Goal: Information Seeking & Learning: Learn about a topic

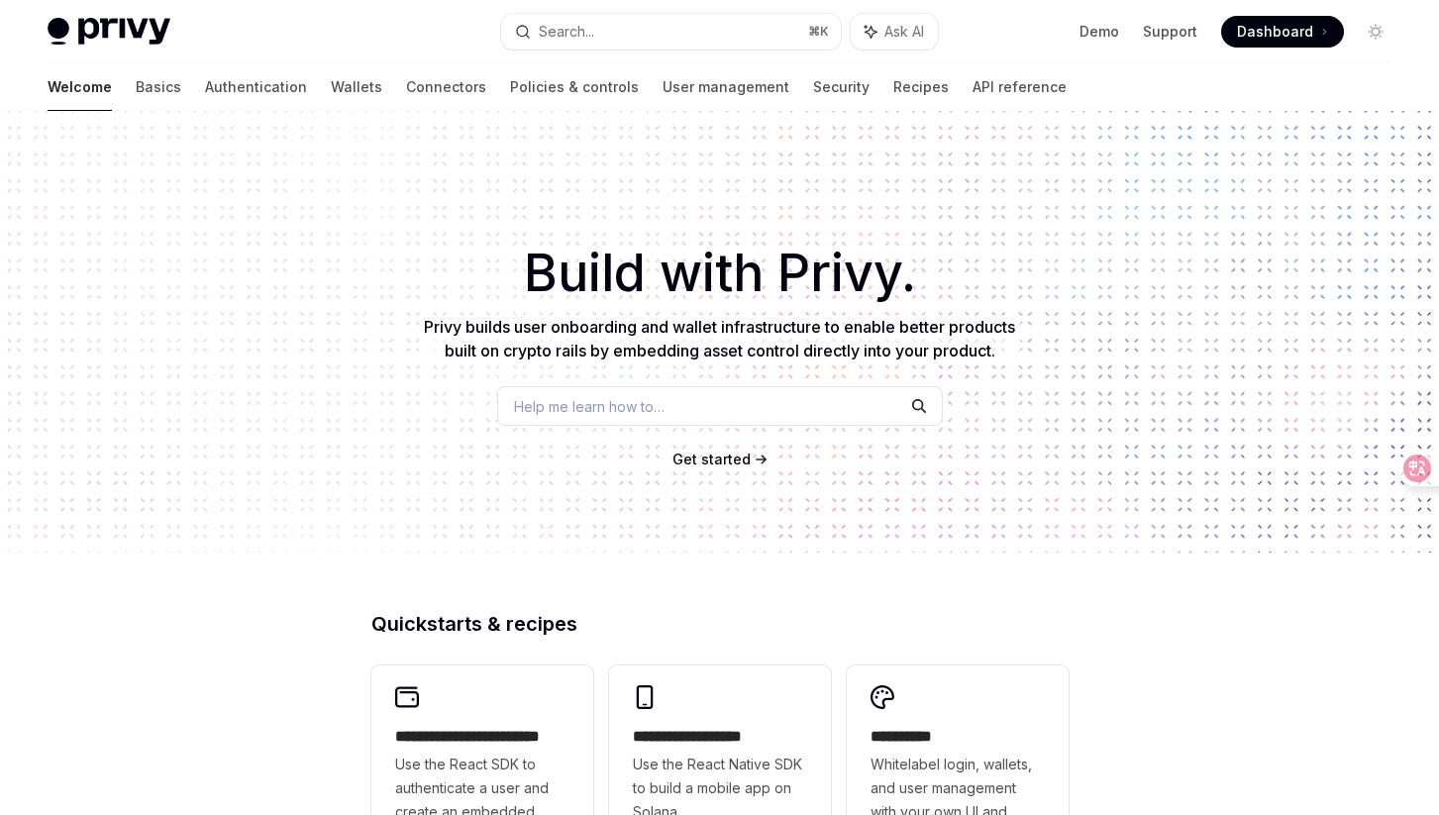
click at [623, 407] on span "Help me learn how to…" at bounding box center [589, 406] width 151 height 21
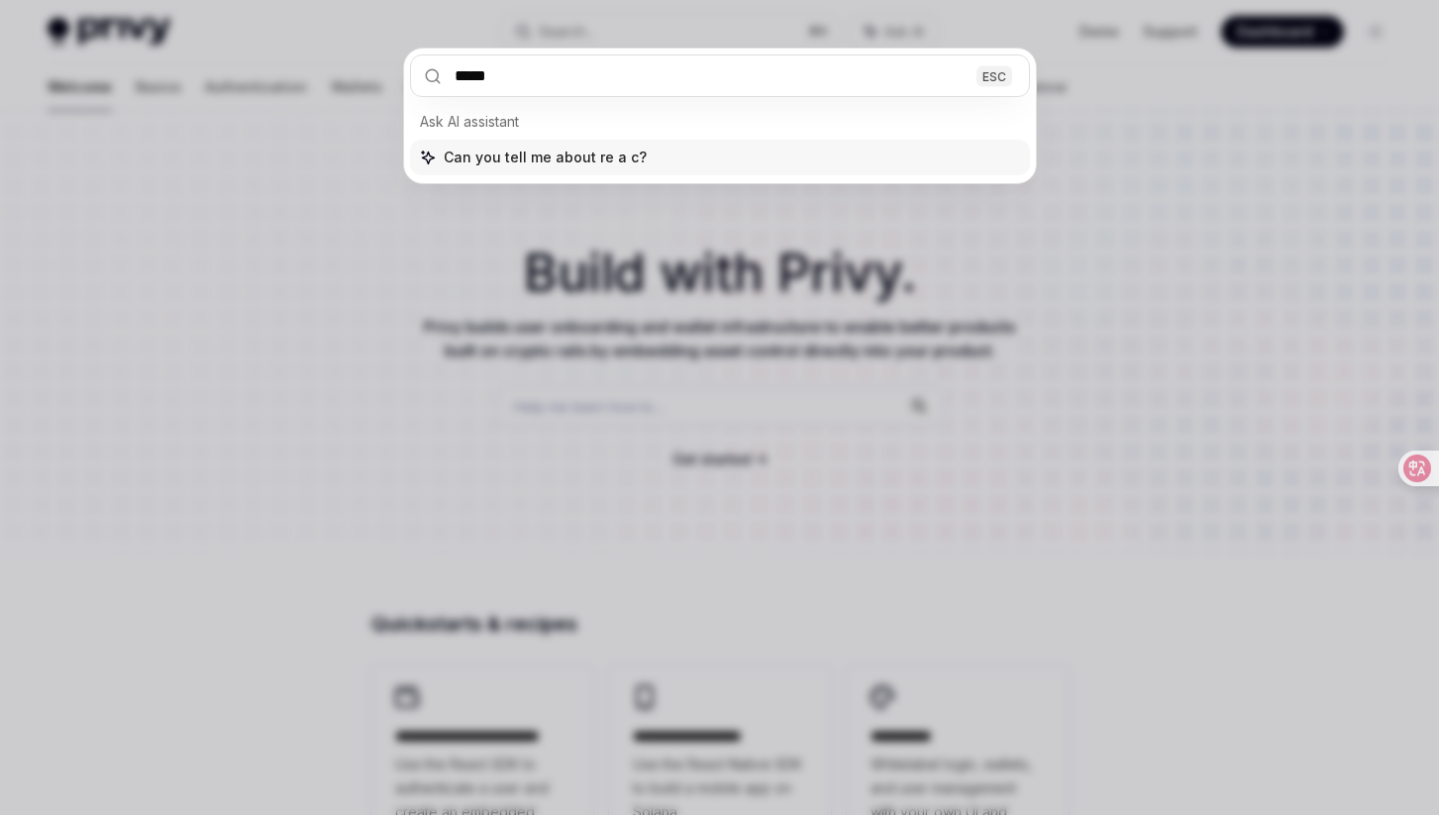
type input "******"
type input "****"
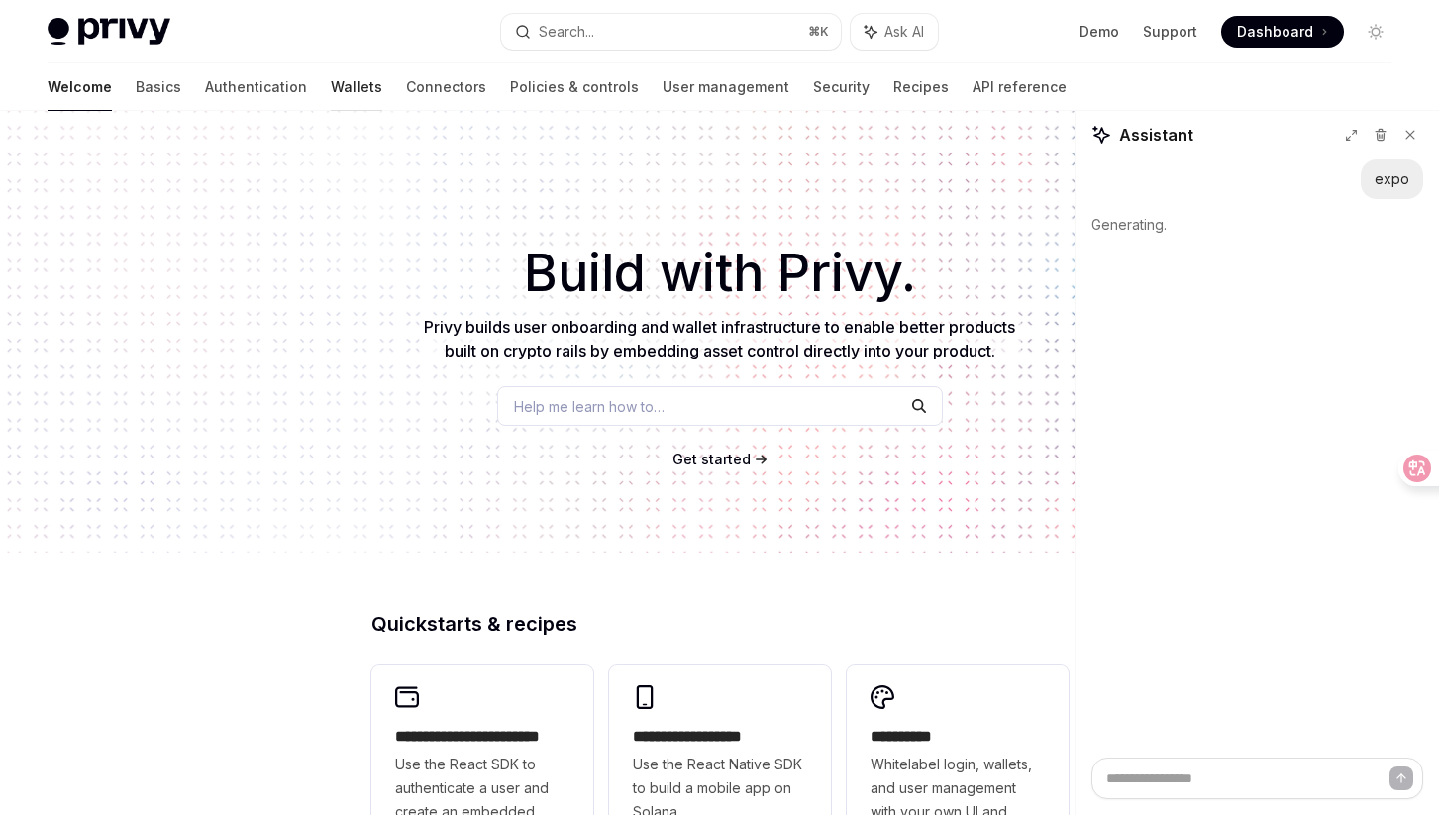
click at [331, 83] on link "Wallets" at bounding box center [356, 87] width 51 height 48
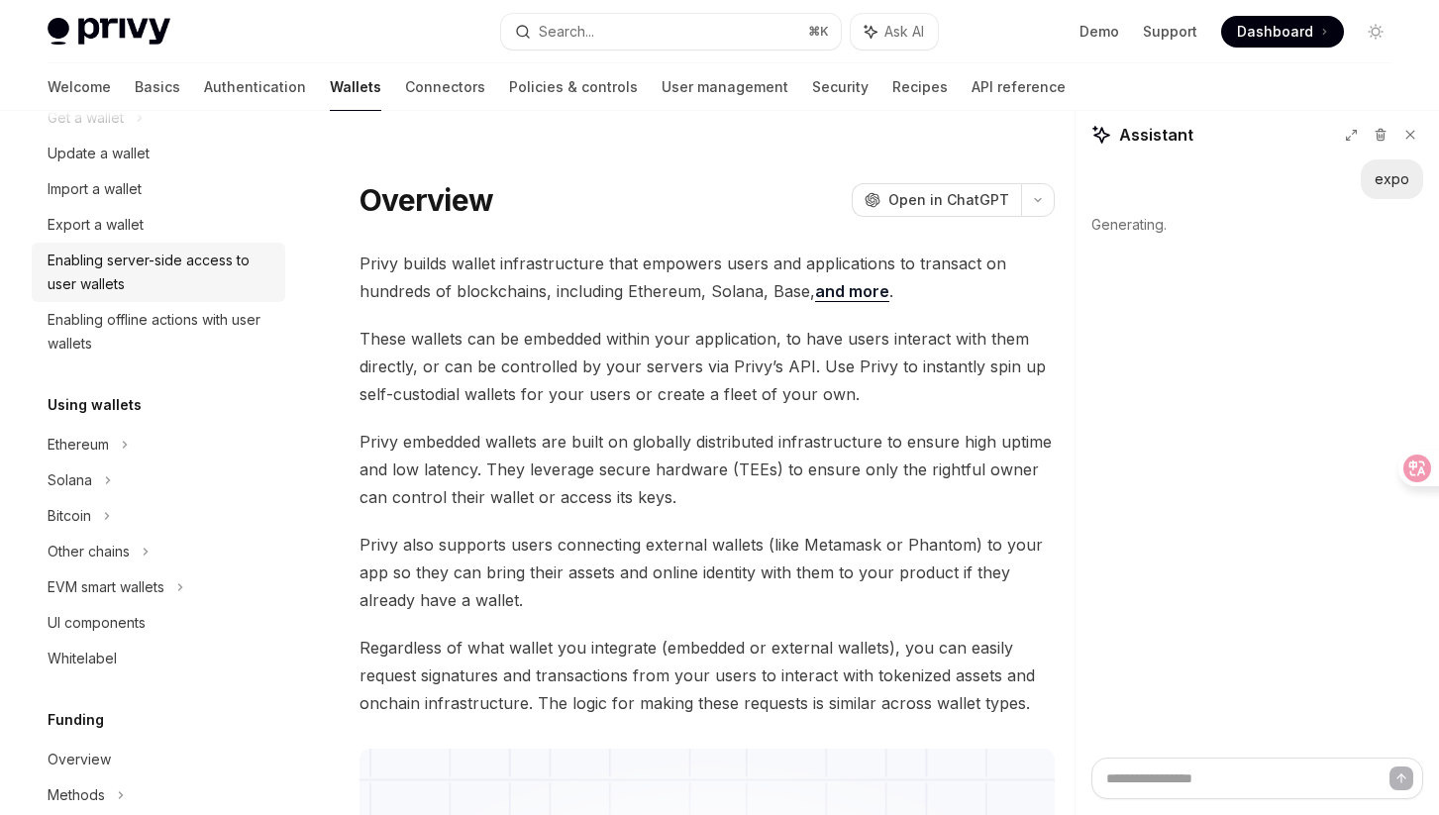
scroll to position [226, 0]
click at [74, 129] on div "Solana" at bounding box center [86, 117] width 76 height 24
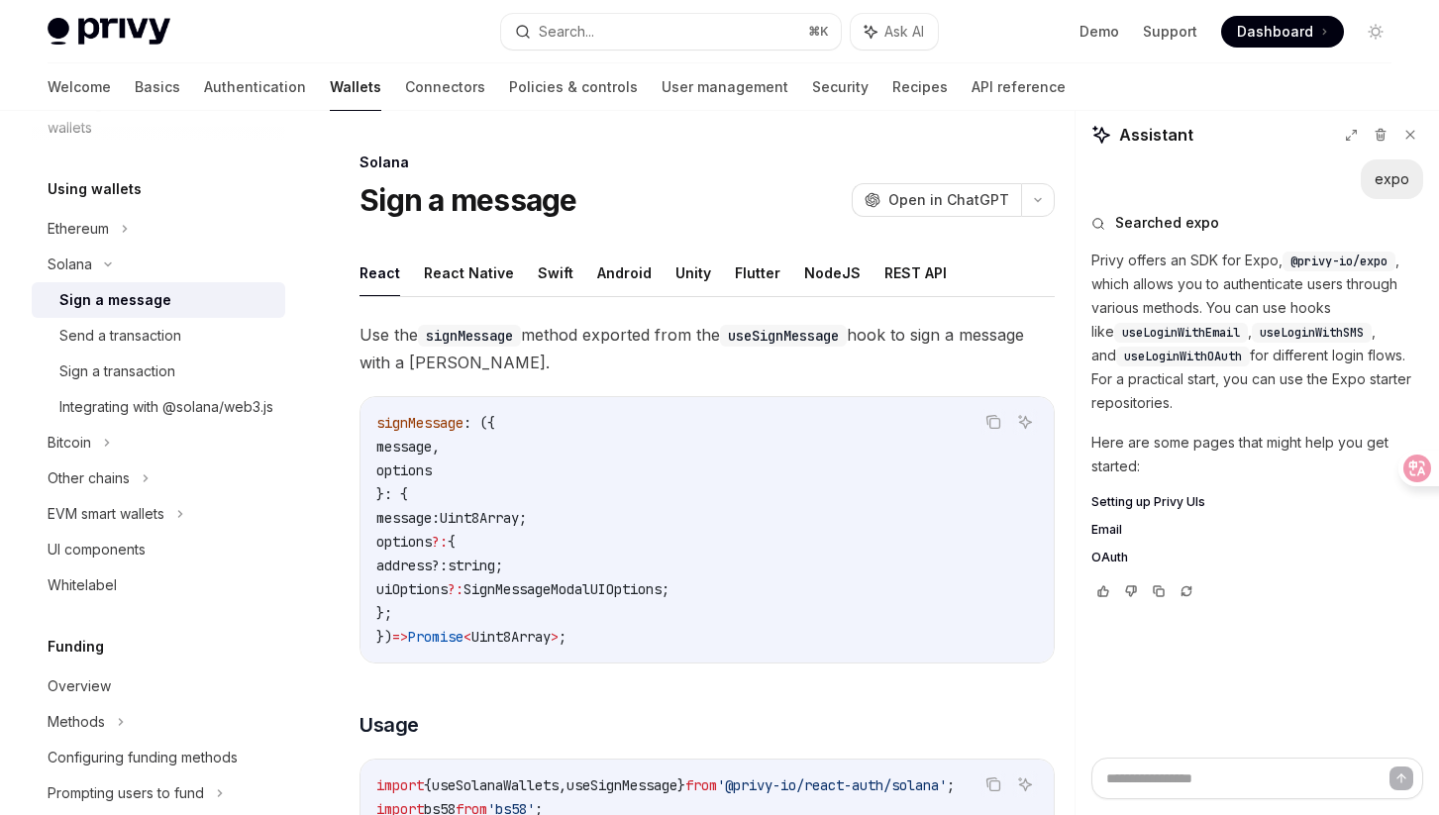
scroll to position [453, 0]
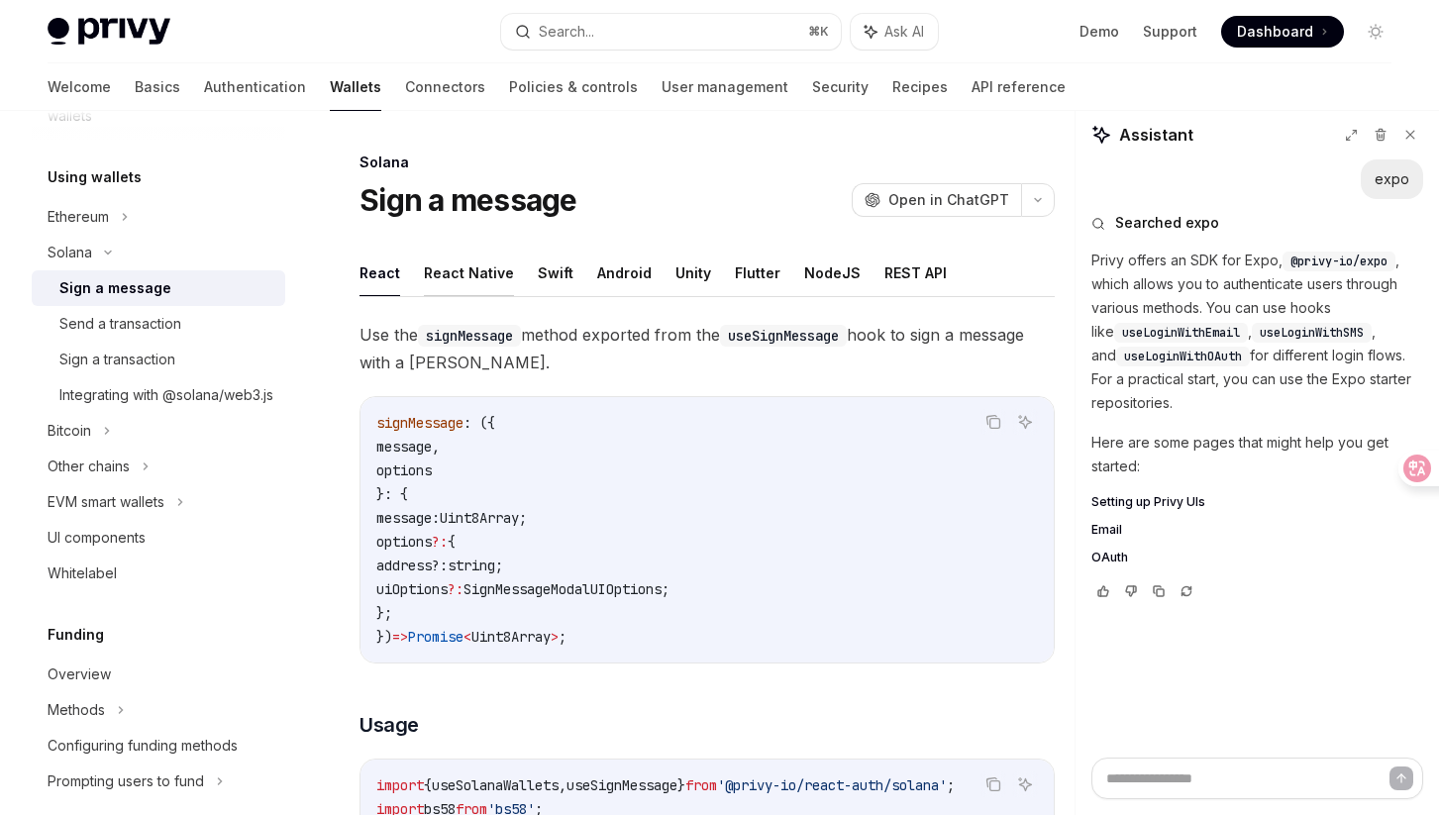
click at [466, 265] on button "React Native" at bounding box center [469, 273] width 90 height 47
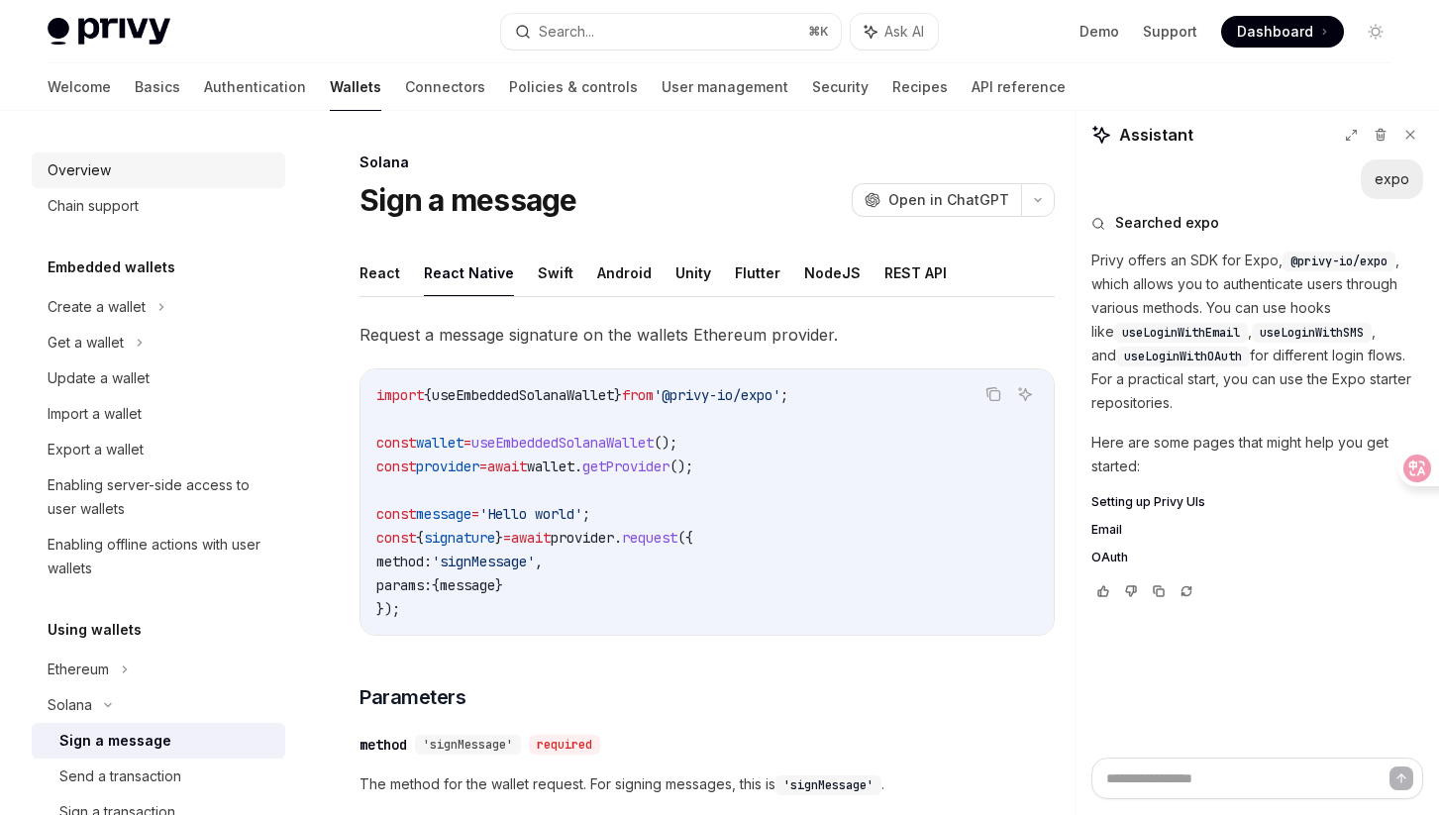
click at [114, 172] on div "Overview" at bounding box center [161, 170] width 226 height 24
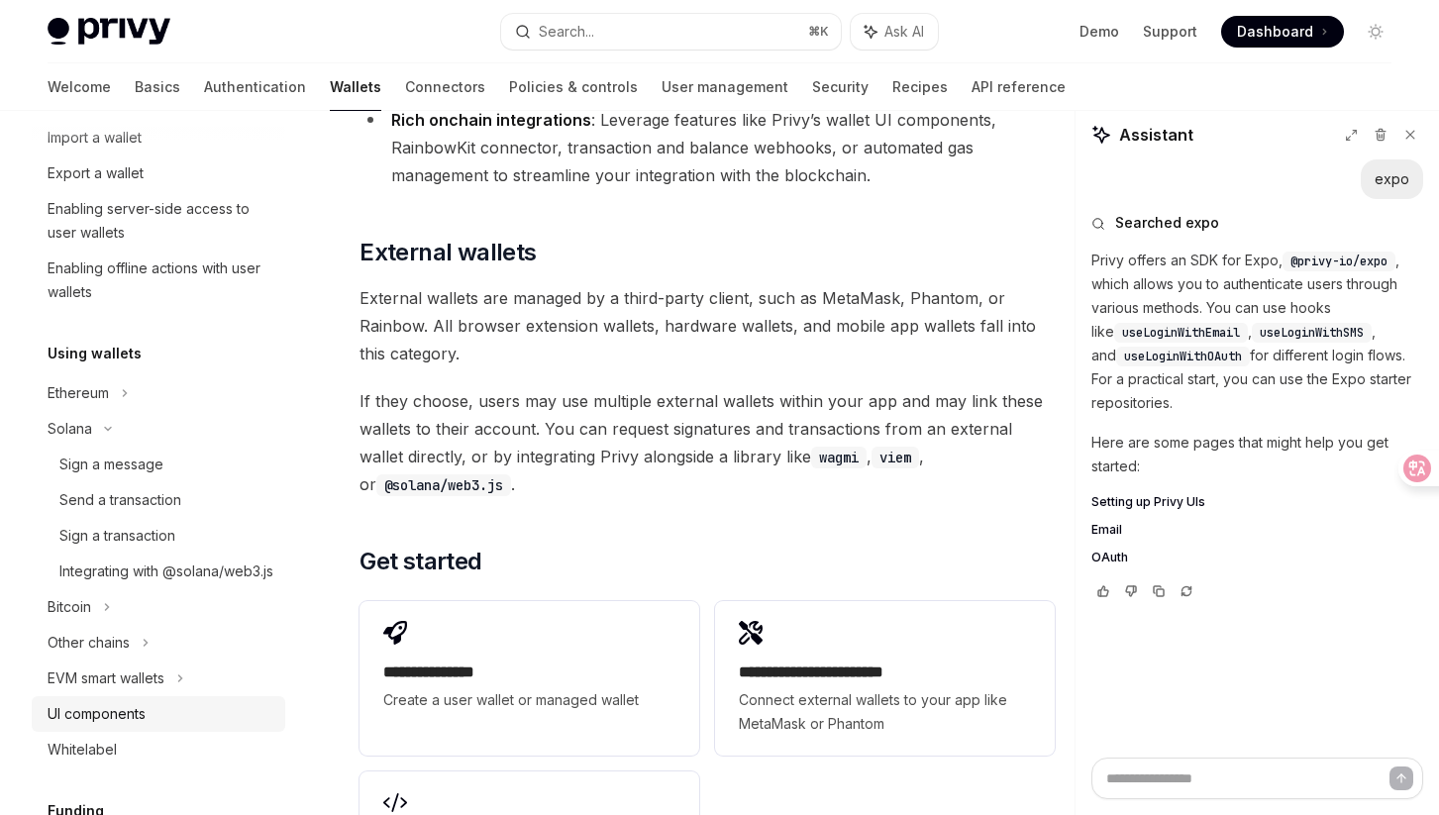
scroll to position [263, 0]
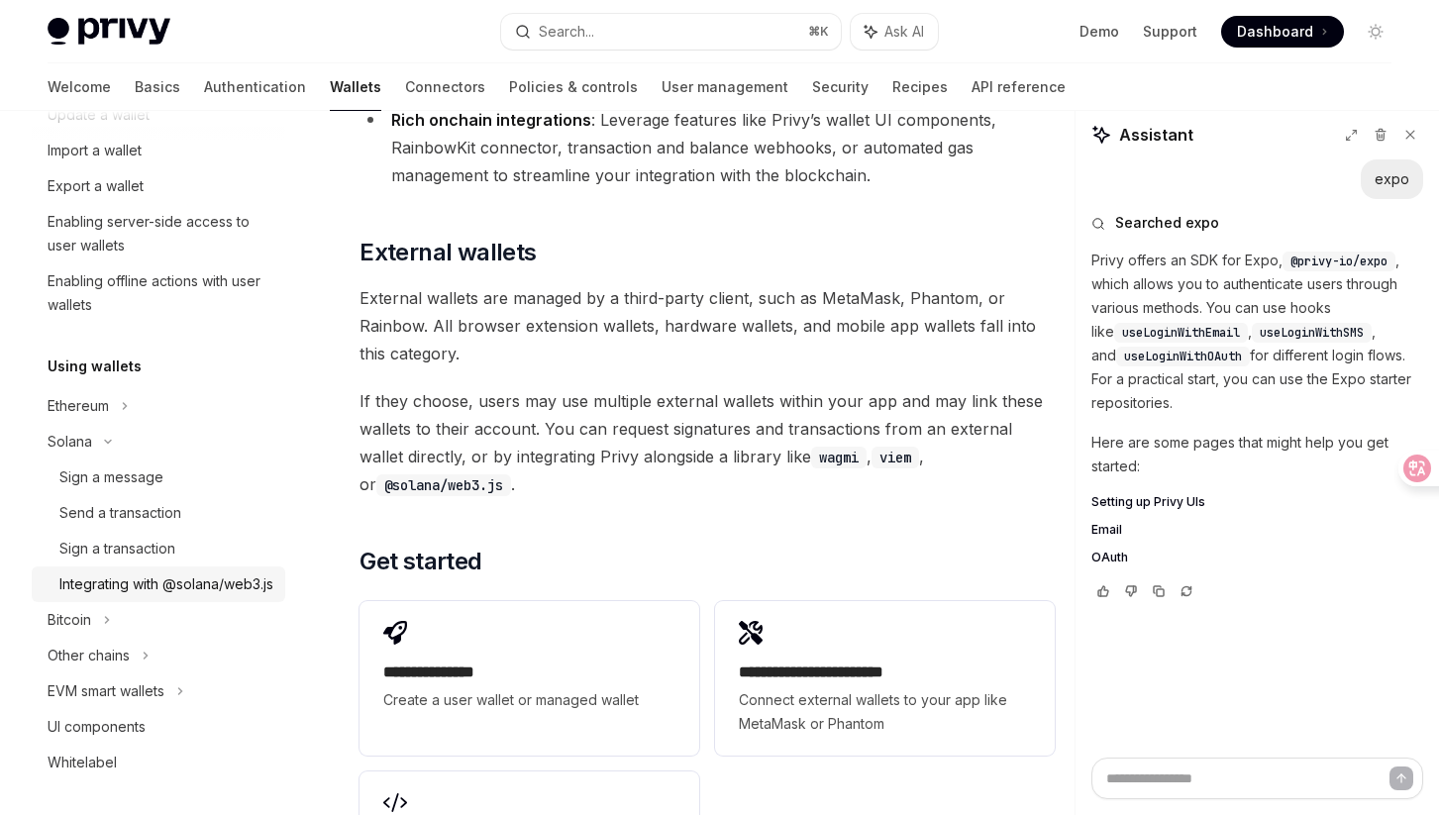
click at [111, 596] on div "Integrating with @solana/web3.js" at bounding box center [166, 584] width 214 height 24
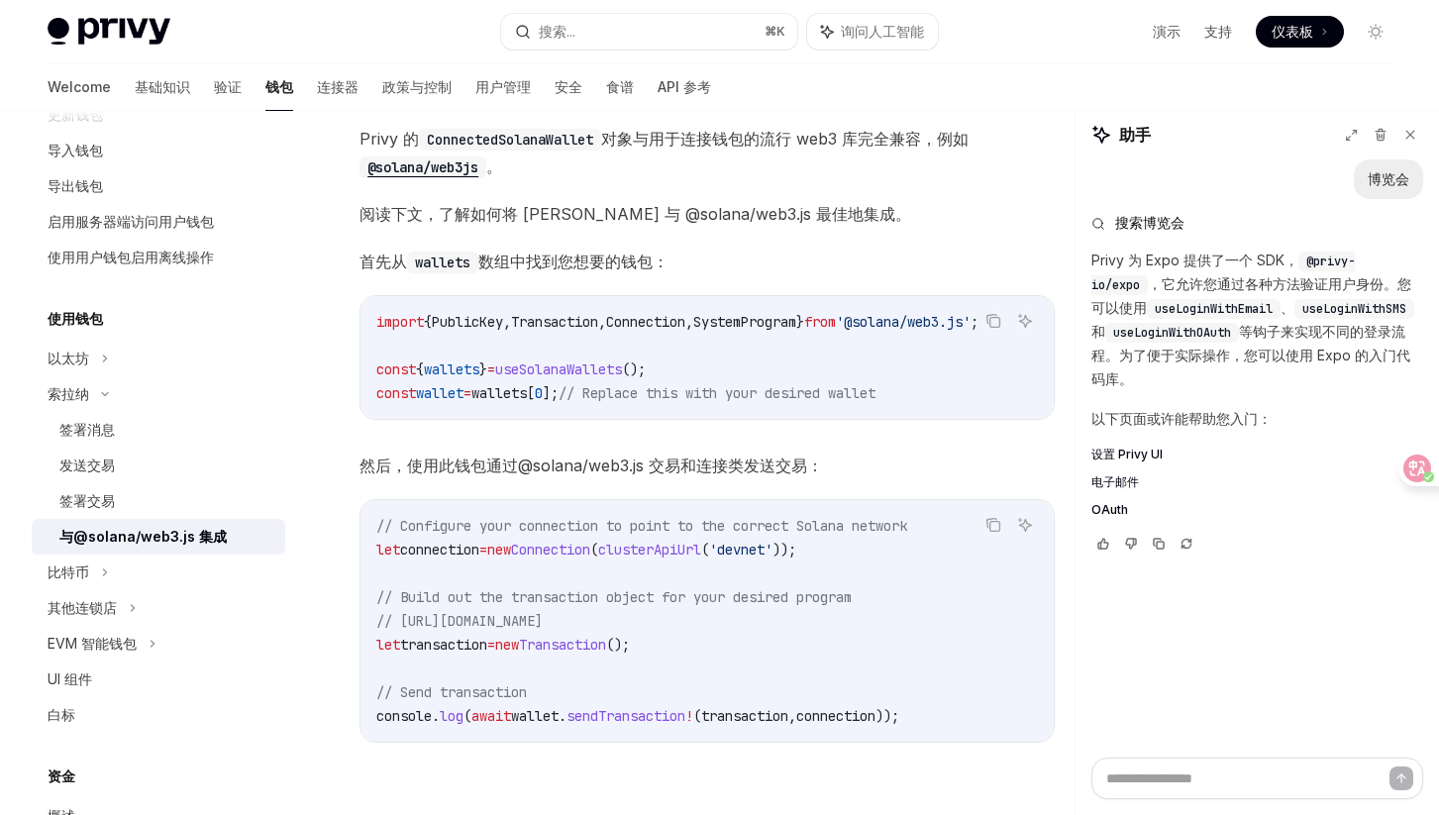
scroll to position [190, 0]
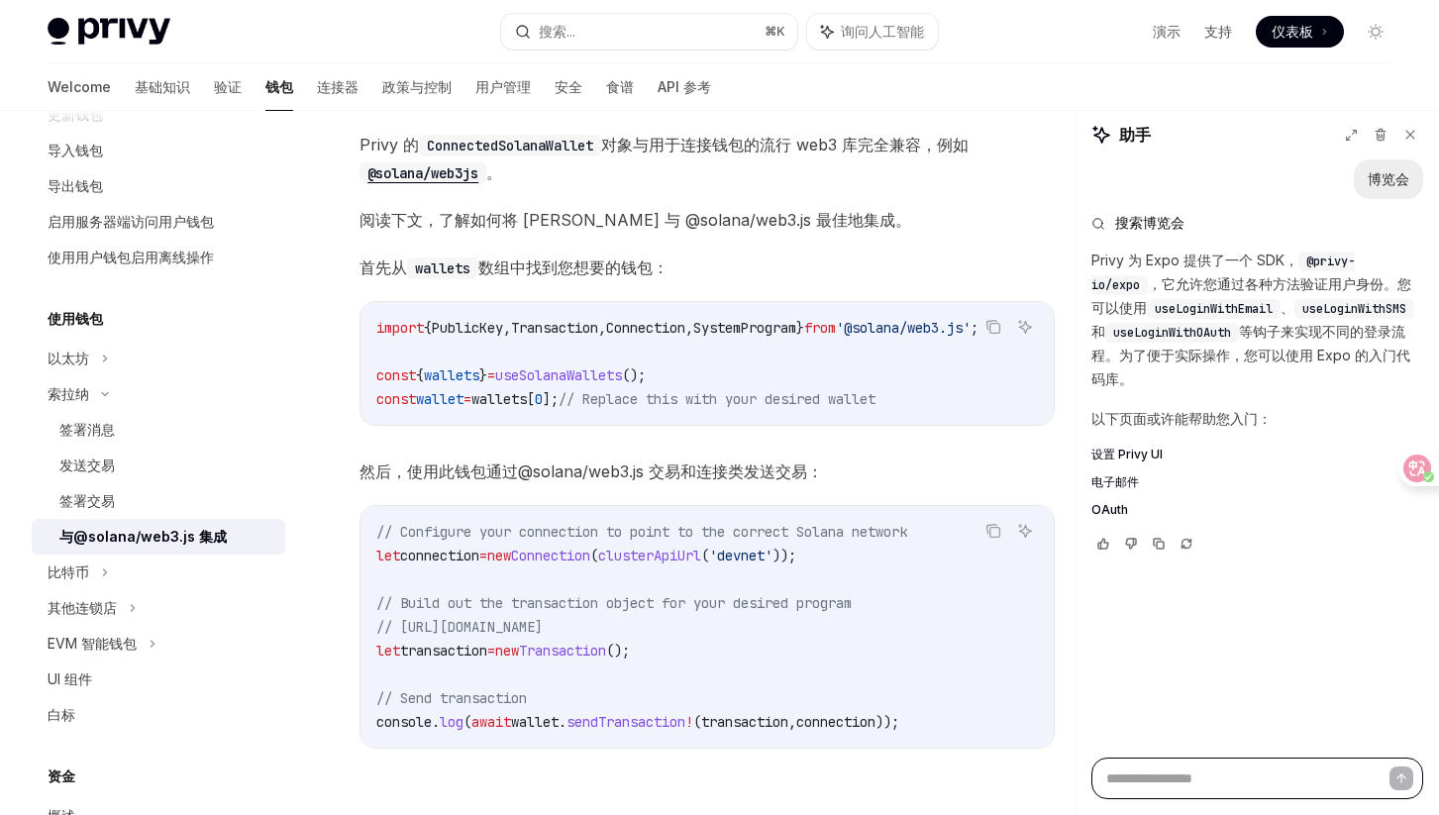
click at [1217, 775] on textarea at bounding box center [1257, 779] width 332 height 42
click at [1132, 452] on font "设置 Privy UI" at bounding box center [1126, 454] width 71 height 15
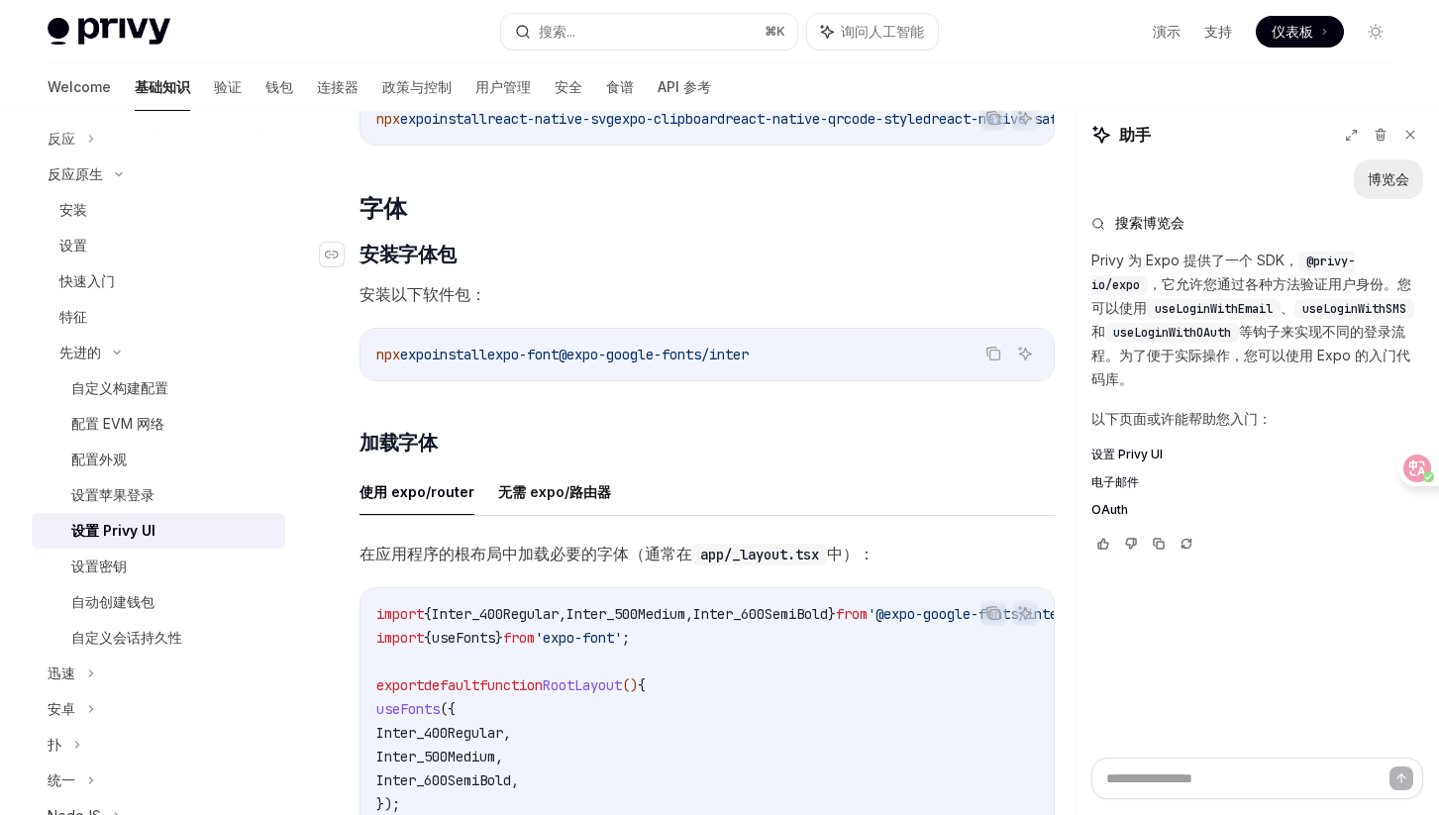
scroll to position [558, 0]
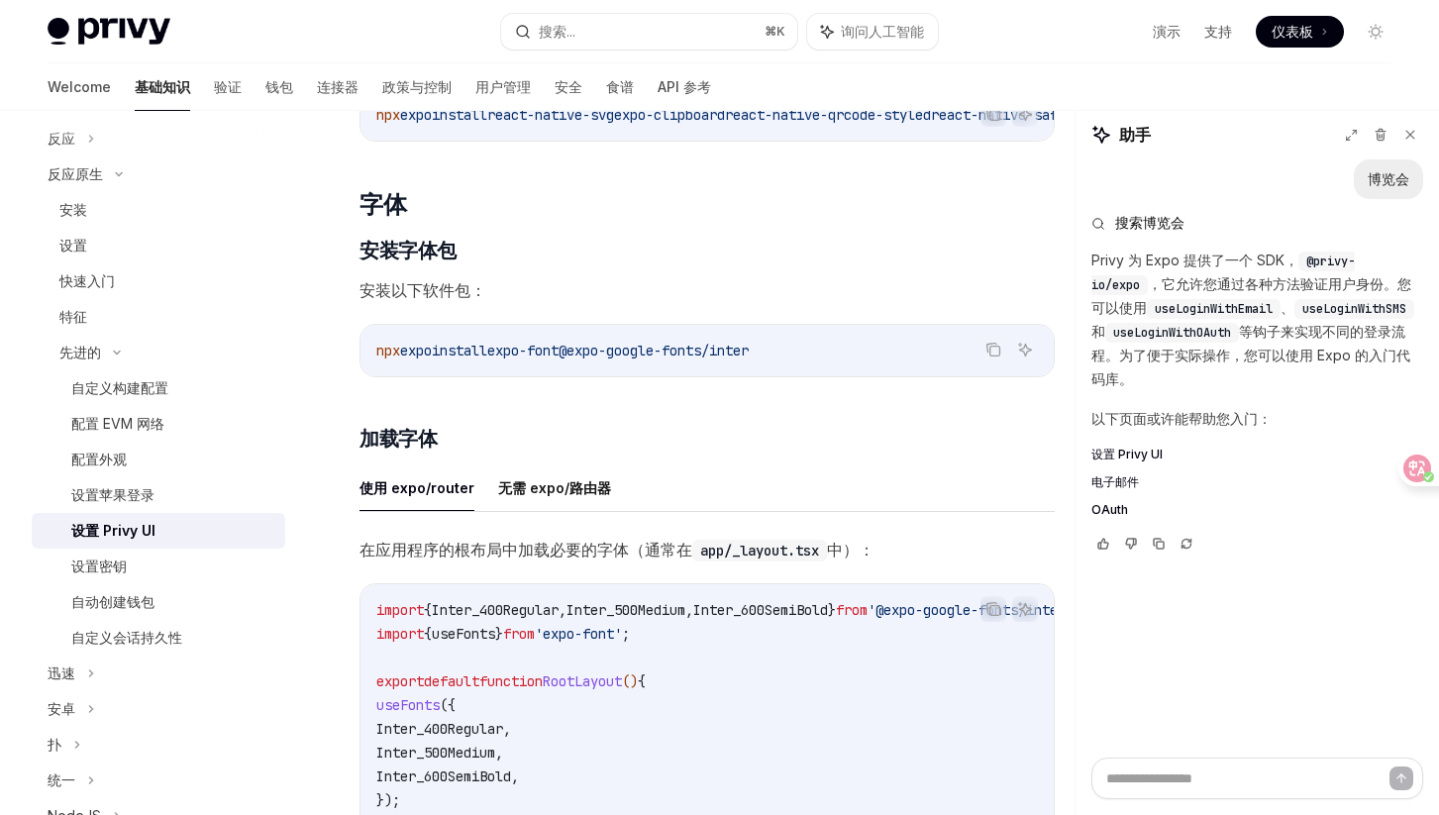
click at [823, 464] on ul "使用 expo/router 无需 expo/路由器" at bounding box center [706, 488] width 695 height 48
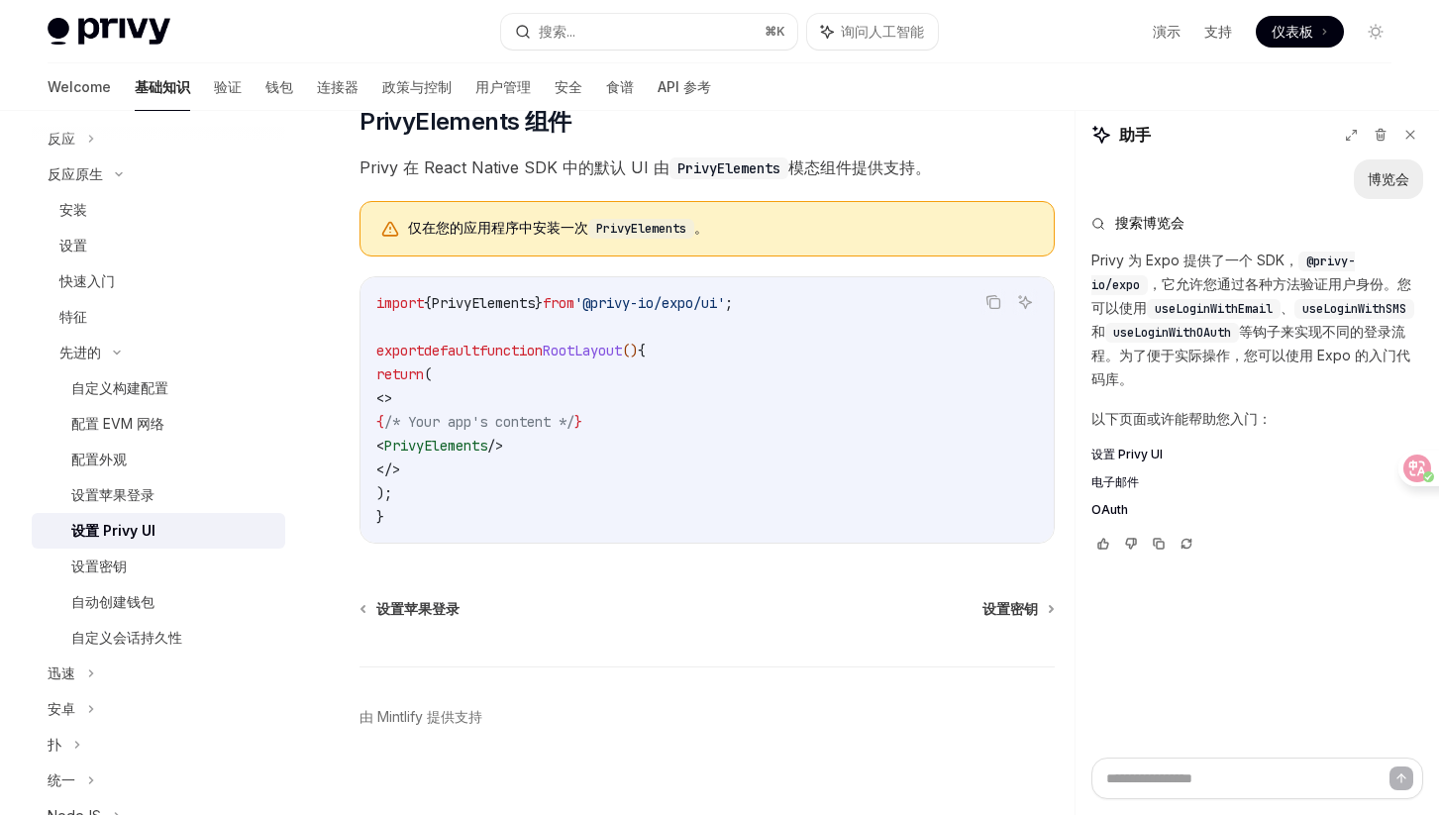
scroll to position [1440, 0]
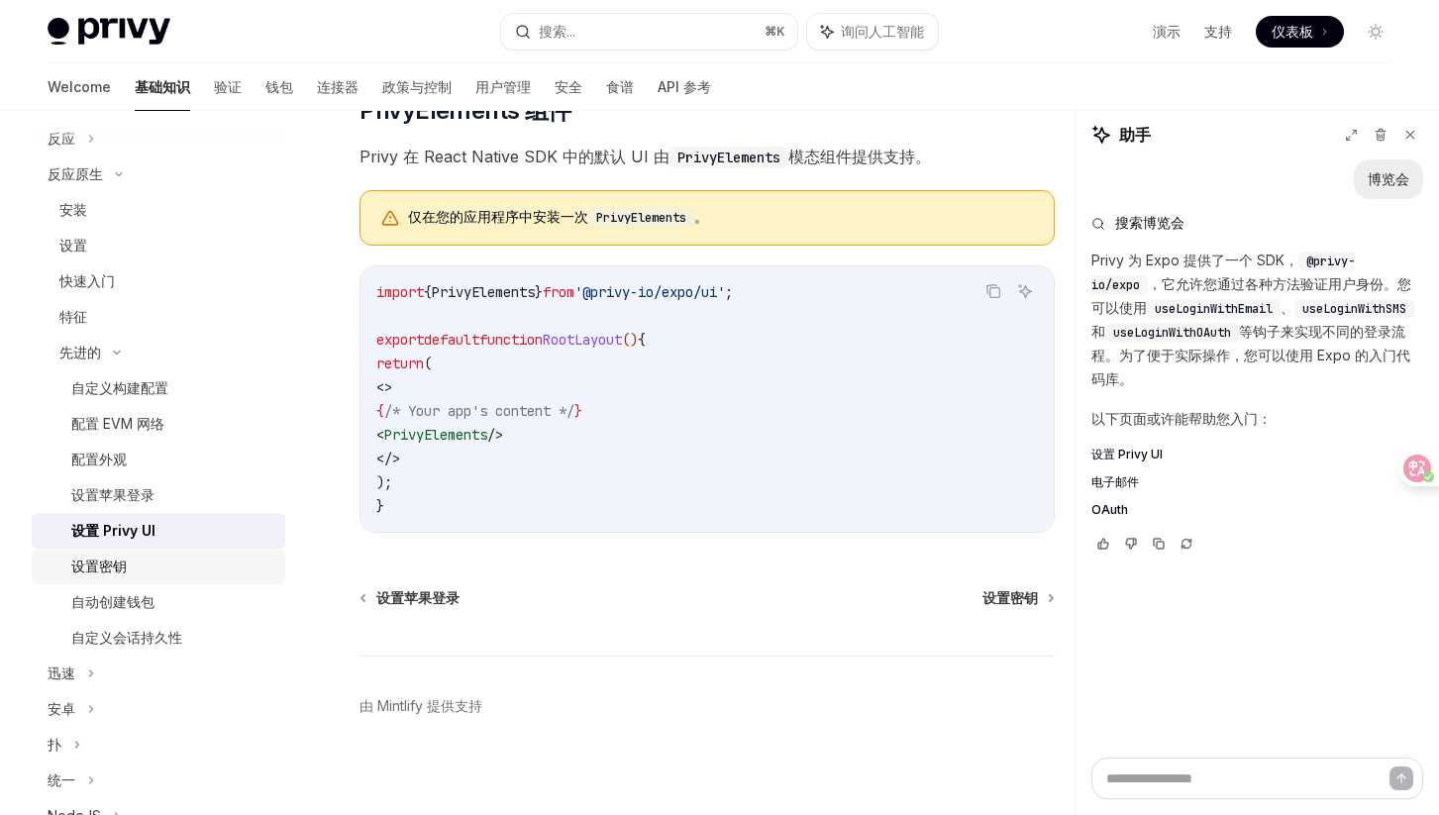
click at [144, 579] on link "设置密钥" at bounding box center [159, 567] width 254 height 36
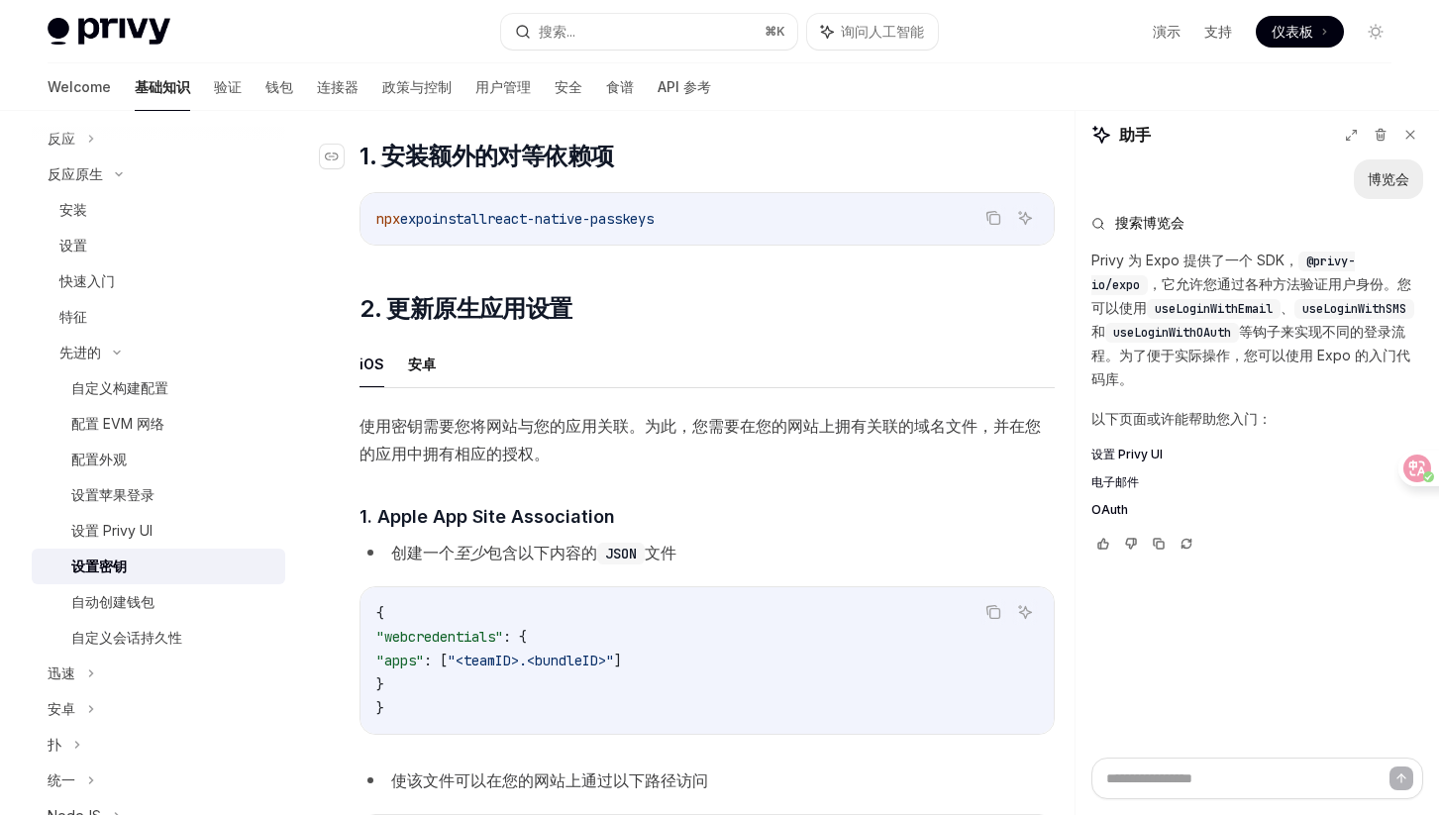
scroll to position [361, 0]
click at [133, 534] on font "设置 Privy UI" at bounding box center [111, 530] width 81 height 17
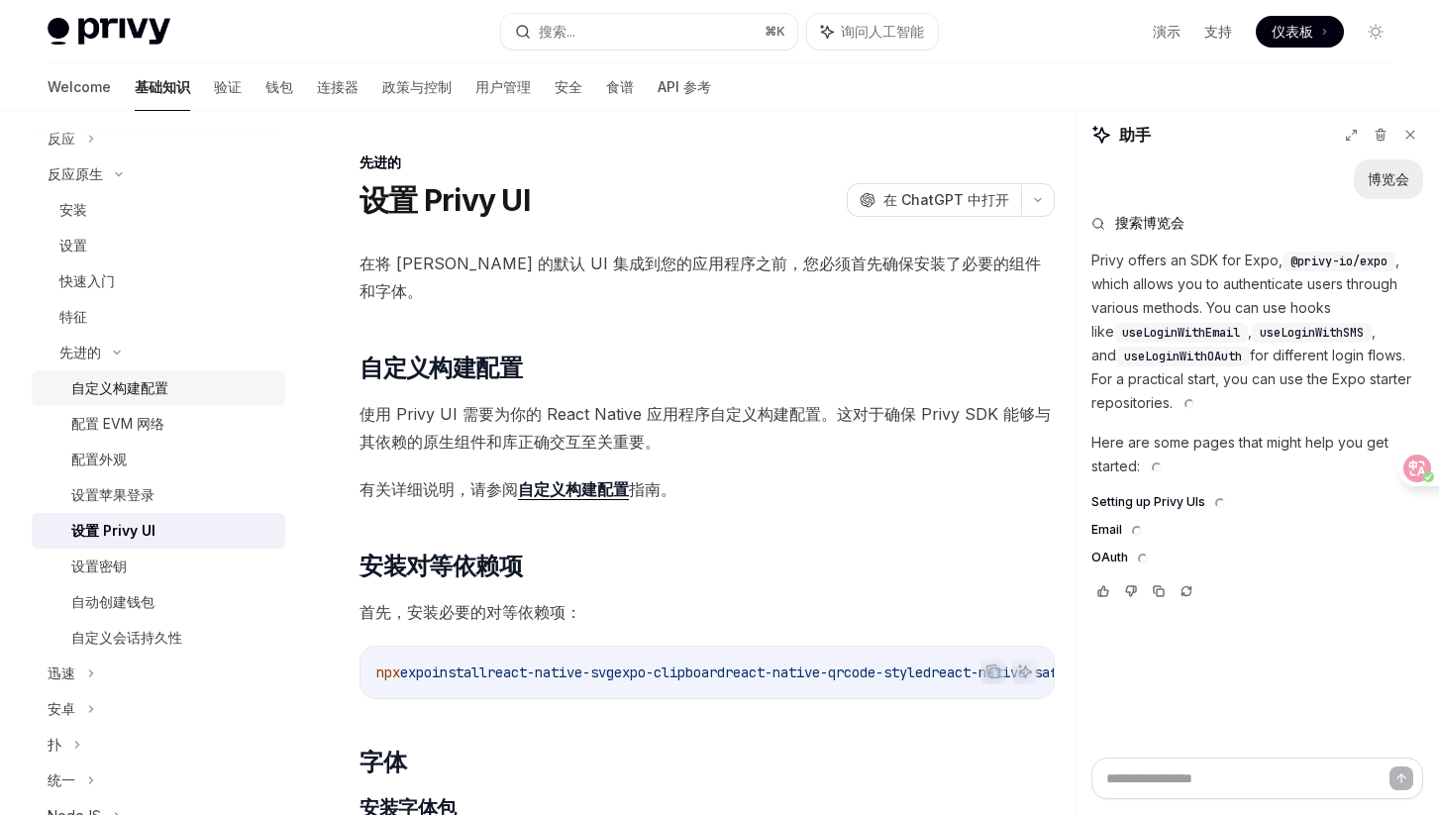
click at [161, 394] on font "自定义构建配置" at bounding box center [119, 387] width 97 height 17
type textarea "*"
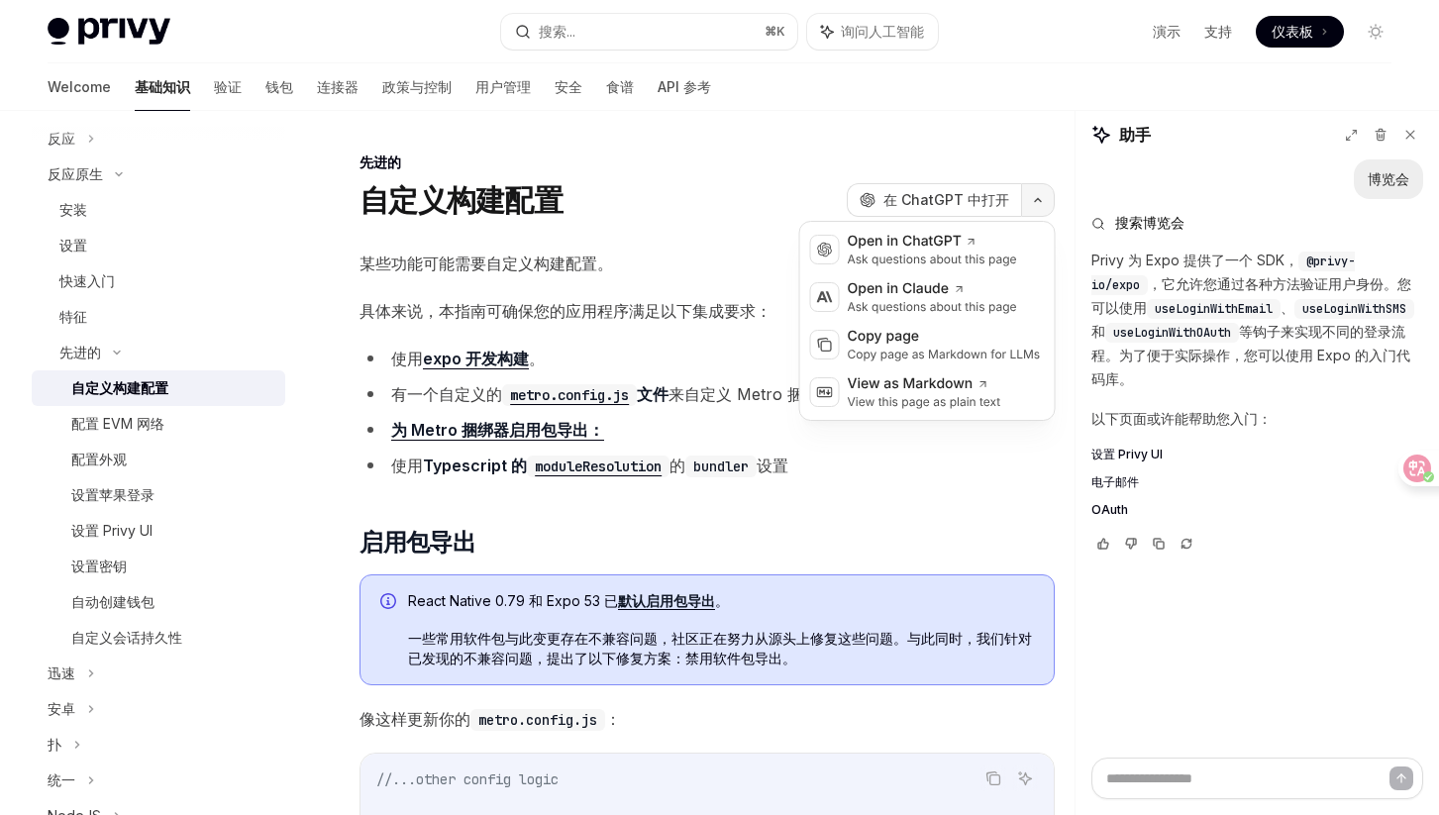
click at [1034, 192] on button "button" at bounding box center [1038, 200] width 34 height 34
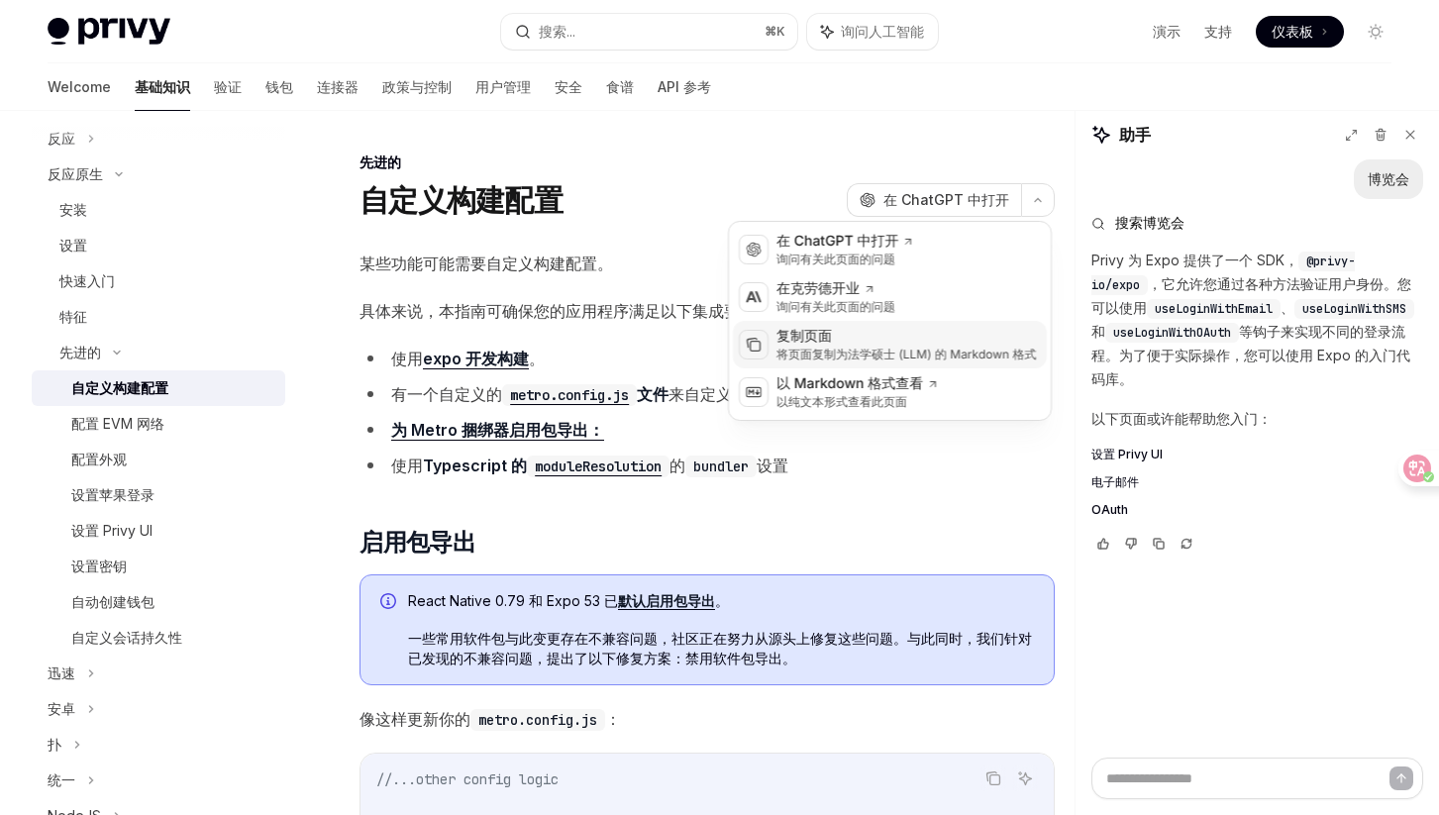
click at [921, 333] on div "复制页面" at bounding box center [906, 337] width 260 height 20
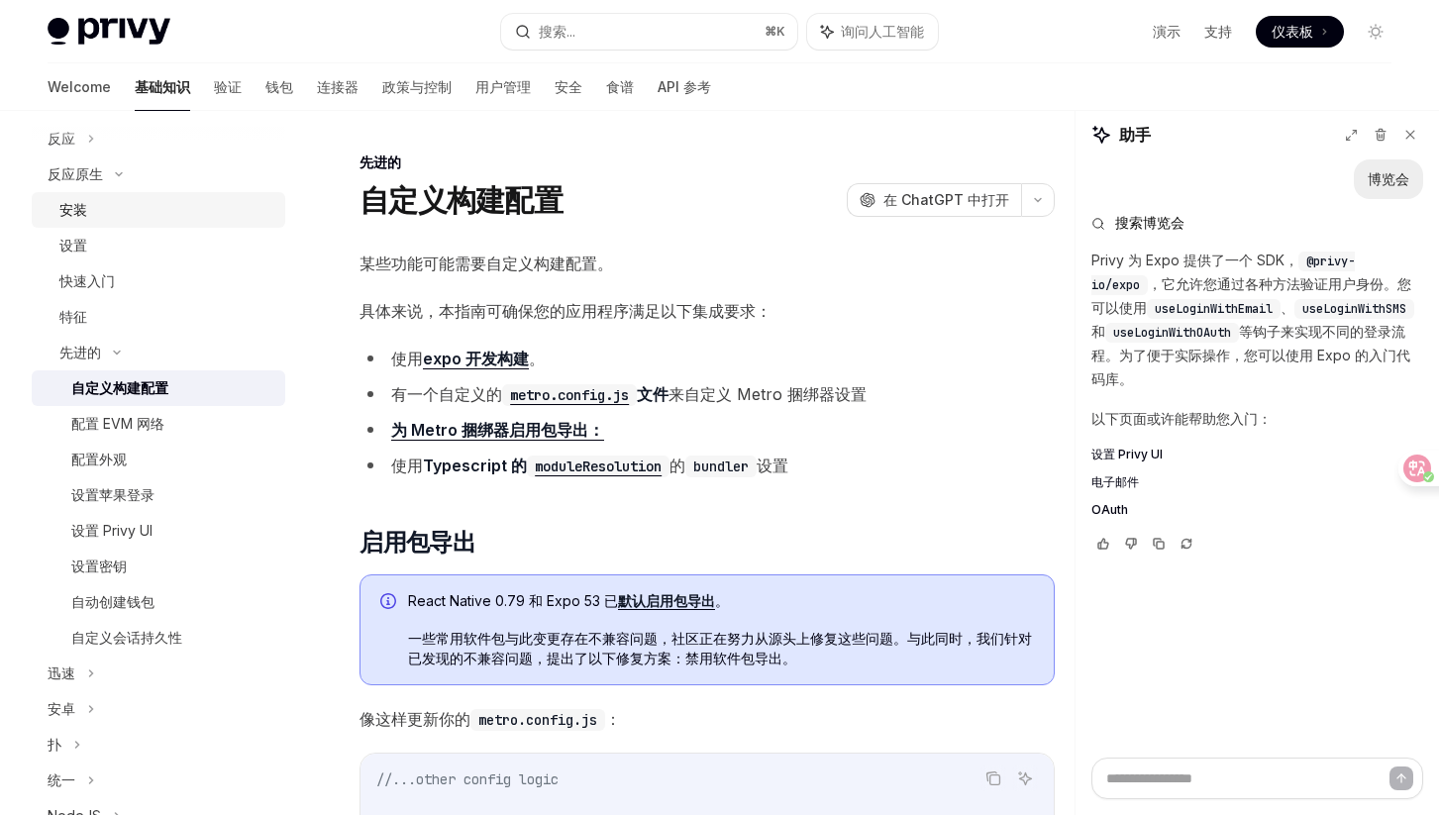
click at [111, 205] on div "安装" at bounding box center [166, 210] width 214 height 24
type textarea "*"
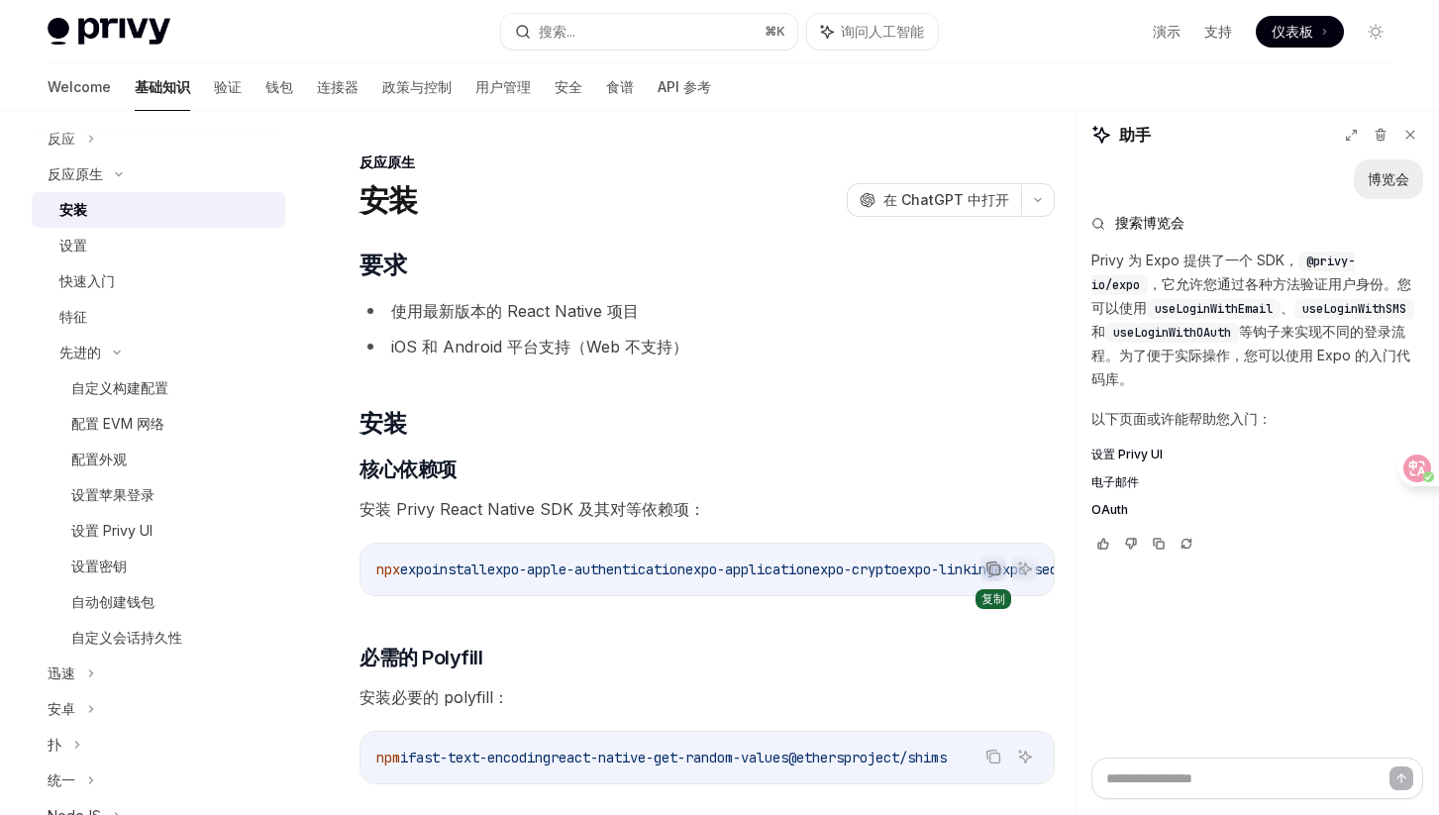
click at [984, 565] on button "Copy the contents from the code block" at bounding box center [993, 569] width 26 height 26
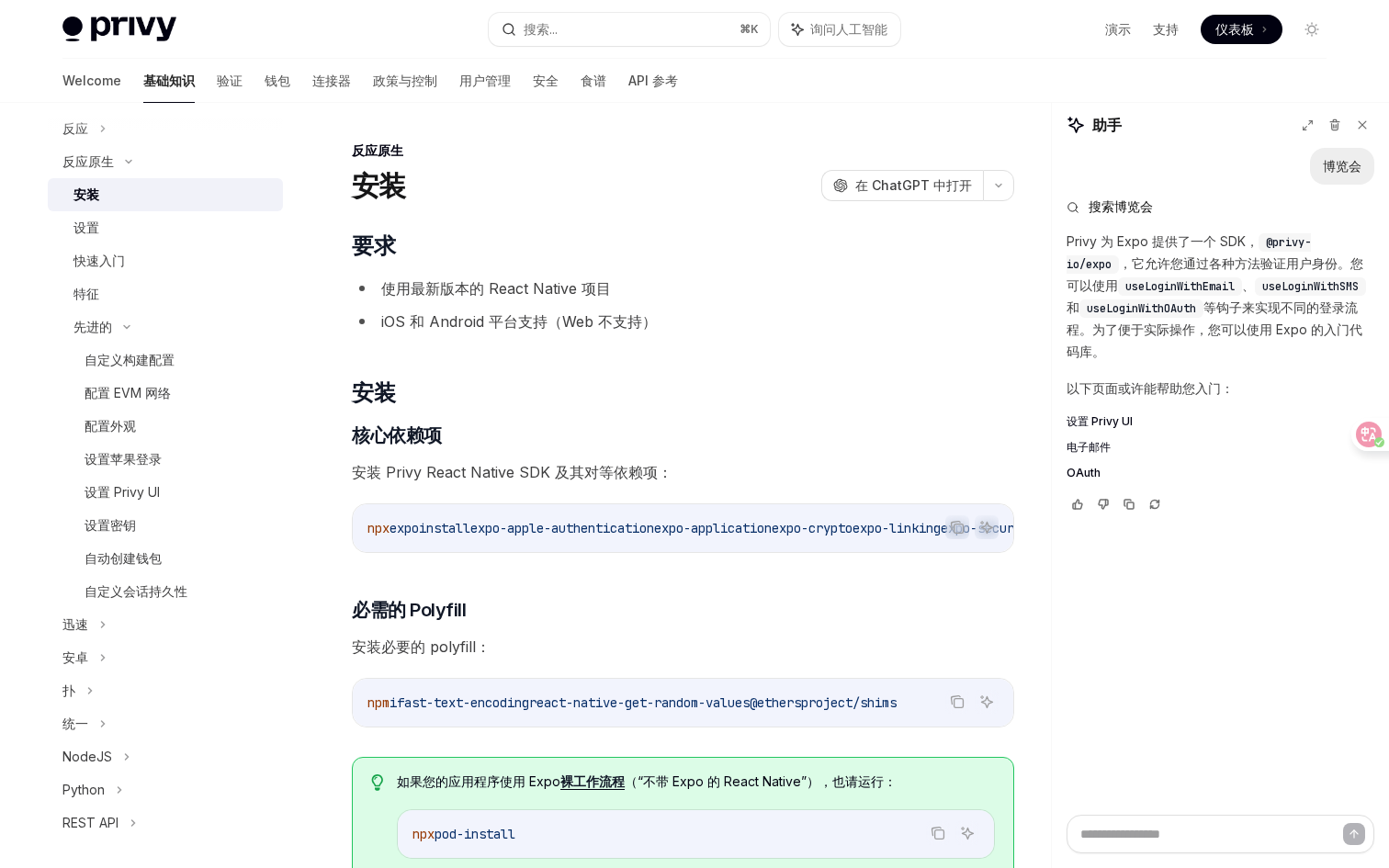
type textarea "*"
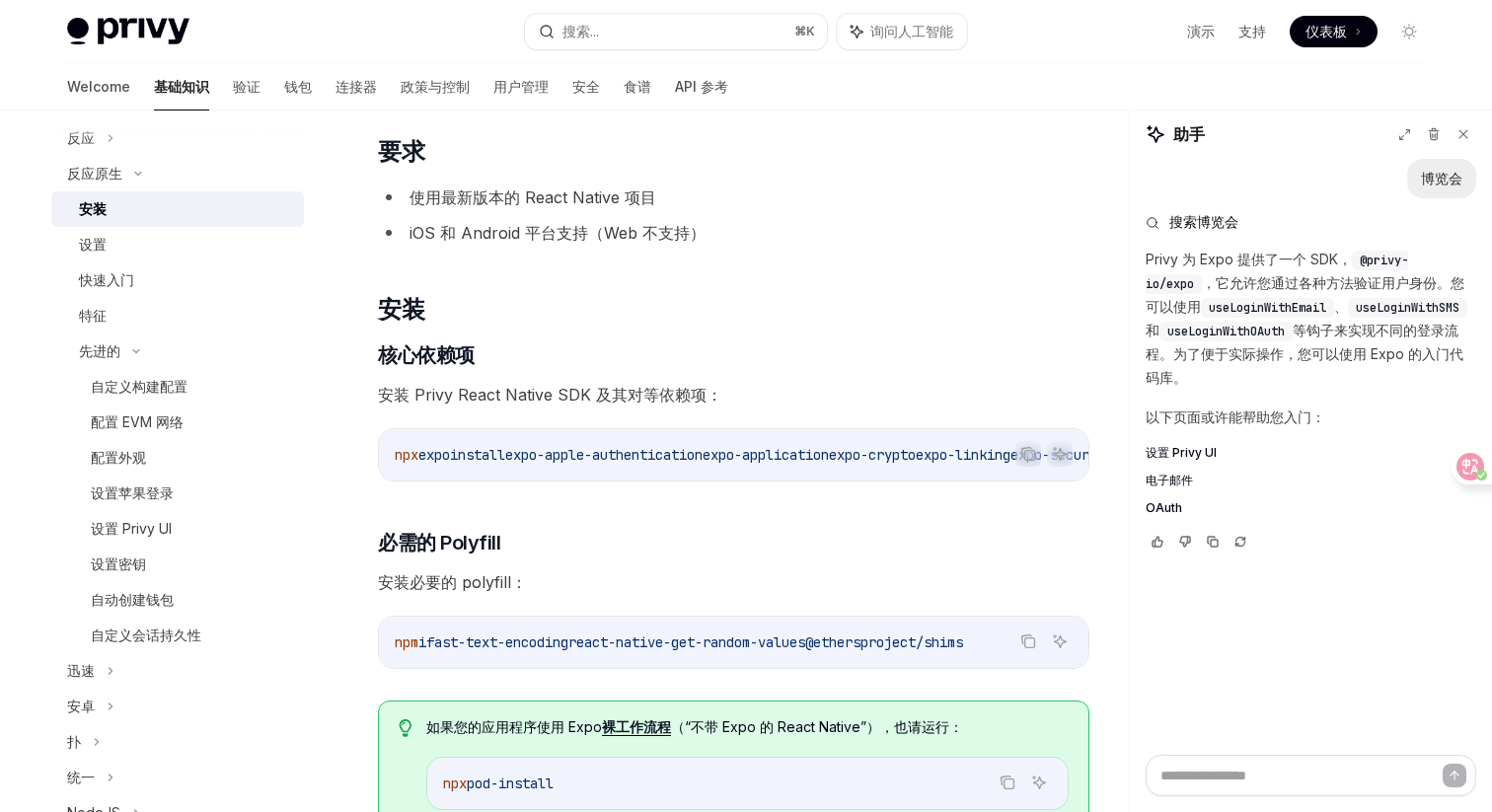
scroll to position [196, 0]
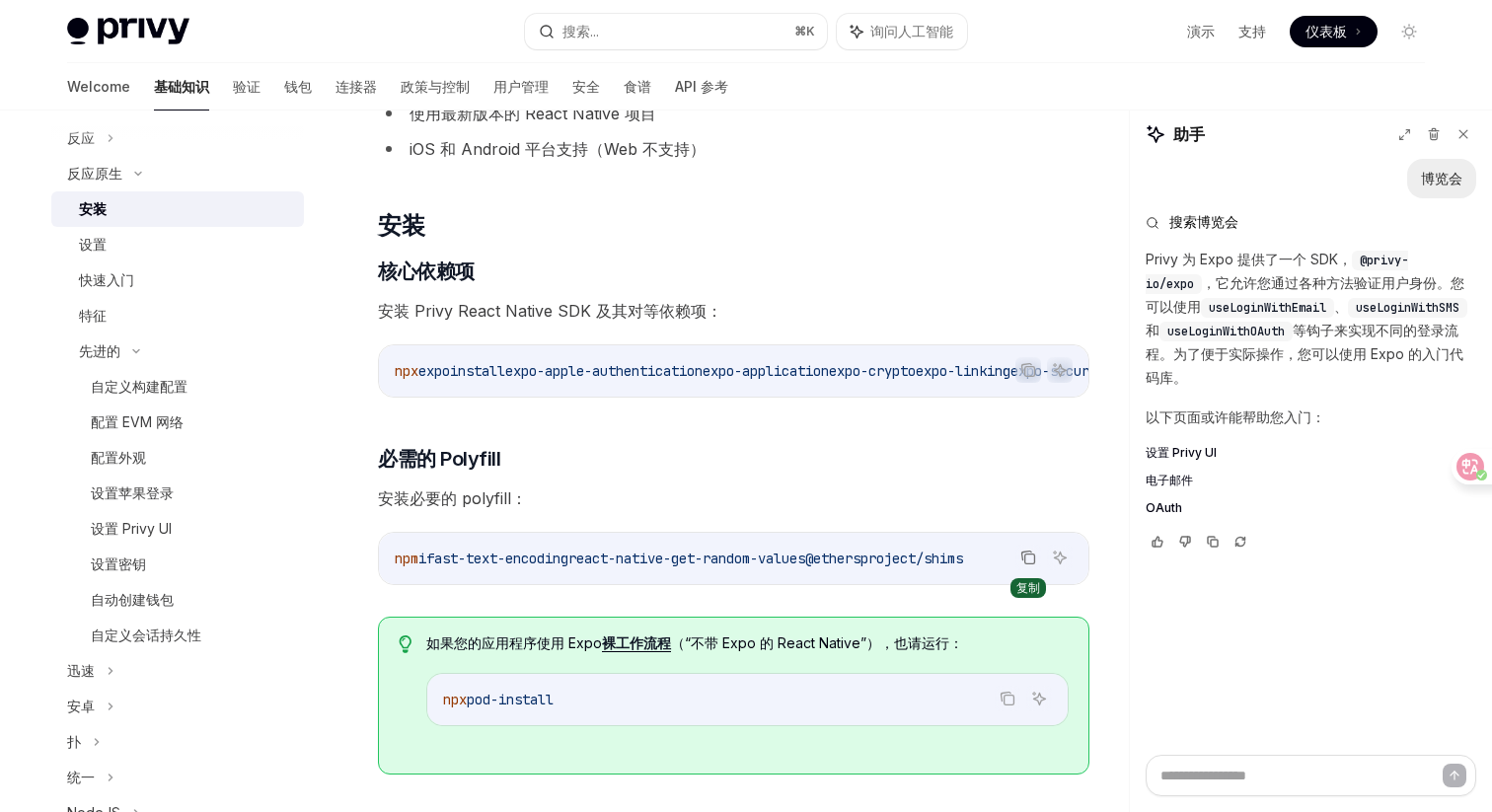
click at [1018, 566] on button "Copy the contents from the code block" at bounding box center [1029, 558] width 26 height 26
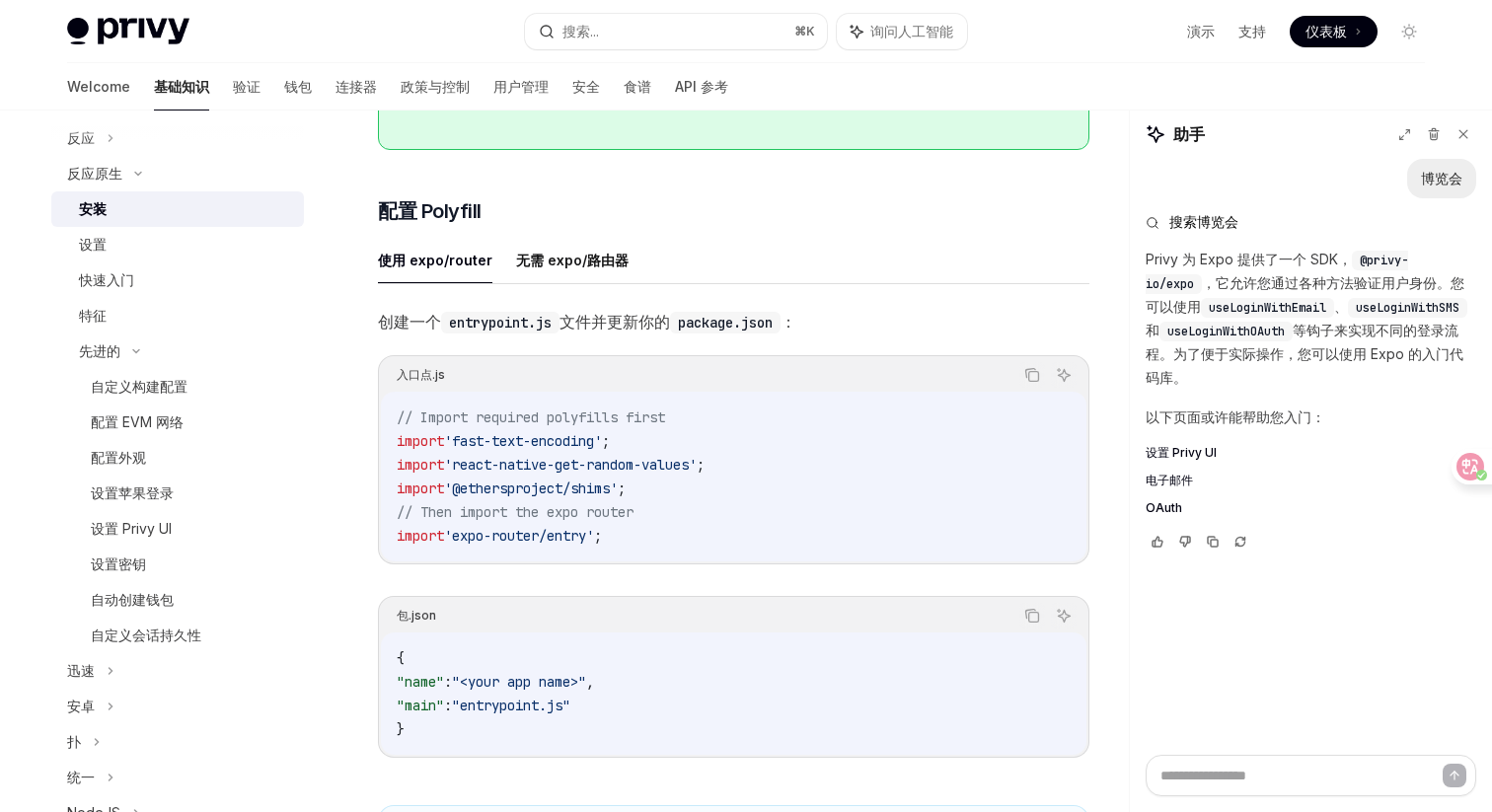
scroll to position [828, 0]
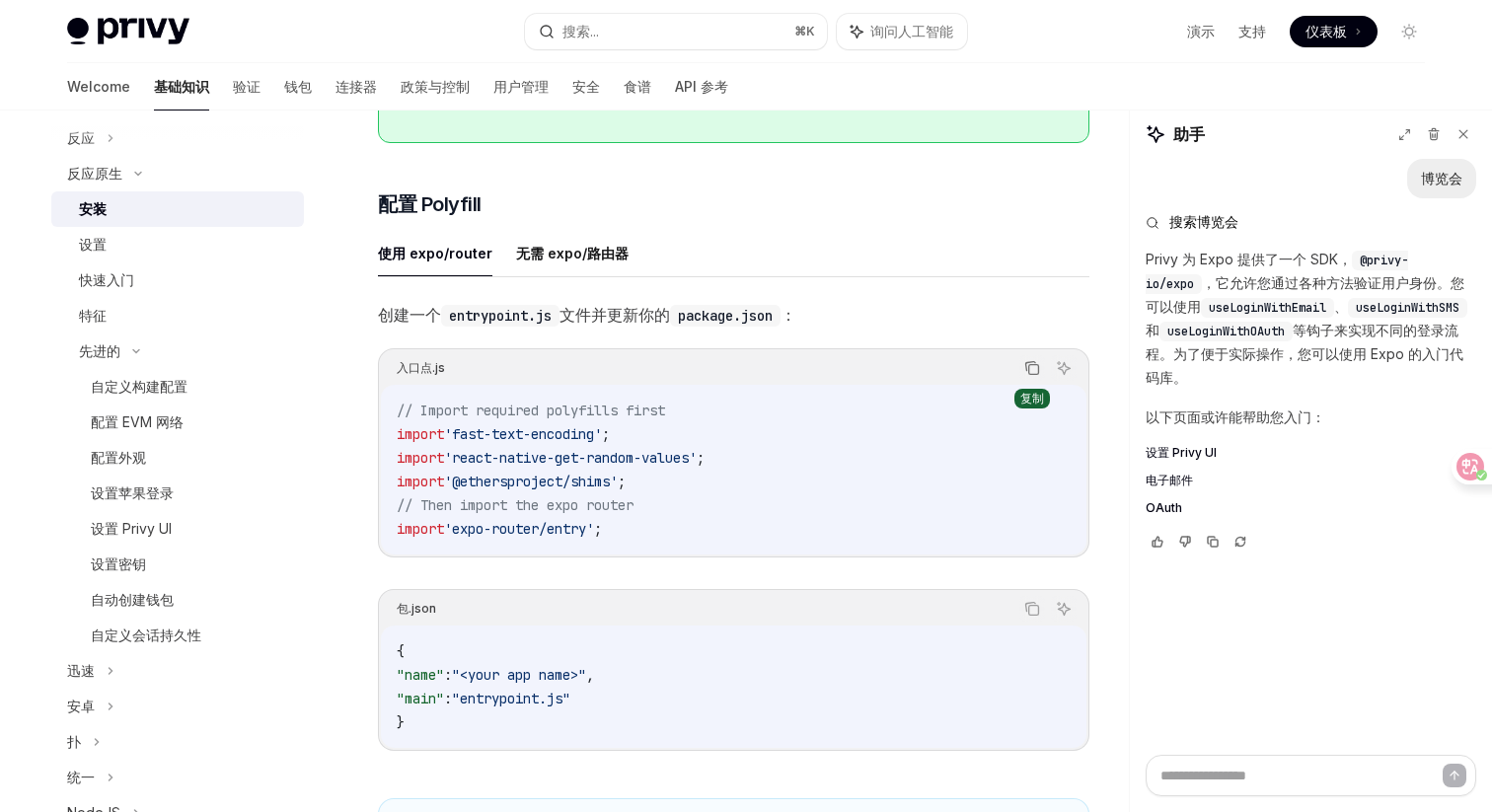
click at [1030, 376] on icon "Copy the contents from the code block" at bounding box center [1033, 368] width 16 height 16
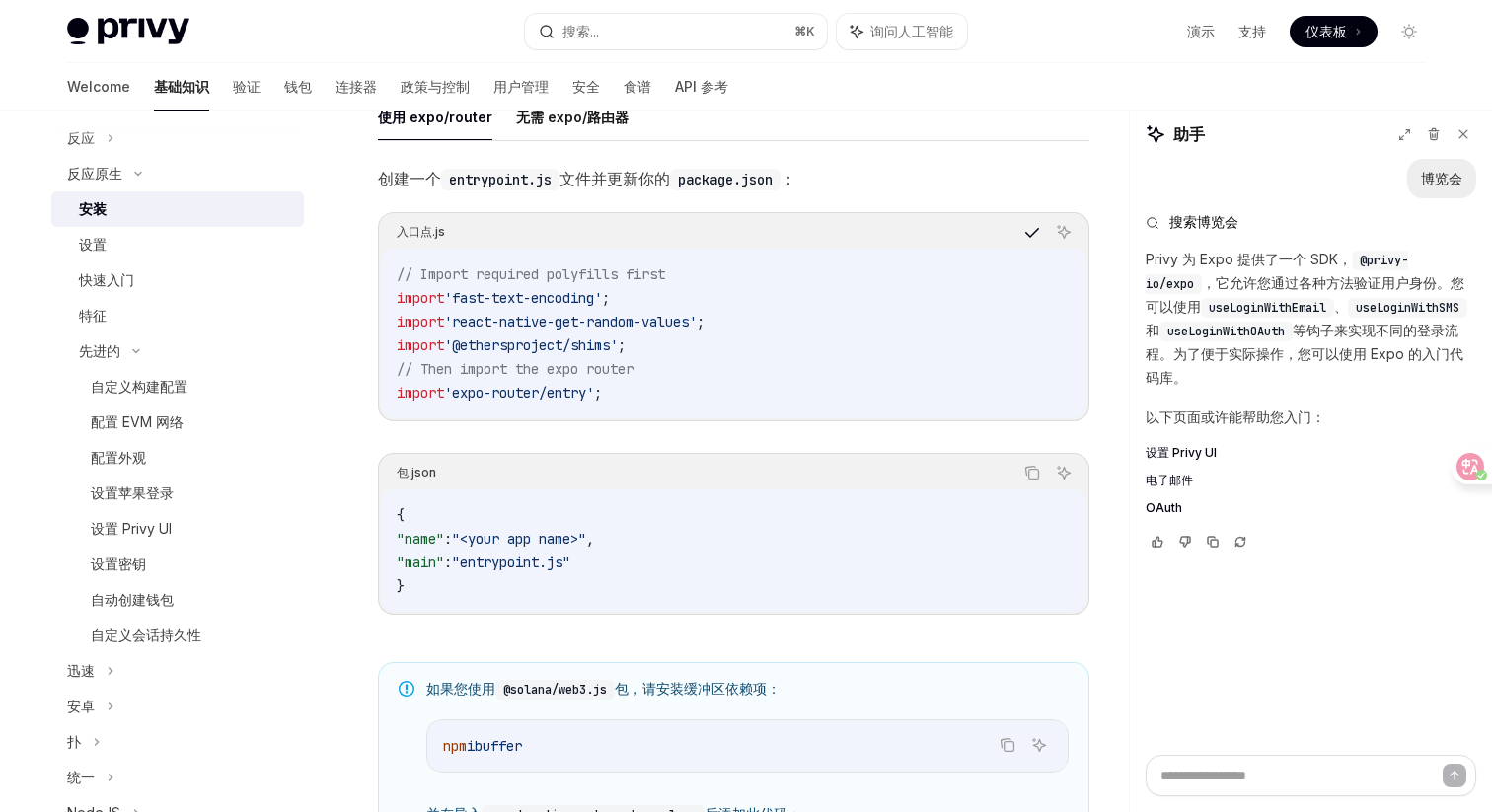
scroll to position [970, 0]
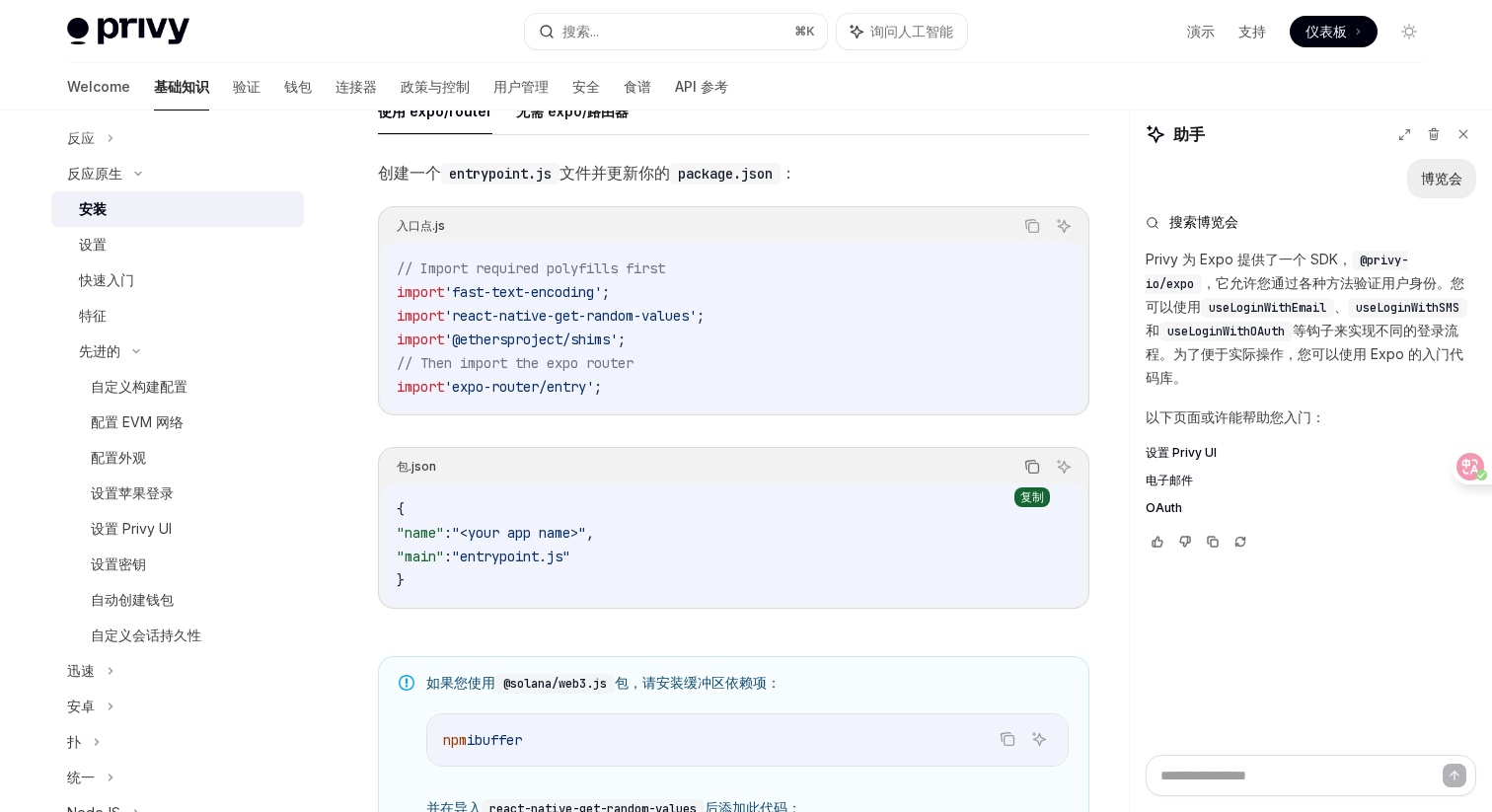
click at [1028, 470] on icon "Copy the contents from the code block" at bounding box center [1033, 467] width 16 height 16
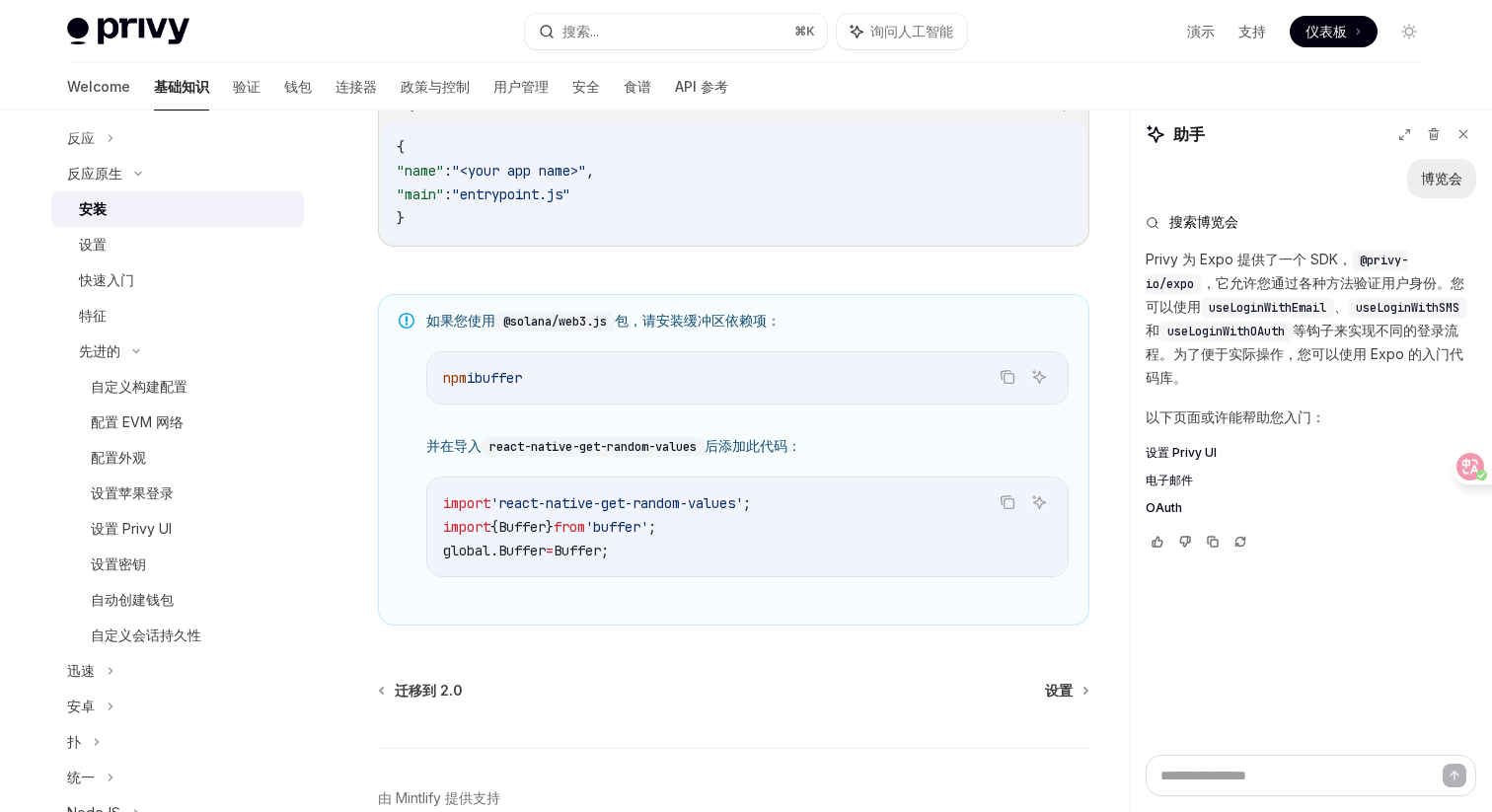
scroll to position [1335, 0]
click at [1013, 380] on icon "Copy the contents from the code block" at bounding box center [1008, 374] width 16 height 16
click at [1007, 507] on icon "Copy the contents from the code block" at bounding box center [1008, 499] width 16 height 16
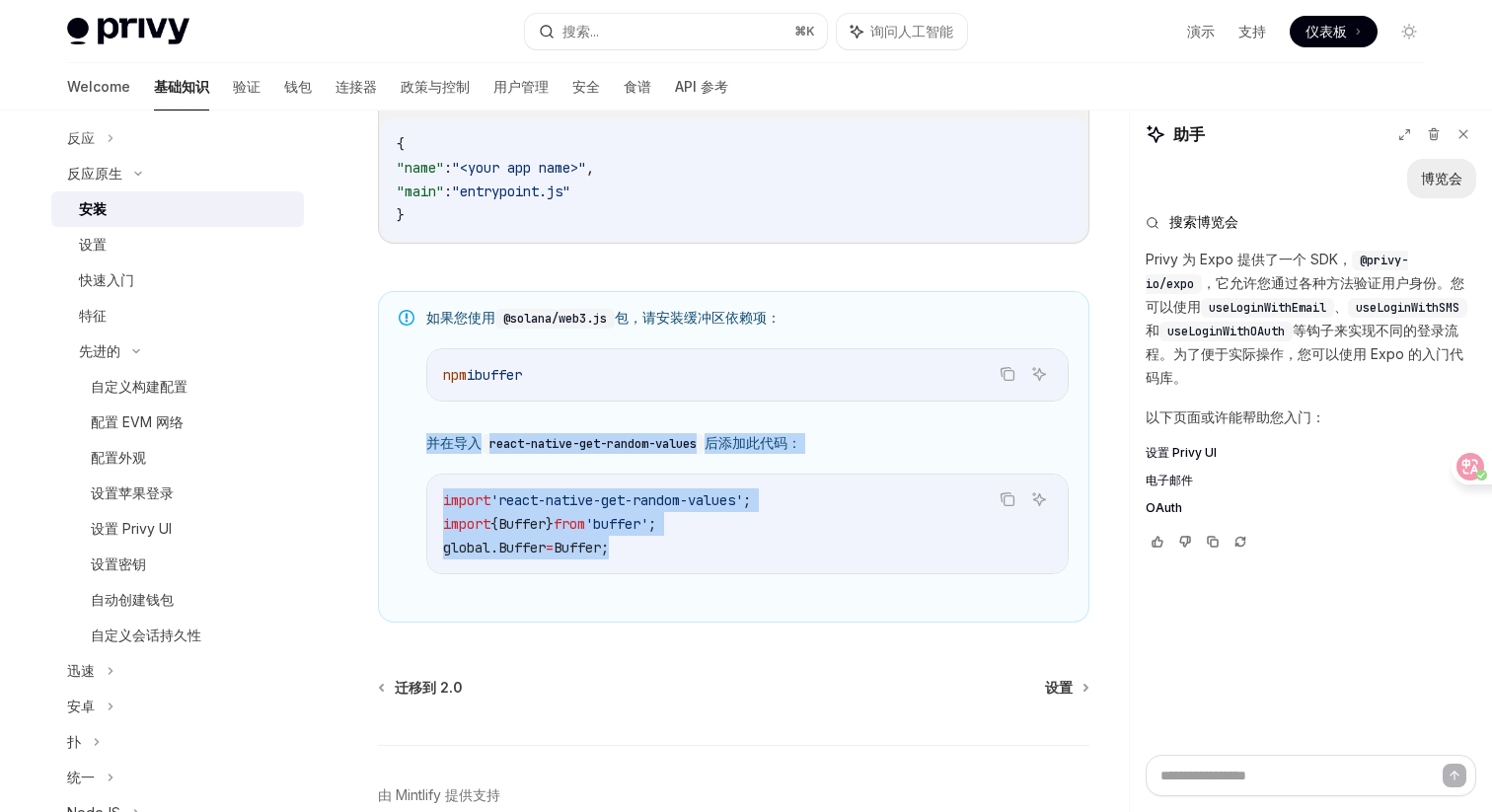
drag, startPoint x: 455, startPoint y: 475, endPoint x: 813, endPoint y: 552, distance: 366.2
click at [813, 552] on div "如果您使用 @solana/web3.js 包，请安装缓冲区依赖项： 复制 询问人工智能 npm i buffer 并在导入 react-native-get…" at bounding box center [734, 456] width 712 height 332
copy div "并在导入 react-native-get-random-values 后添加此代码： Copied! 询问人工智能 import 'react-native…"
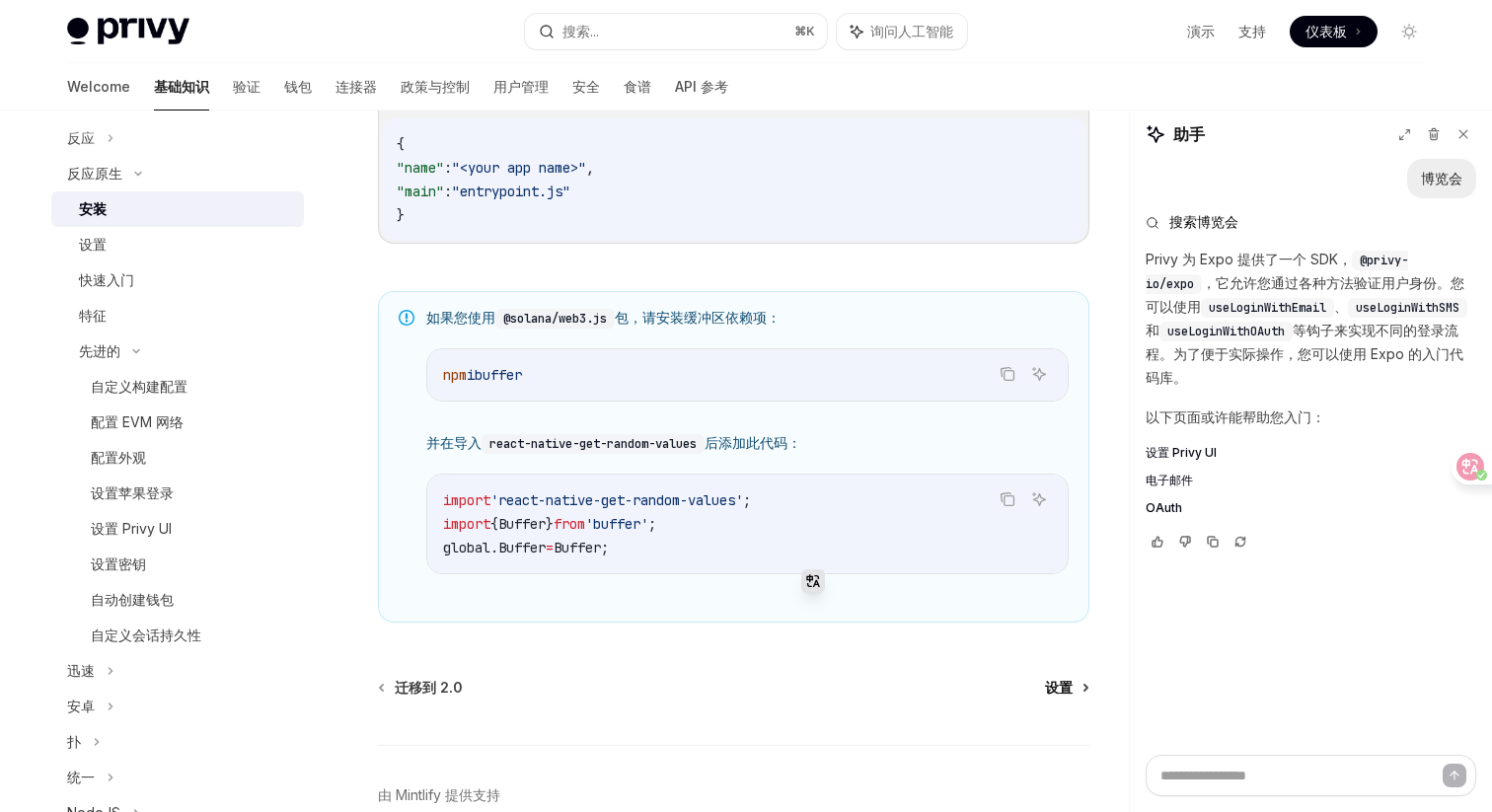
click at [1067, 695] on font "设置" at bounding box center [1059, 686] width 28 height 17
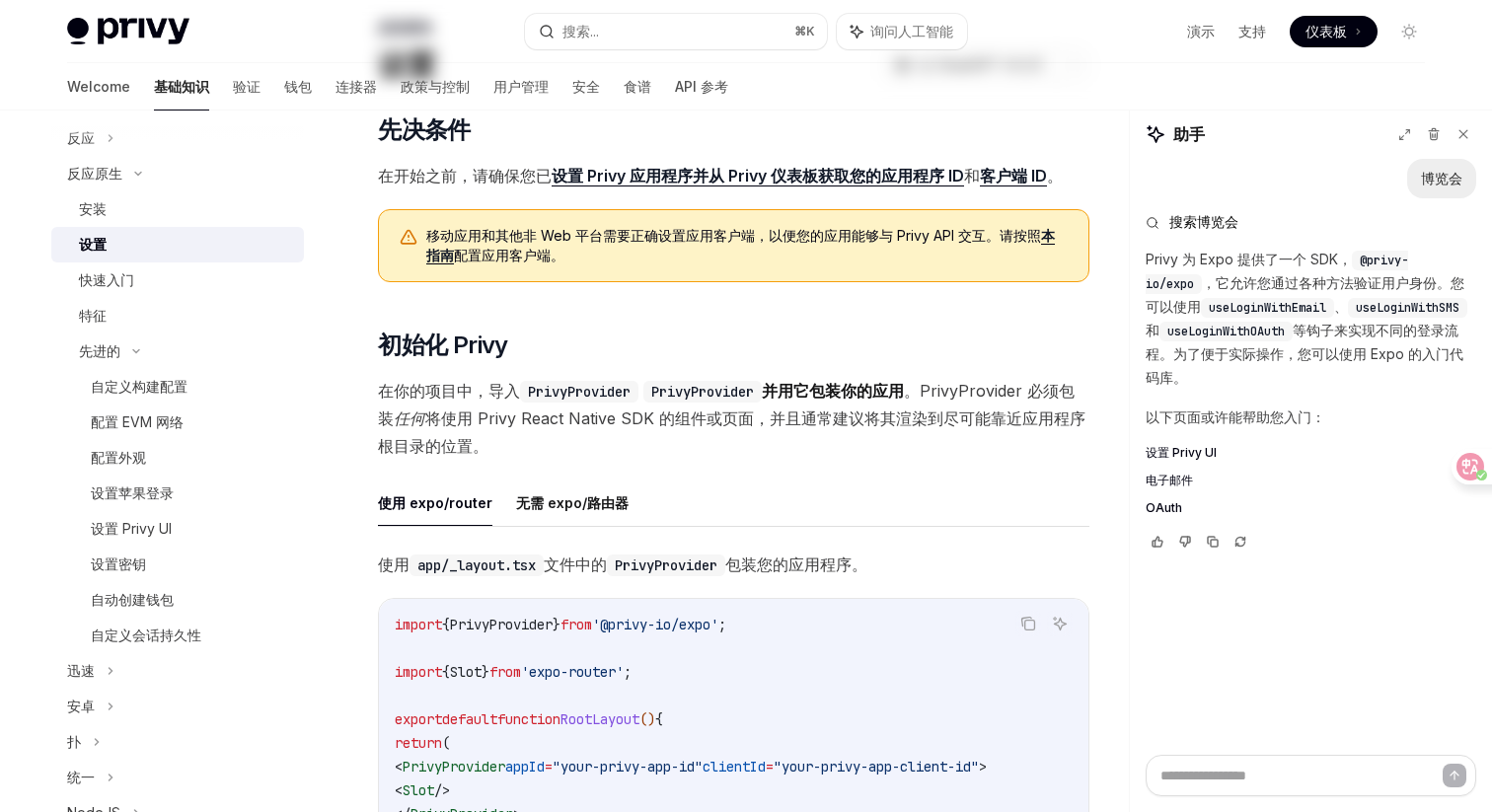
scroll to position [139, 0]
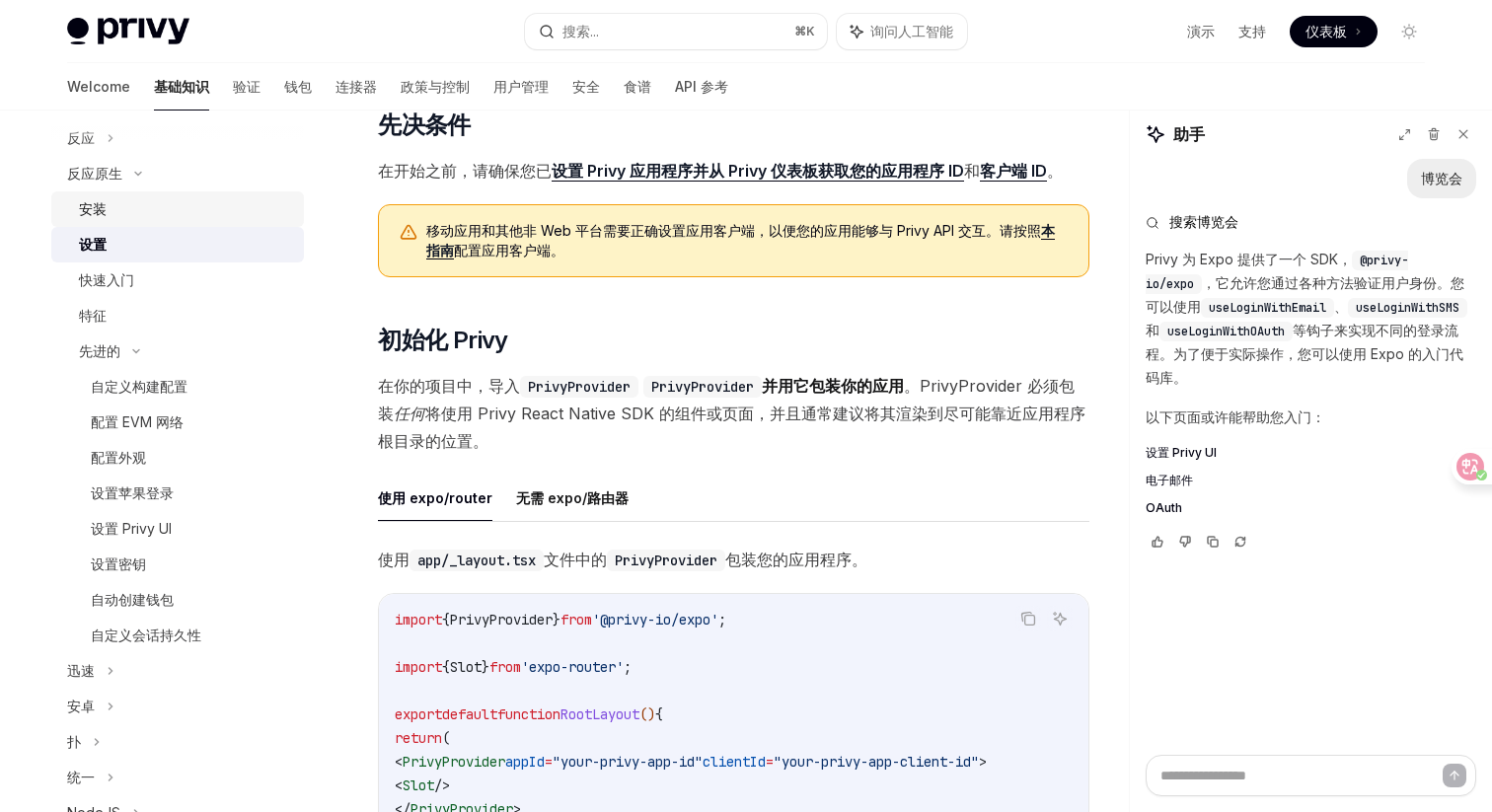
click at [161, 212] on div "安装" at bounding box center [185, 209] width 213 height 24
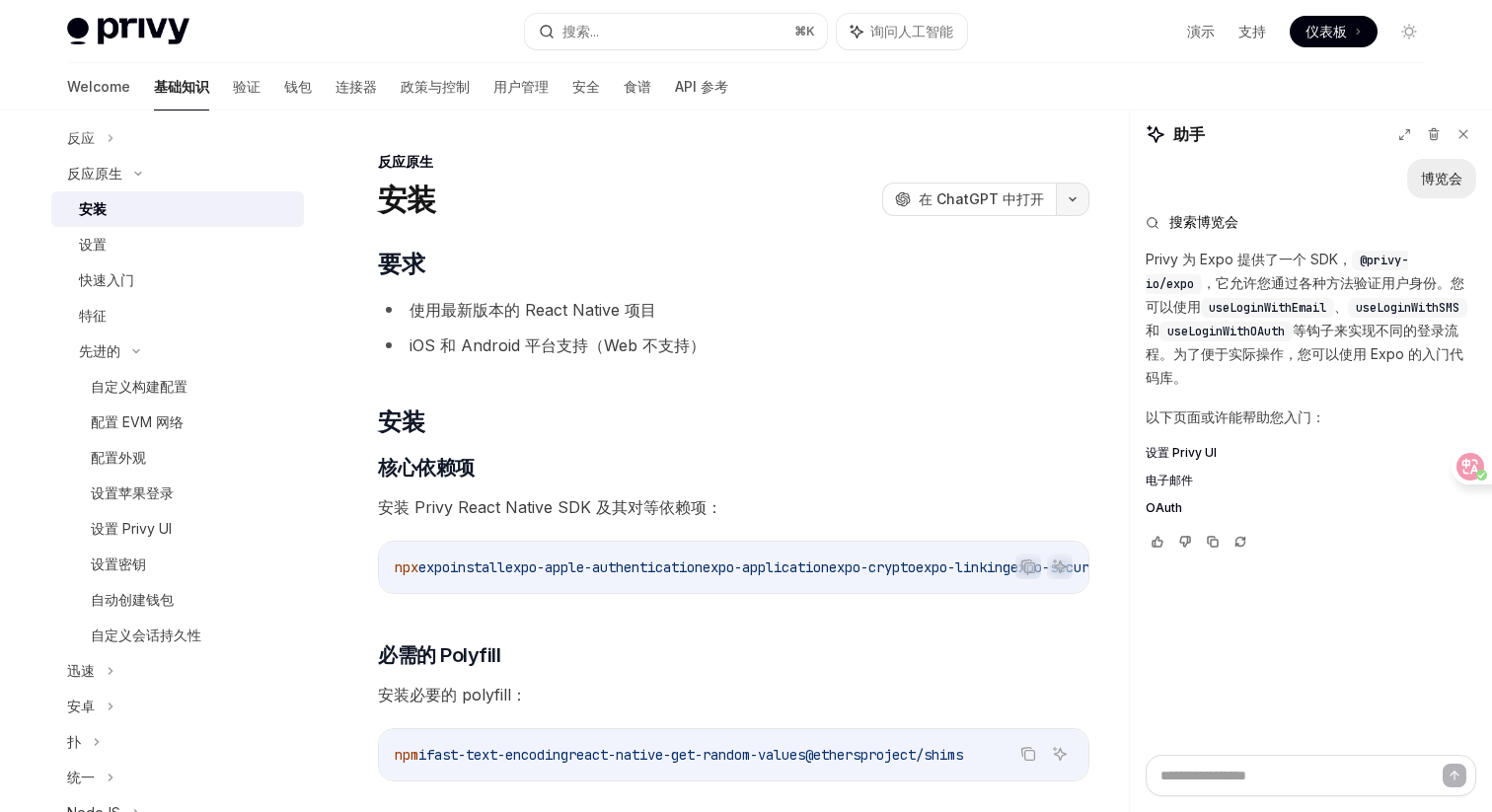
click at [1072, 206] on button "button" at bounding box center [1073, 199] width 34 height 34
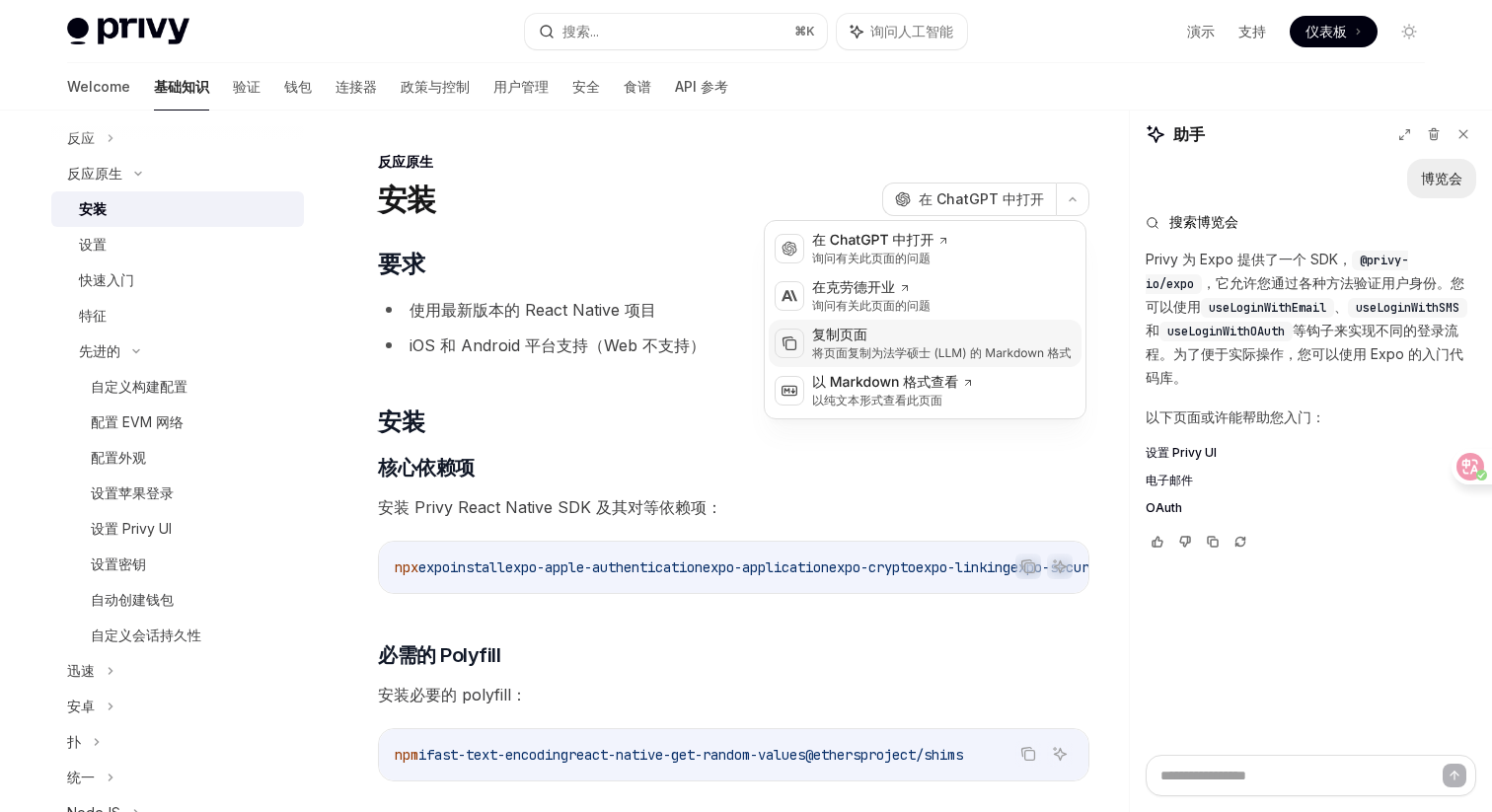
click at [921, 346] on font "将页面复制为法学硕士 (LLM) 的 Markdown 格式" at bounding box center [942, 353] width 259 height 15
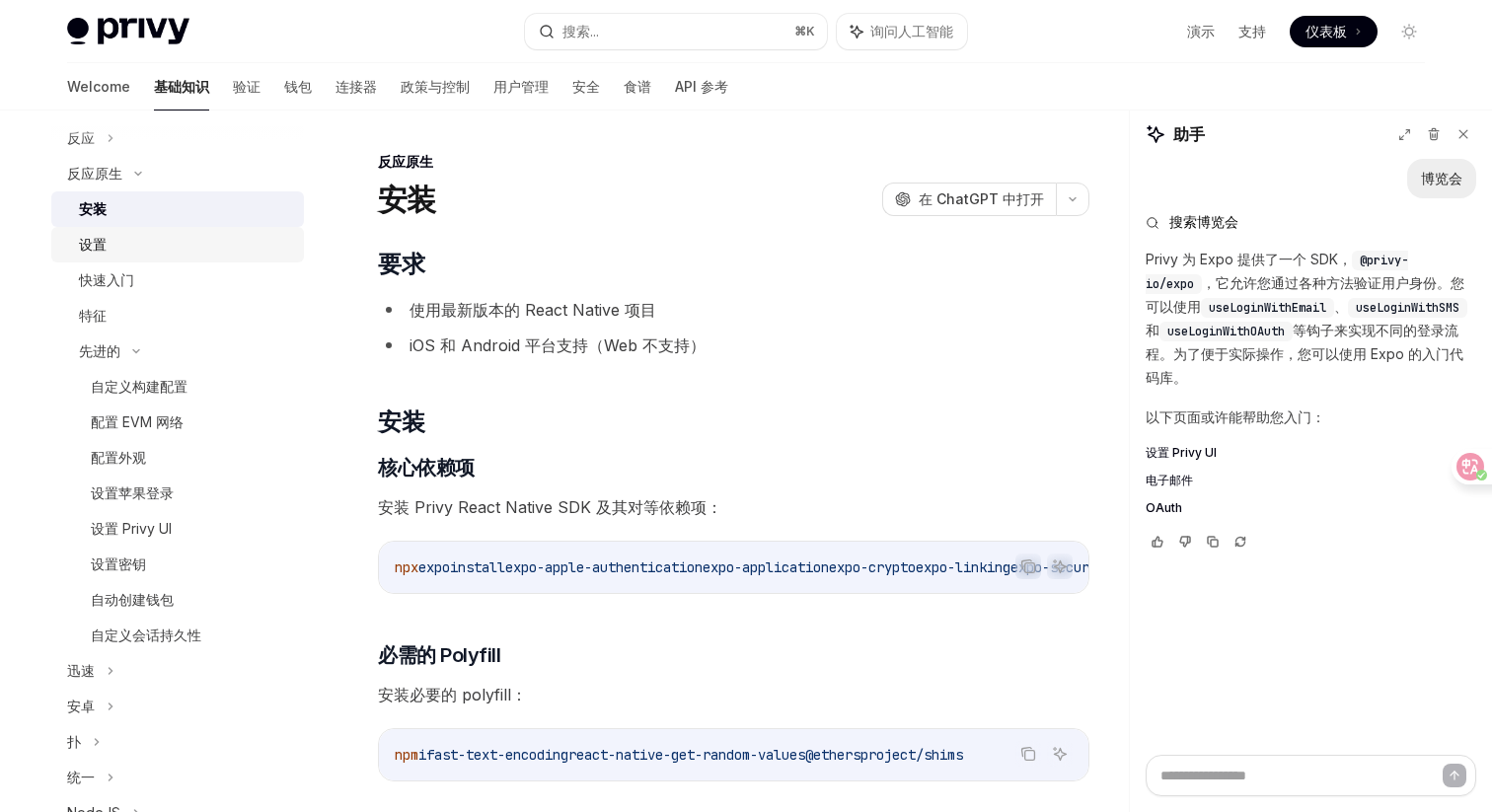
click at [138, 255] on div "设置" at bounding box center [185, 245] width 213 height 24
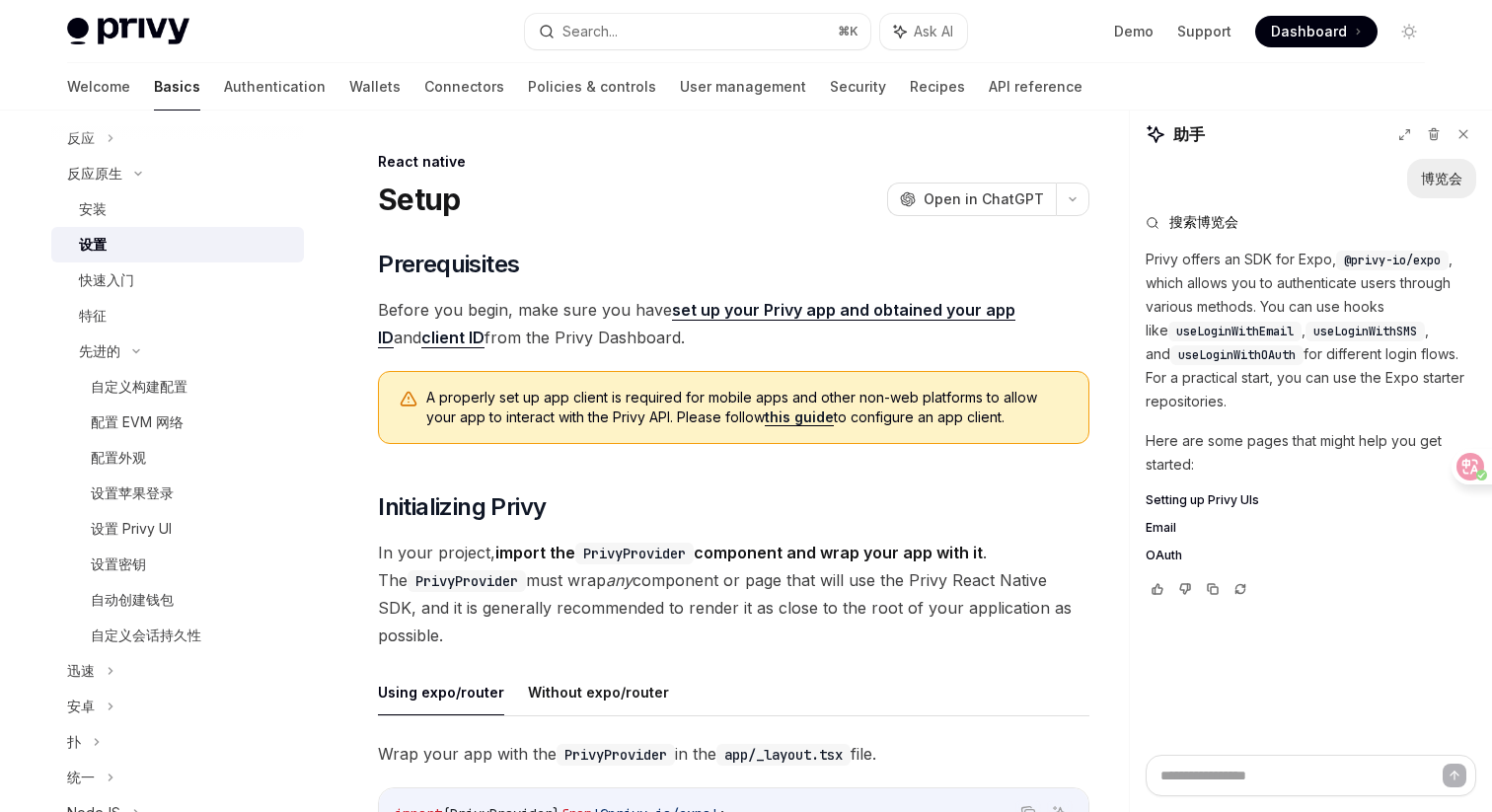
type textarea "*"
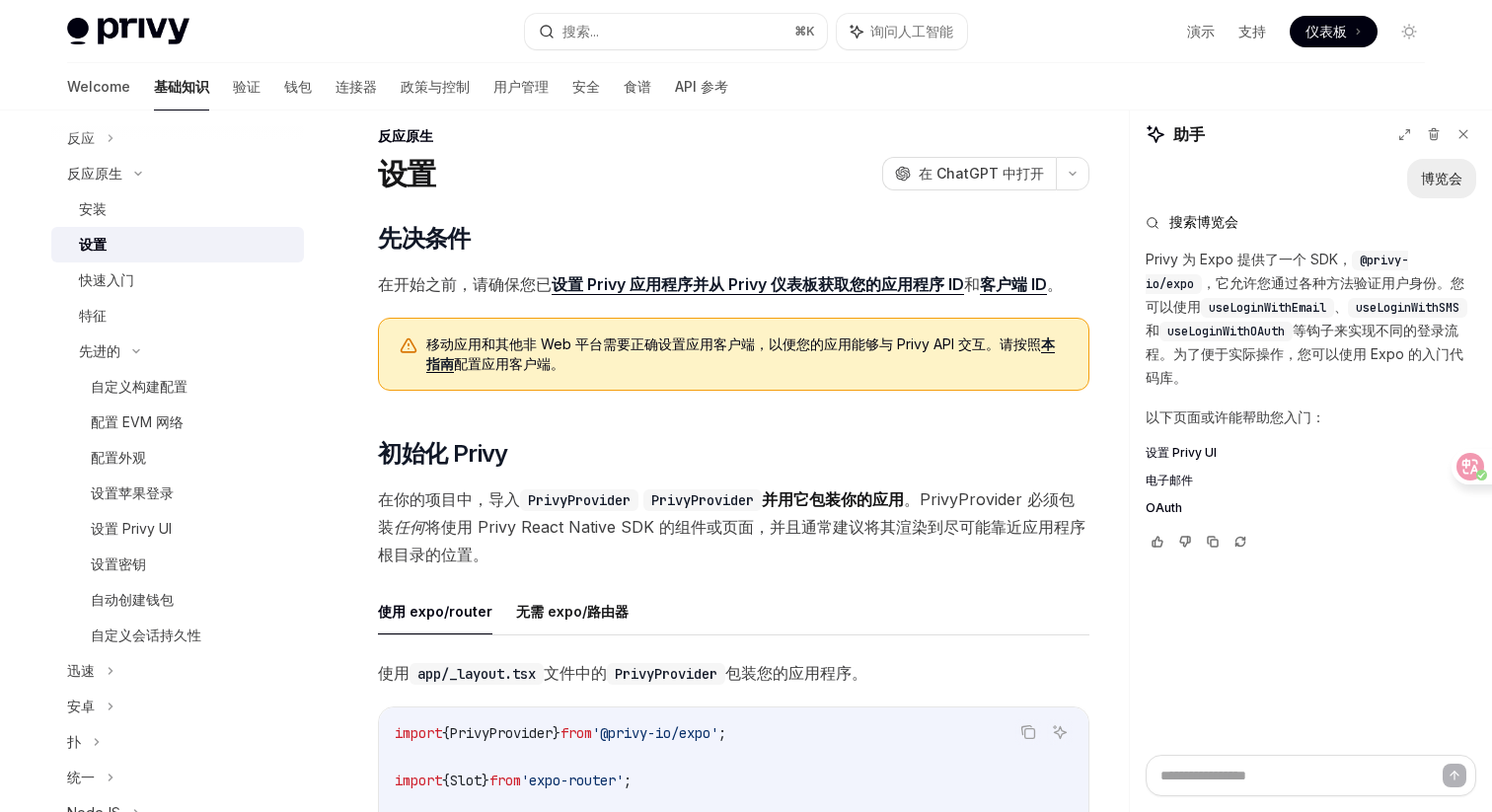
scroll to position [23, 0]
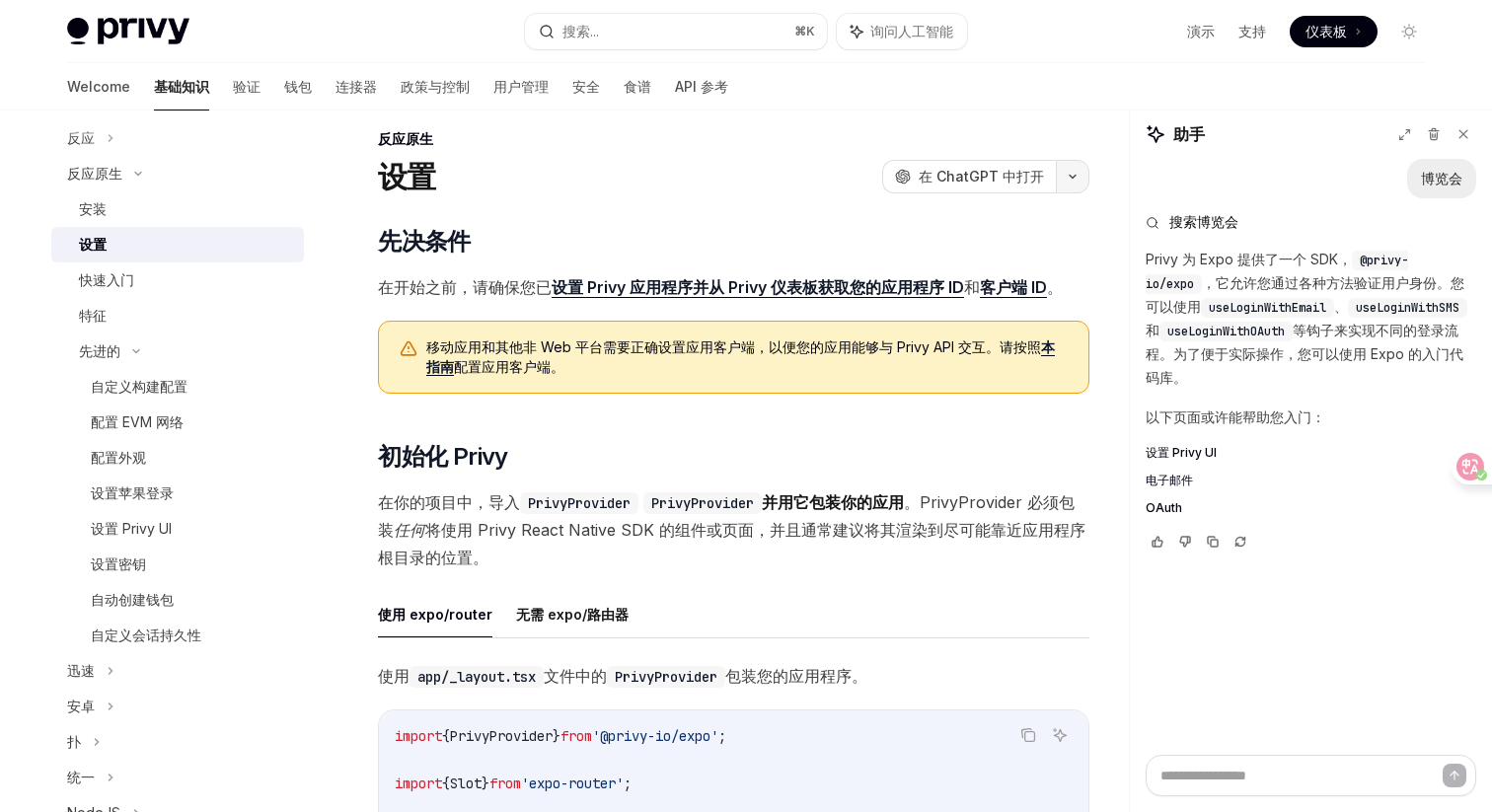
click at [1068, 180] on button "button" at bounding box center [1073, 176] width 34 height 34
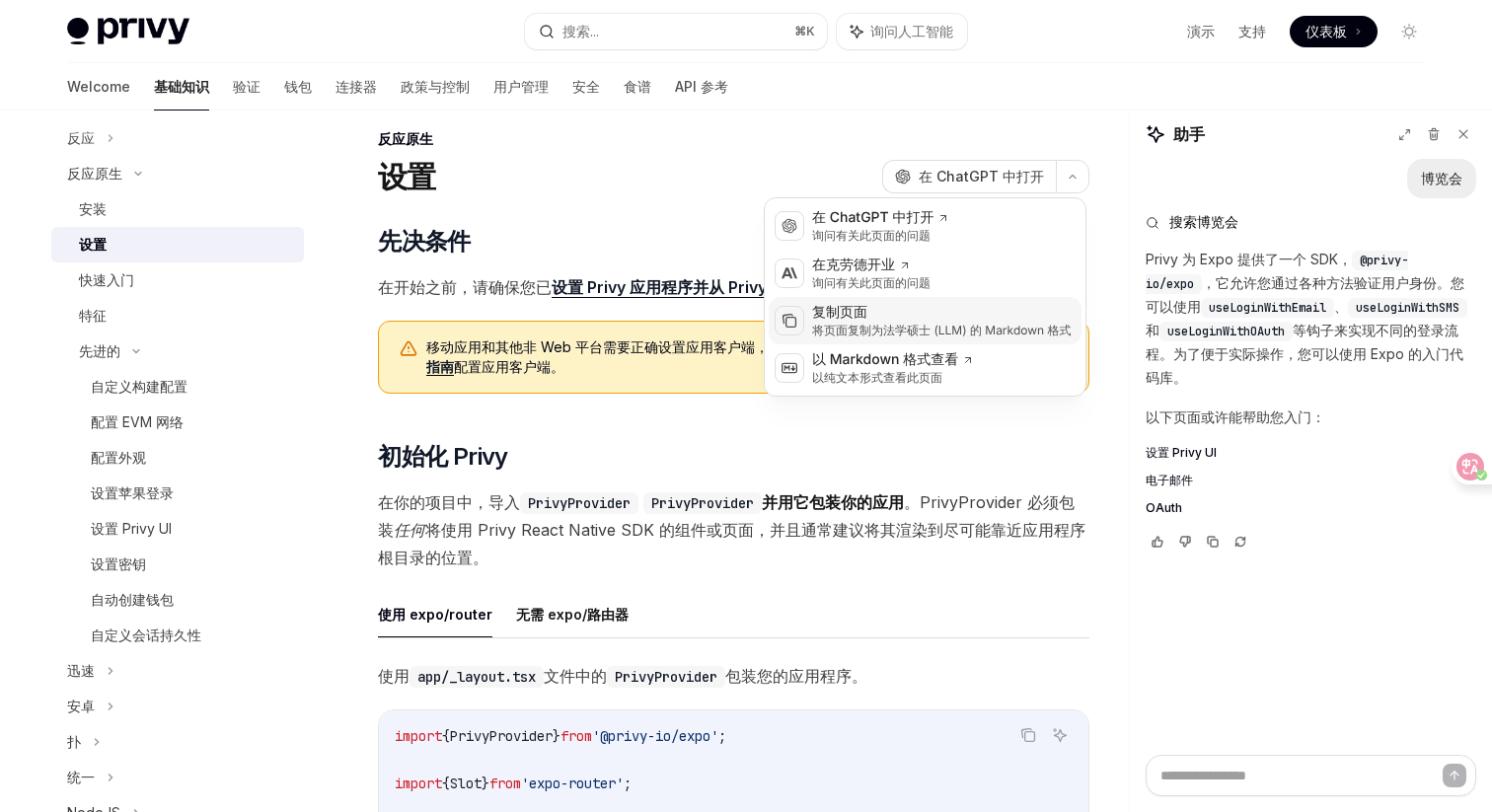
click at [969, 315] on div "复制页面" at bounding box center [942, 313] width 259 height 20
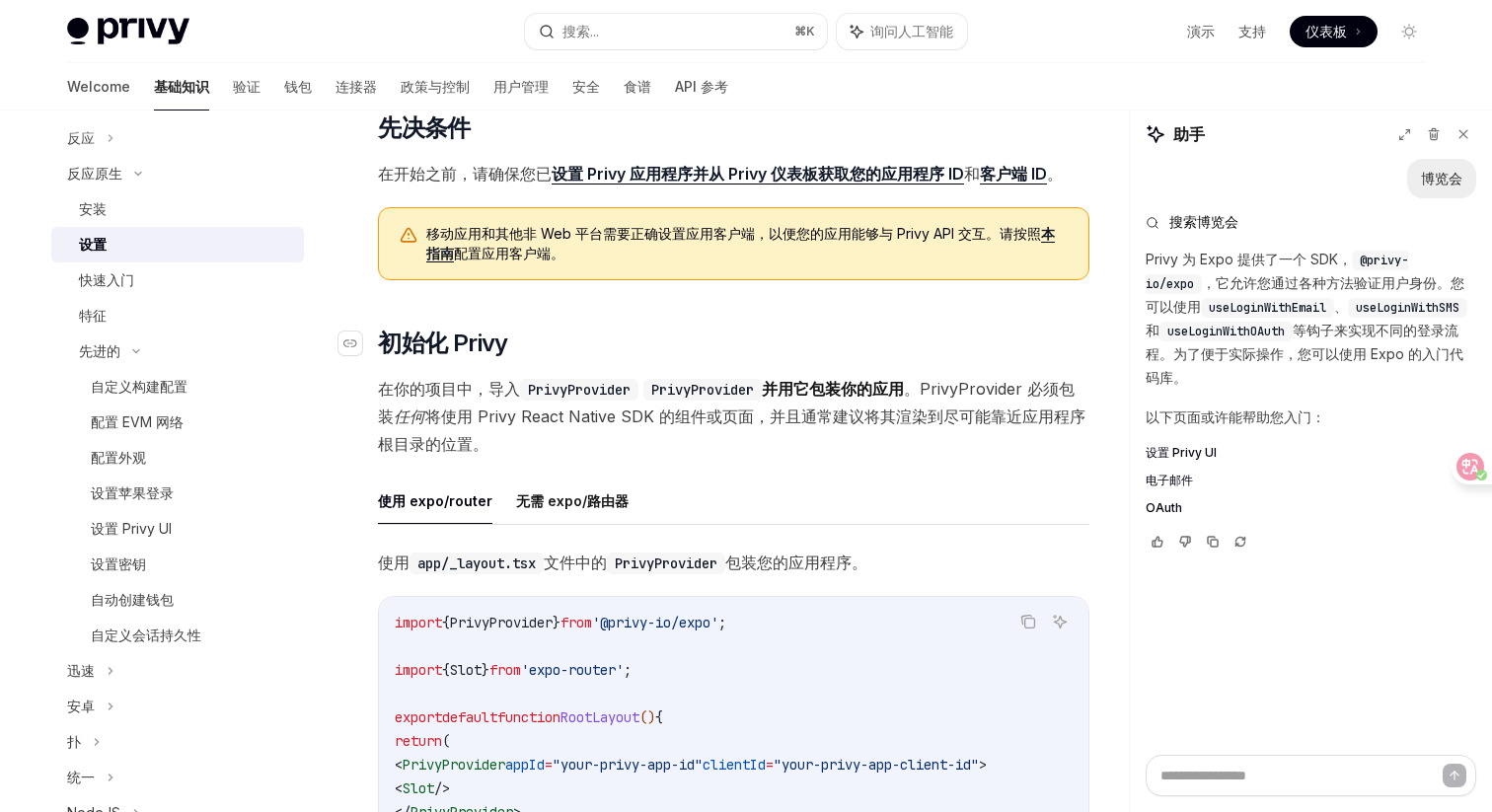
scroll to position [128, 0]
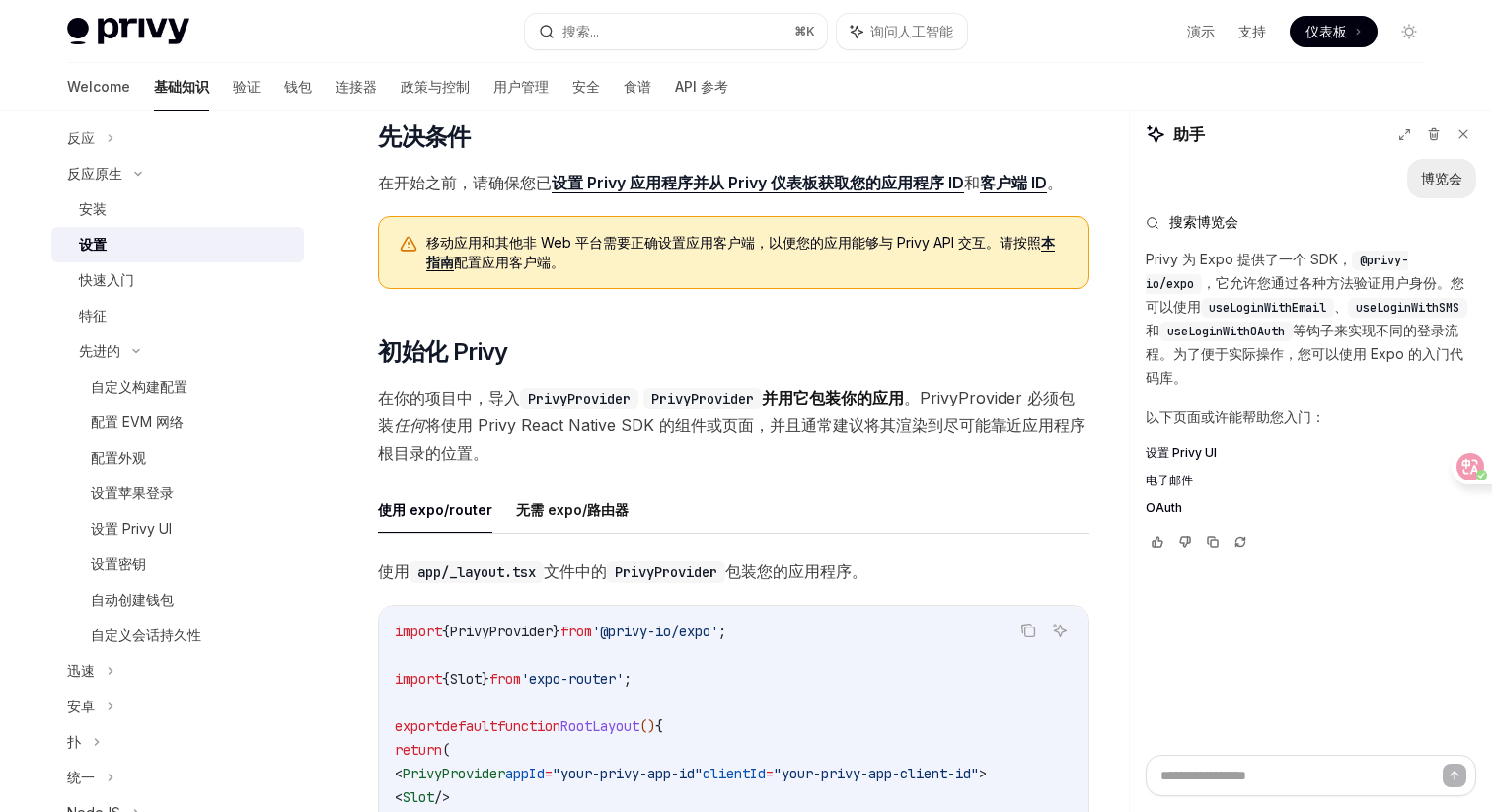
click at [957, 179] on link "设置 Privy 应用程序并从 Privy 仪表板获取您的应用程序 ID" at bounding box center [758, 182] width 413 height 21
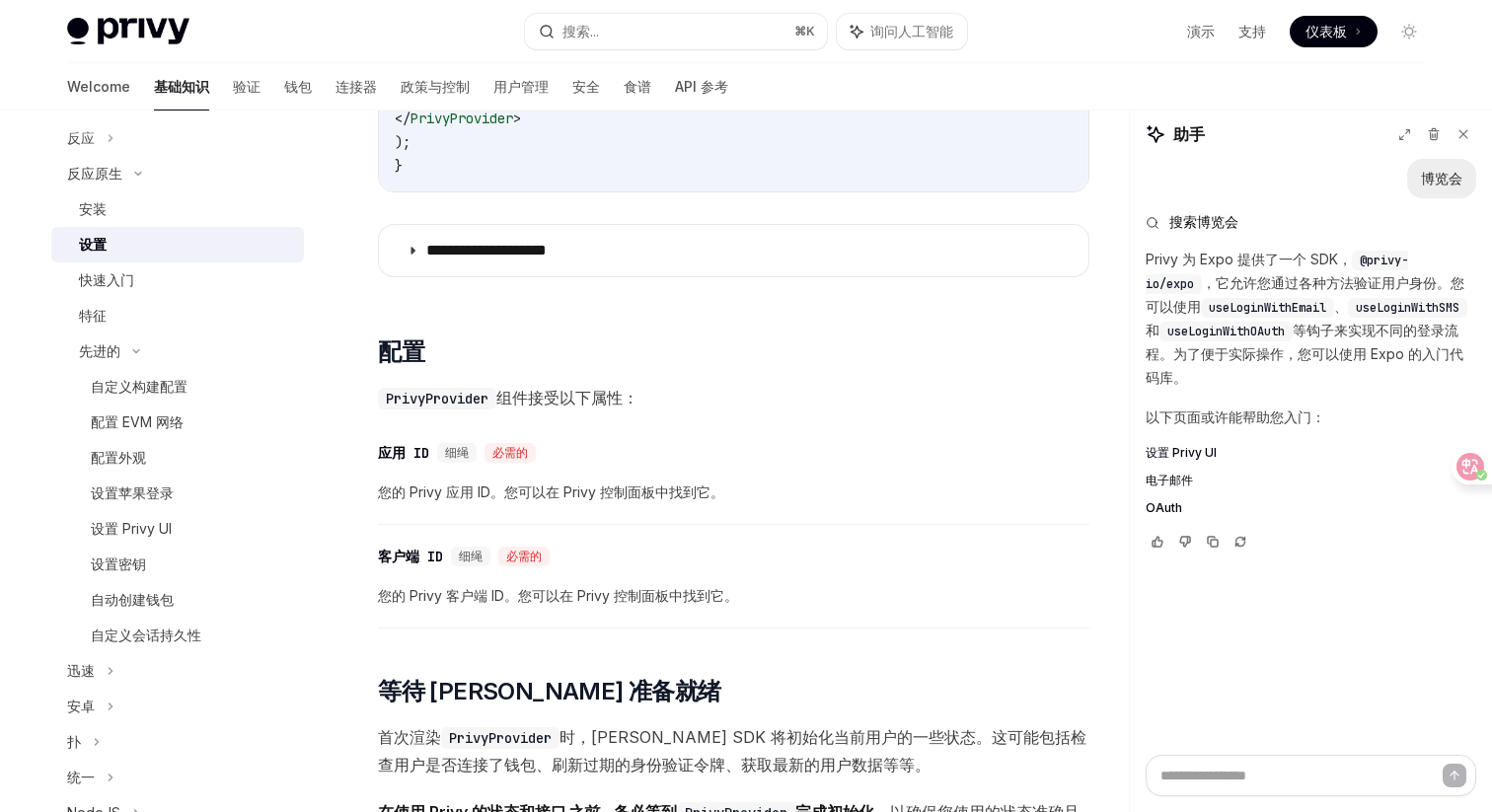
scroll to position [834, 0]
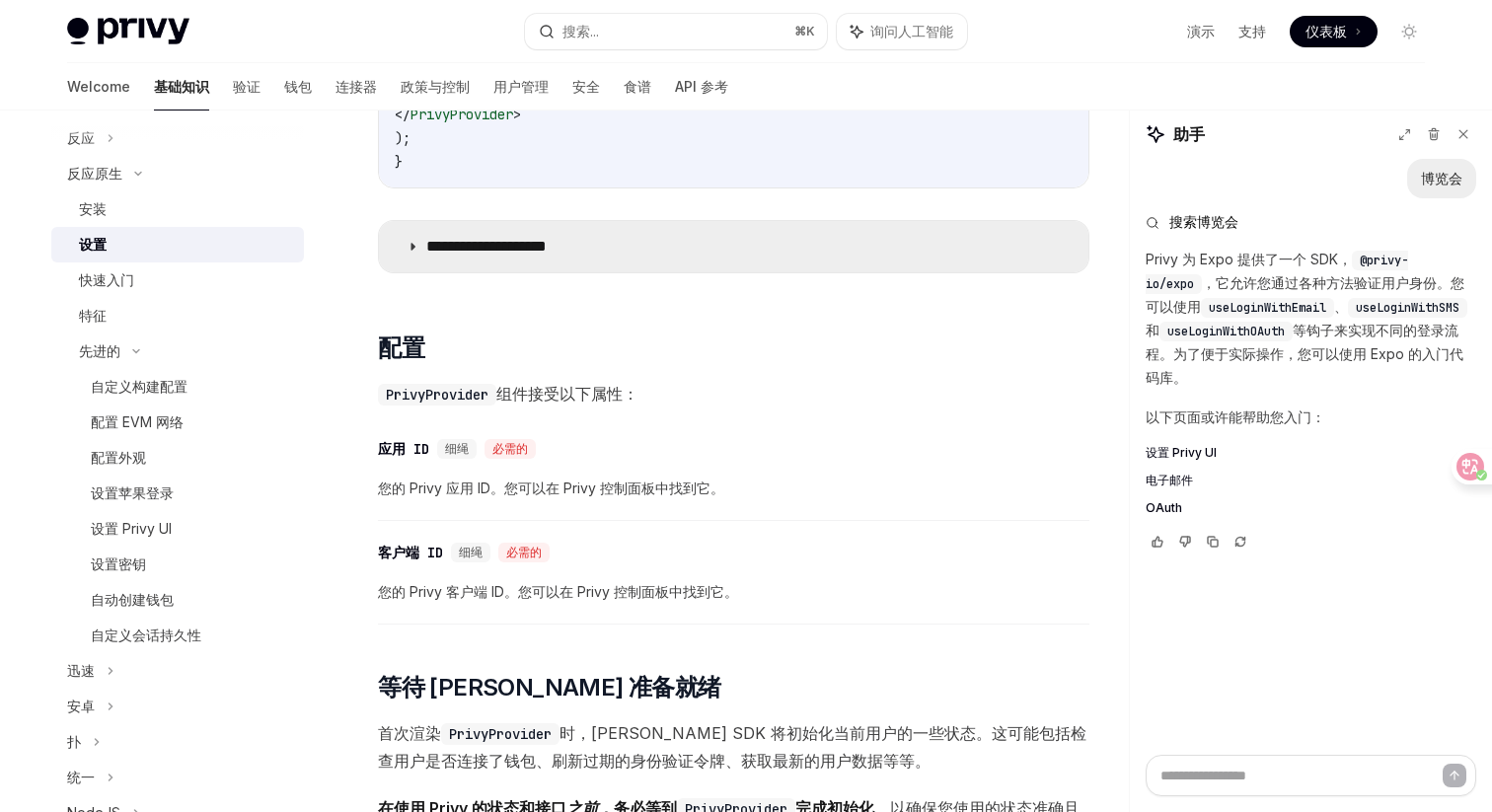
click at [962, 272] on summary "**********" at bounding box center [734, 246] width 710 height 51
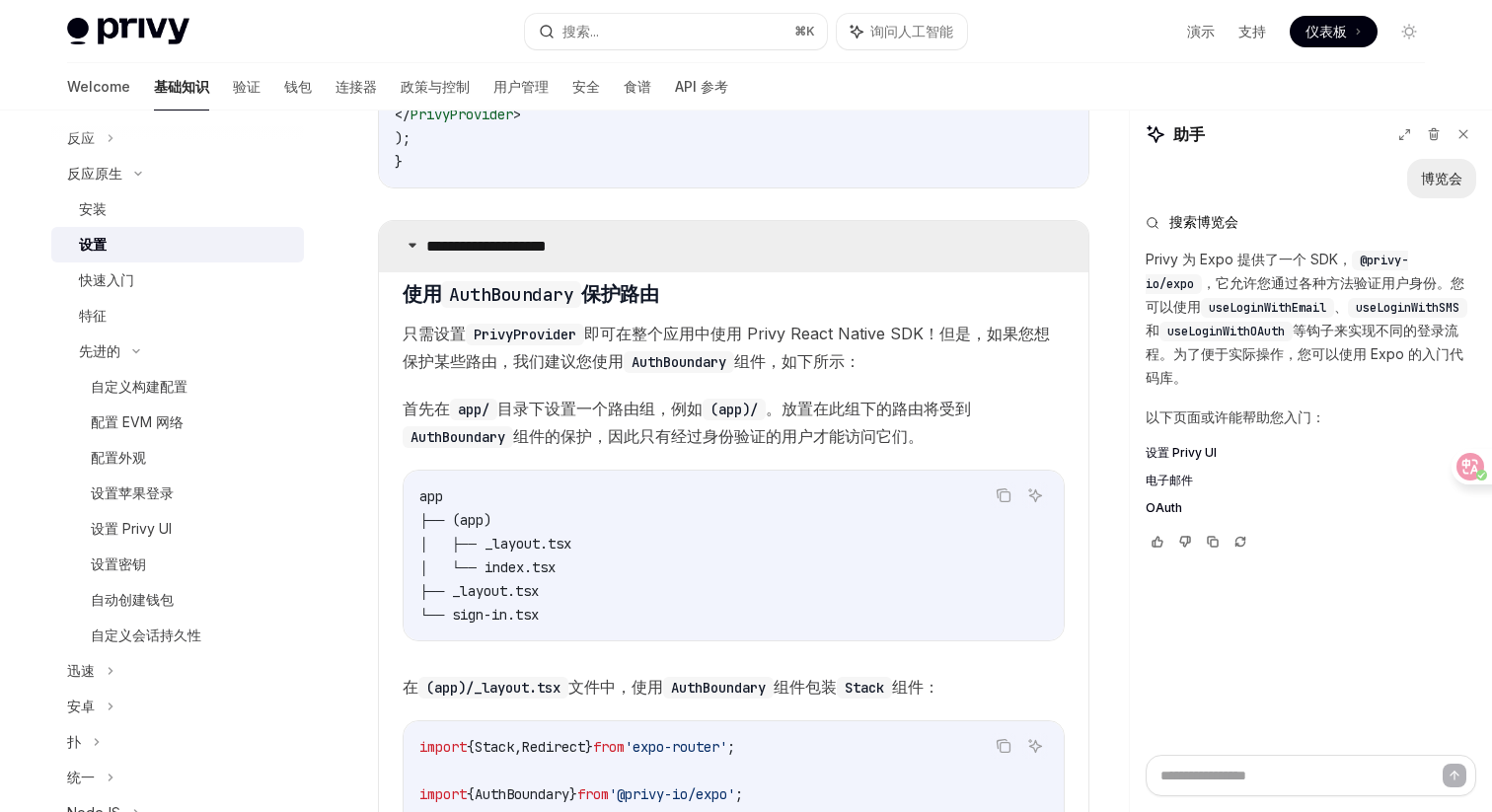
click at [1003, 246] on summary "**********" at bounding box center [734, 246] width 710 height 51
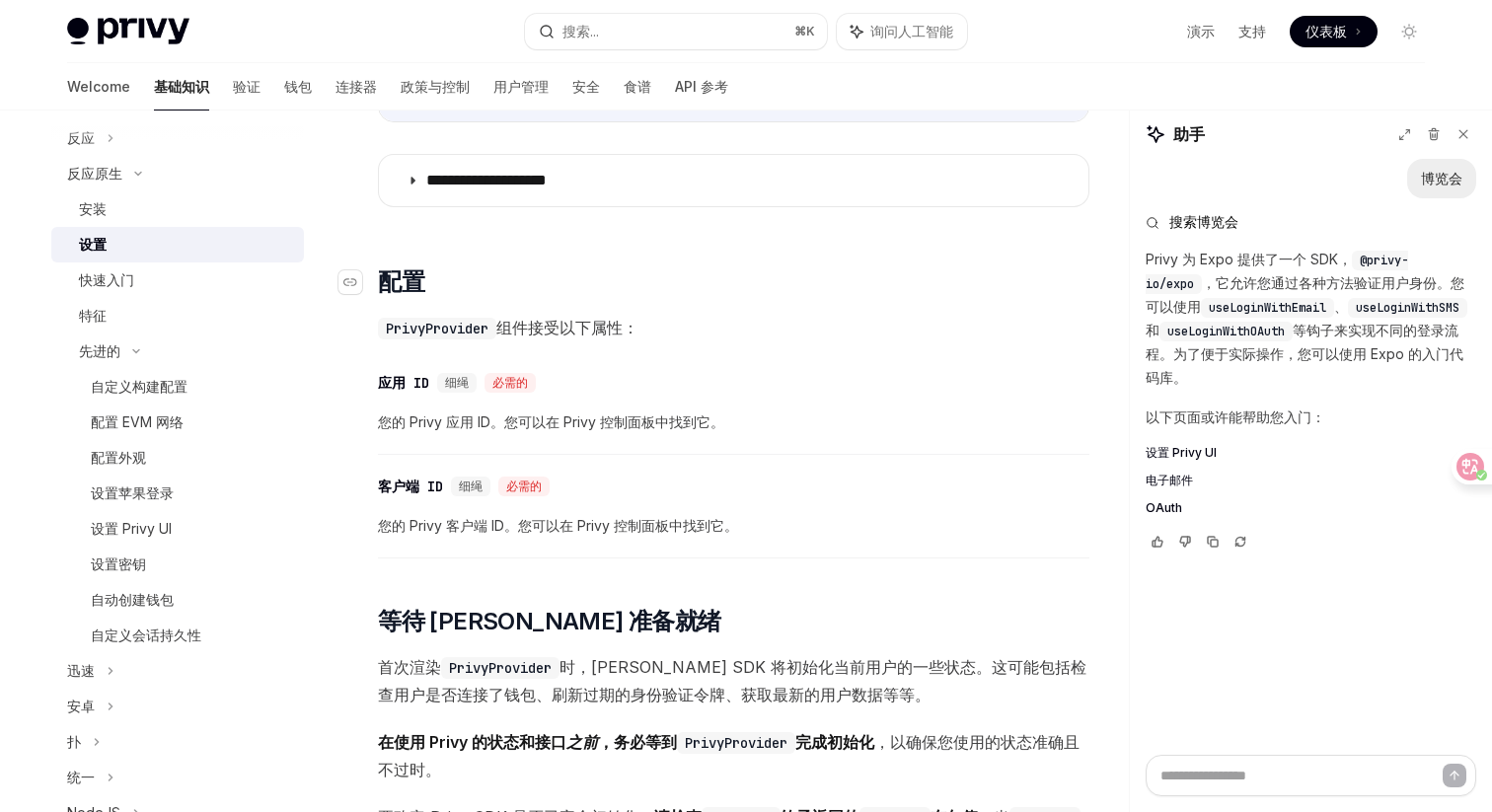
scroll to position [902, 0]
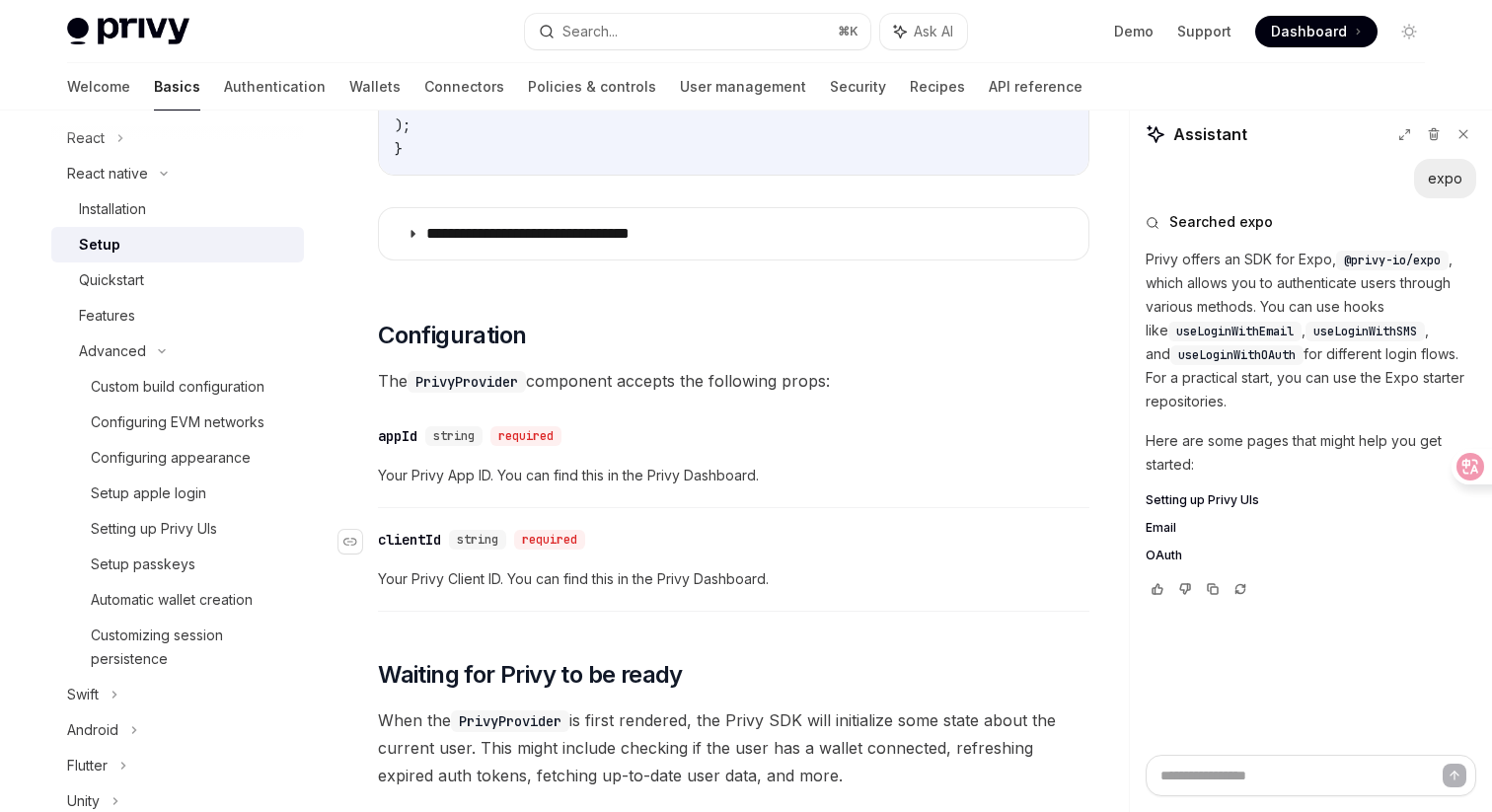
click at [405, 550] on div "clientId" at bounding box center [409, 540] width 63 height 20
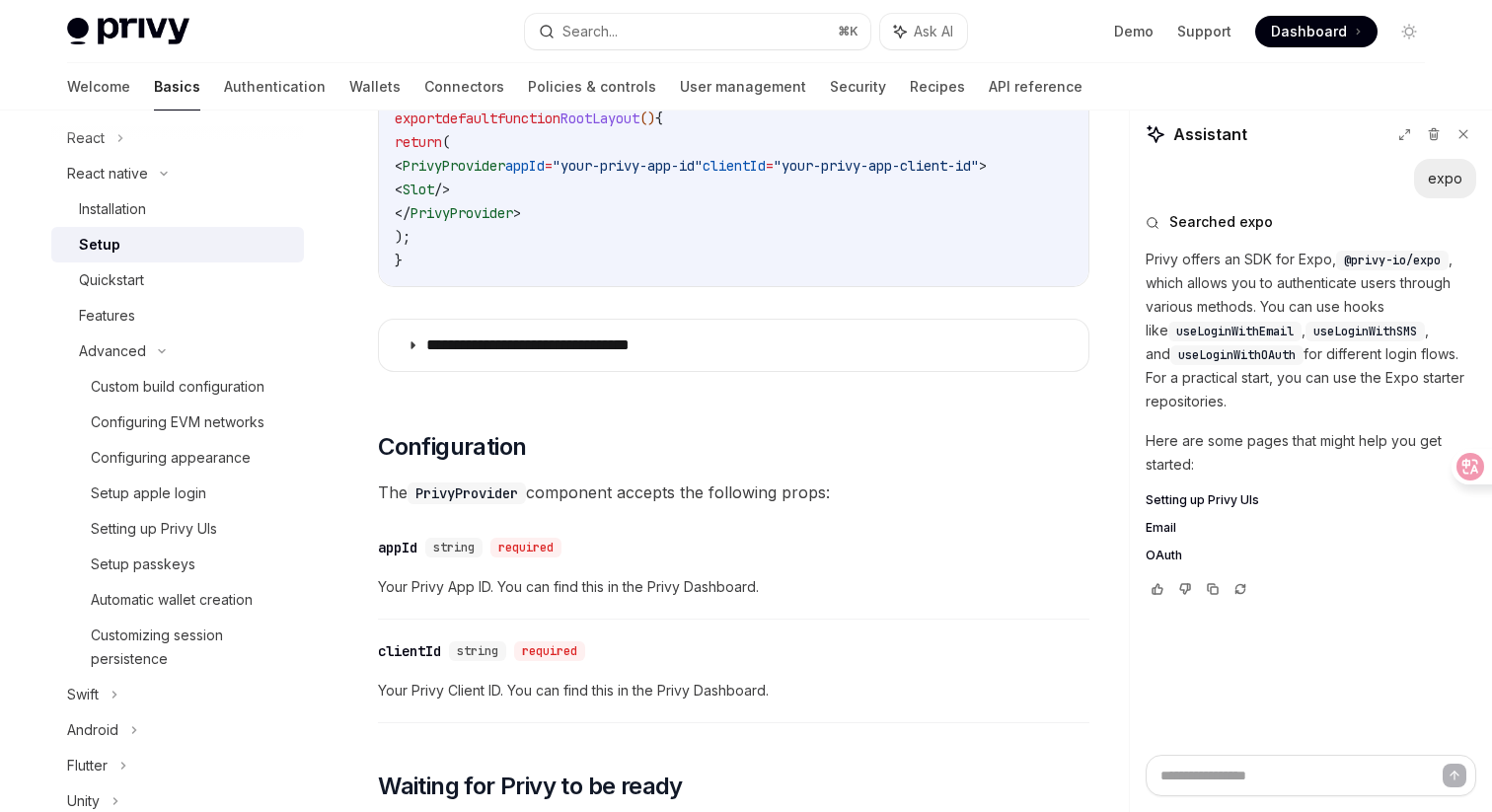
scroll to position [802, 0]
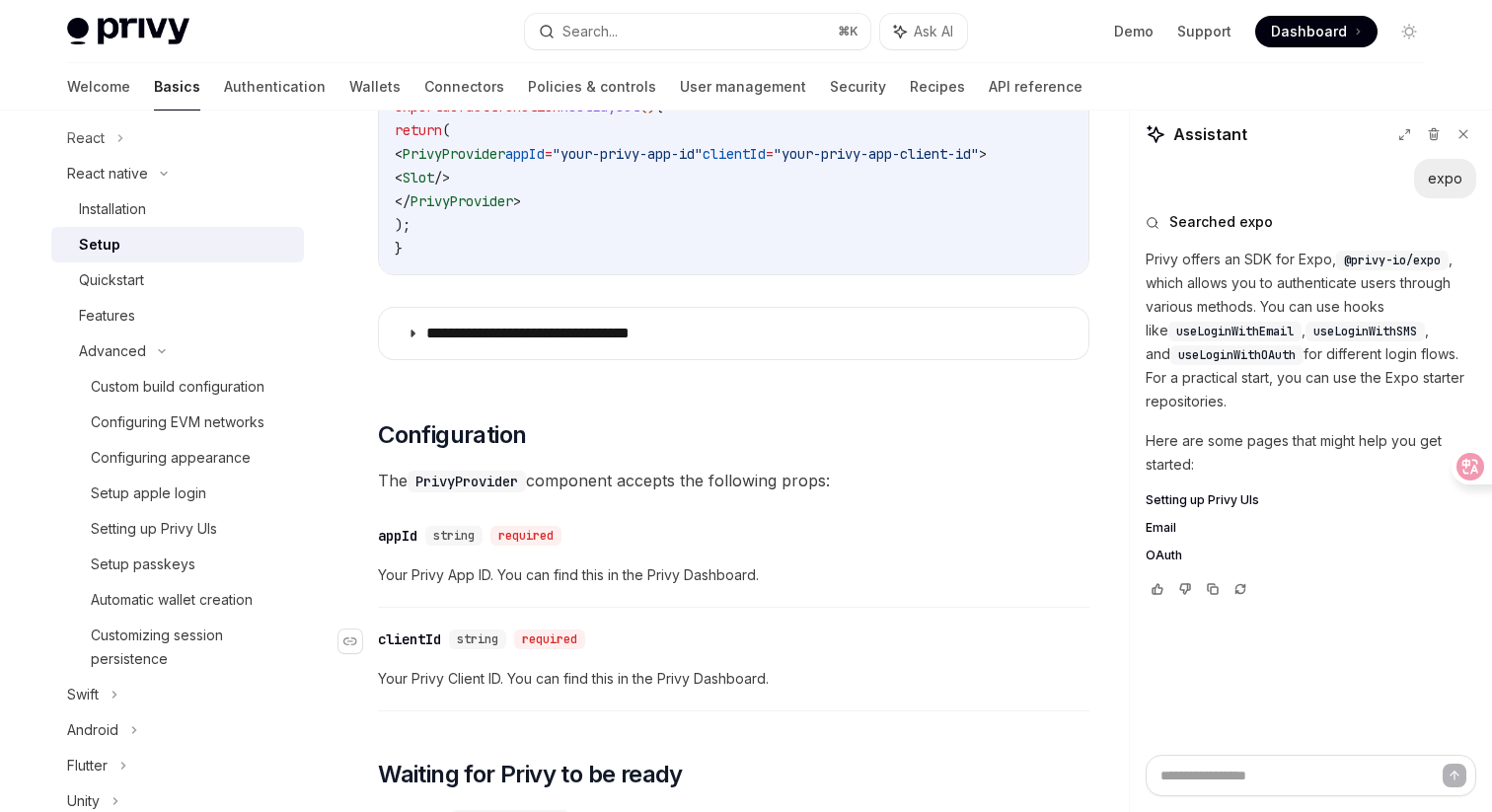
click at [419, 641] on div "clientId" at bounding box center [409, 640] width 63 height 20
copy div "clientId"
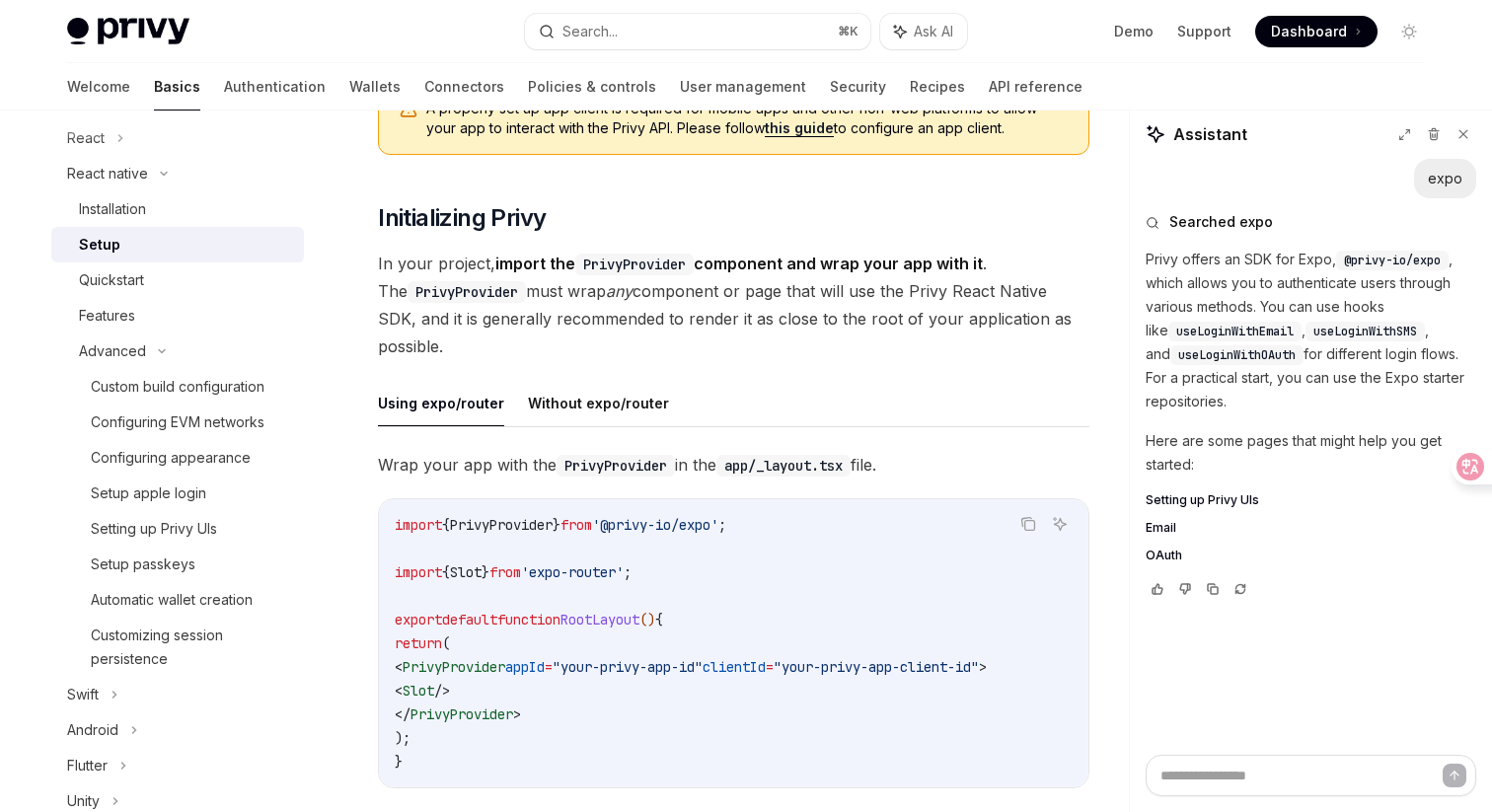
scroll to position [246, 0]
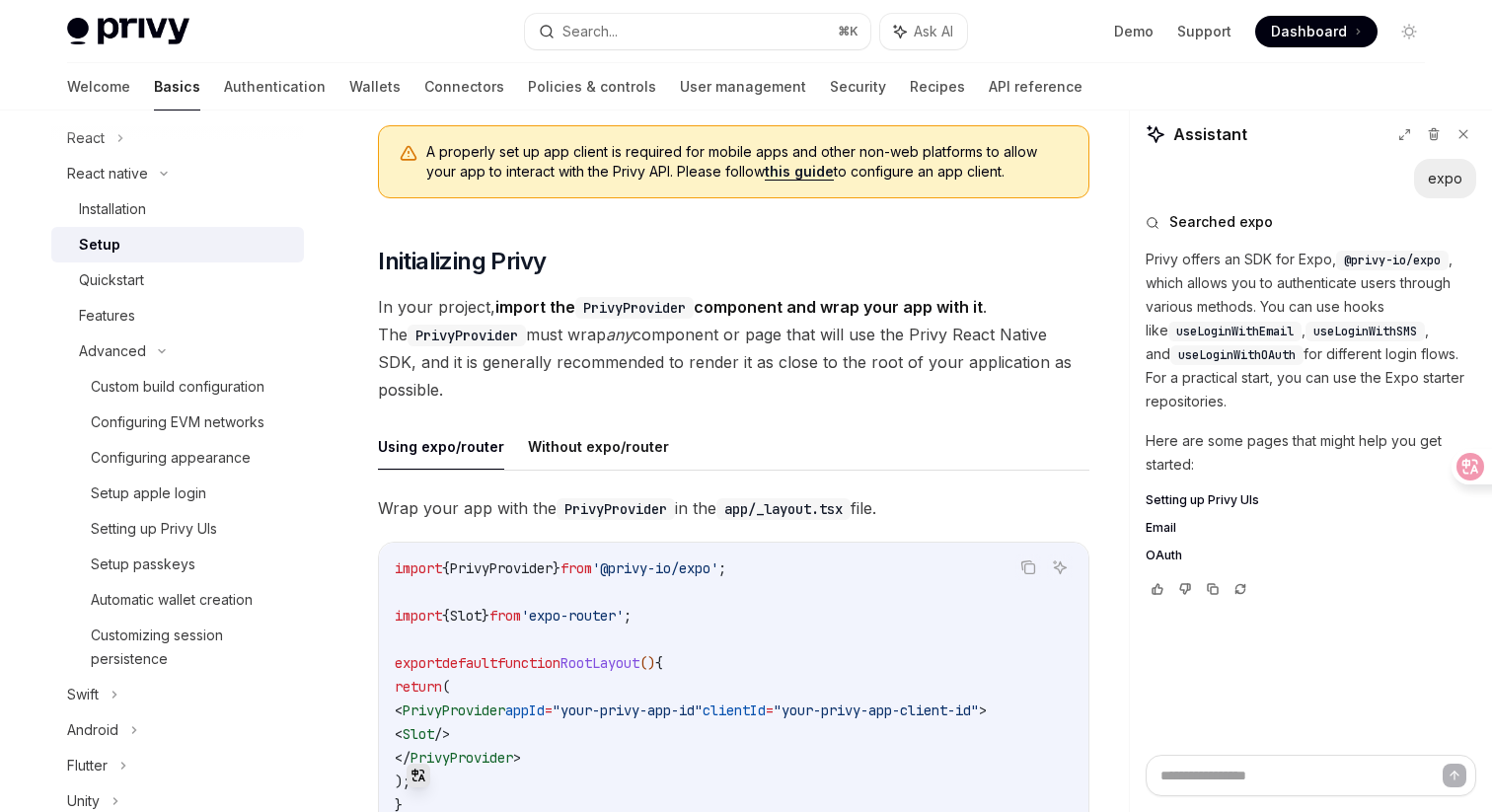
click at [985, 432] on ul "Using expo/router Without expo/router" at bounding box center [734, 447] width 712 height 48
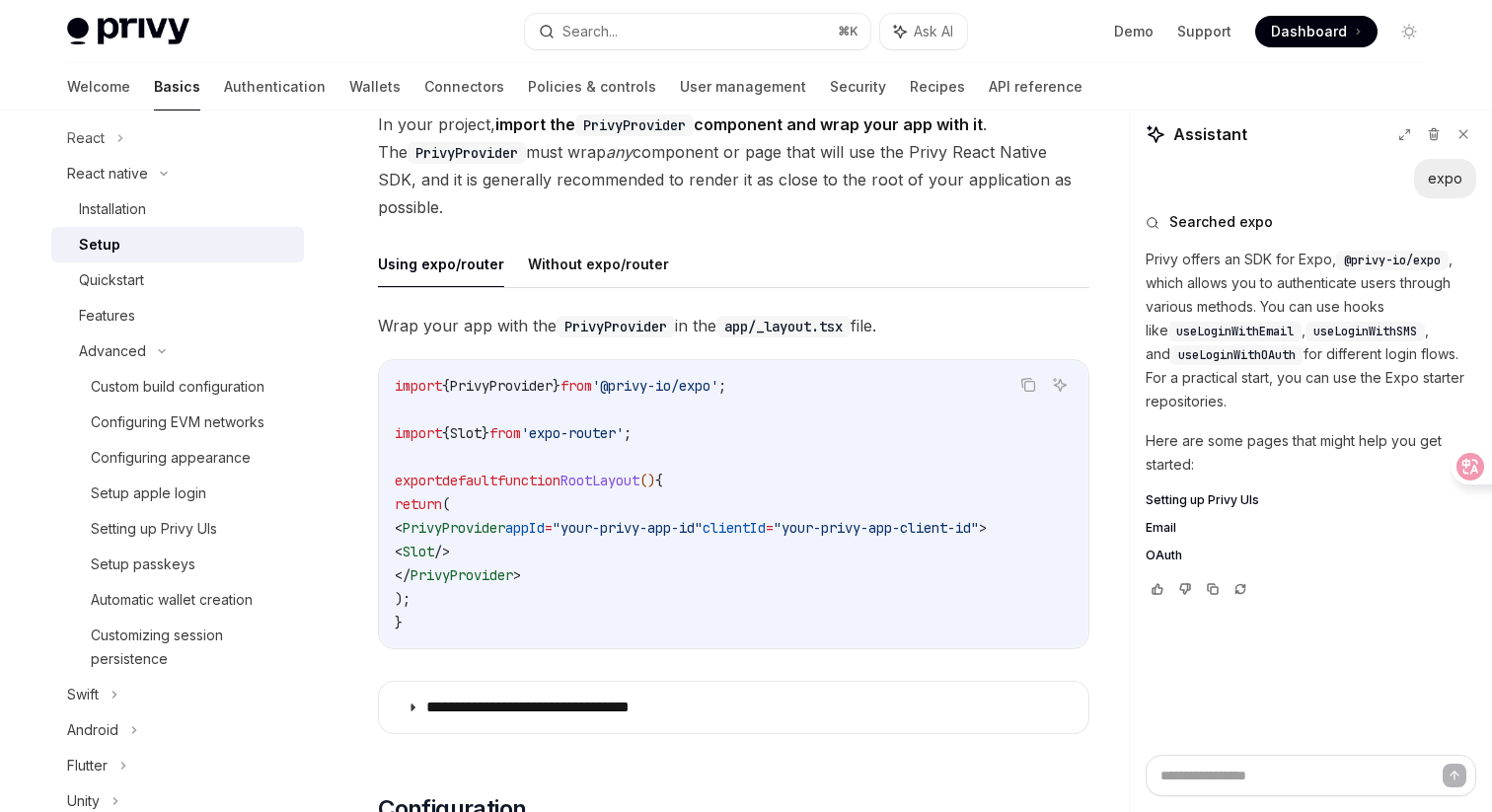
scroll to position [423, 0]
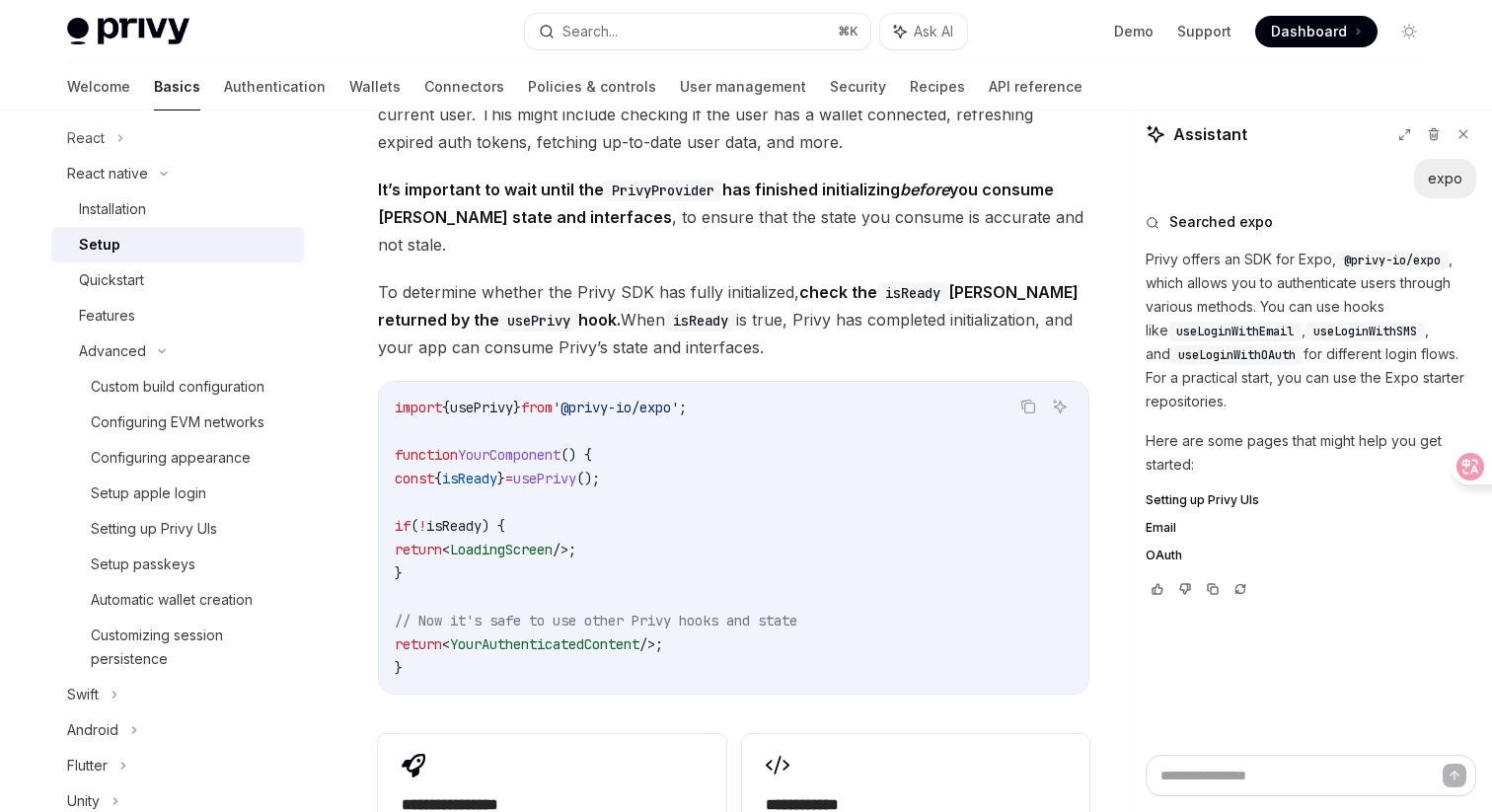
scroll to position [1493, 0]
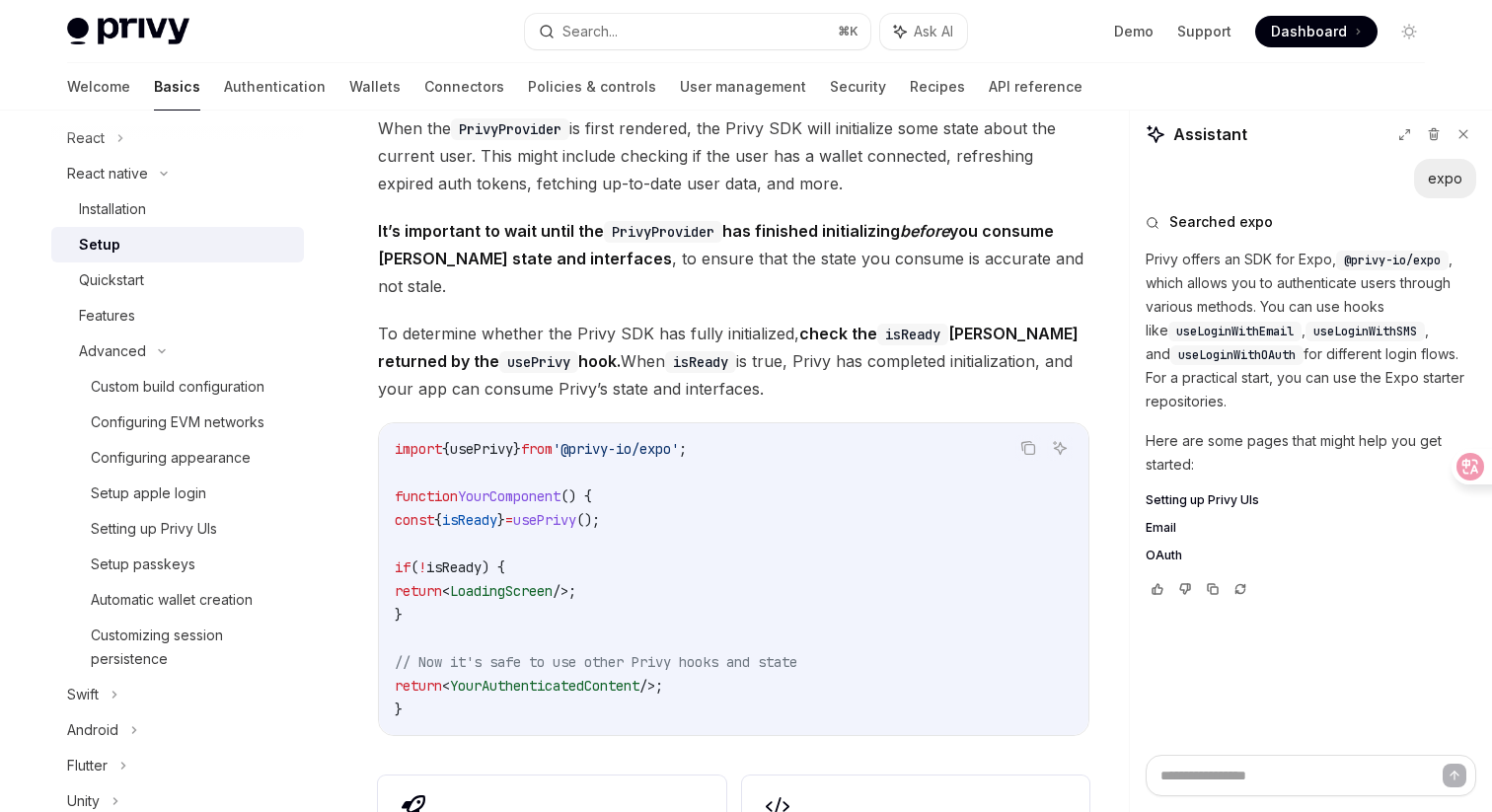
click at [490, 440] on span "usePrivy" at bounding box center [481, 449] width 63 height 18
copy span "usePrivy"
click at [237, 284] on div "Quickstart" at bounding box center [185, 280] width 213 height 24
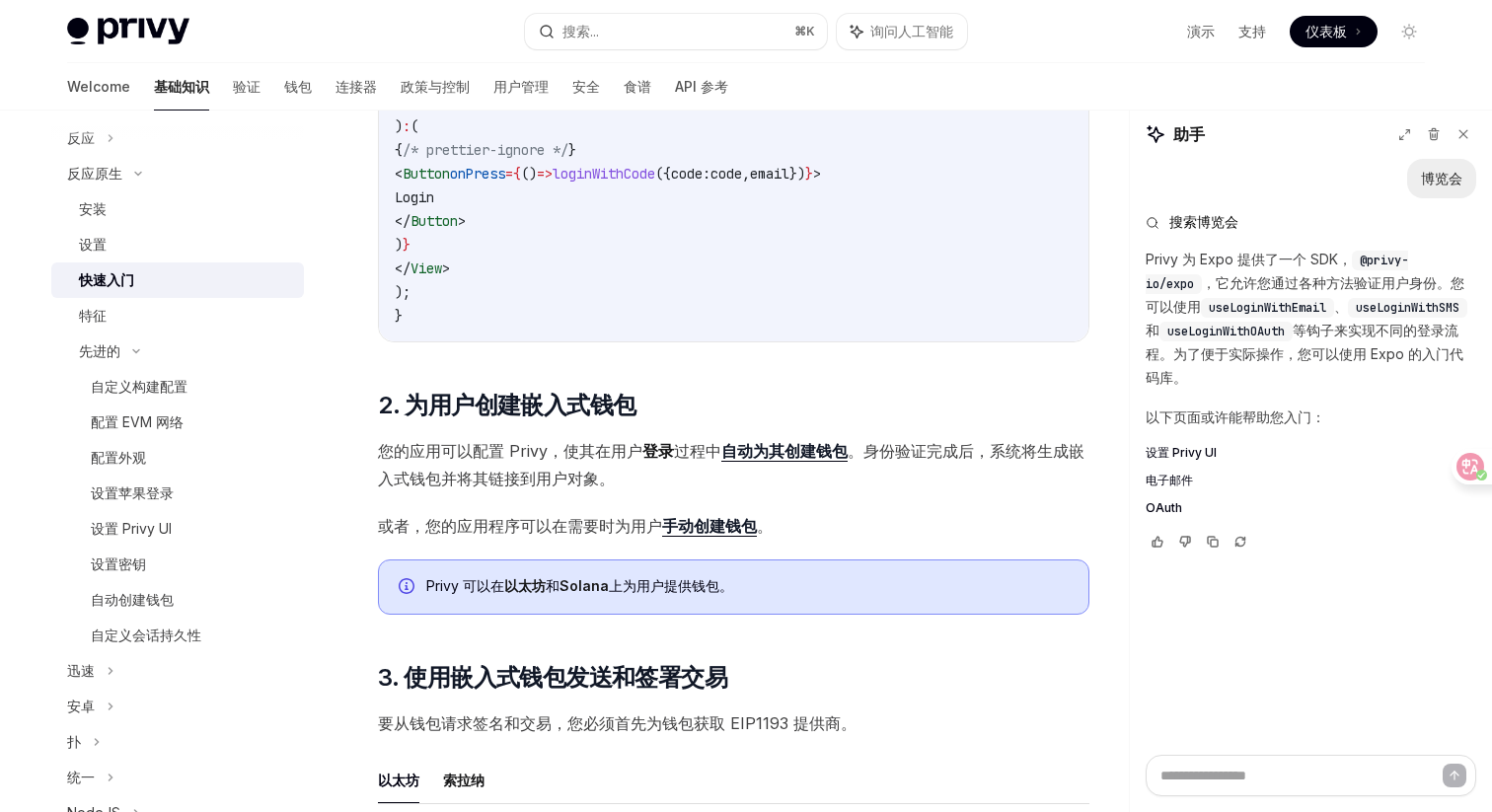
scroll to position [1883, 0]
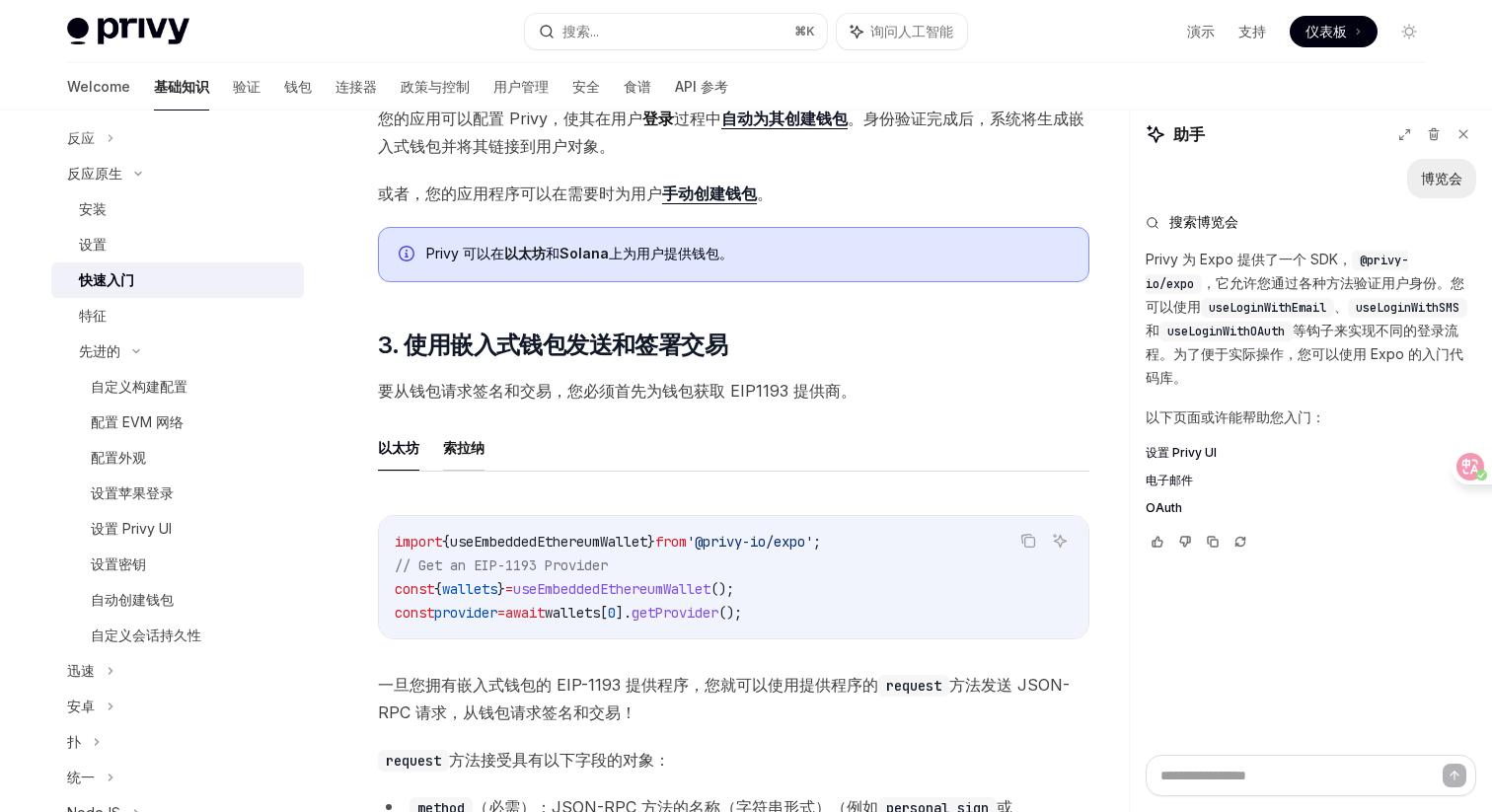
click at [469, 456] on font "索拉纳" at bounding box center [464, 447] width 42 height 17
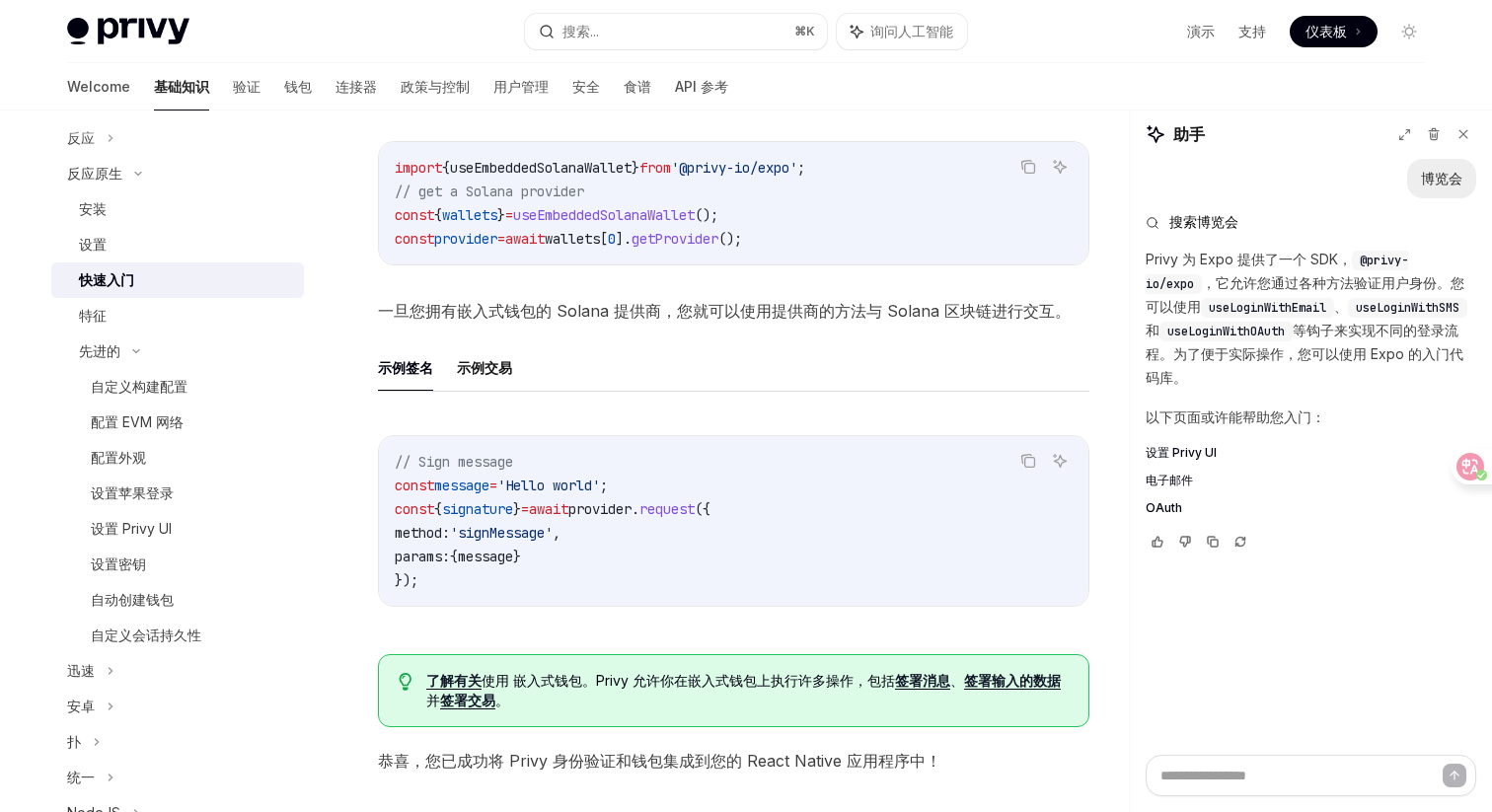
scroll to position [2364, 0]
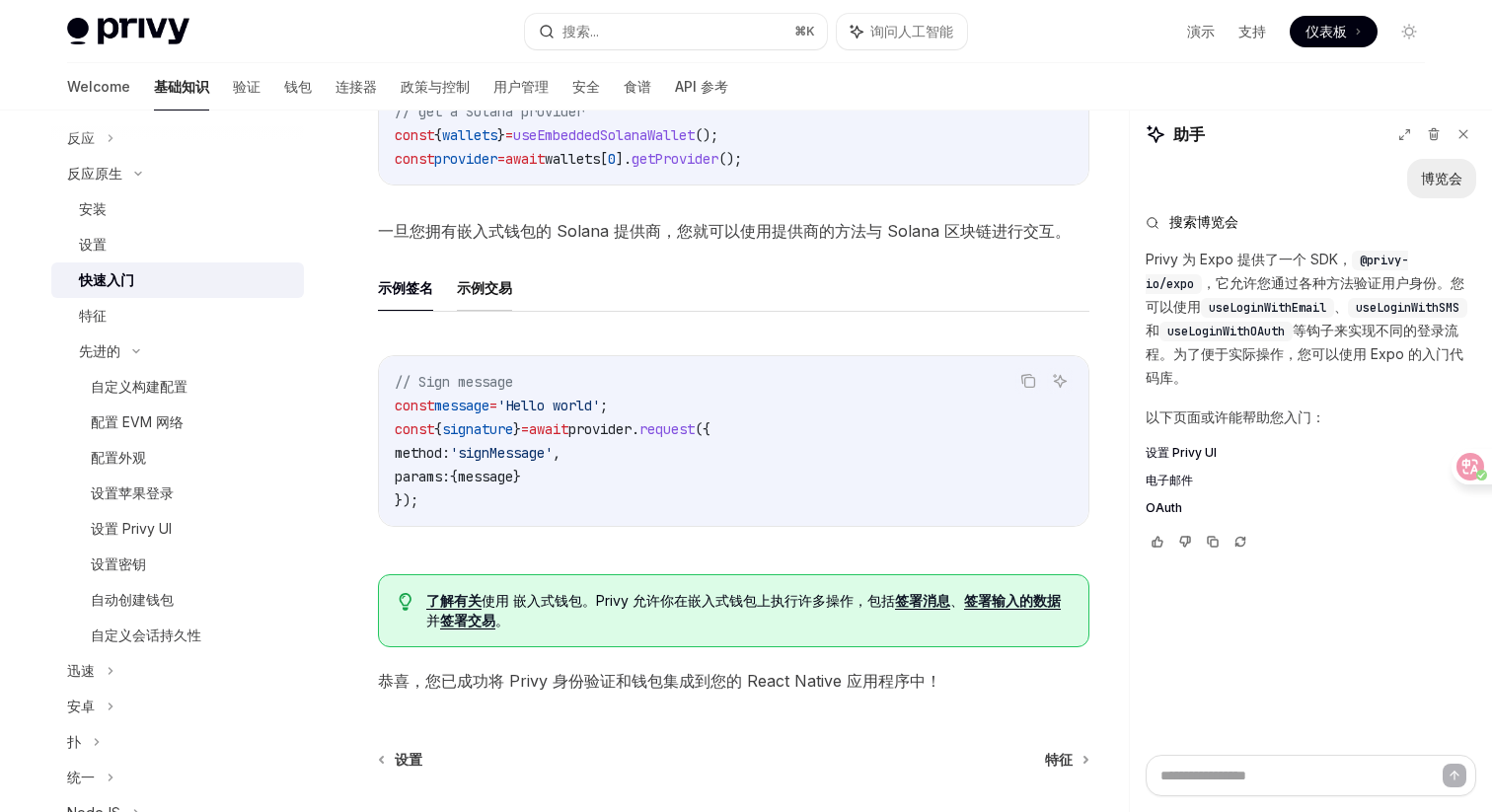
click at [507, 300] on font "示例交易" at bounding box center [484, 288] width 55 height 24
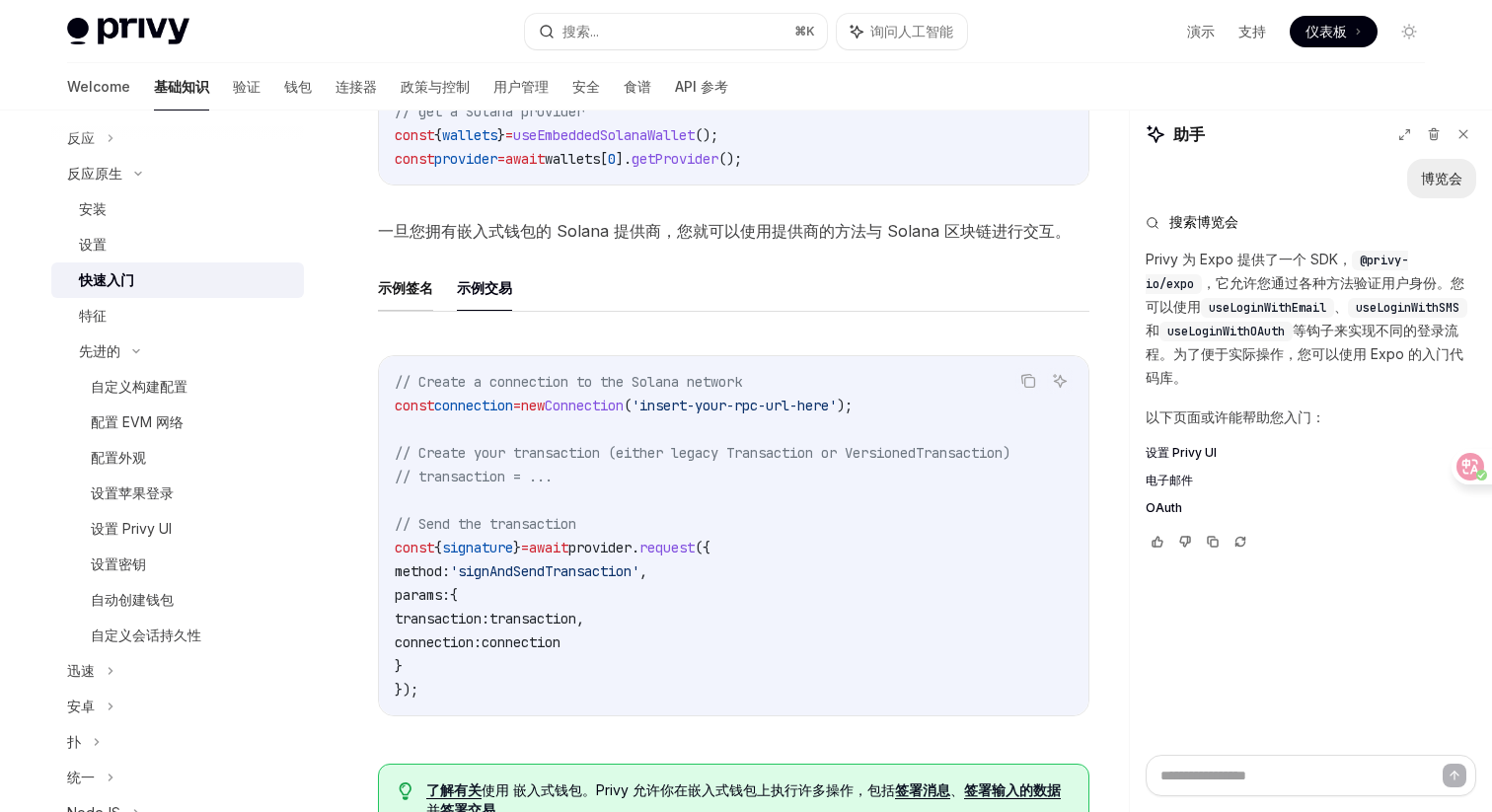
click at [380, 296] on font "示例签名" at bounding box center [405, 287] width 55 height 17
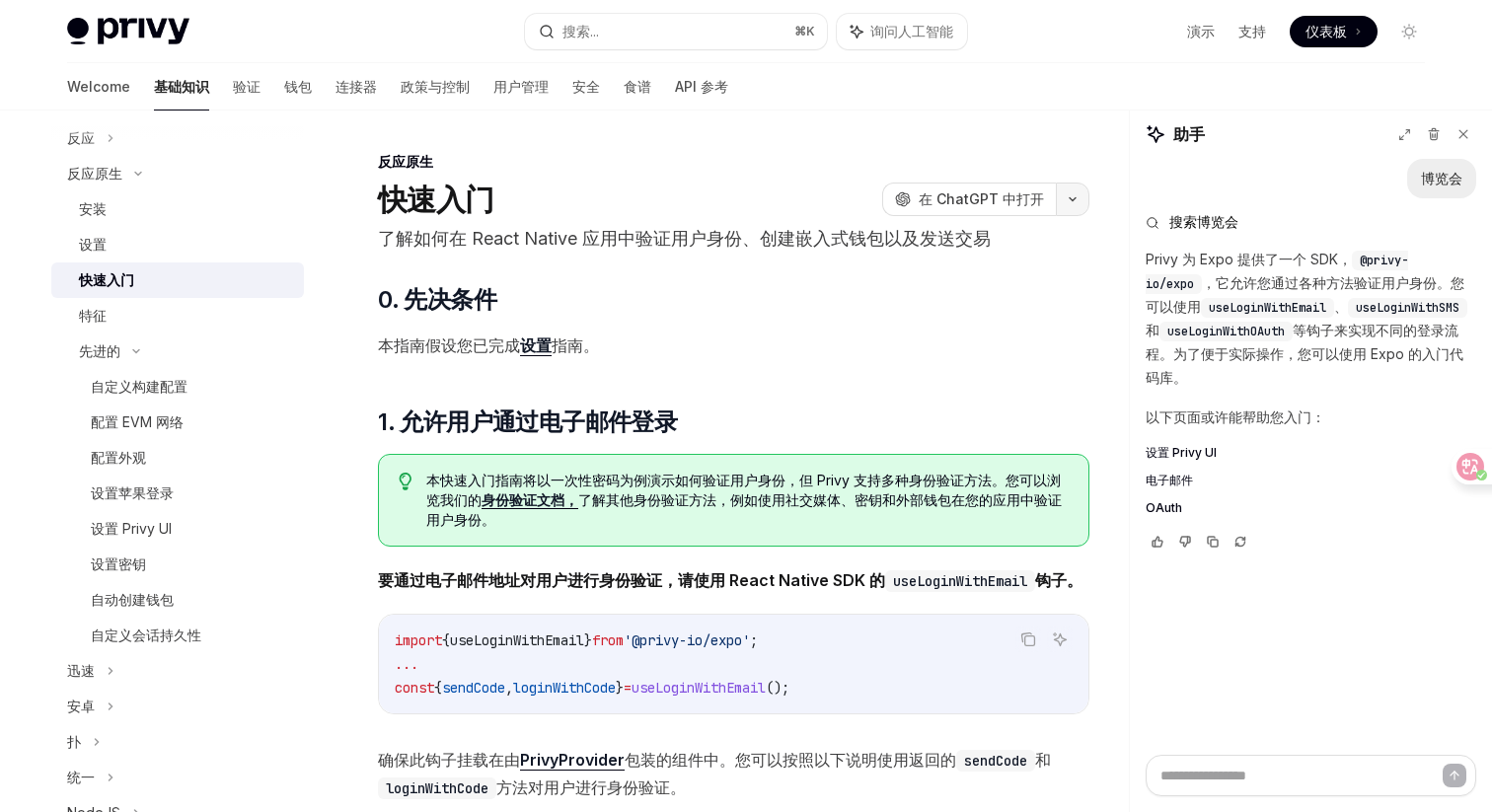
click at [1069, 204] on button "button" at bounding box center [1073, 199] width 34 height 34
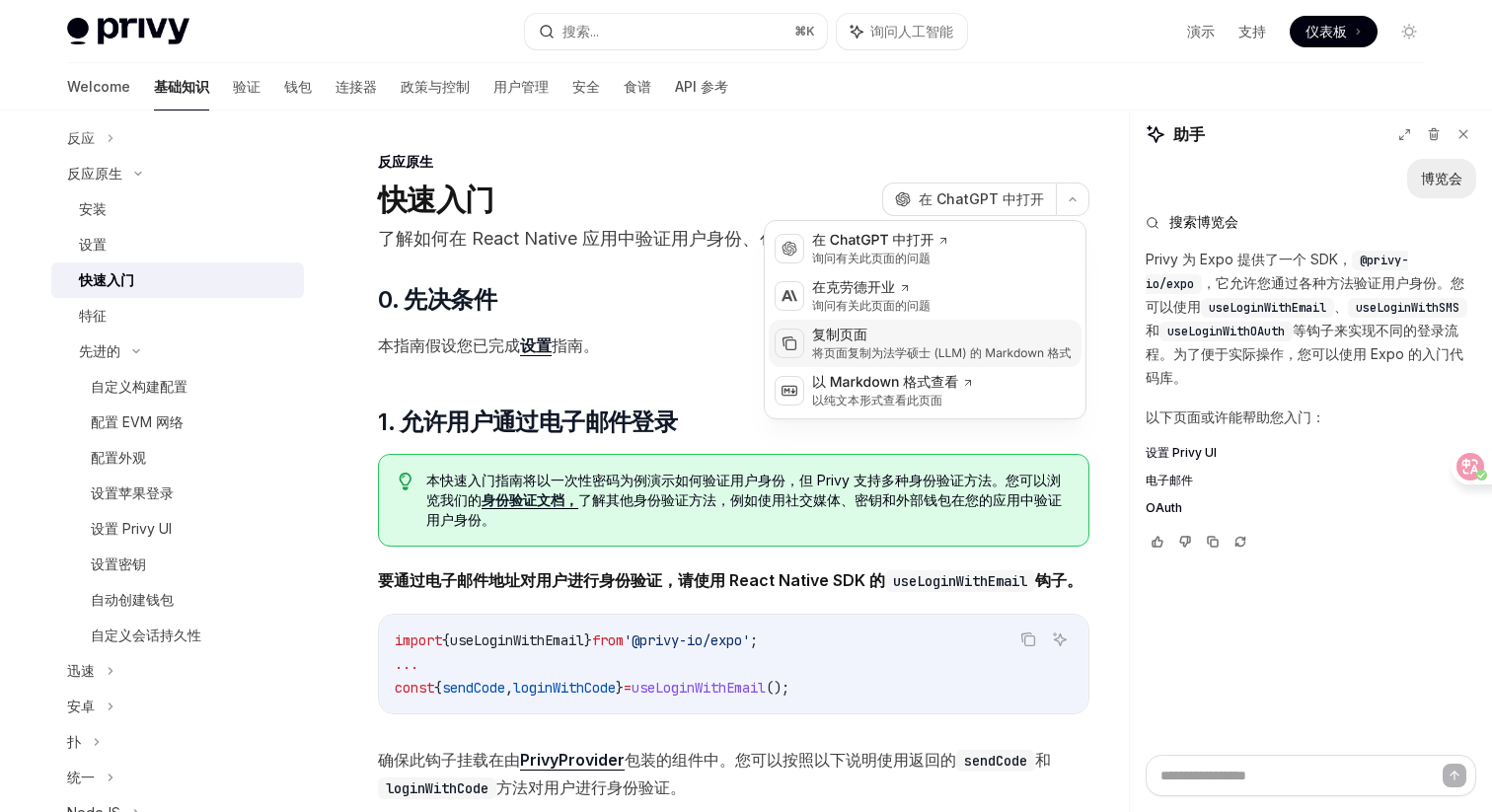
click at [967, 344] on div "复制页面" at bounding box center [942, 336] width 259 height 20
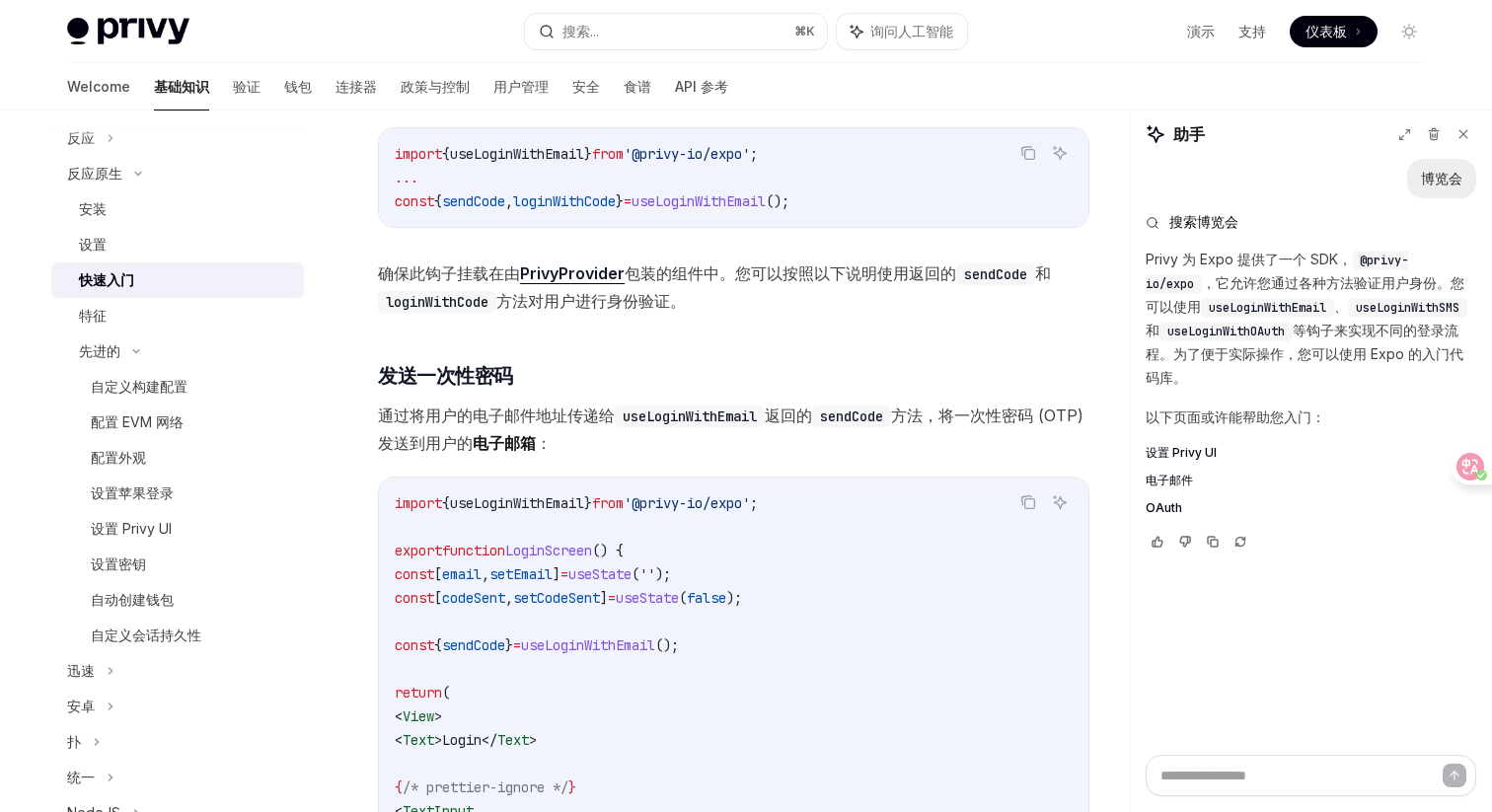
scroll to position [674, 0]
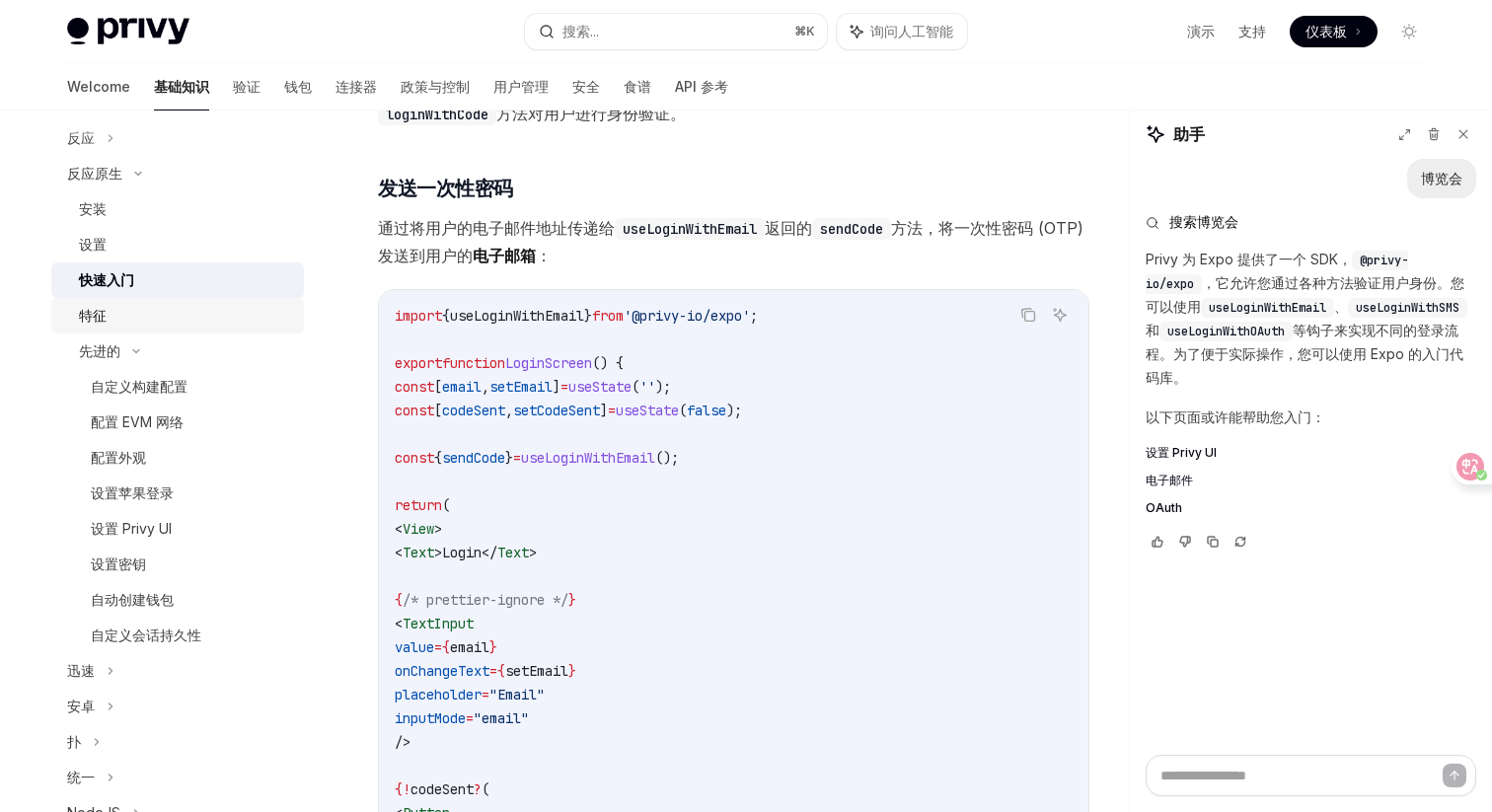
click at [183, 313] on div "特征" at bounding box center [185, 316] width 213 height 24
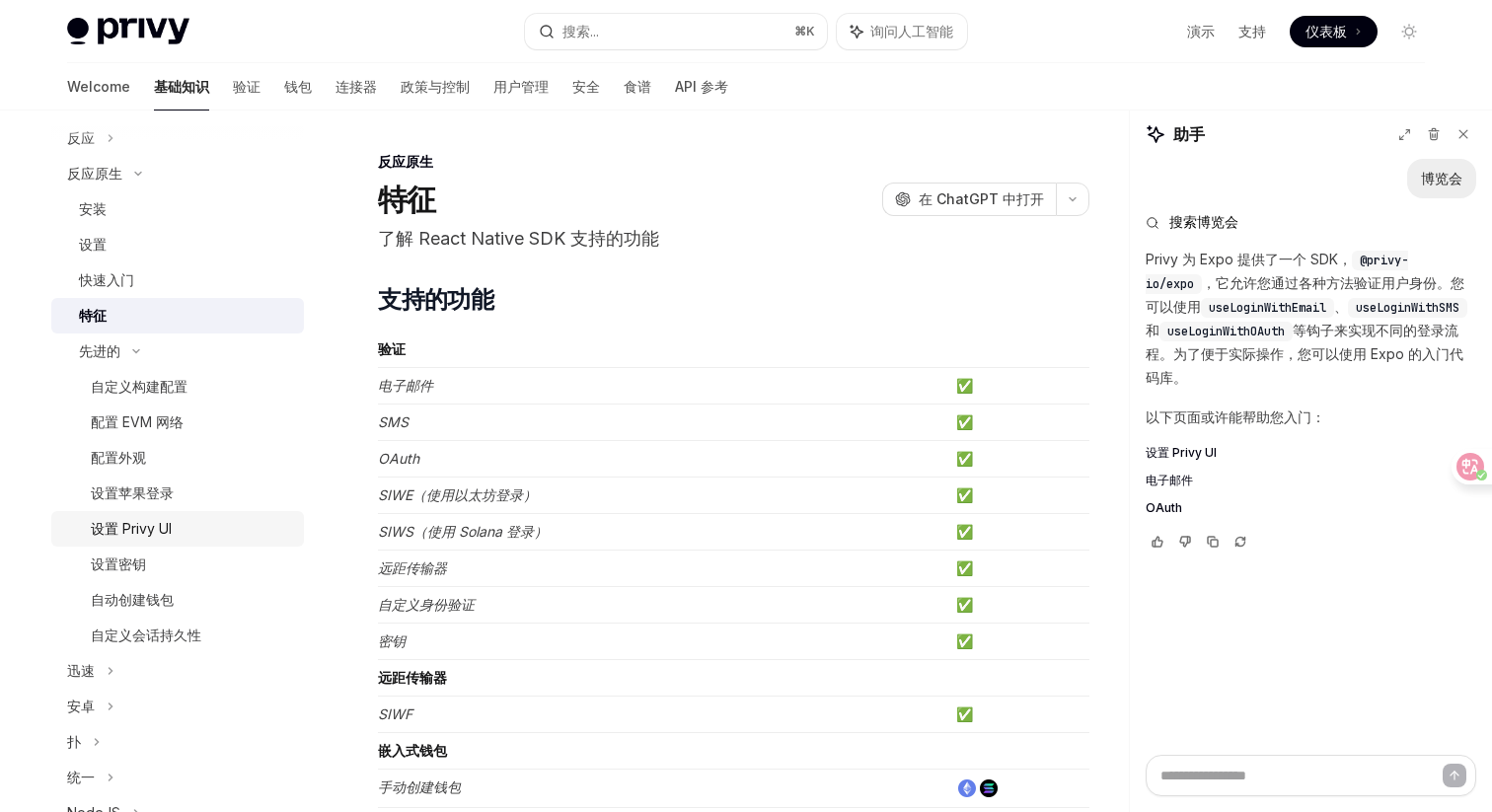
click at [165, 525] on font "设置 Privy UI" at bounding box center [131, 528] width 81 height 17
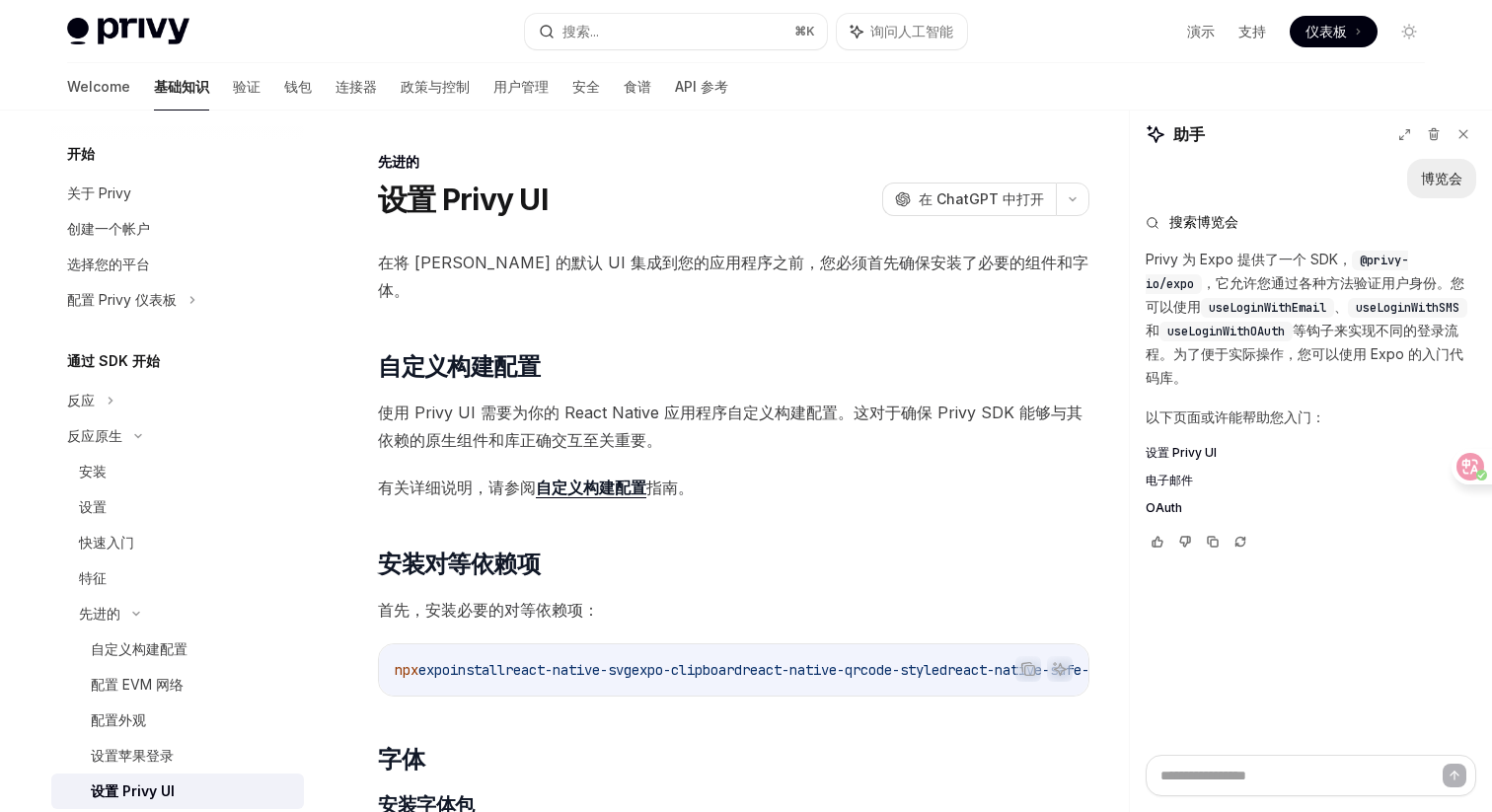
click at [869, 473] on span "有关详细说明，请参阅 自定义构建配置 指南。" at bounding box center [734, 487] width 712 height 28
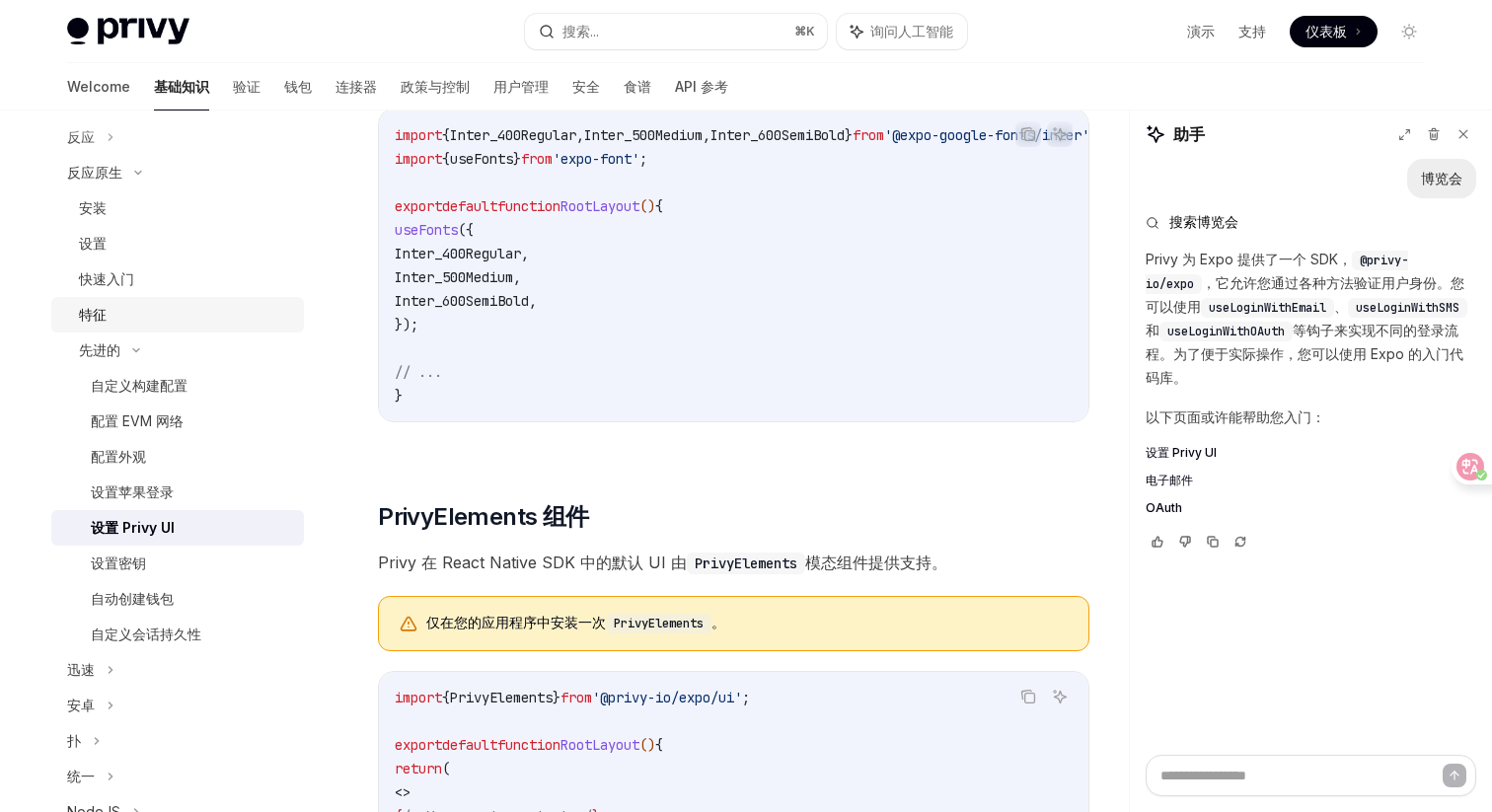
scroll to position [267, 0]
click at [149, 664] on div "迅速" at bounding box center [177, 667] width 253 height 36
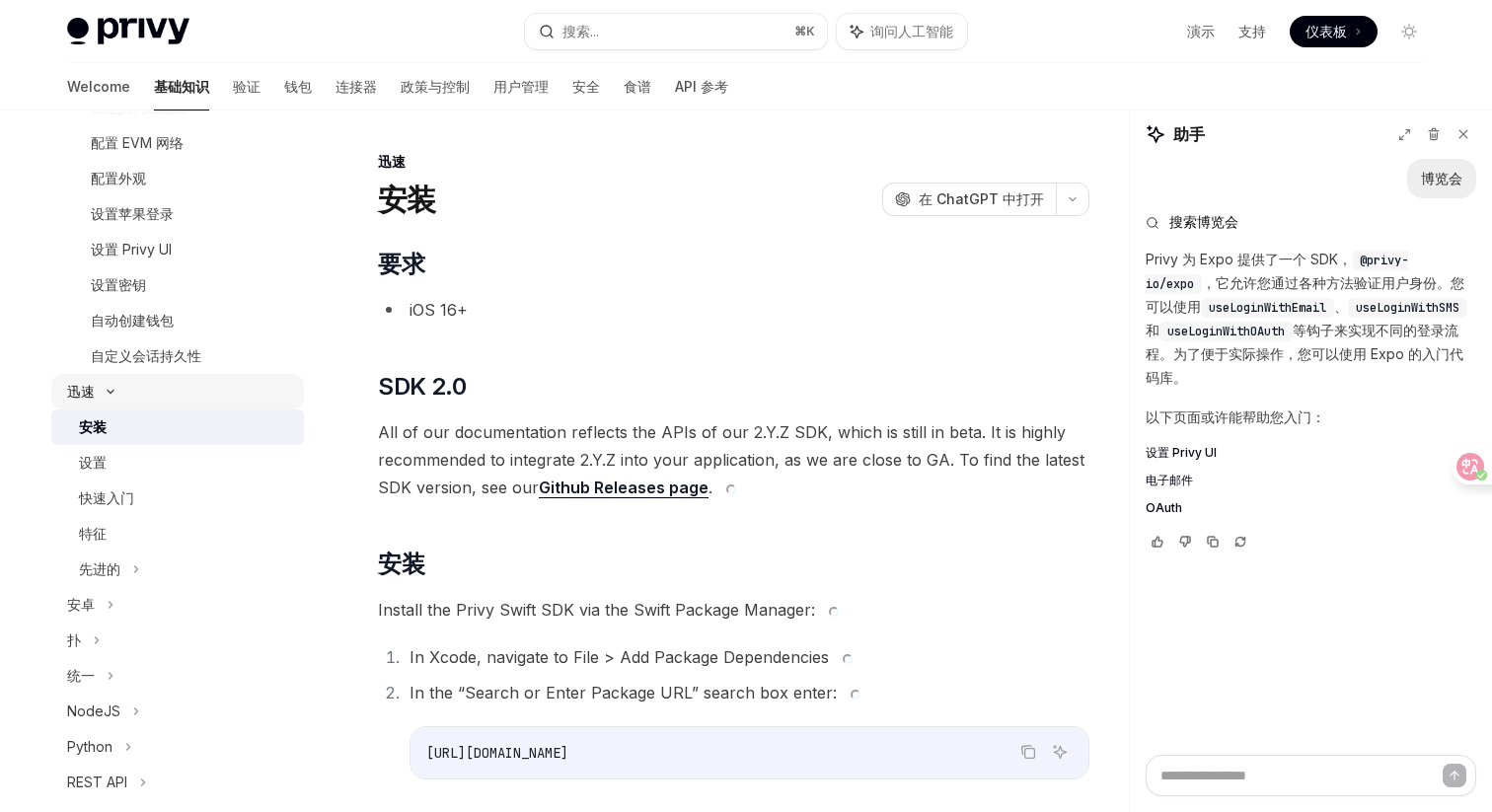
scroll to position [556, 0]
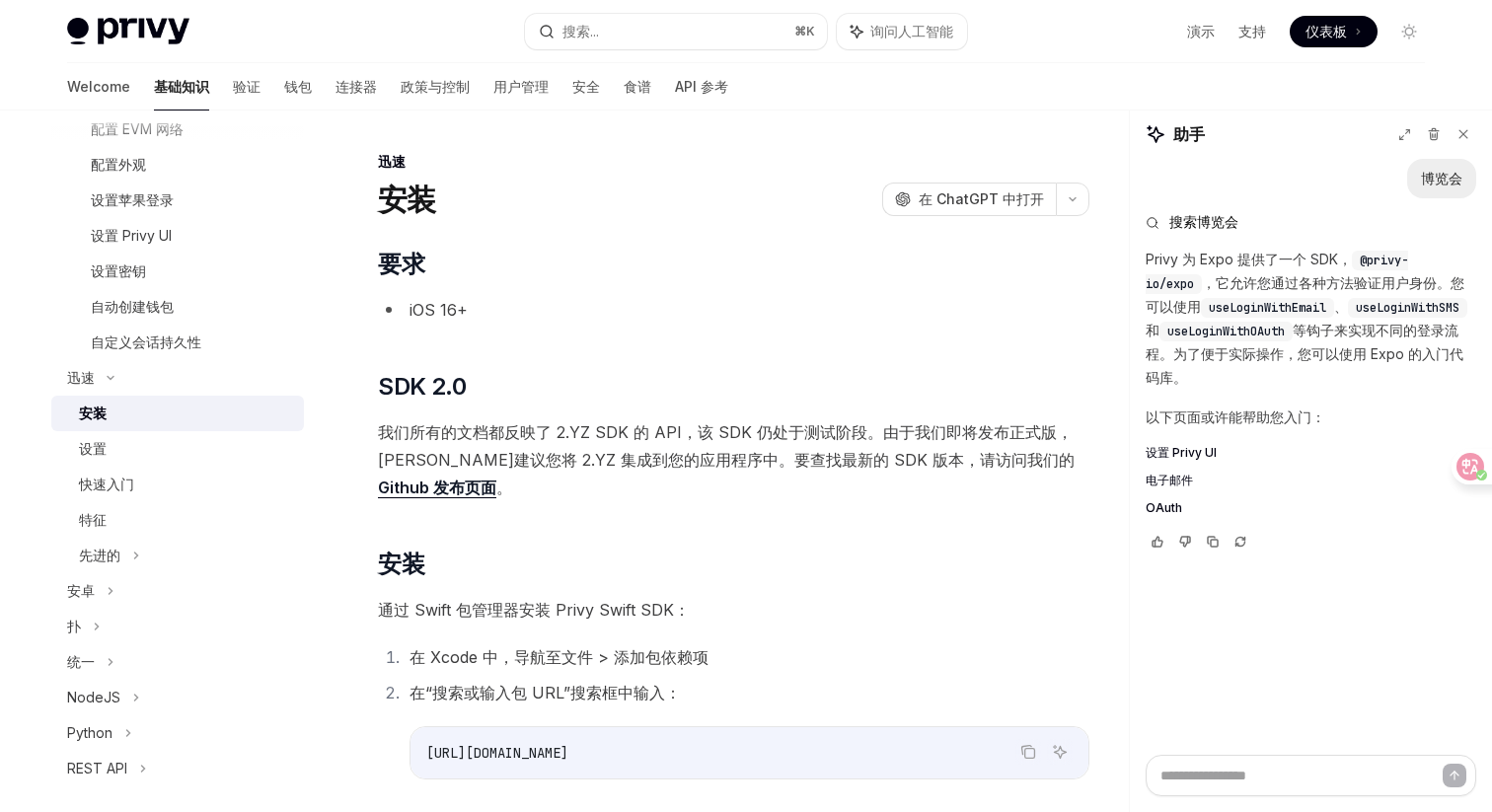
click at [661, 237] on div "迅速 安装 OpenAI 在 ChatGPT 中打开 OpenAI Open in ChatGPT ​ 要求 iOS 16+ ​ SDK 2.0 我们所有的文…" at bounding box center [548, 641] width 1089 height 981
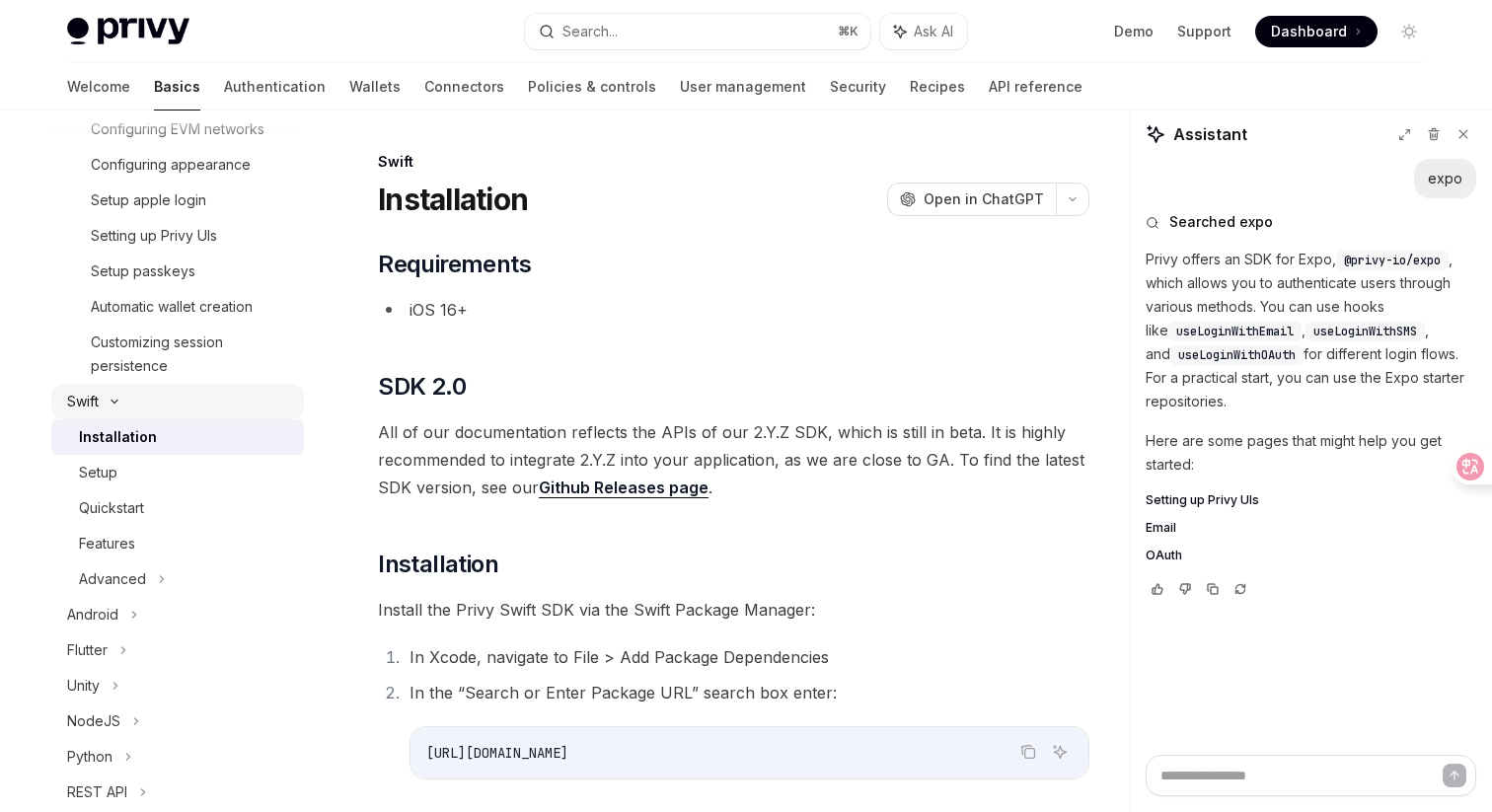
click at [104, 403] on icon at bounding box center [115, 402] width 24 height 8
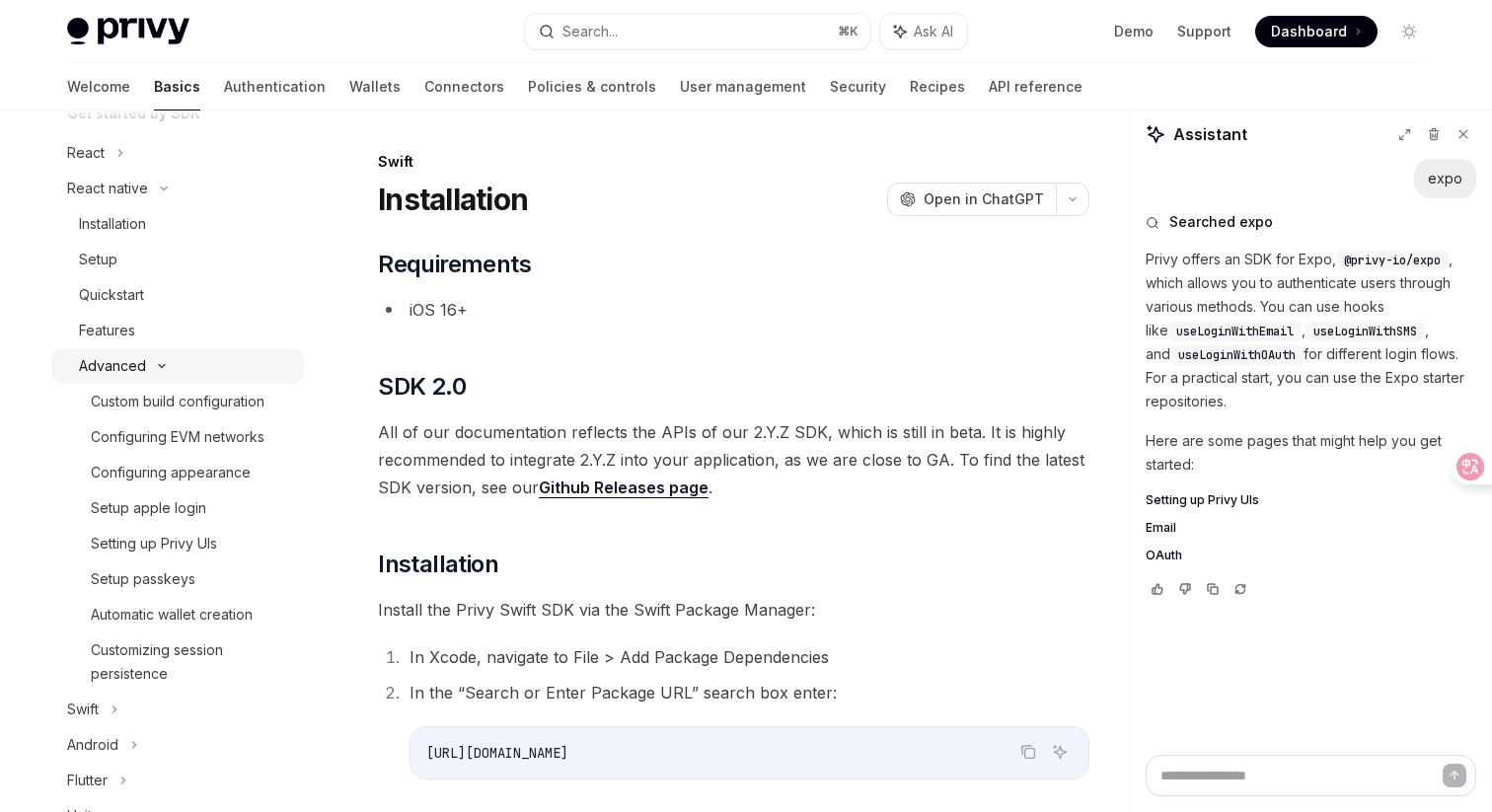
scroll to position [254, 0]
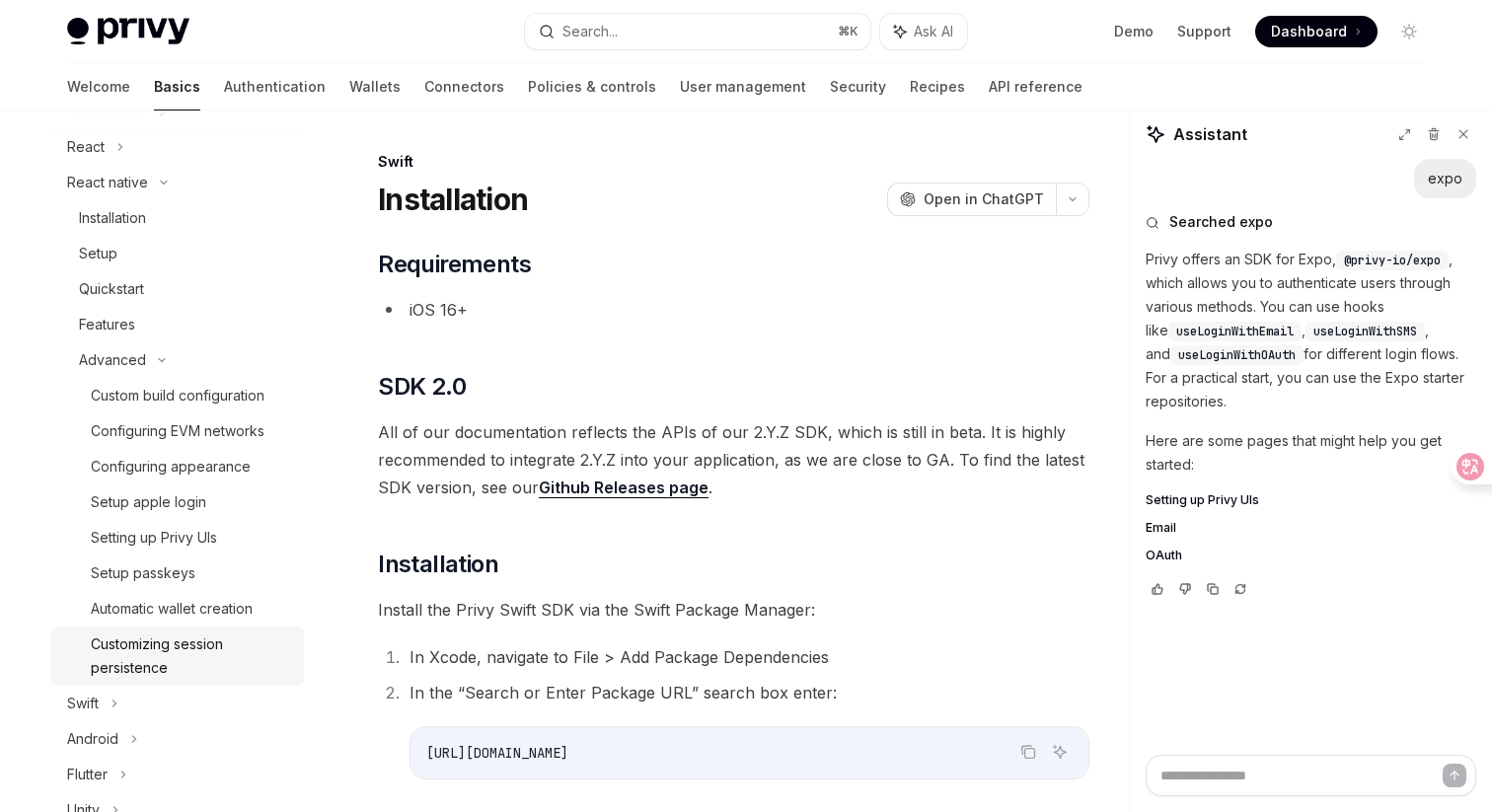
click at [153, 645] on div "Customizing session persistence" at bounding box center [191, 657] width 201 height 48
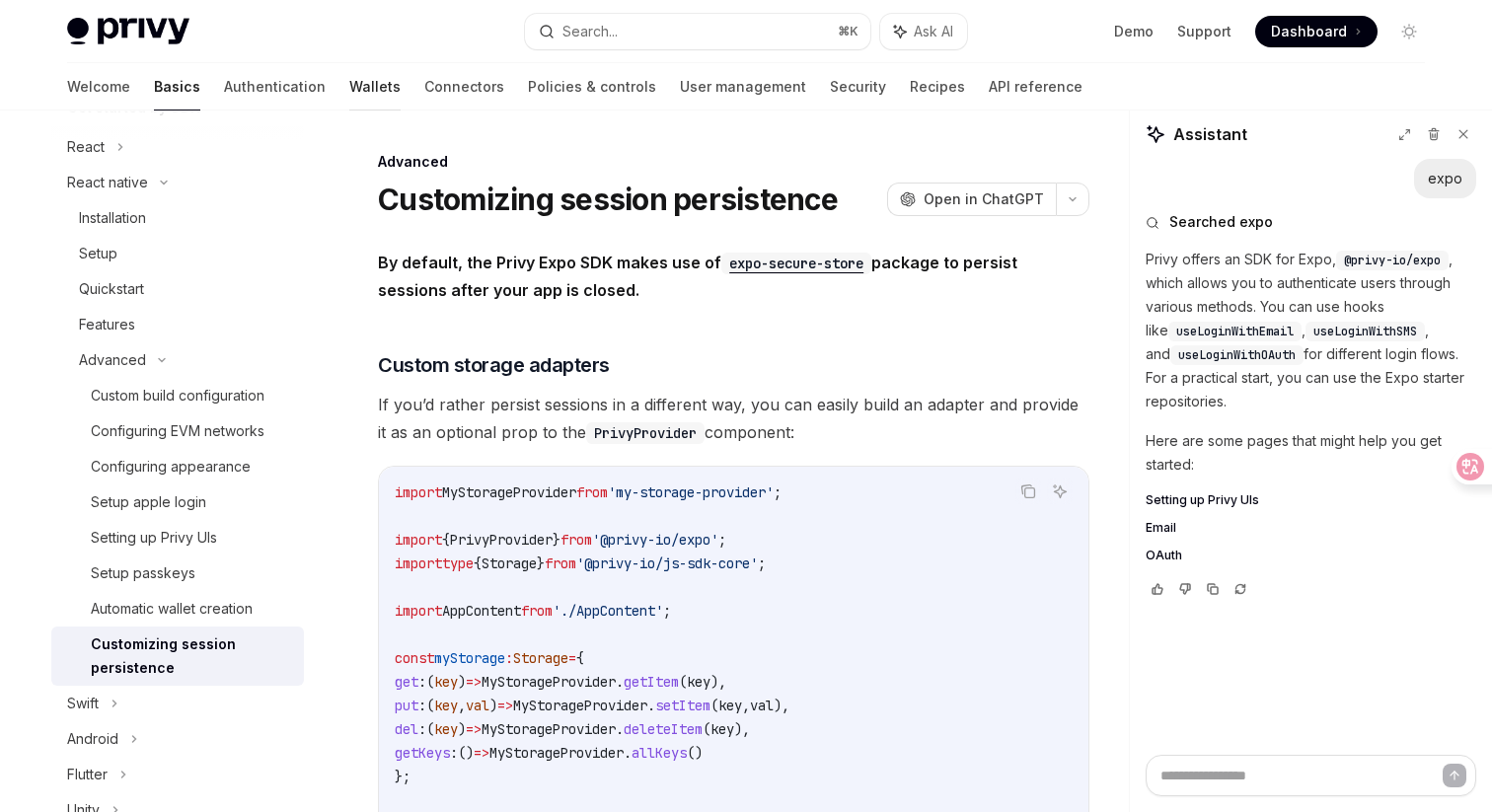
click at [350, 85] on link "Wallets" at bounding box center [375, 87] width 51 height 48
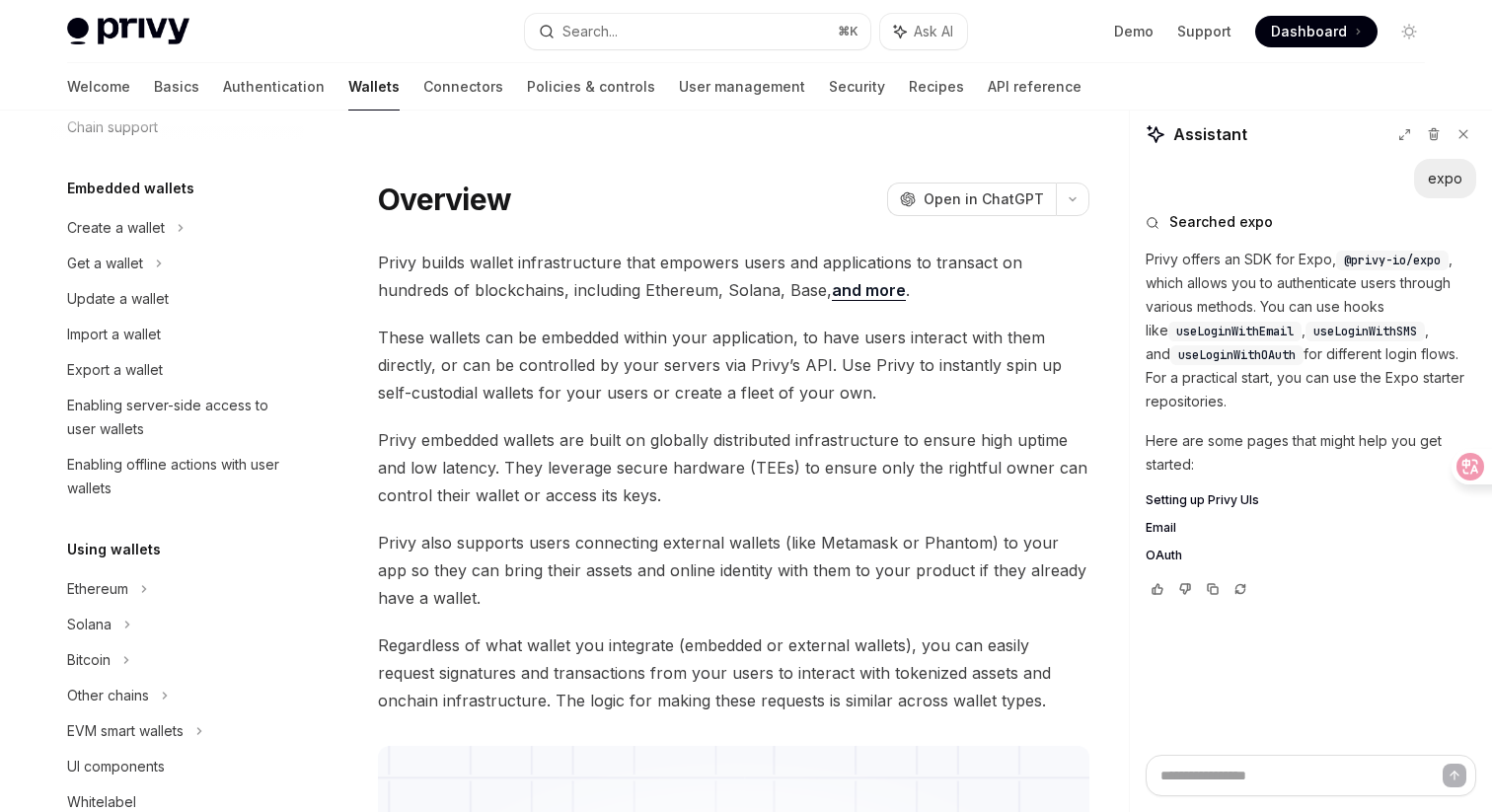
scroll to position [86, 0]
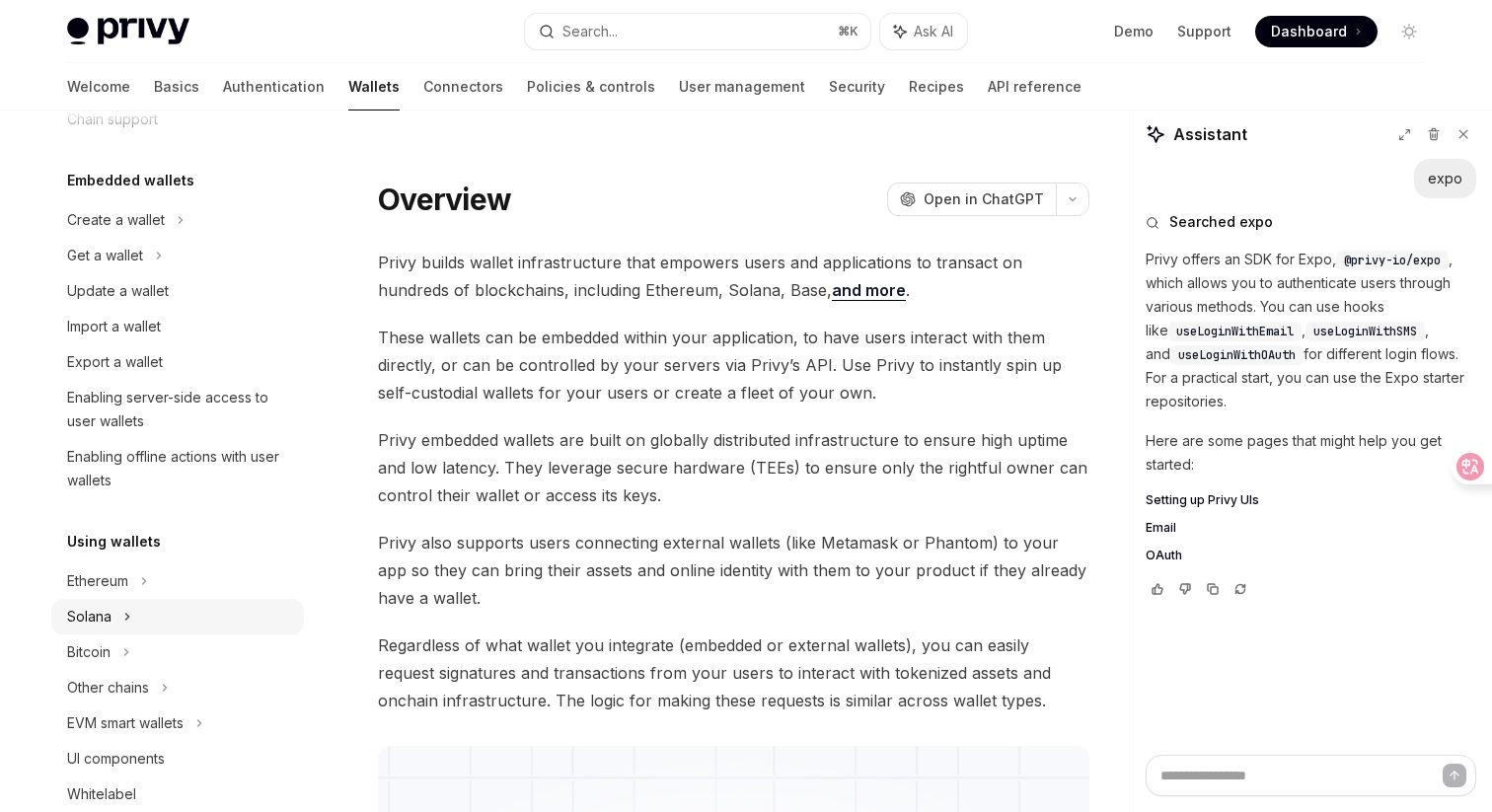
click at [154, 267] on icon at bounding box center [158, 256] width 8 height 24
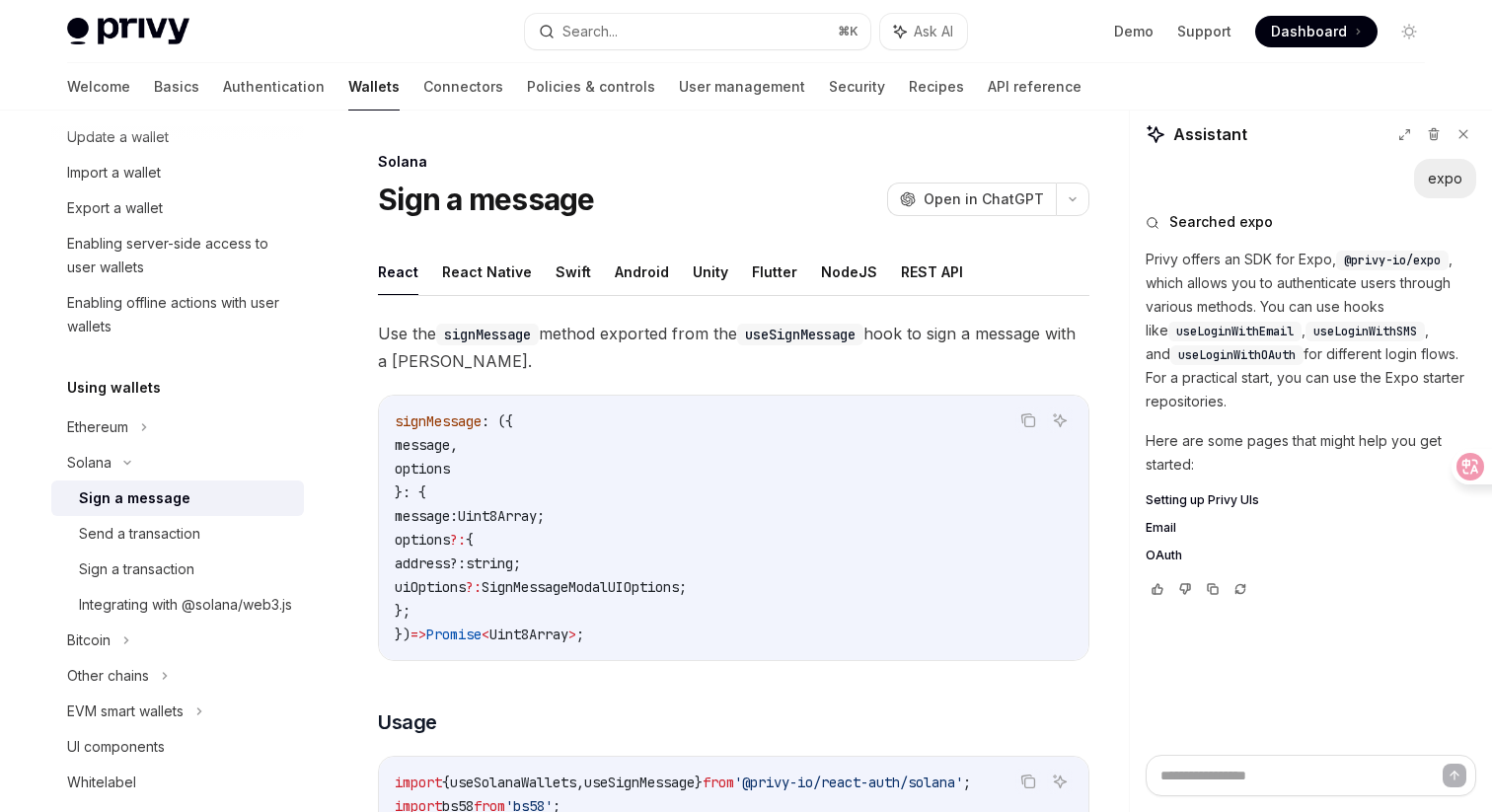
scroll to position [249, 0]
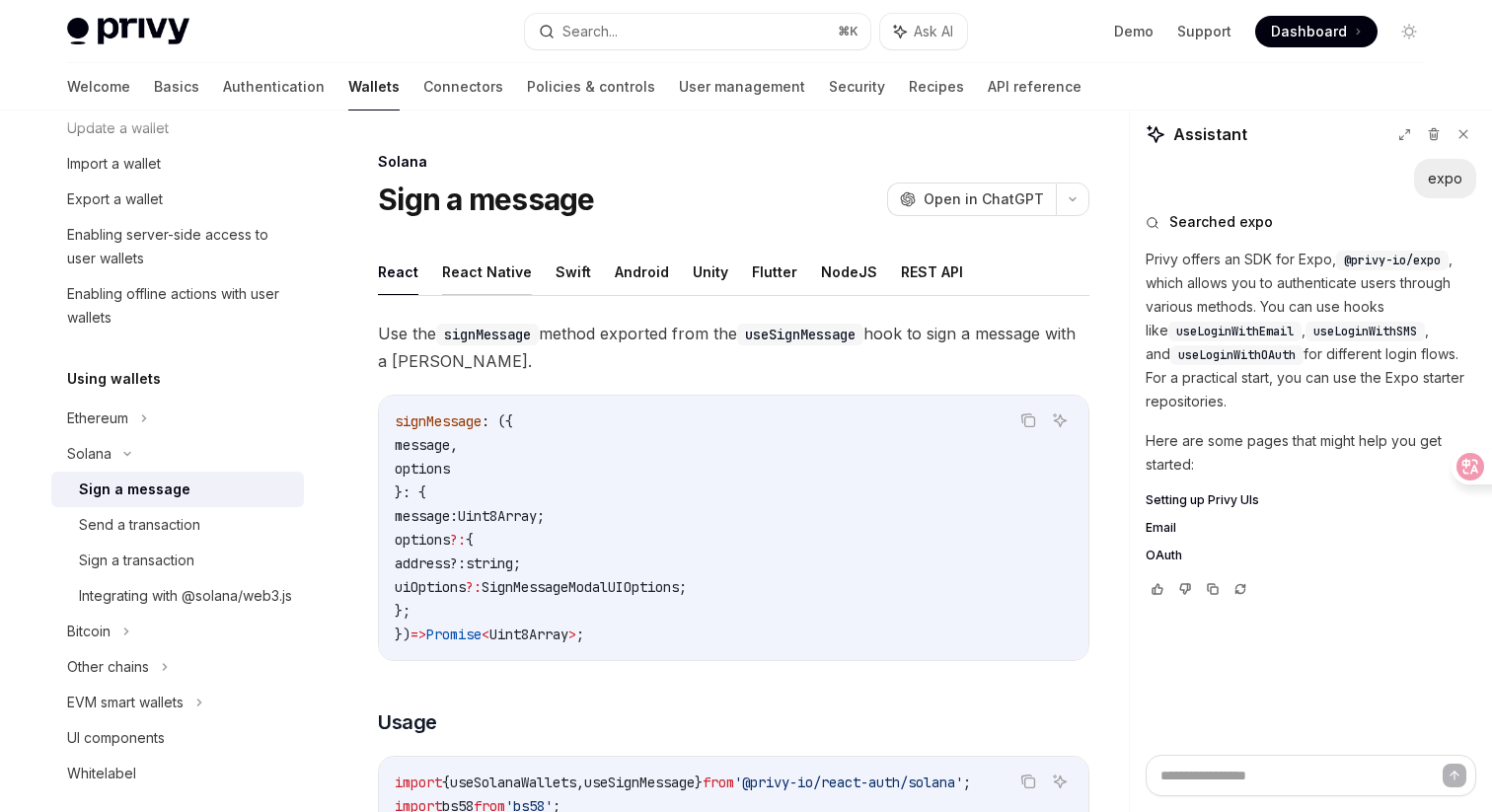
click at [506, 281] on button "React Native" at bounding box center [487, 272] width 90 height 47
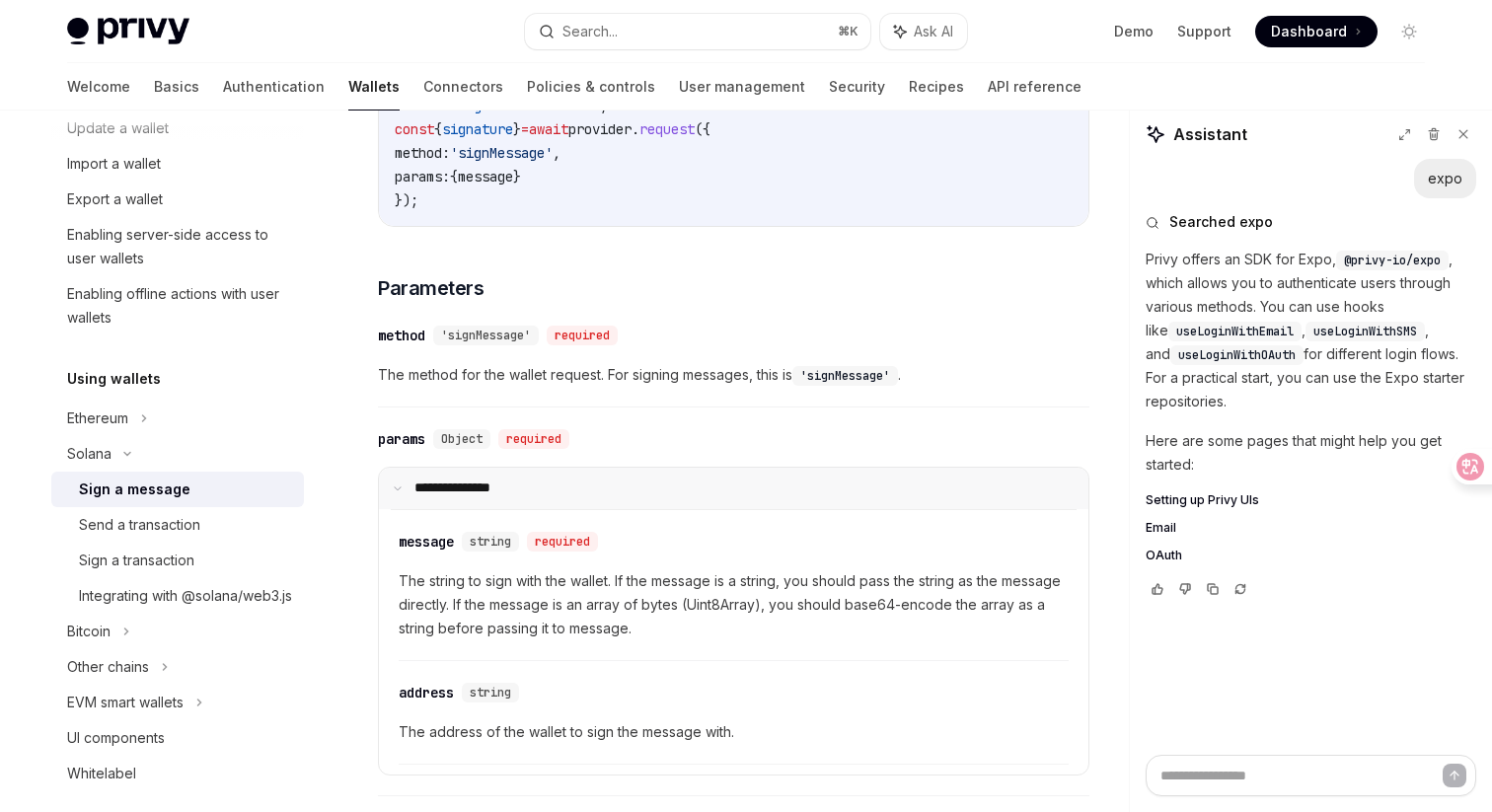
click at [390, 491] on summary "**********" at bounding box center [734, 488] width 710 height 42
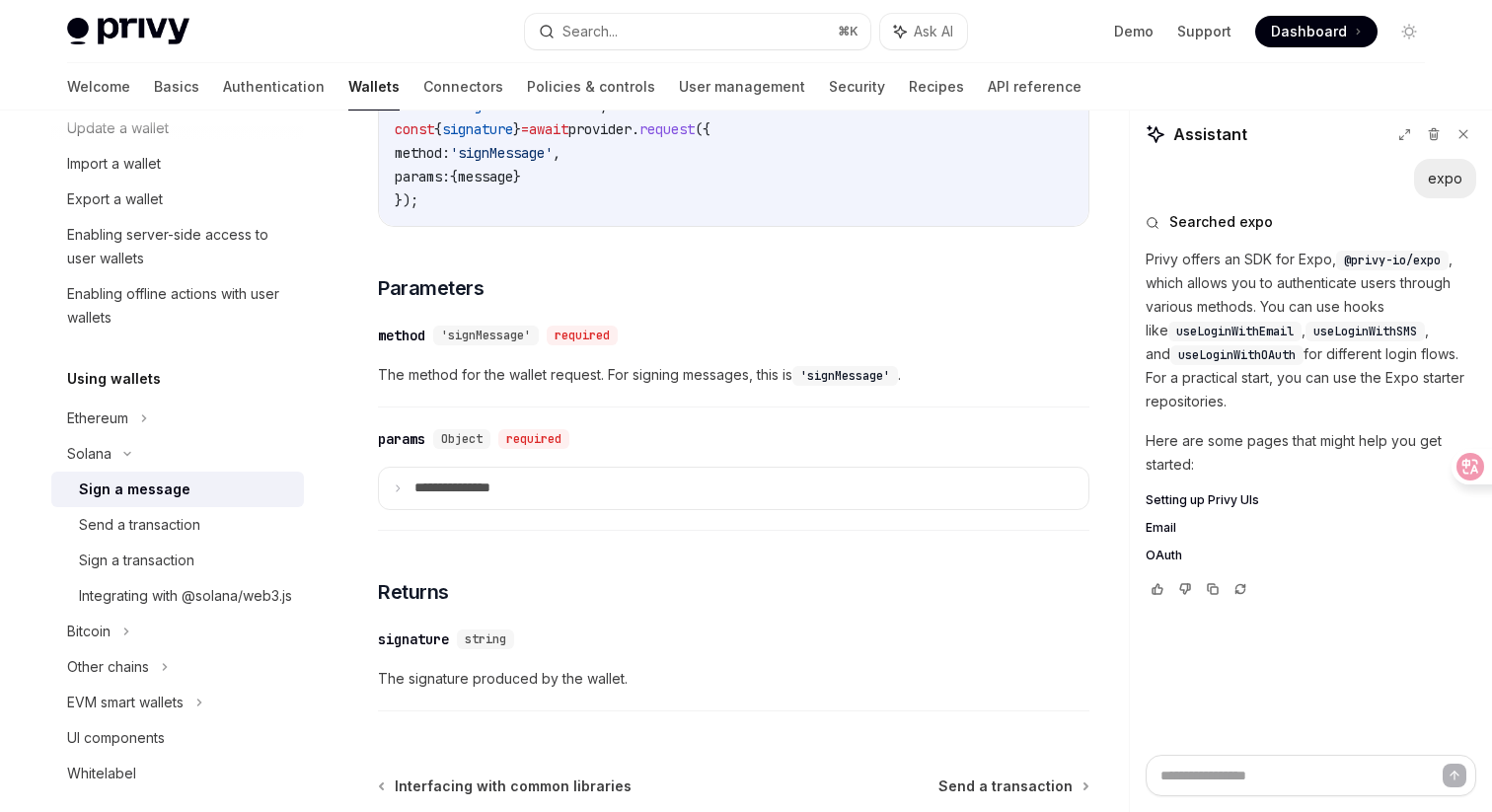
click at [345, 533] on div "**********" at bounding box center [548, 380] width 1089 height 1271
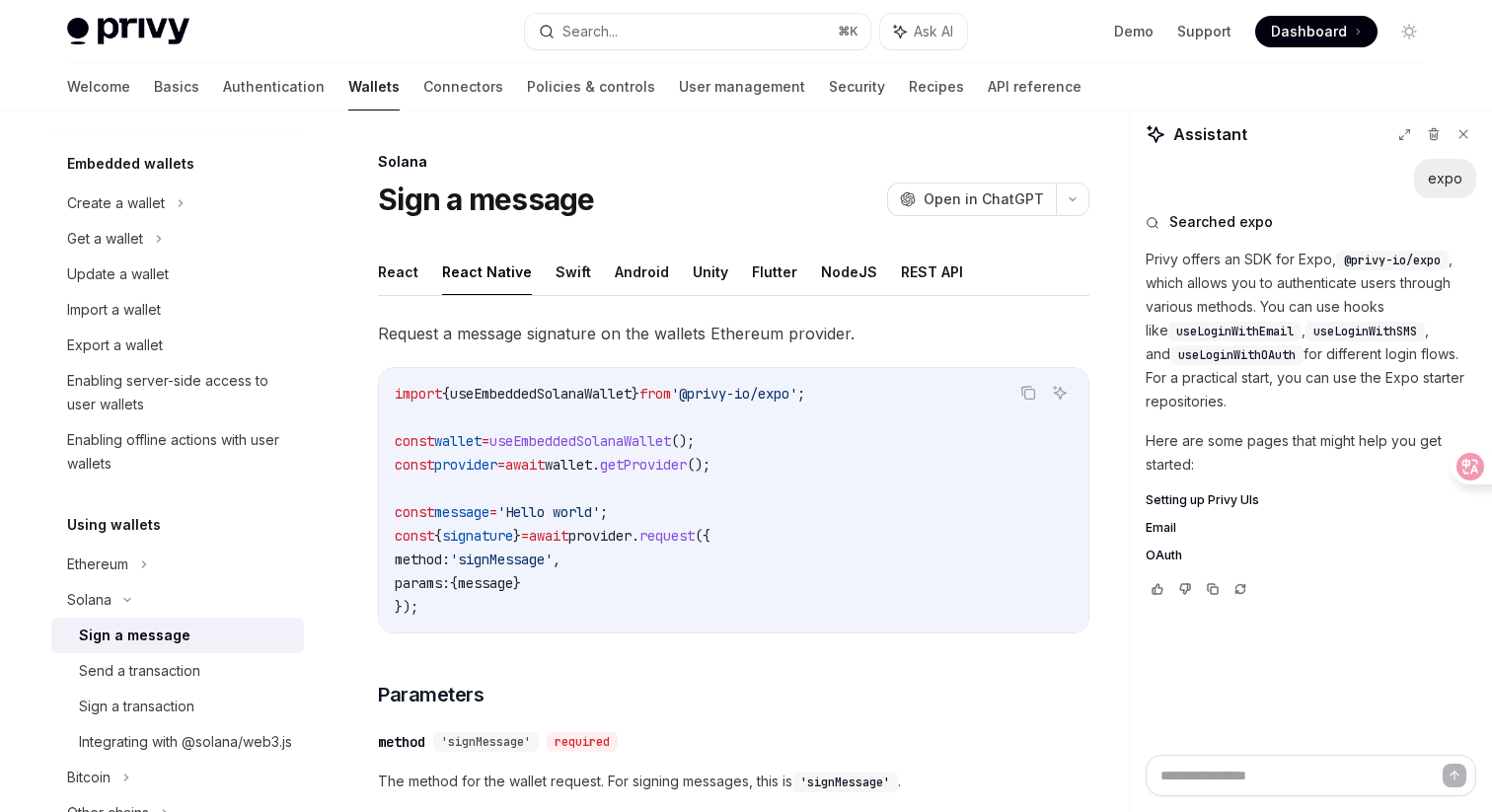
scroll to position [0, 0]
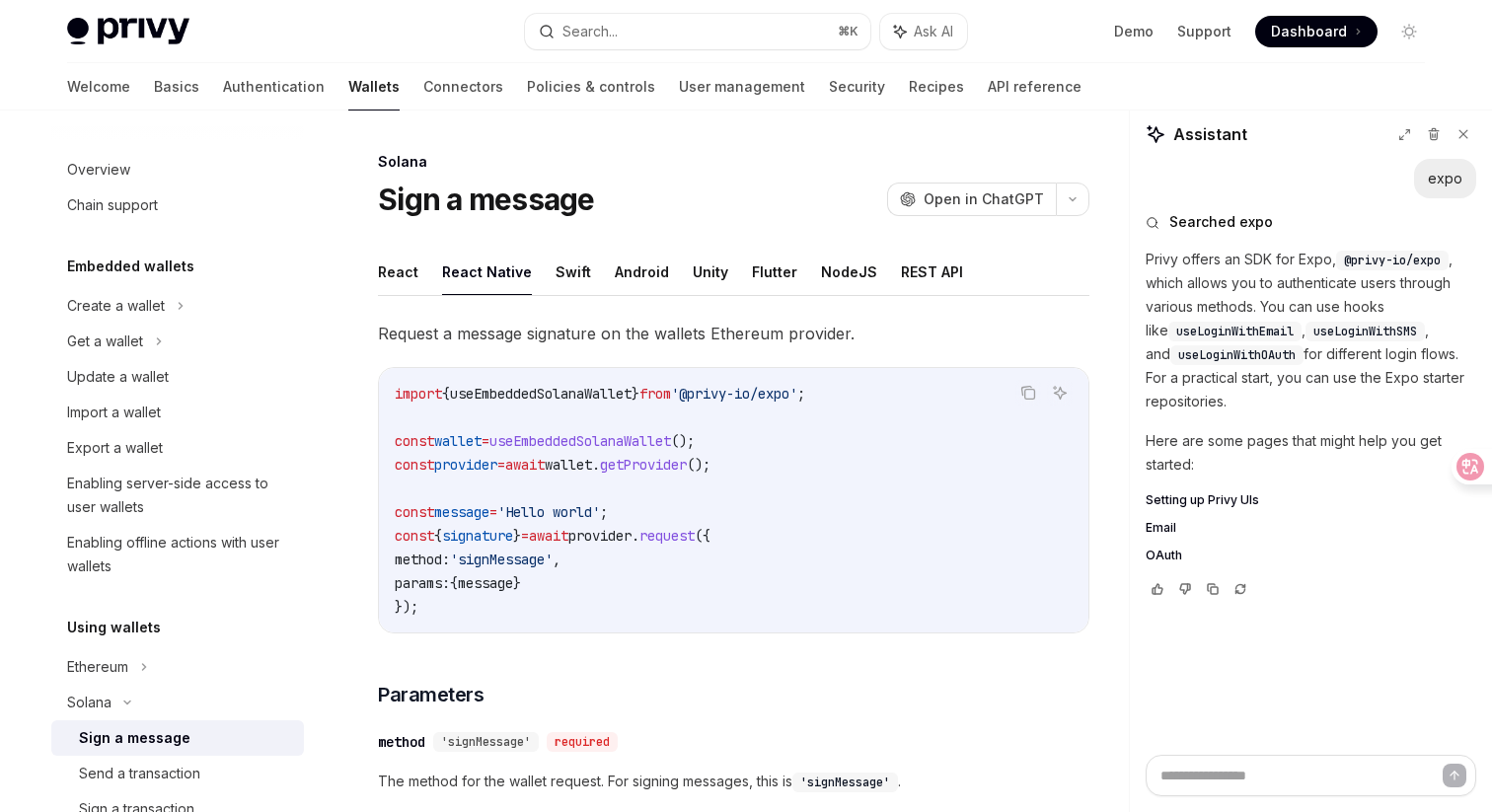
click at [218, 358] on div "Get a wallet" at bounding box center [177, 342] width 253 height 36
type textarea "*"
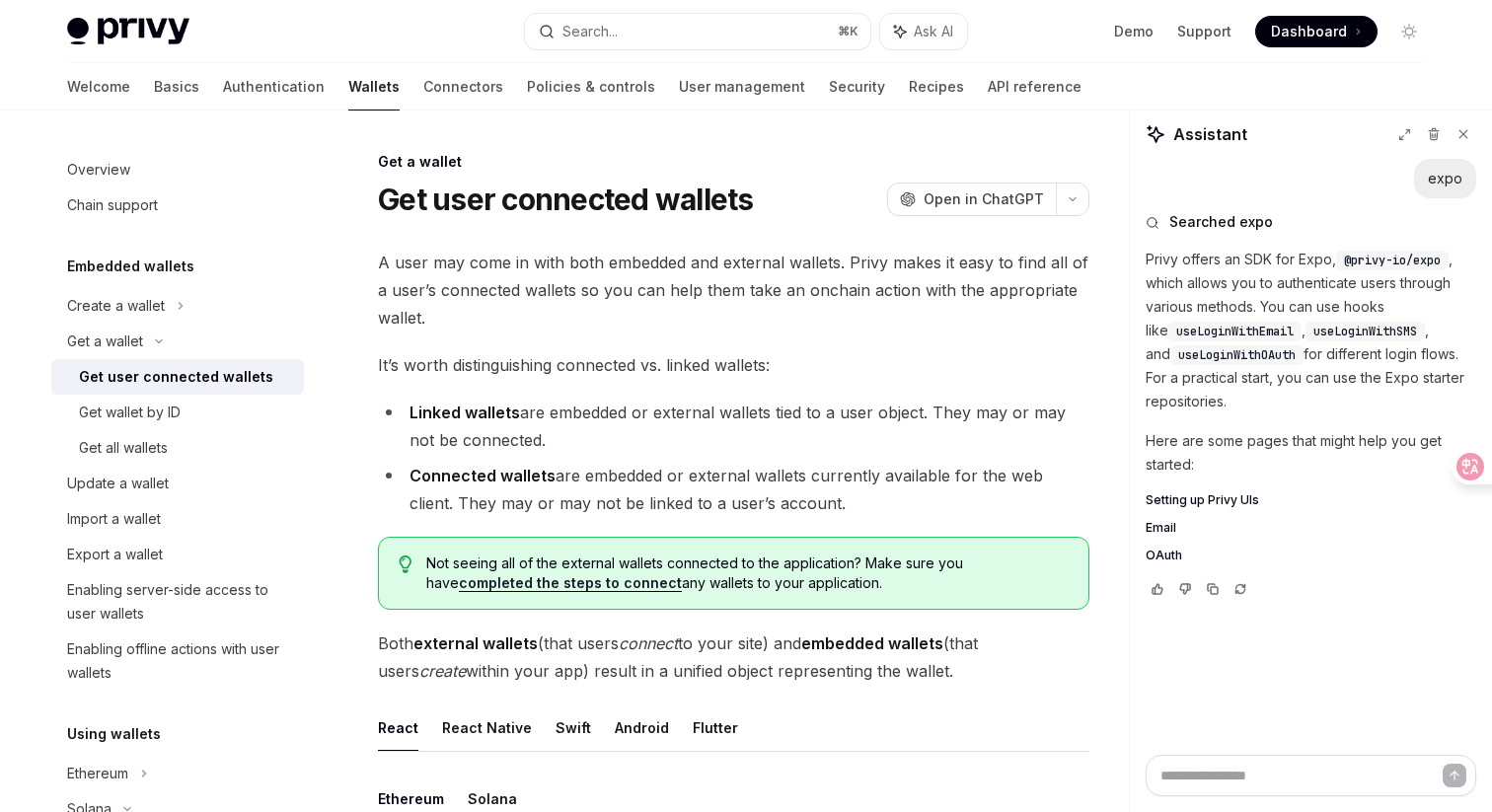
click at [218, 358] on div "Get a wallet" at bounding box center [177, 342] width 253 height 36
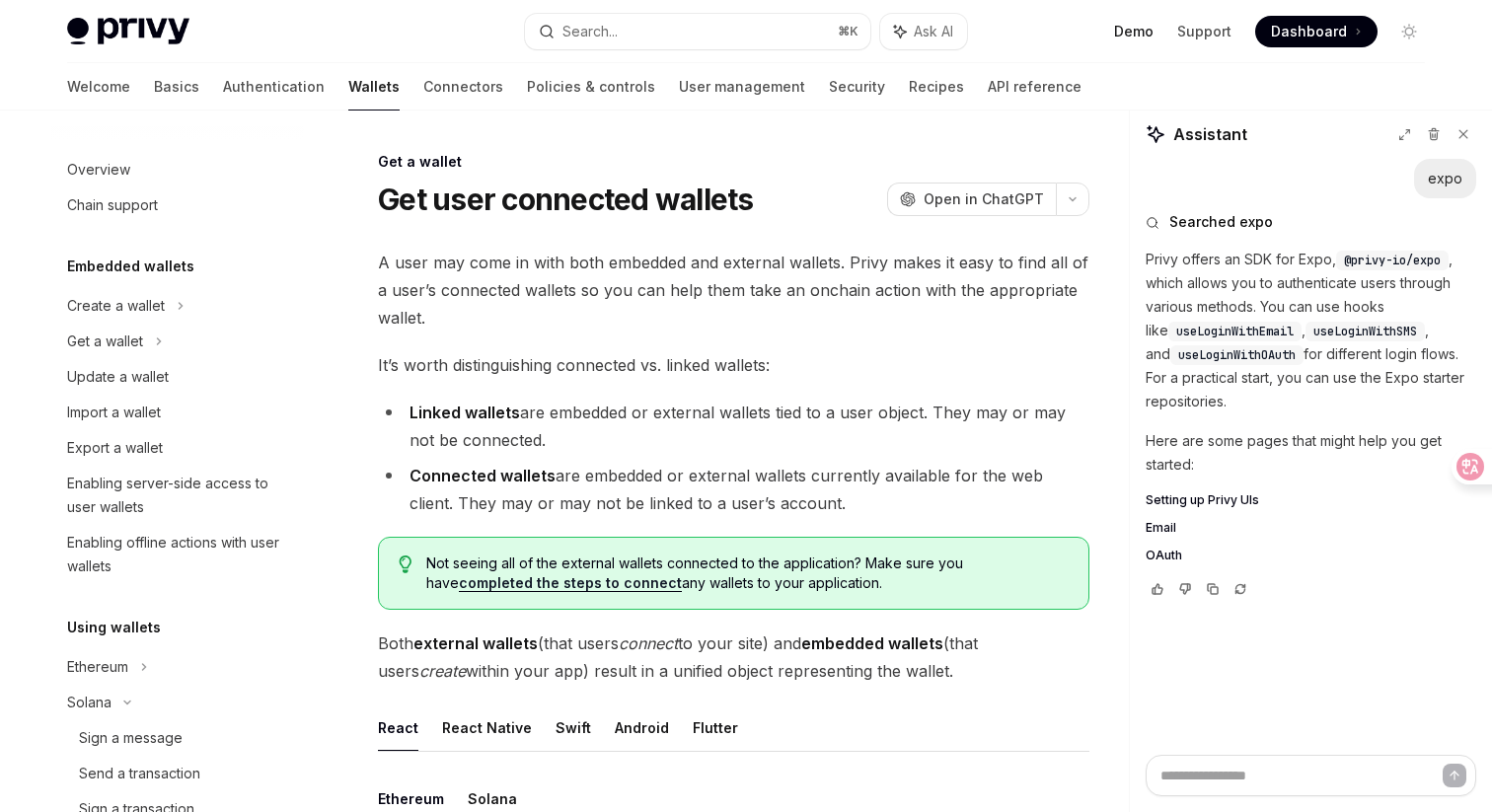
click at [1142, 29] on link "Demo" at bounding box center [1134, 32] width 40 height 20
click at [647, 41] on button "Search... ⌘ K" at bounding box center [698, 32] width 346 height 36
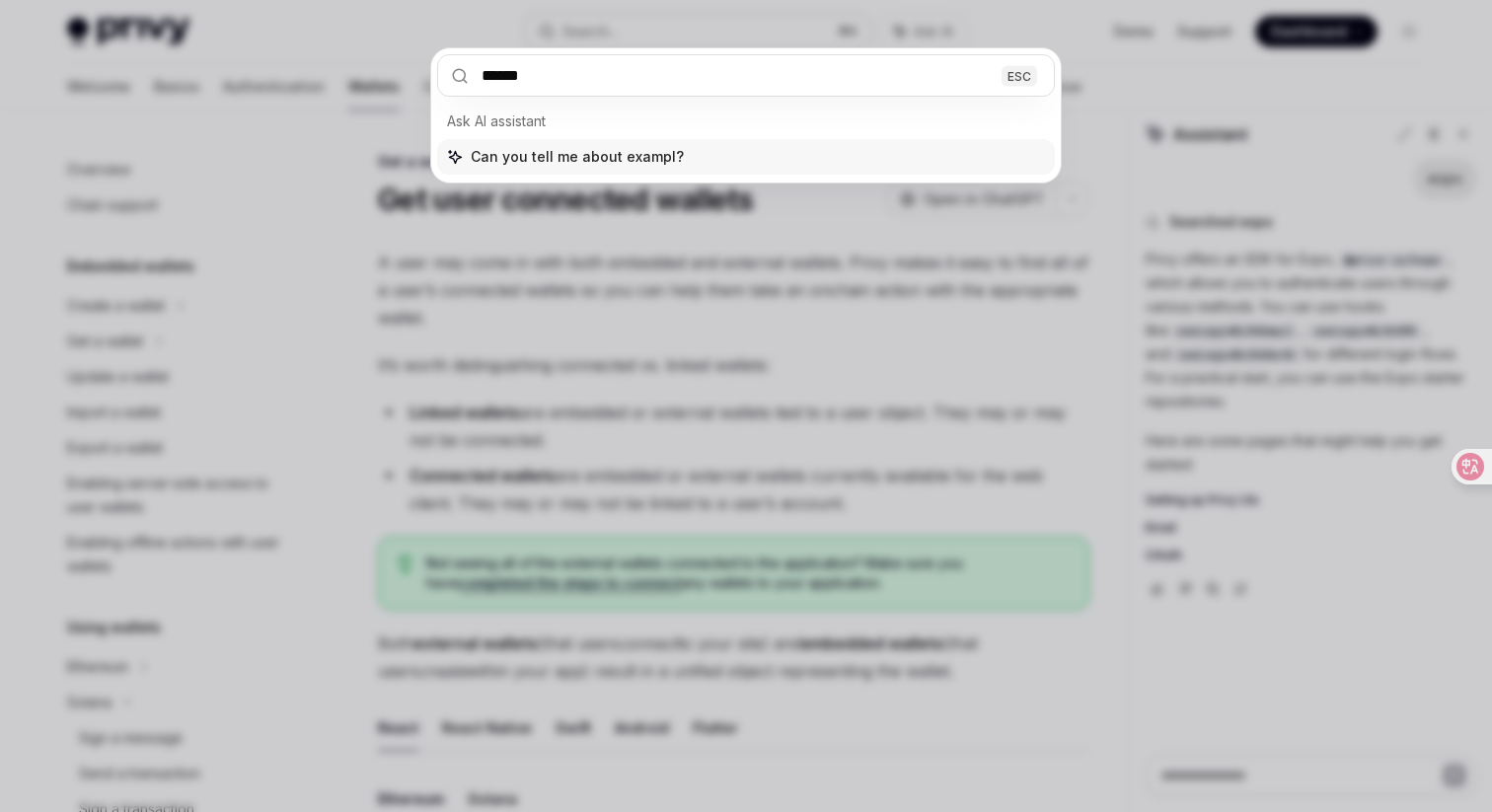
type input "*******"
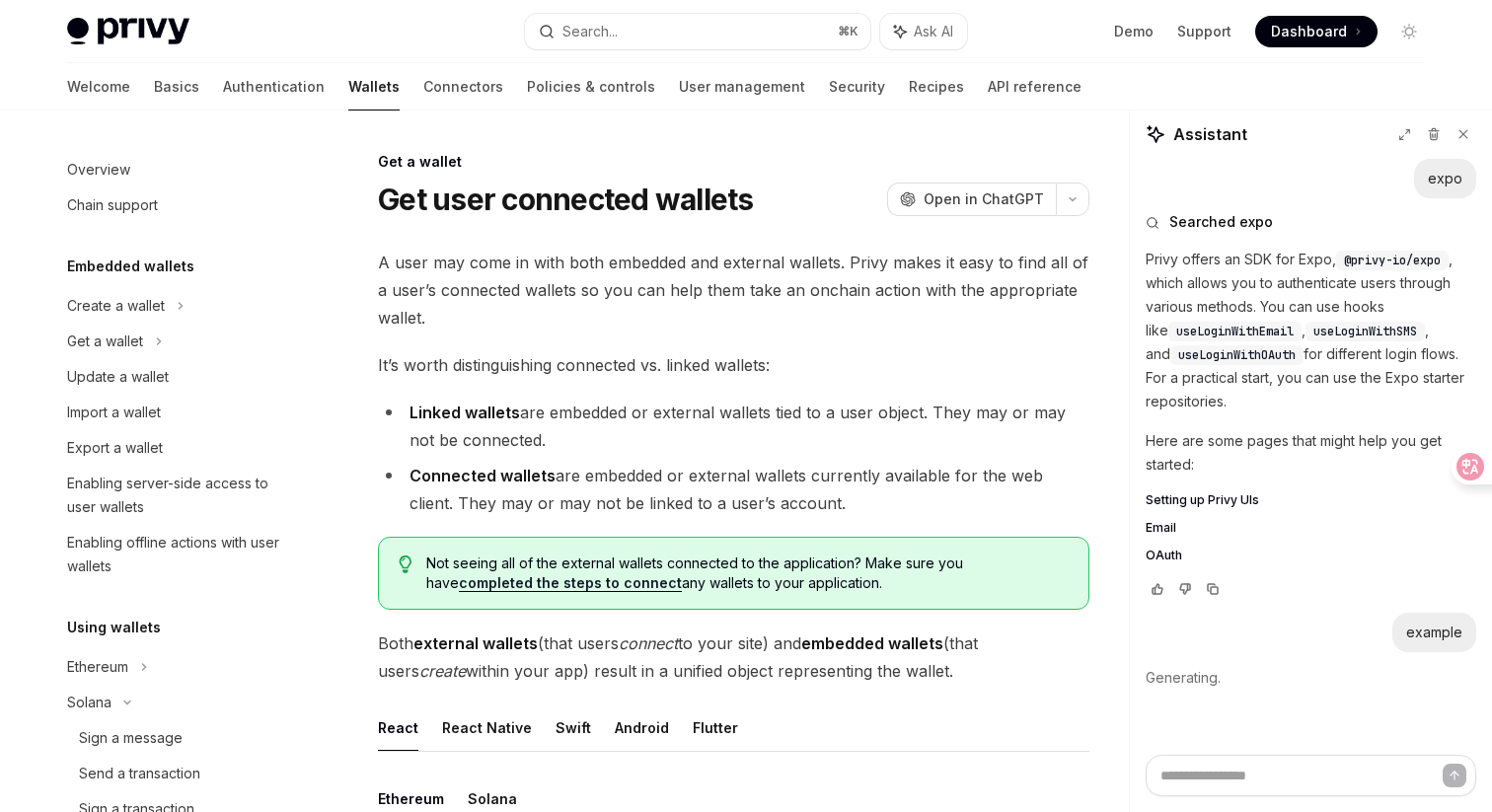
type textarea "*"
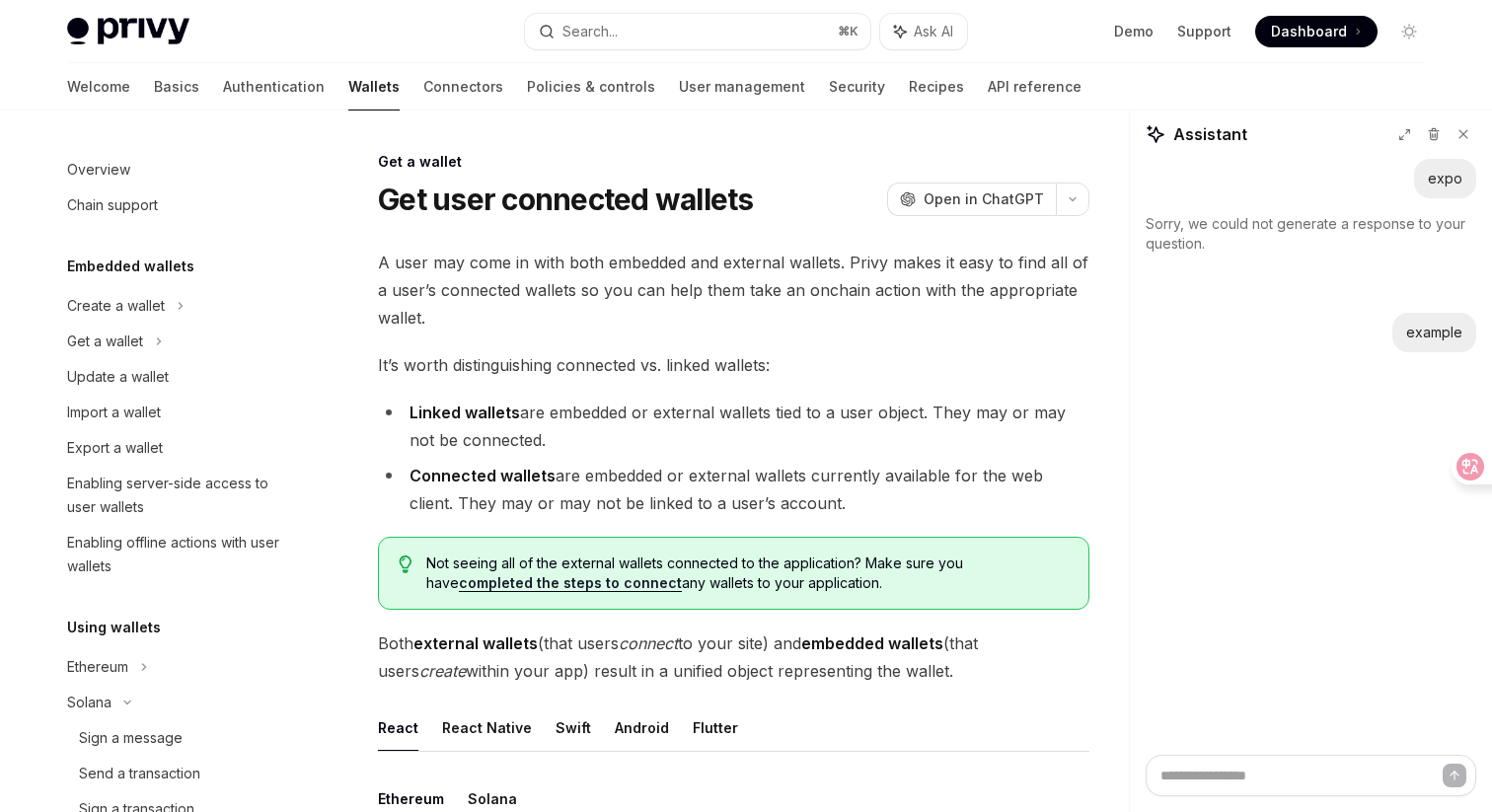
click at [1176, 294] on span "Retry" at bounding box center [1181, 287] width 43 height 20
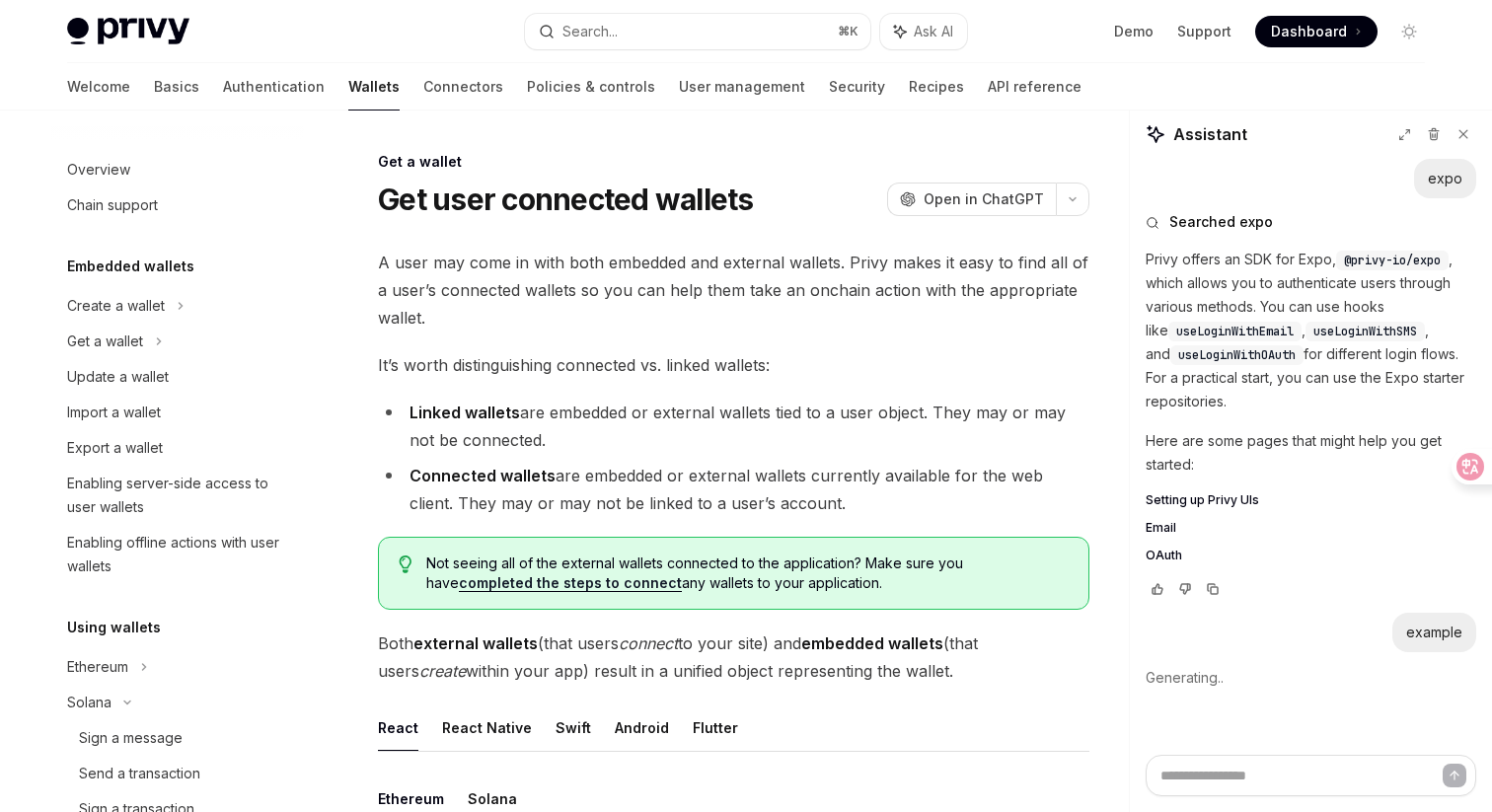
type textarea "*"
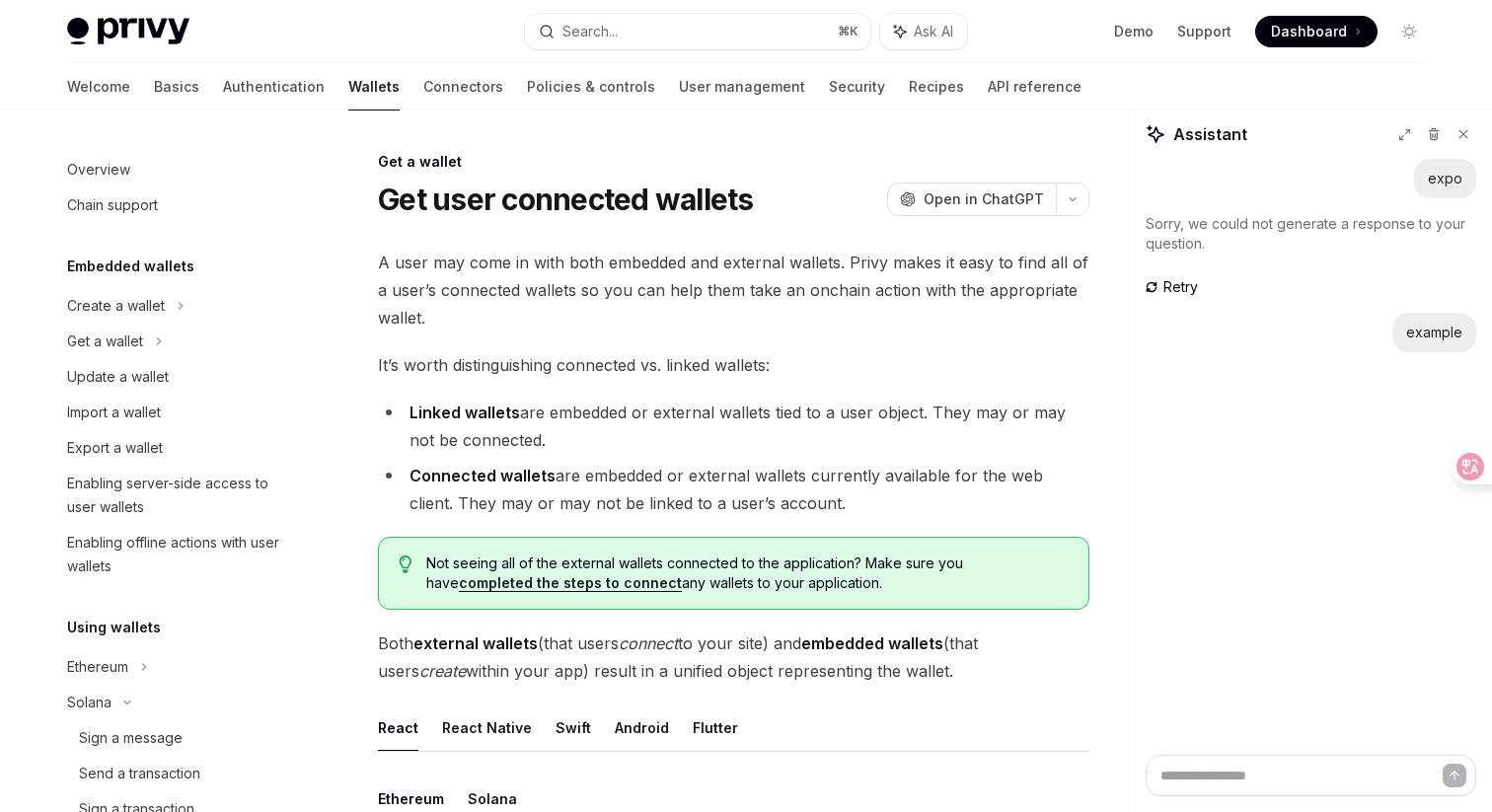
click at [171, 20] on img at bounding box center [128, 32] width 123 height 28
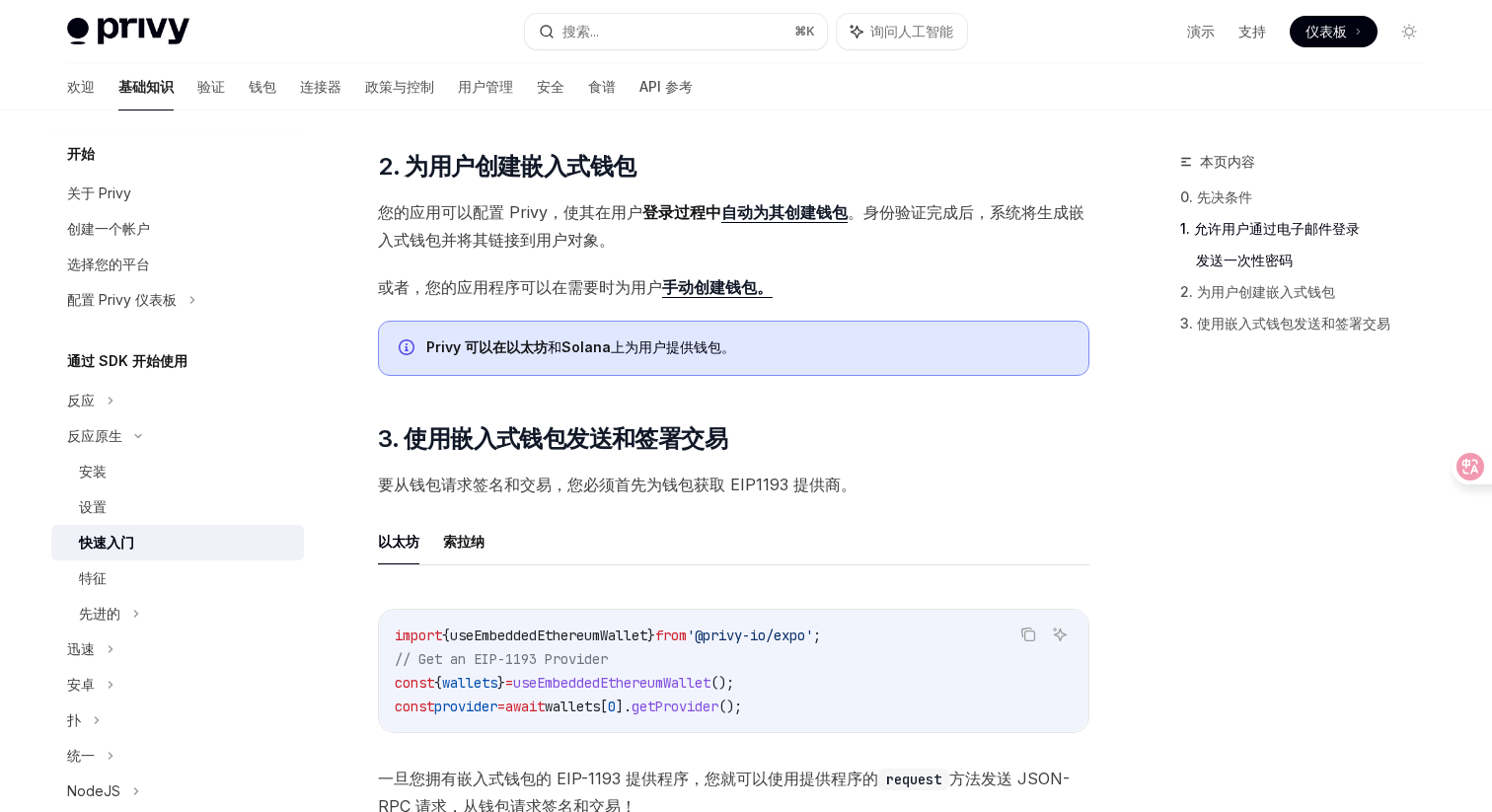
scroll to position [1792, 0]
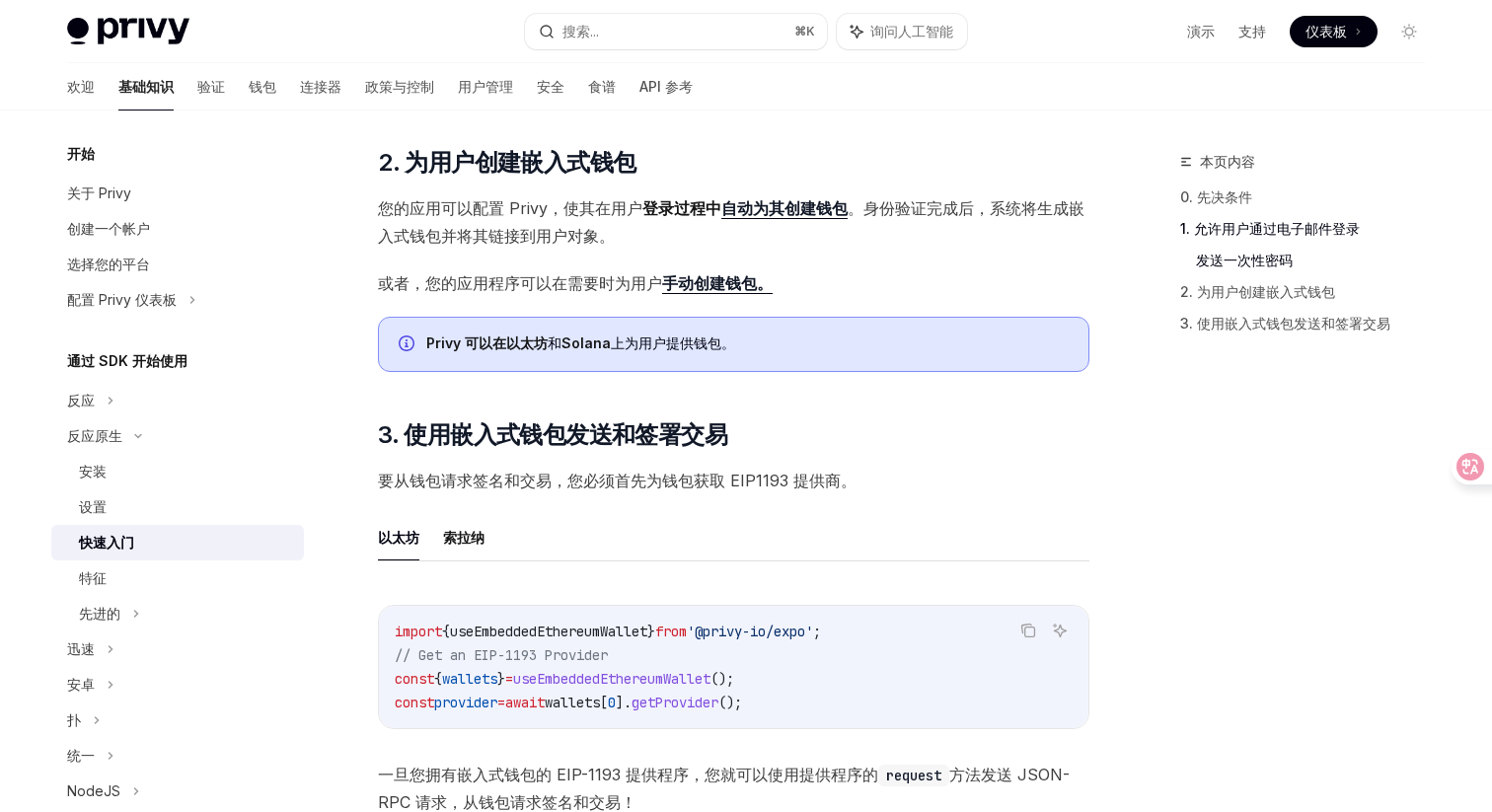
click at [1103, 328] on div "本页内容 0. 先决条件 1. 允许用户通过电子邮件登录 发送一次性密码 2. 为用户创建嵌入式钱包 3. 使用嵌入式钱包发送和签署交易 反应原生 快速入门 …" at bounding box center [746, 76] width 1389 height 3518
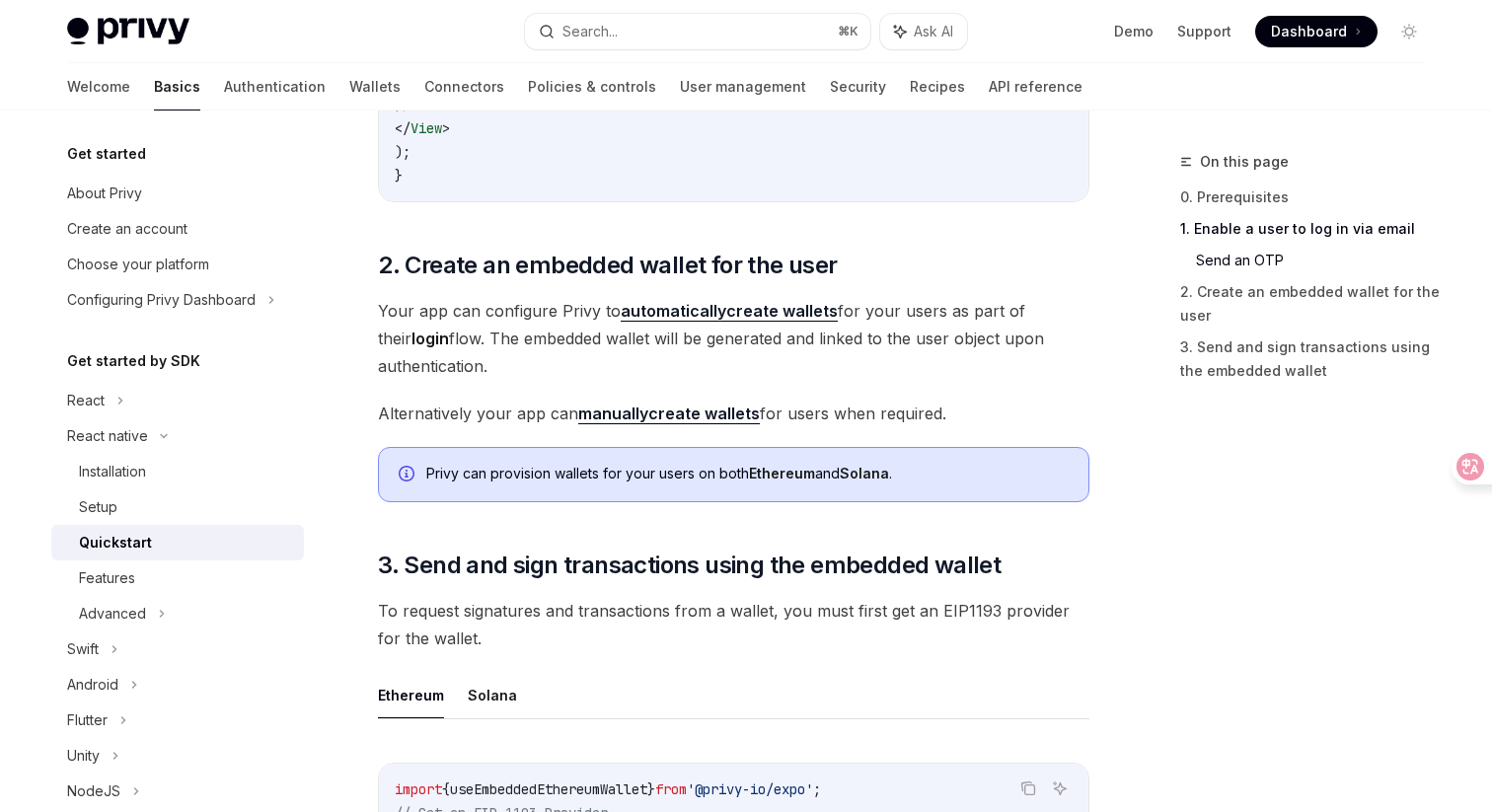
click at [931, 221] on div "​ 0. Prerequisites This guide assumes that you have completed the setup guide. …" at bounding box center [734, 146] width 712 height 3256
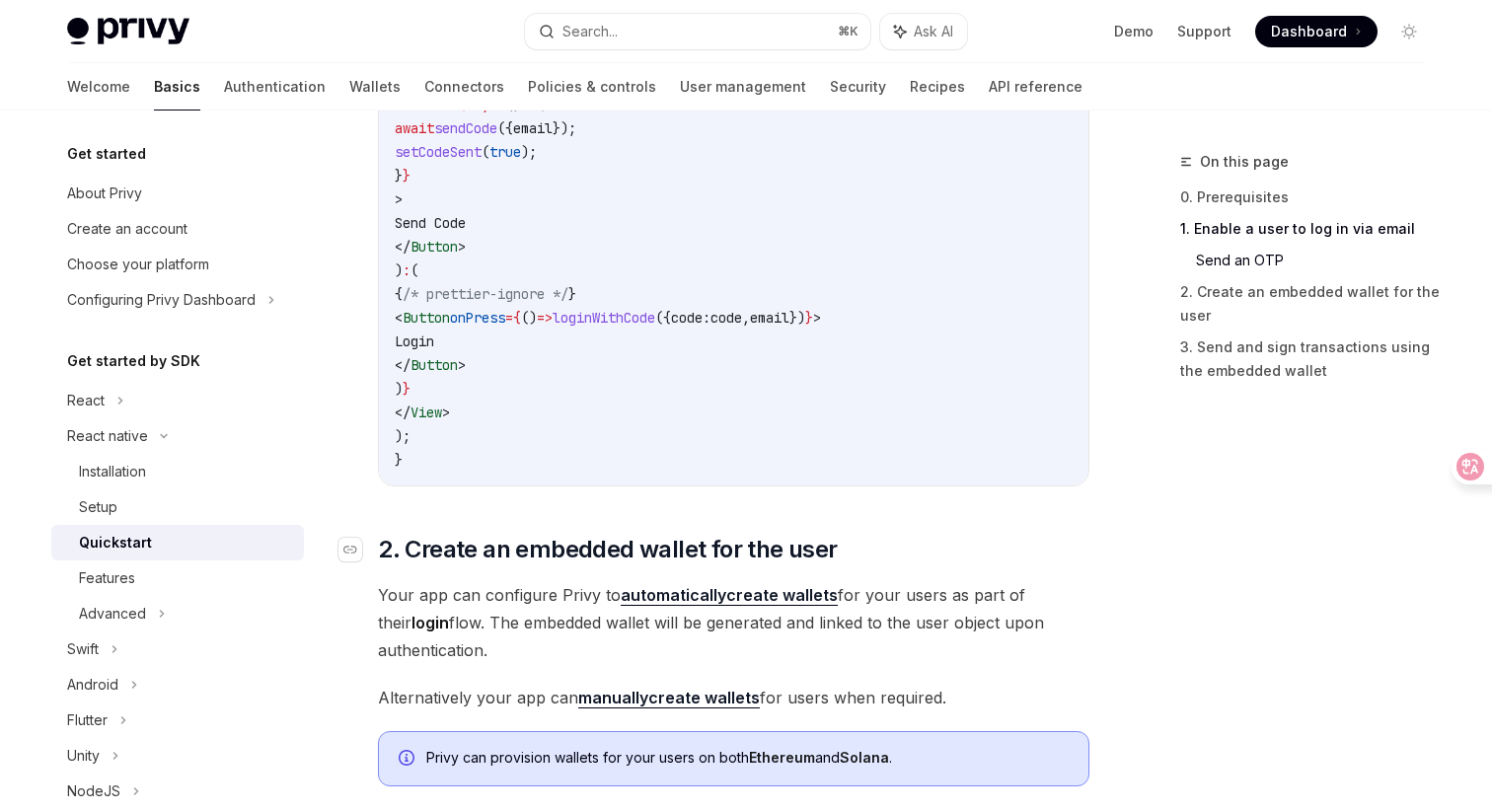
scroll to position [1420, 0]
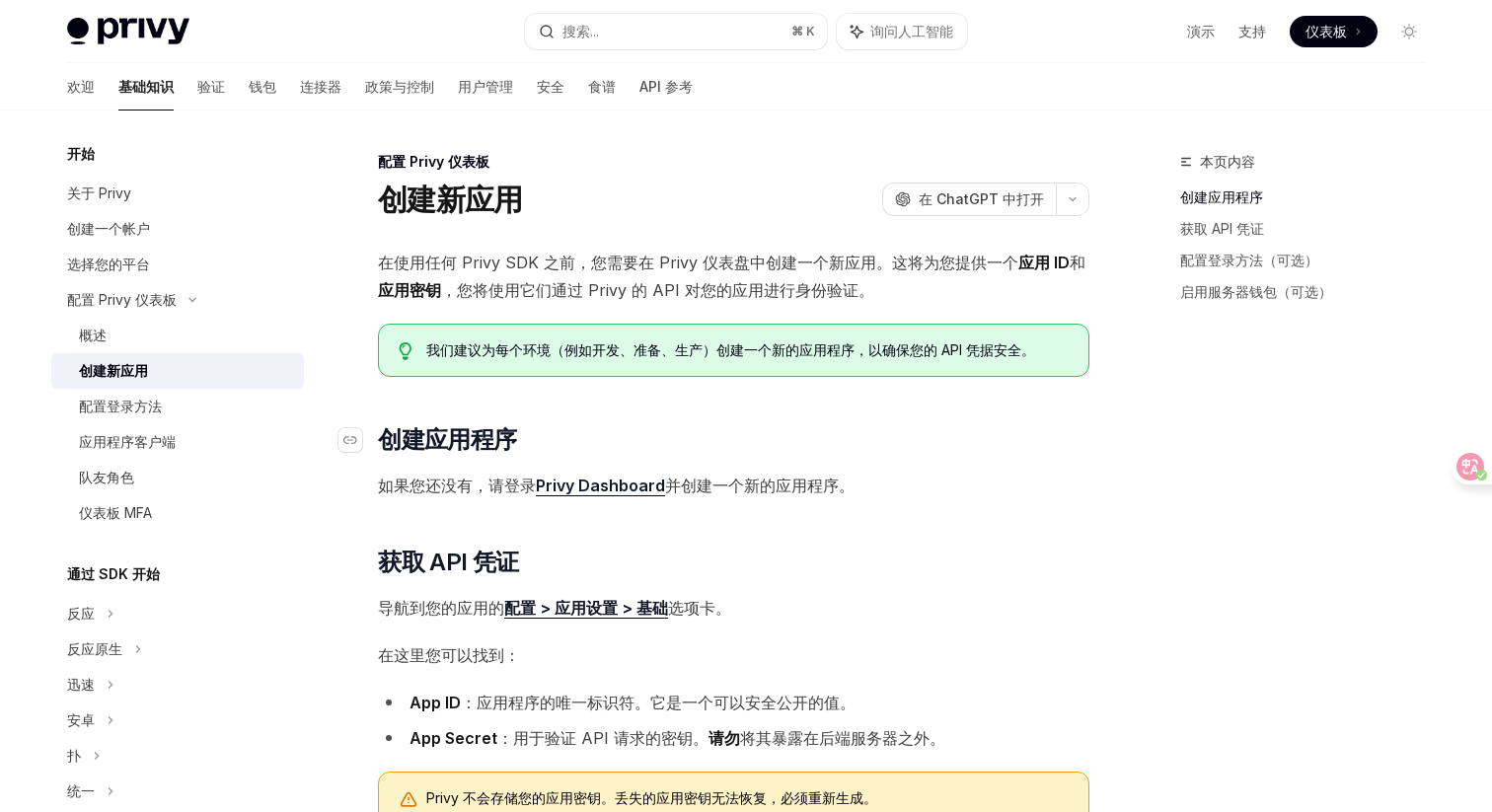
click at [921, 454] on h2 "​ 创建应用程序" at bounding box center [734, 440] width 712 height 32
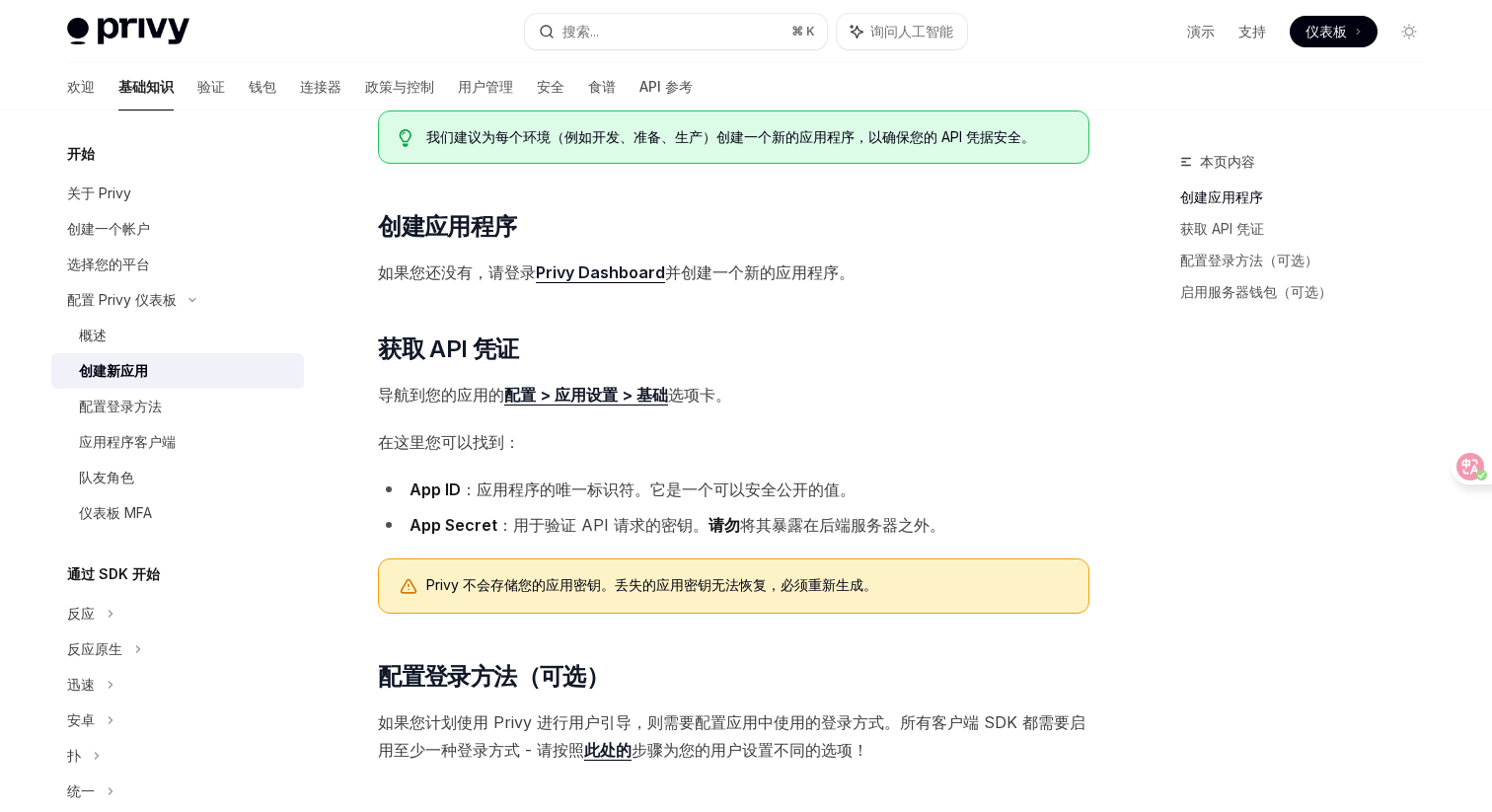
scroll to position [214, 0]
click at [631, 396] on link "配置 > 应用设置 > 基础" at bounding box center [586, 394] width 163 height 21
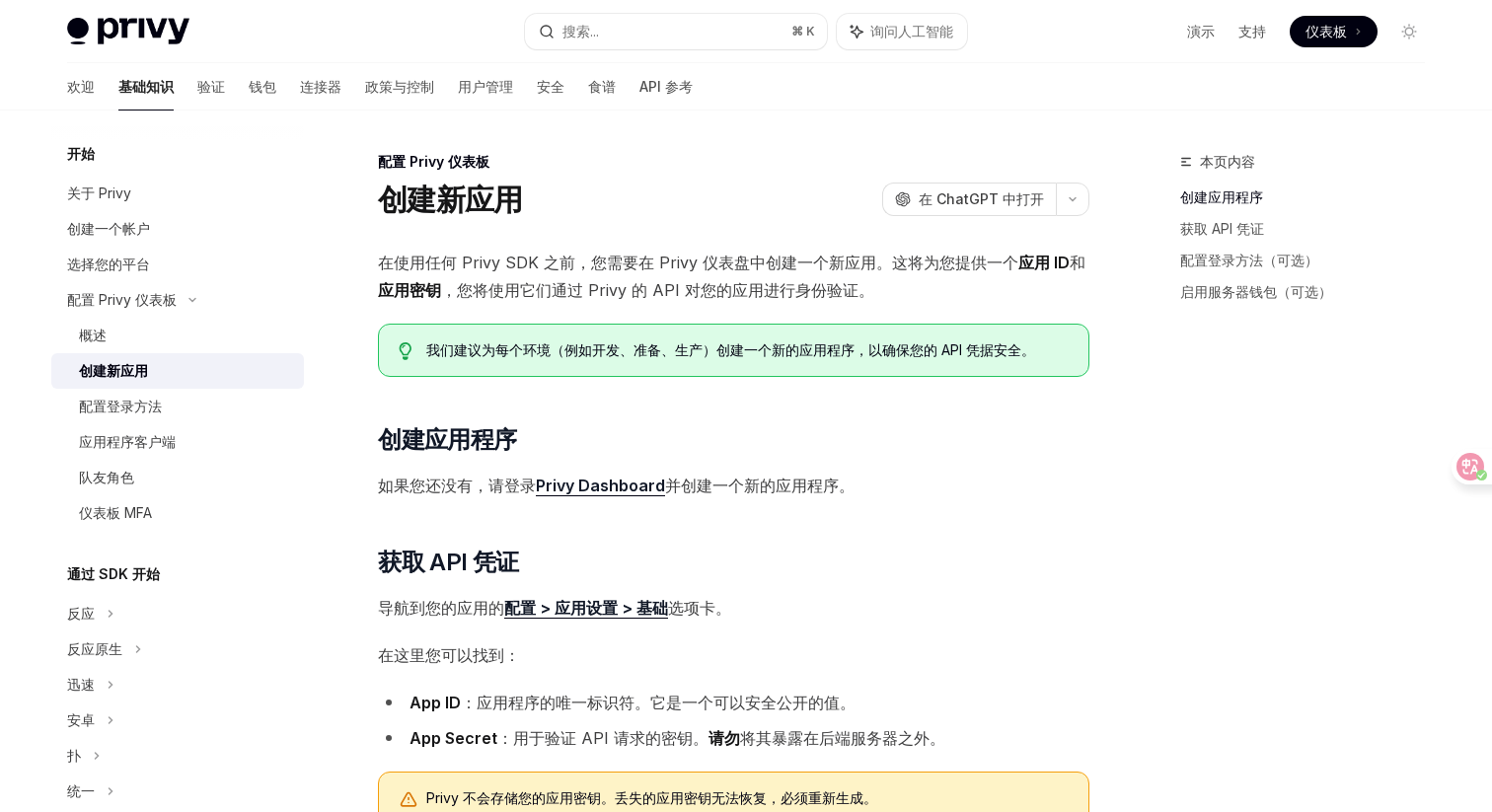
click at [821, 146] on div "本页内容 创建应用程序 获取 API 凭证 配置登录方法（可选） 启用服务器钱包（可选） 配置 Privy 仪表板 创建新应用 OpenAI 在 ChatGP…" at bounding box center [746, 789] width 1389 height 1357
click at [1459, 460] on icon at bounding box center [1456, 467] width 20 height 20
click at [1058, 500] on div "在使用任何 Privy SDK 之前，您需要在 Privy 仪表盘中创建一个新应用。这将为您提供一个 应用 ID 和 应用密钥 ，您将使用它们通过 Privy…" at bounding box center [734, 711] width 712 height 926
click at [1131, 514] on div "本页内容 创建应用程序 获取 API 凭证 配置登录方法（可选） 启用服务器钱包（可选） 配置 Privy 仪表板 创建新应用 OpenAI 在 ChatGP…" at bounding box center [746, 789] width 1389 height 1357
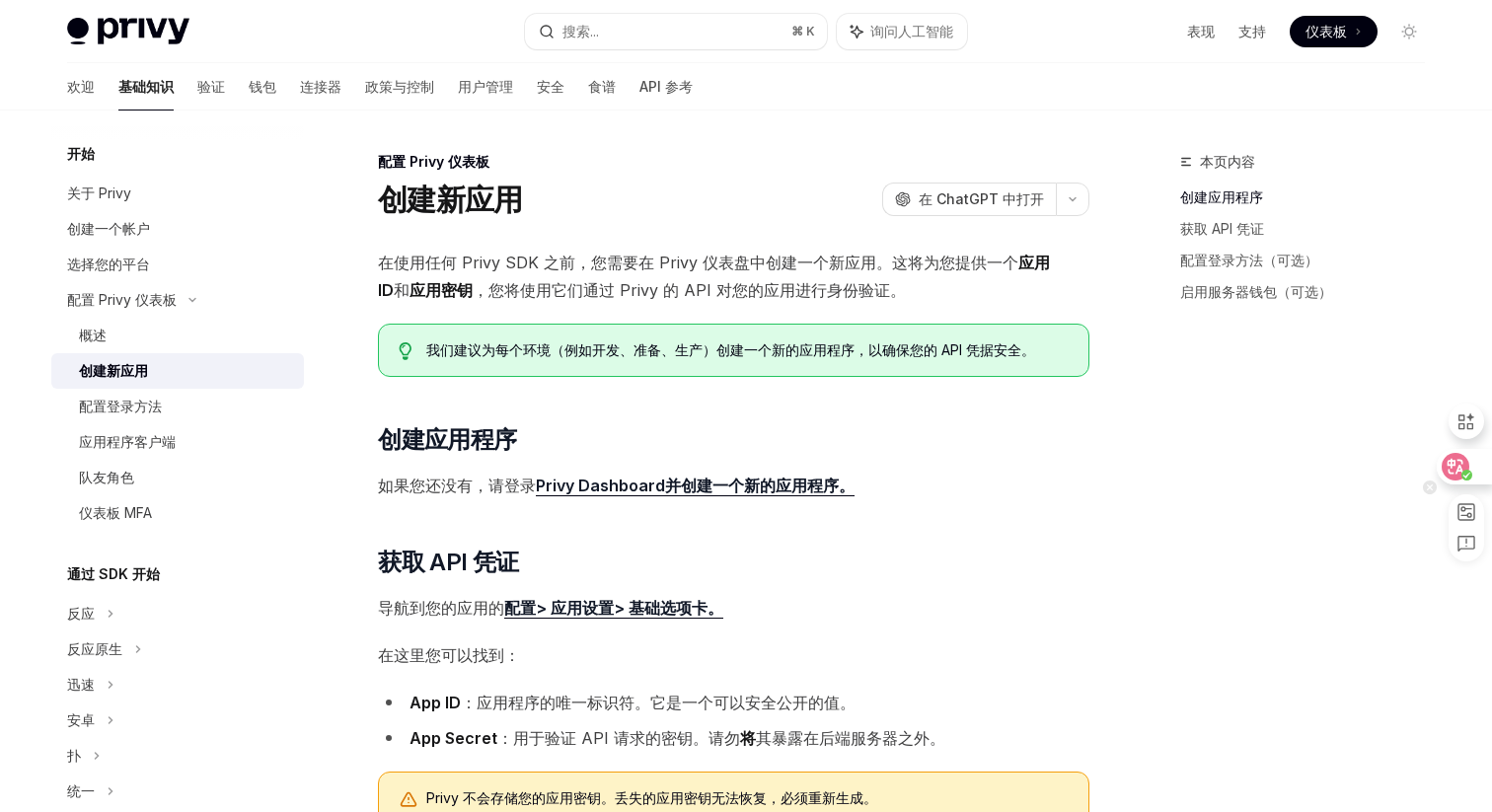
click at [1470, 459] on div at bounding box center [1463, 467] width 53 height 36
click at [902, 131] on div "本页内容 创建应用程序 获取 API 凭证 配置登录方法（可选） 启用服务器钱包（可选） 配置 Privy 仪表板 创建新应用 OpenAI 在 ChatGP…" at bounding box center [746, 789] width 1389 height 1357
click at [1022, 41] on div "表现 支持 仪表板 仪表板" at bounding box center [1204, 32] width 443 height 32
click at [1008, 452] on h2 "​ 创建应用程序" at bounding box center [734, 440] width 712 height 32
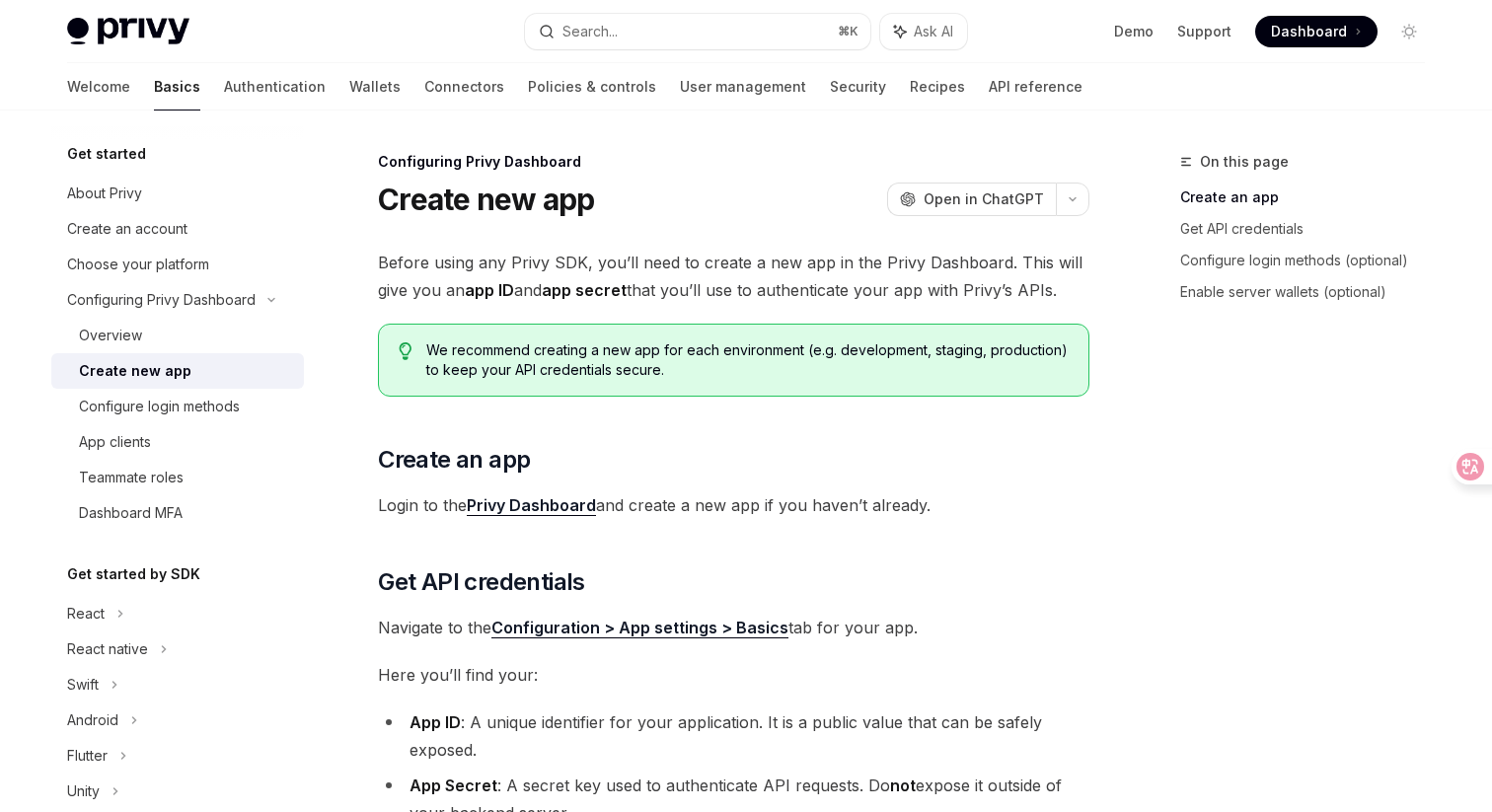
click at [1020, 491] on span "Login to the Privy Dashboard and create a new app if you haven’t already." at bounding box center [734, 505] width 712 height 28
click at [1057, 468] on h2 "​ Create an app" at bounding box center [734, 460] width 712 height 32
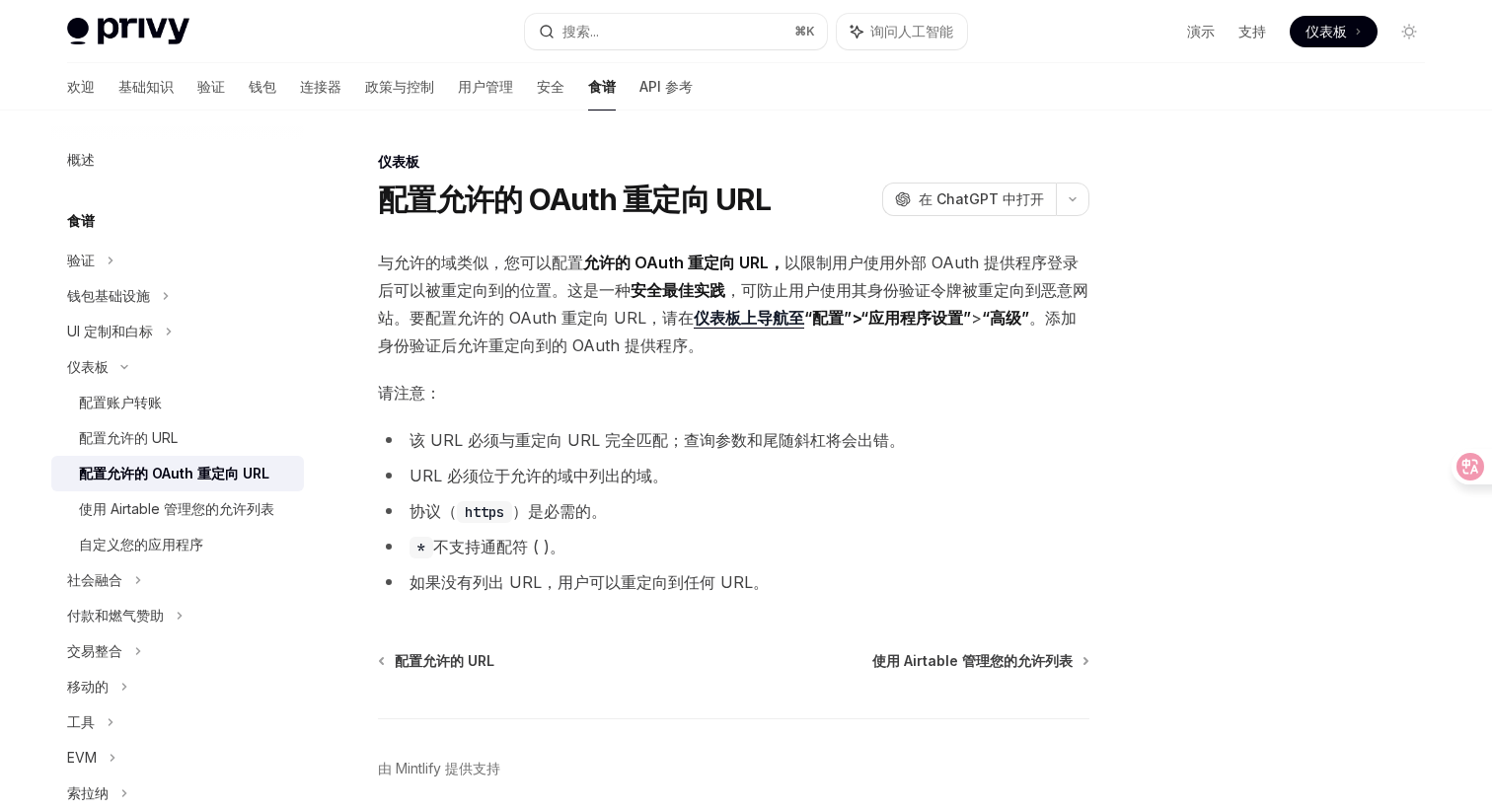
click at [796, 510] on li "协议（ https ）是必需的。" at bounding box center [734, 511] width 712 height 28
click at [795, 433] on font "该 URL 必须与重定向 URL 完全匹配；查询参数和尾随斜杠将会出错。" at bounding box center [657, 440] width 495 height 20
click at [805, 369] on div "与允许的域类似，您可以配置 允许的 OAuth 重定向 URL， 以限制用户使用外部 OAuth 提供程序登录后可以被重定向到的位置。这是一种 安全最佳实践 …" at bounding box center [734, 422] width 712 height 348
click at [1144, 334] on div at bounding box center [1291, 481] width 300 height 663
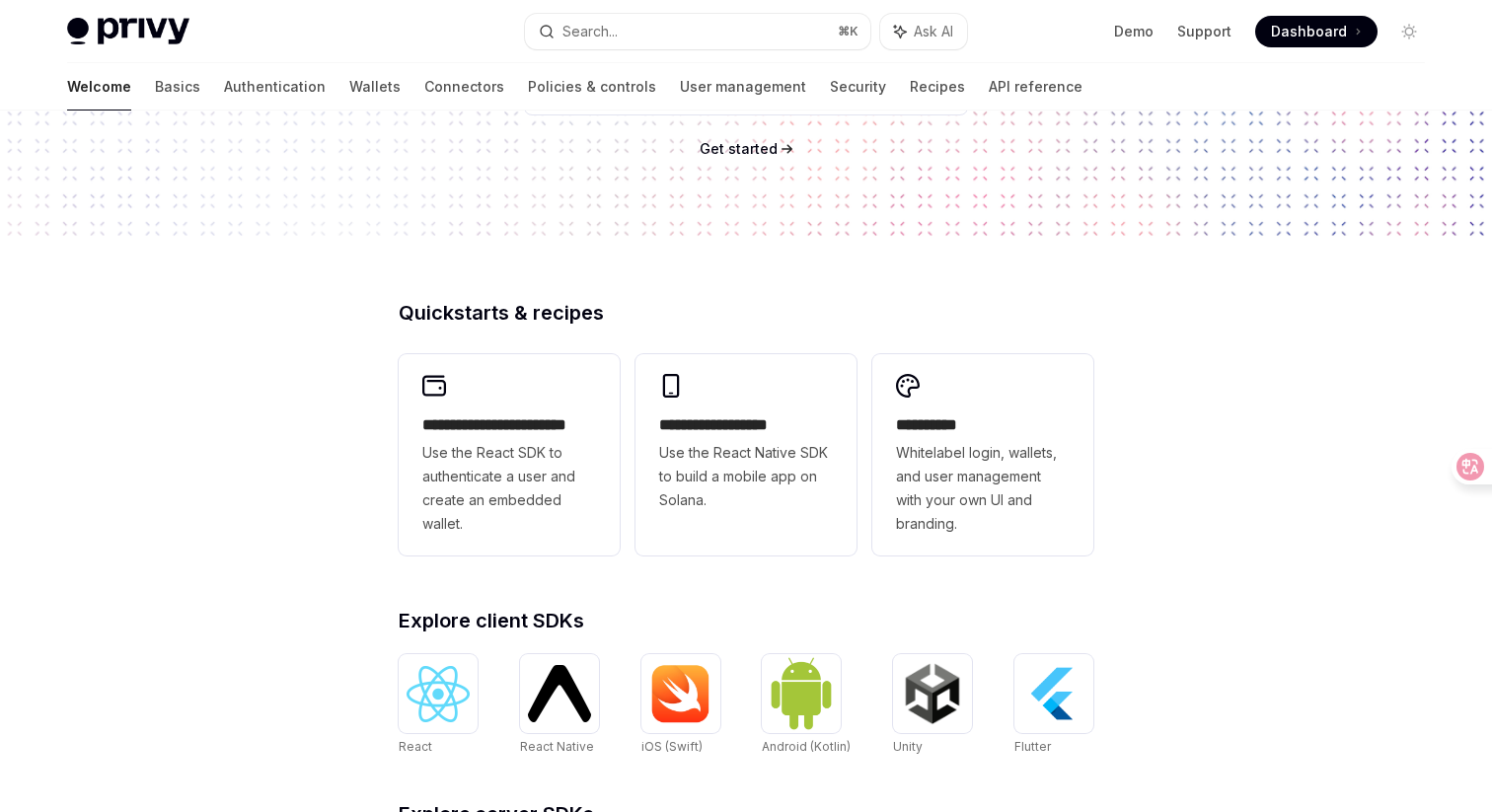
scroll to position [406, 0]
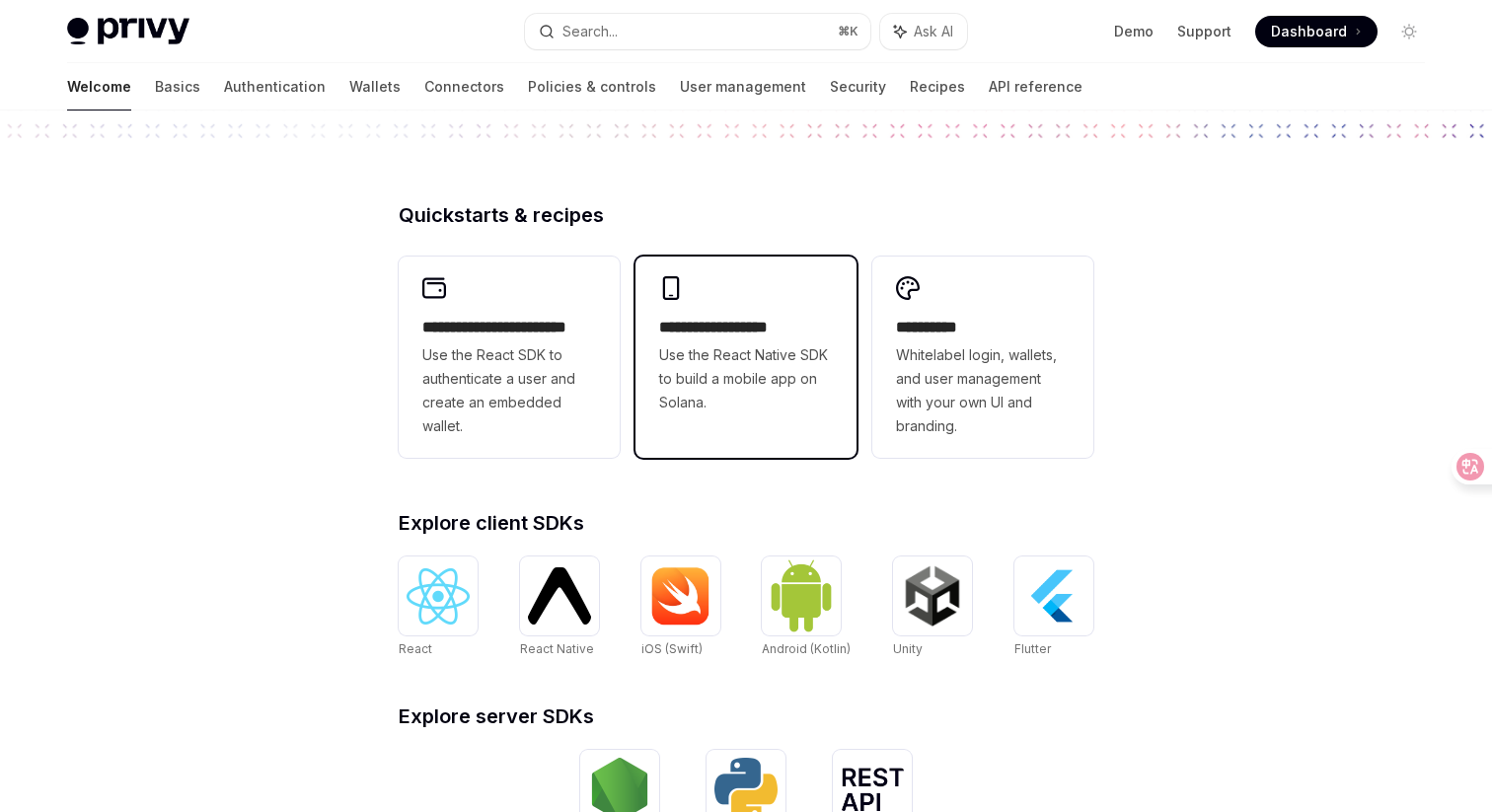
click at [737, 373] on span "Use the React Native SDK to build a mobile app on Solana." at bounding box center [746, 379] width 173 height 71
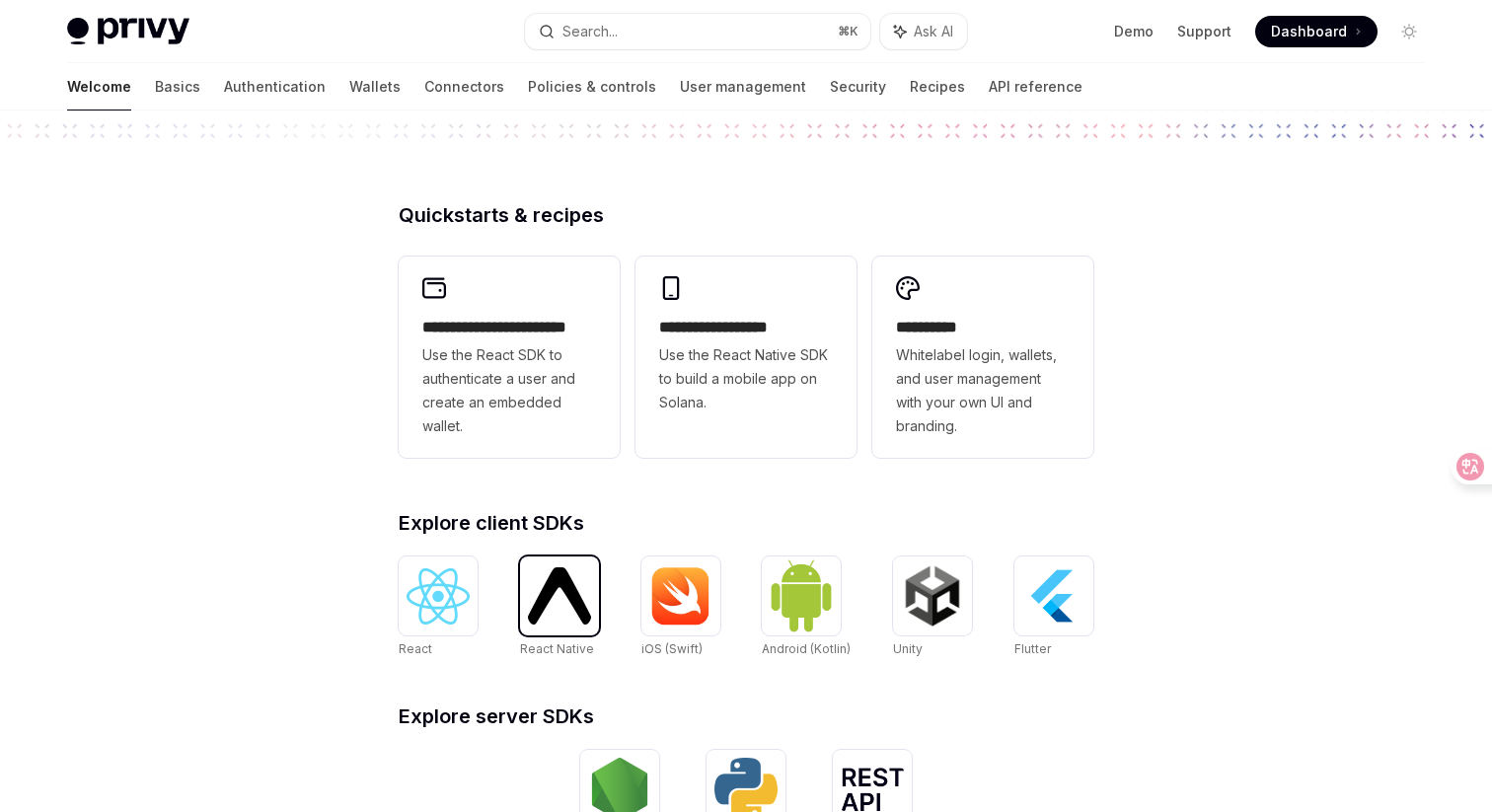
click at [579, 609] on img at bounding box center [559, 595] width 63 height 56
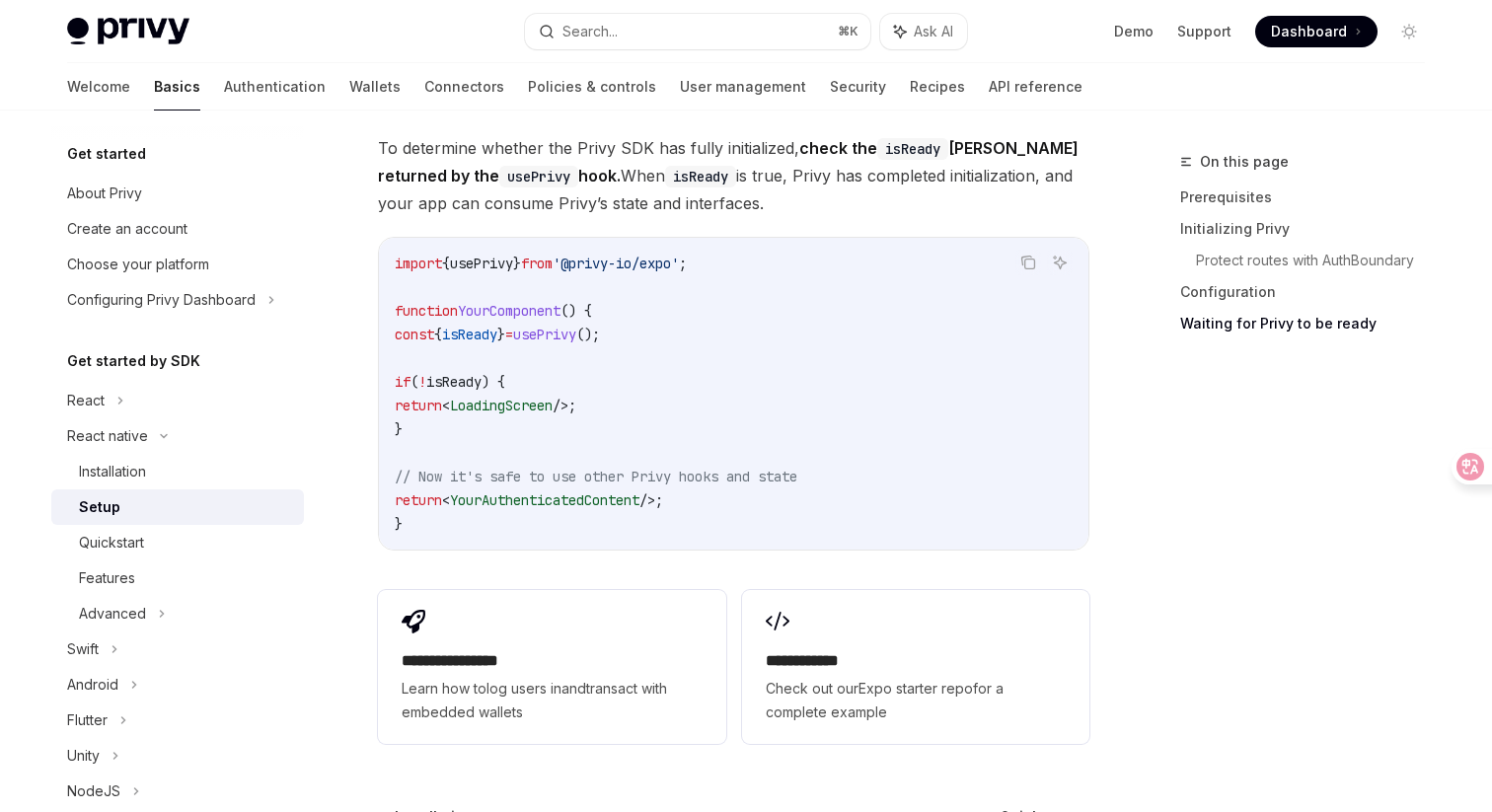
scroll to position [1892, 0]
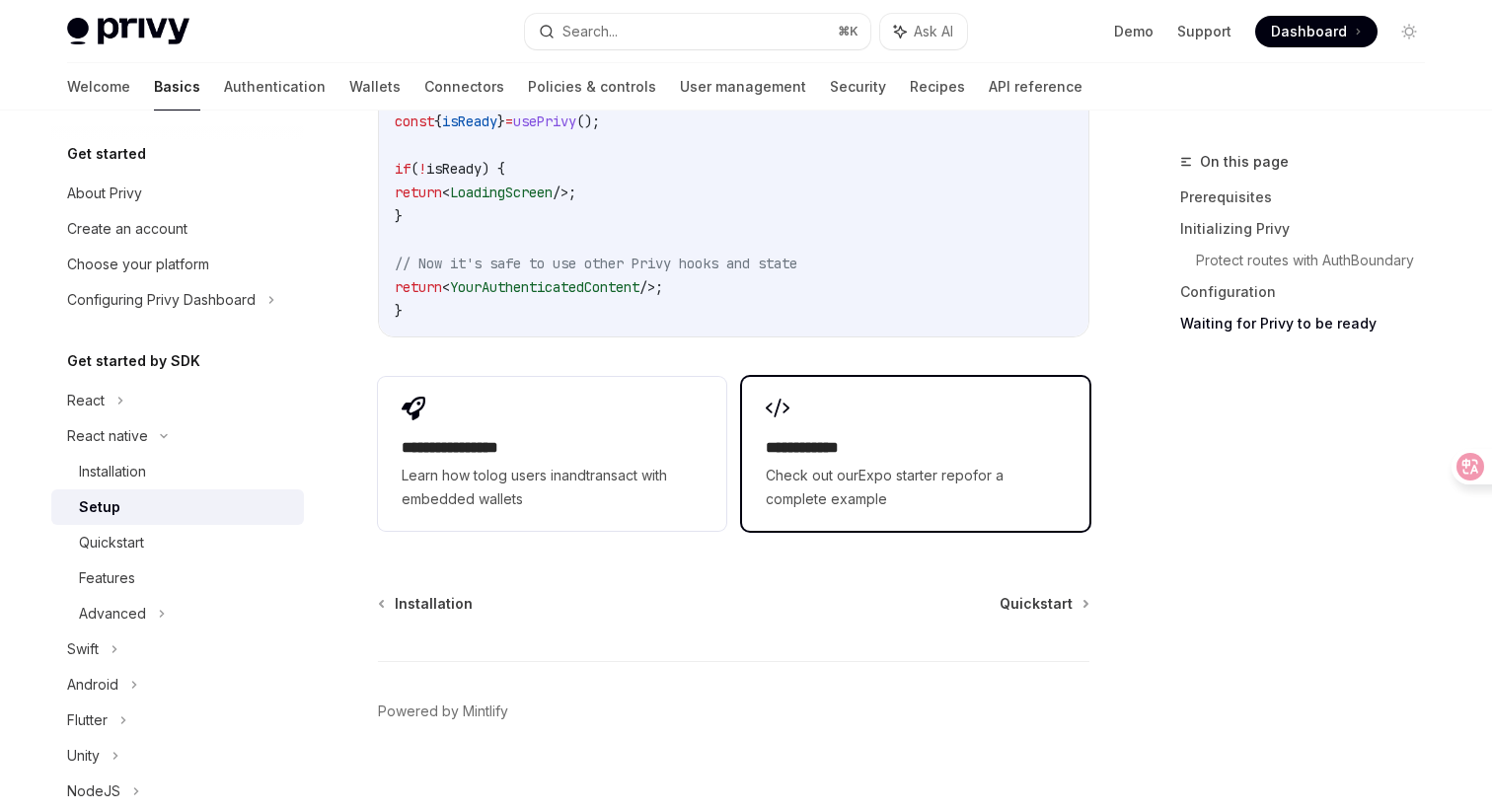
click at [896, 470] on span "Check out our Expo starter repo for a complete example" at bounding box center [916, 487] width 300 height 48
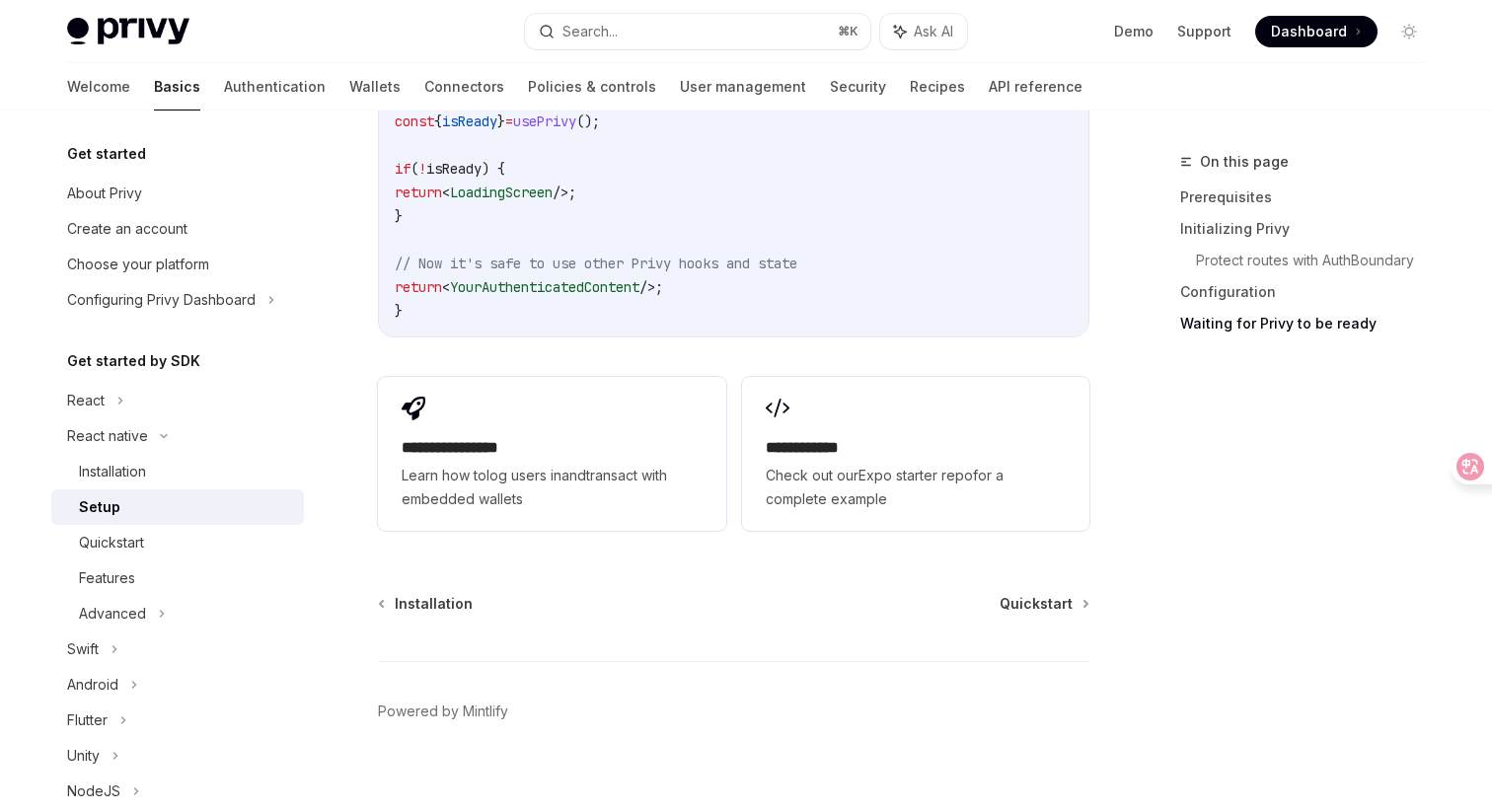
click at [826, 153] on code "import { usePrivy } from '@privy-io/expo' ; function YourComponent () { const {…" at bounding box center [734, 180] width 678 height 284
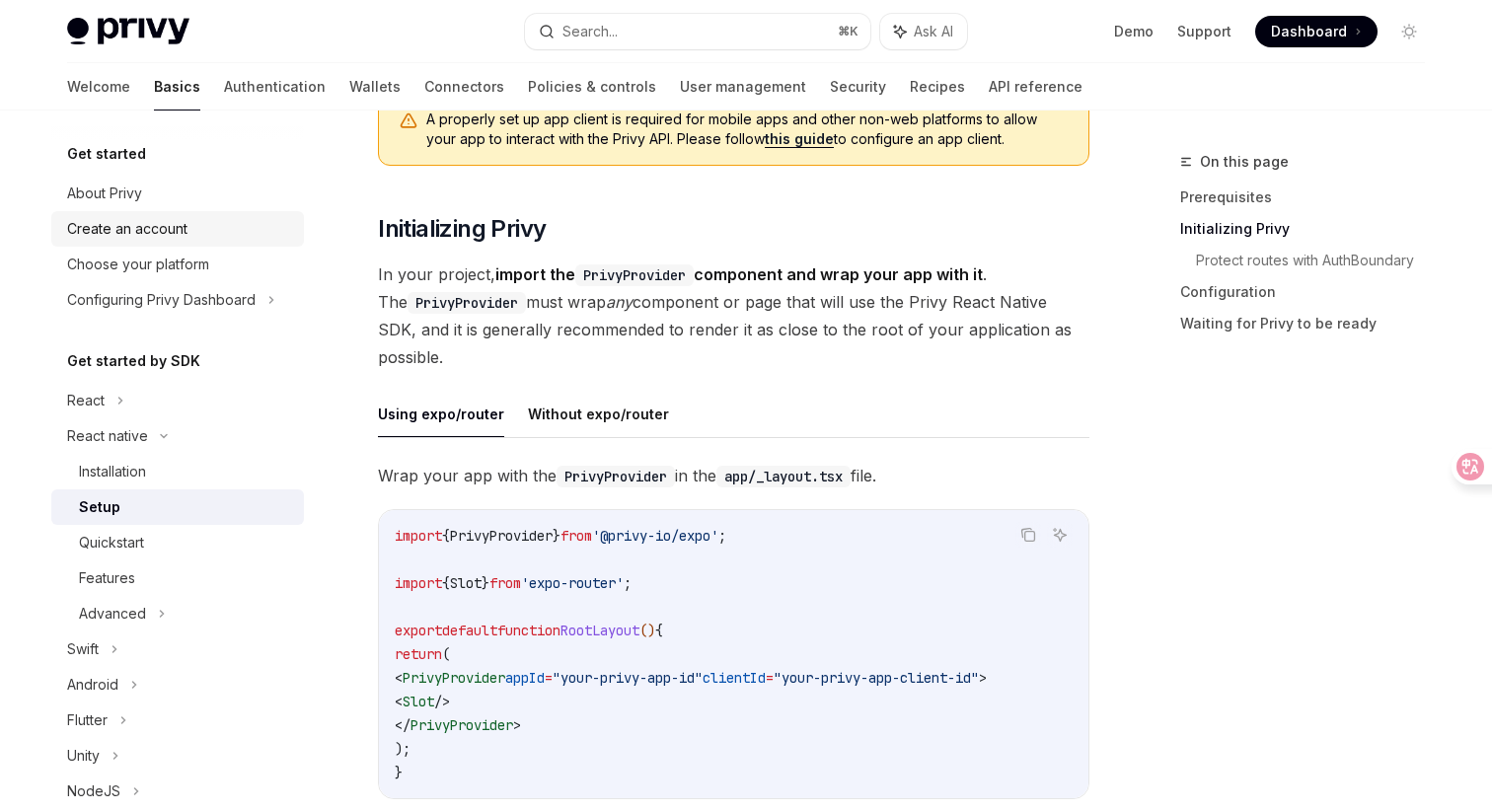
scroll to position [105, 0]
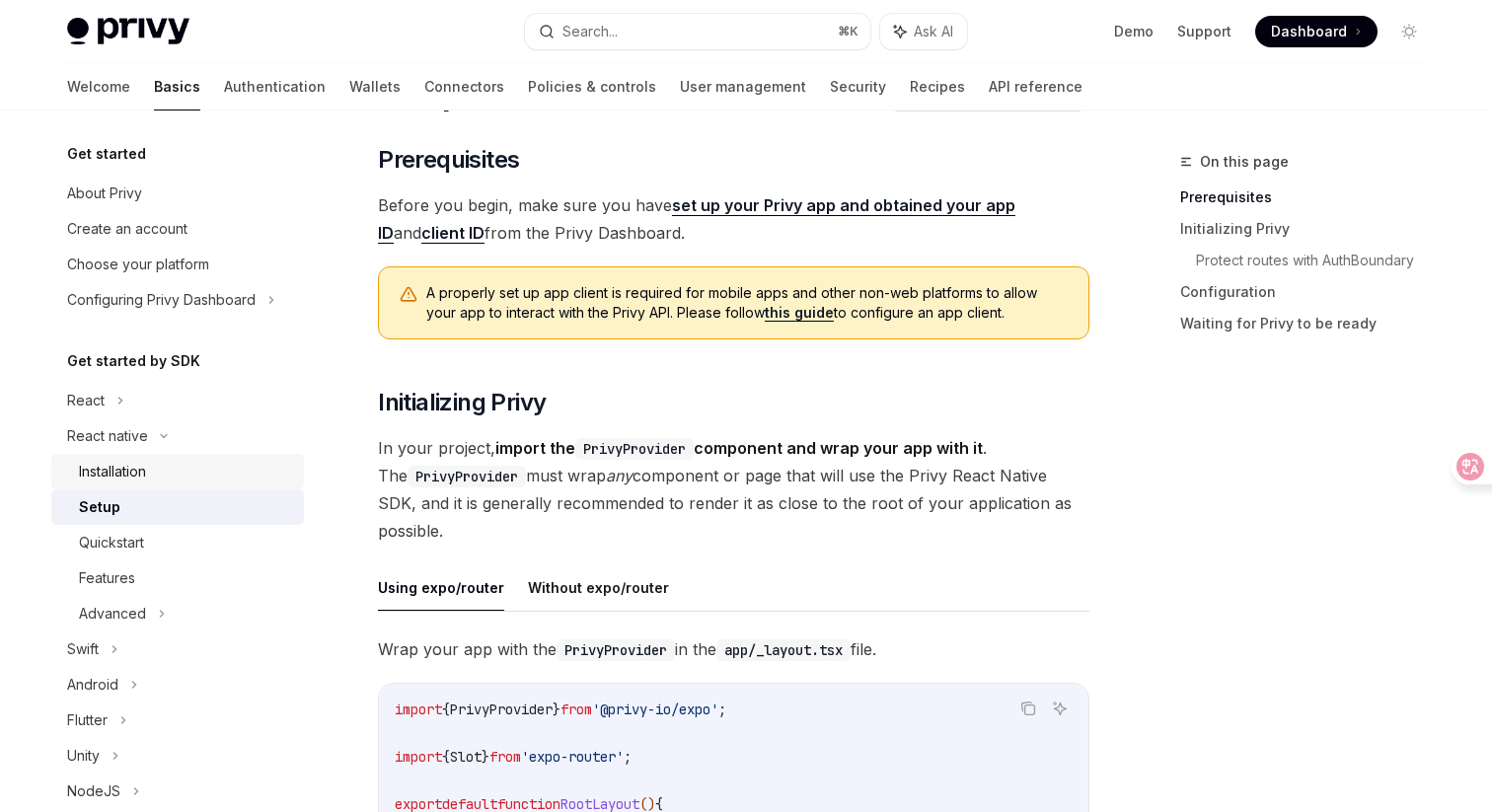
click at [124, 476] on div "Installation" at bounding box center [112, 472] width 67 height 24
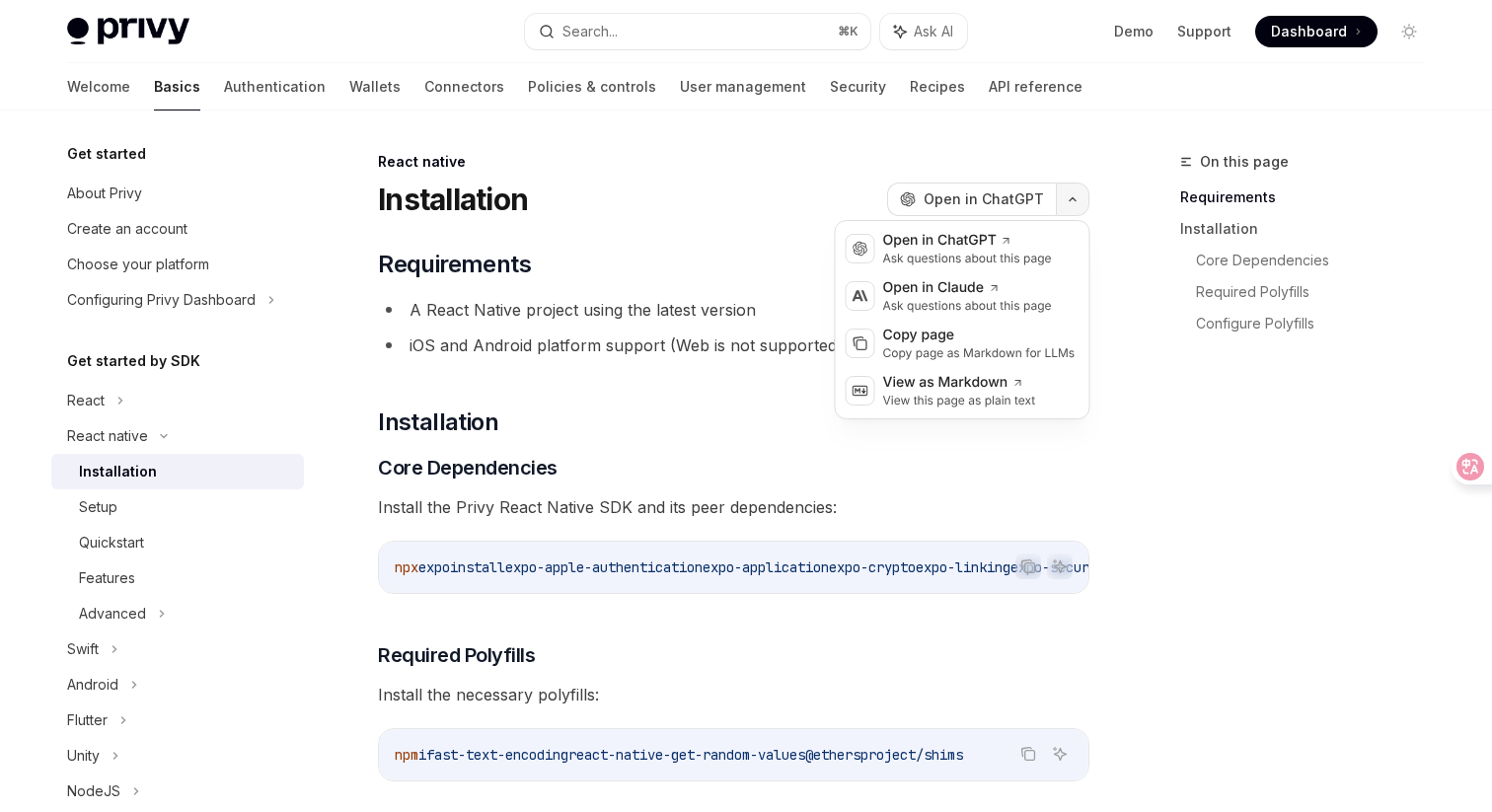
click at [1077, 192] on button "button" at bounding box center [1073, 199] width 34 height 34
click at [980, 346] on div "Copy page as Markdown for LLMs" at bounding box center [979, 354] width 192 height 16
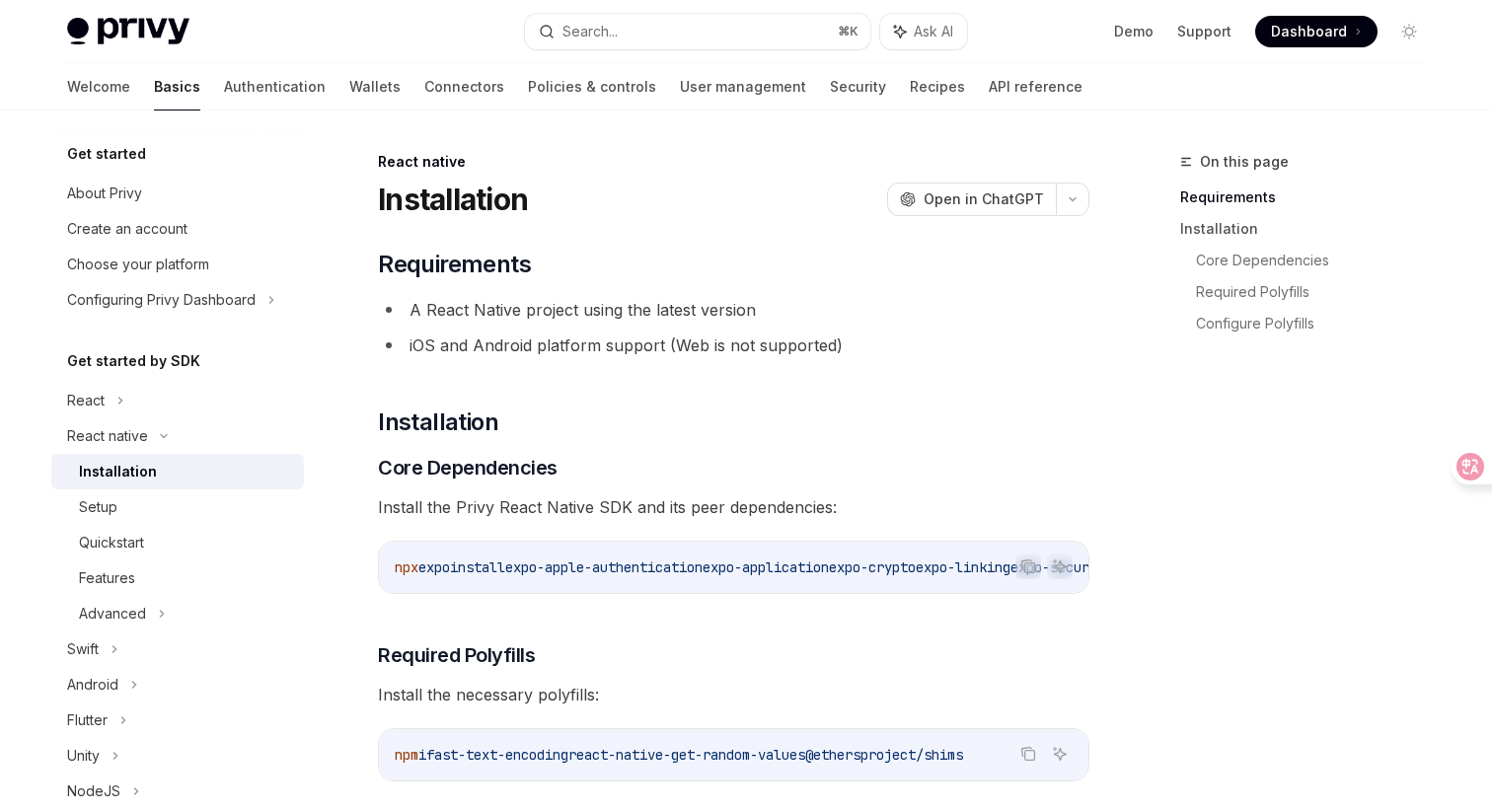
click at [941, 325] on ul "A React Native project using the latest version iOS and Android platform suppor…" at bounding box center [734, 327] width 712 height 63
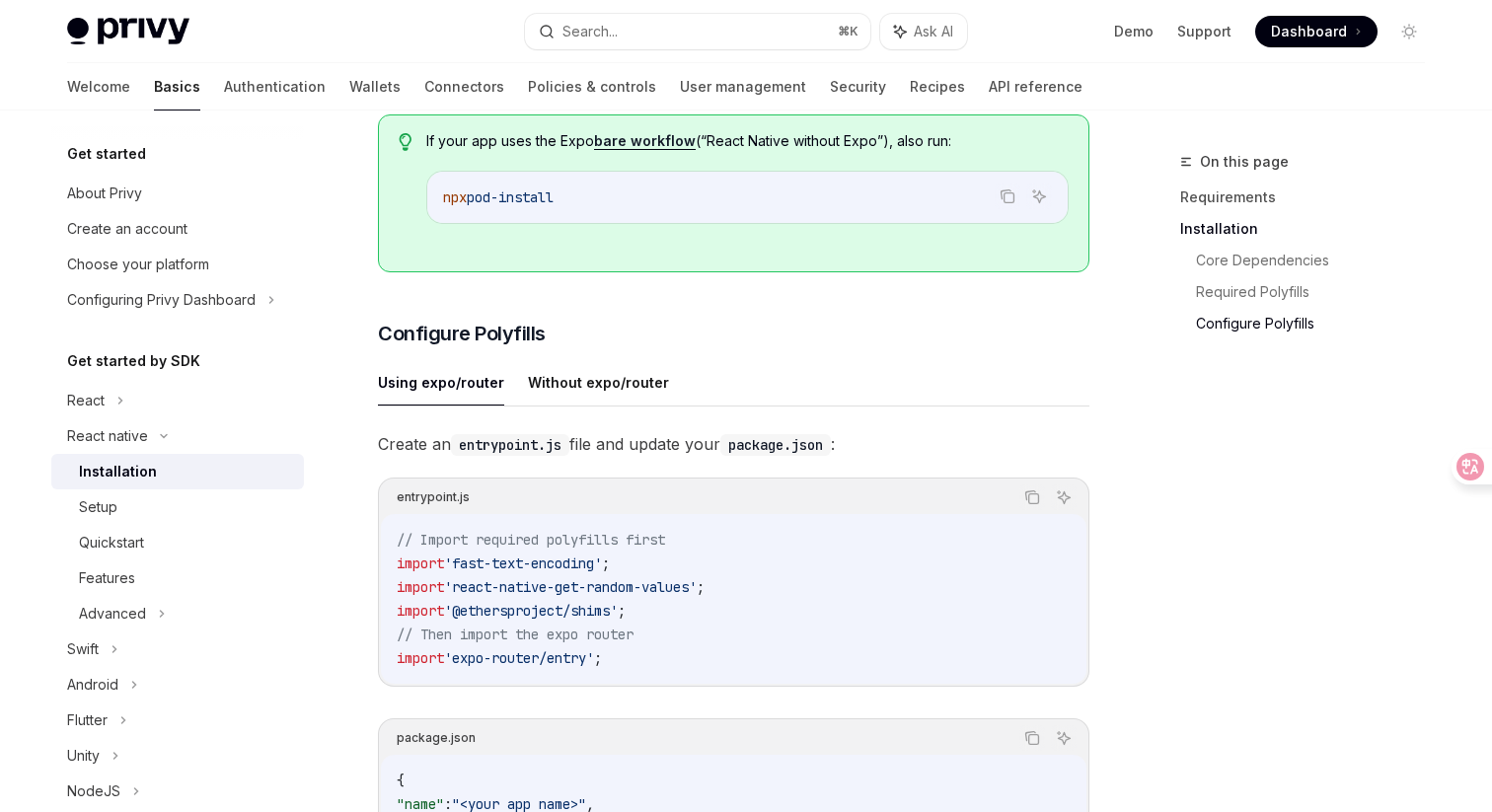
scroll to position [608, 0]
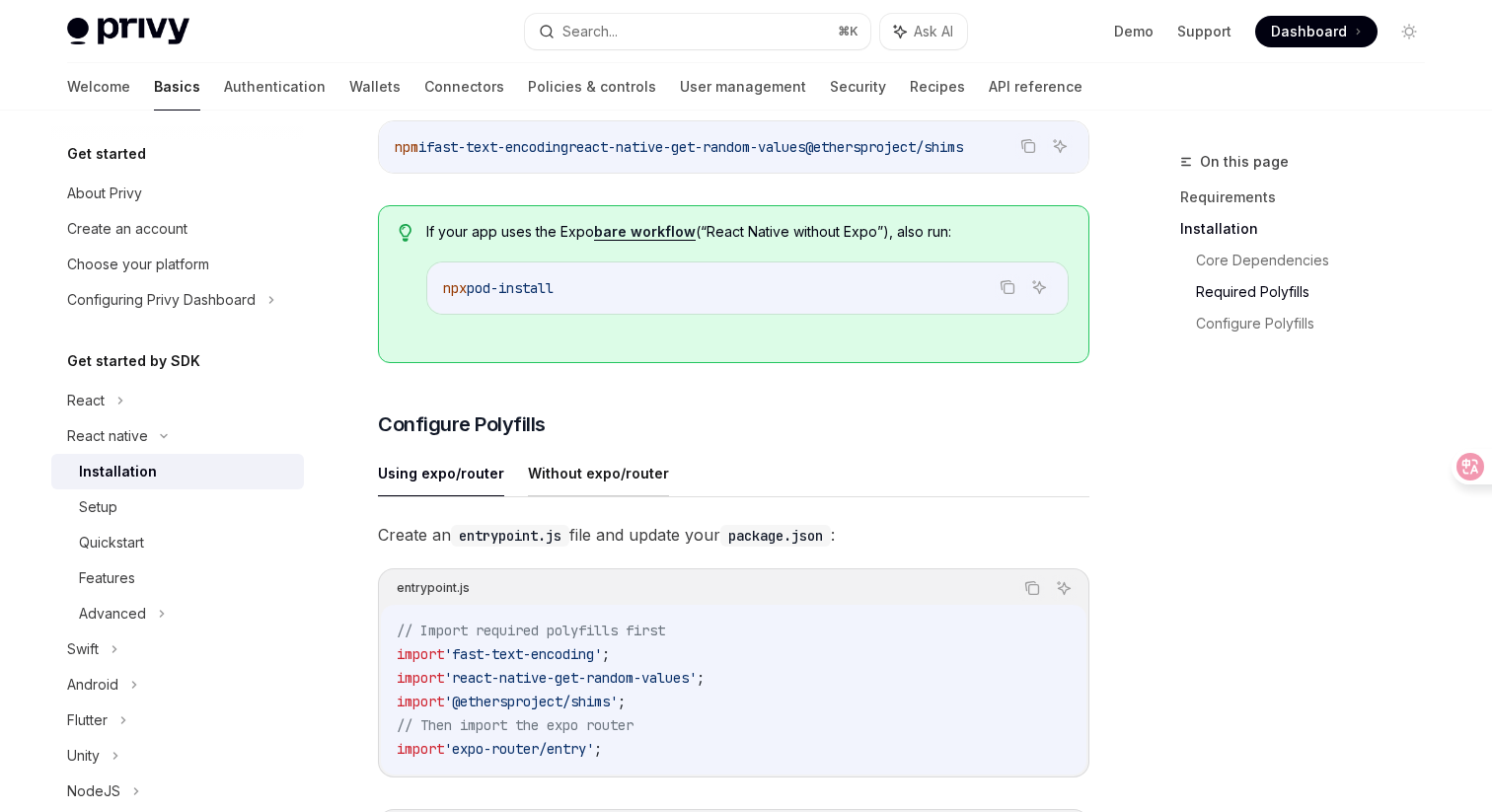
click at [586, 496] on button "Without expo/router" at bounding box center [599, 473] width 142 height 47
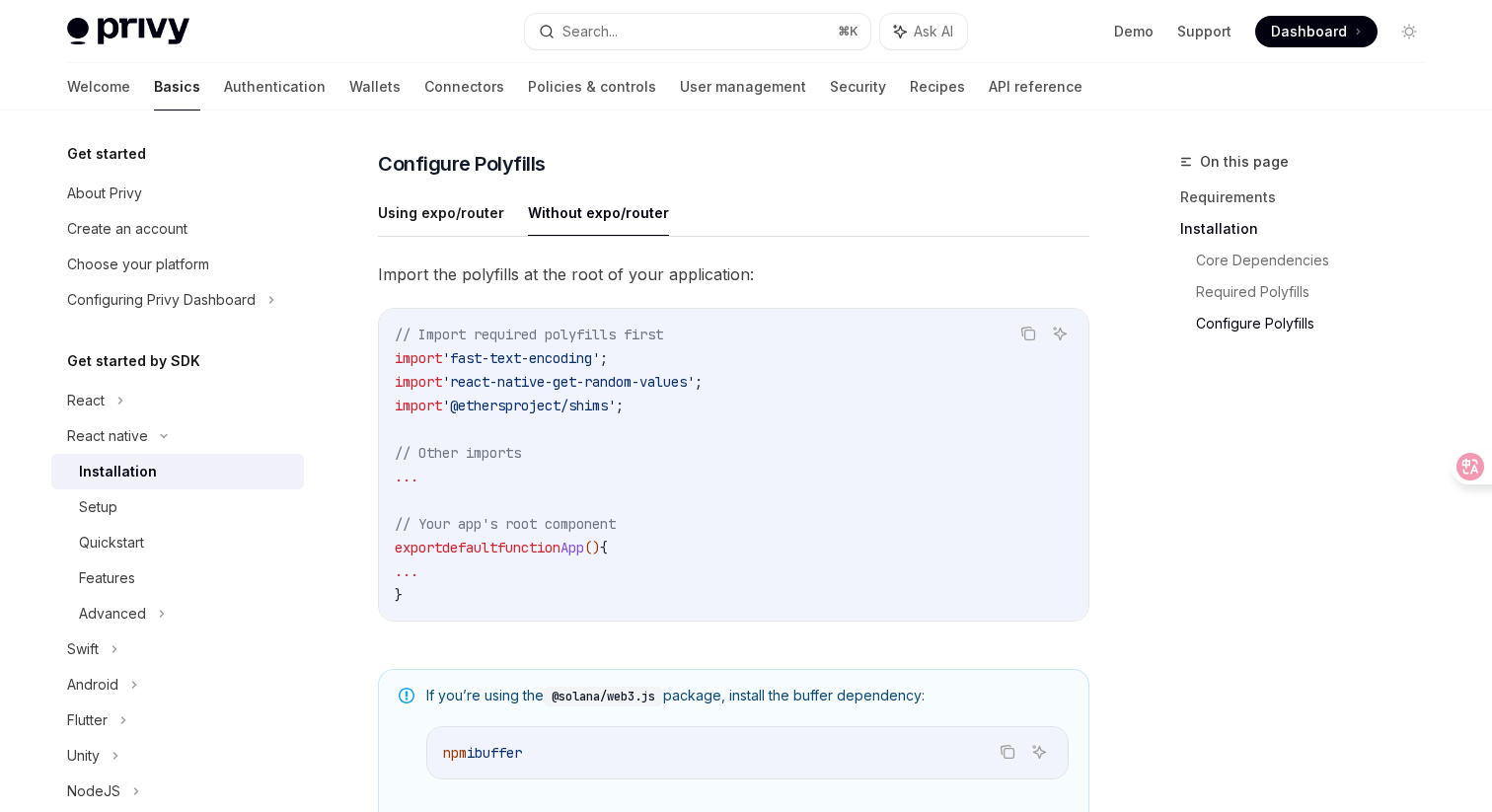
scroll to position [839, 0]
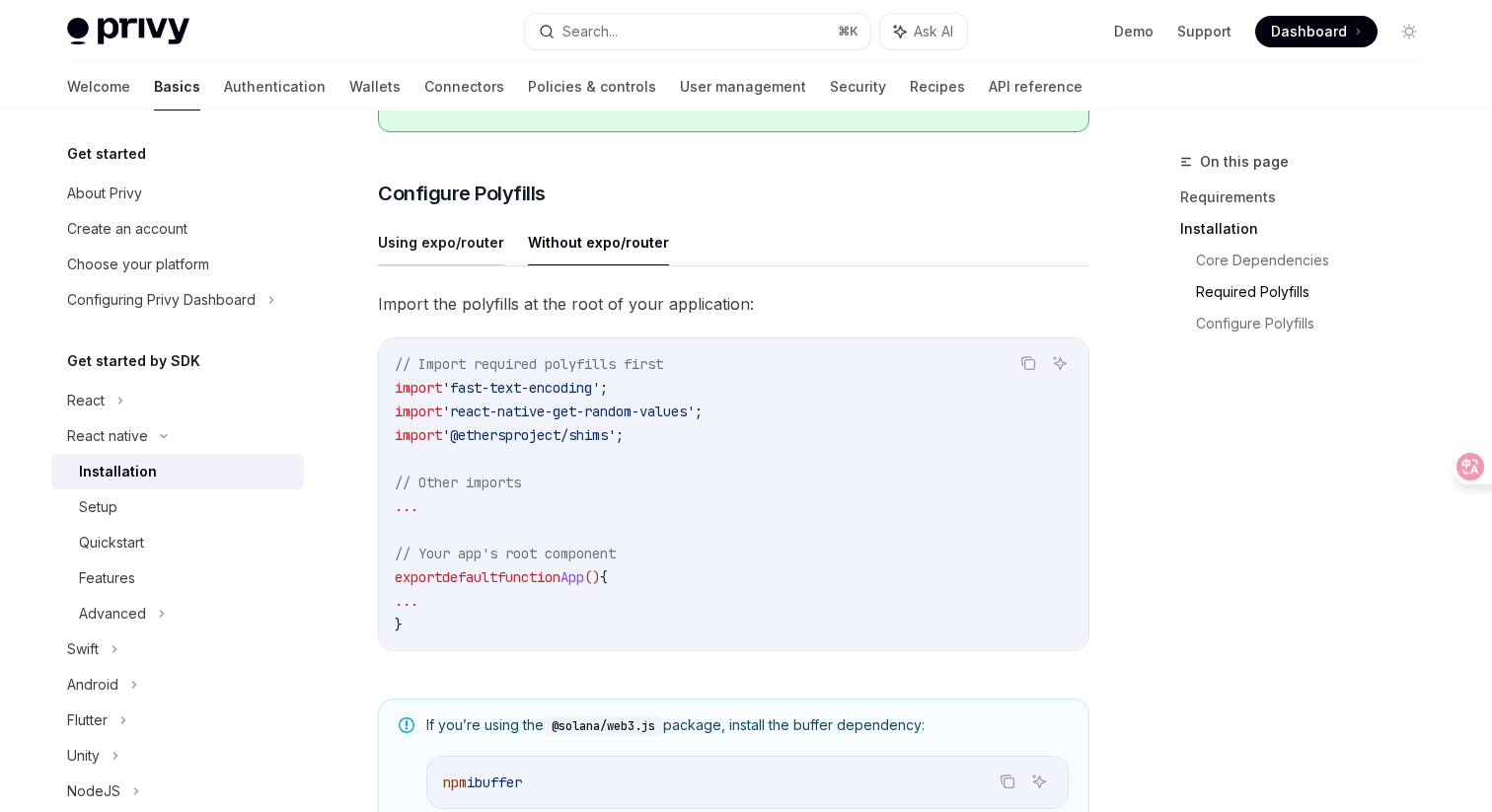
click at [456, 263] on button "Using expo/router" at bounding box center [441, 242] width 127 height 47
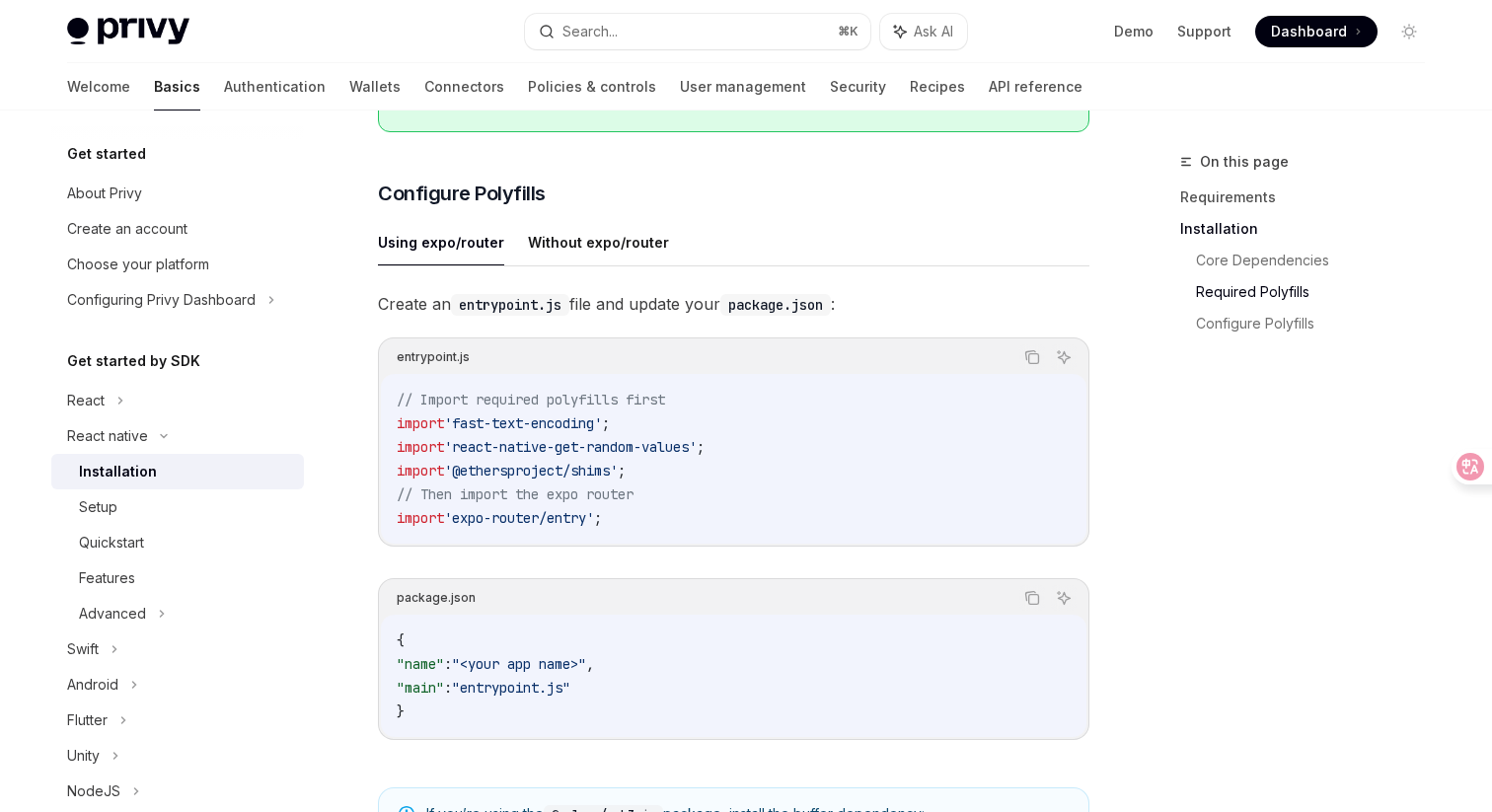
click at [914, 231] on ul "Using expo/router Without expo/router" at bounding box center [734, 243] width 712 height 48
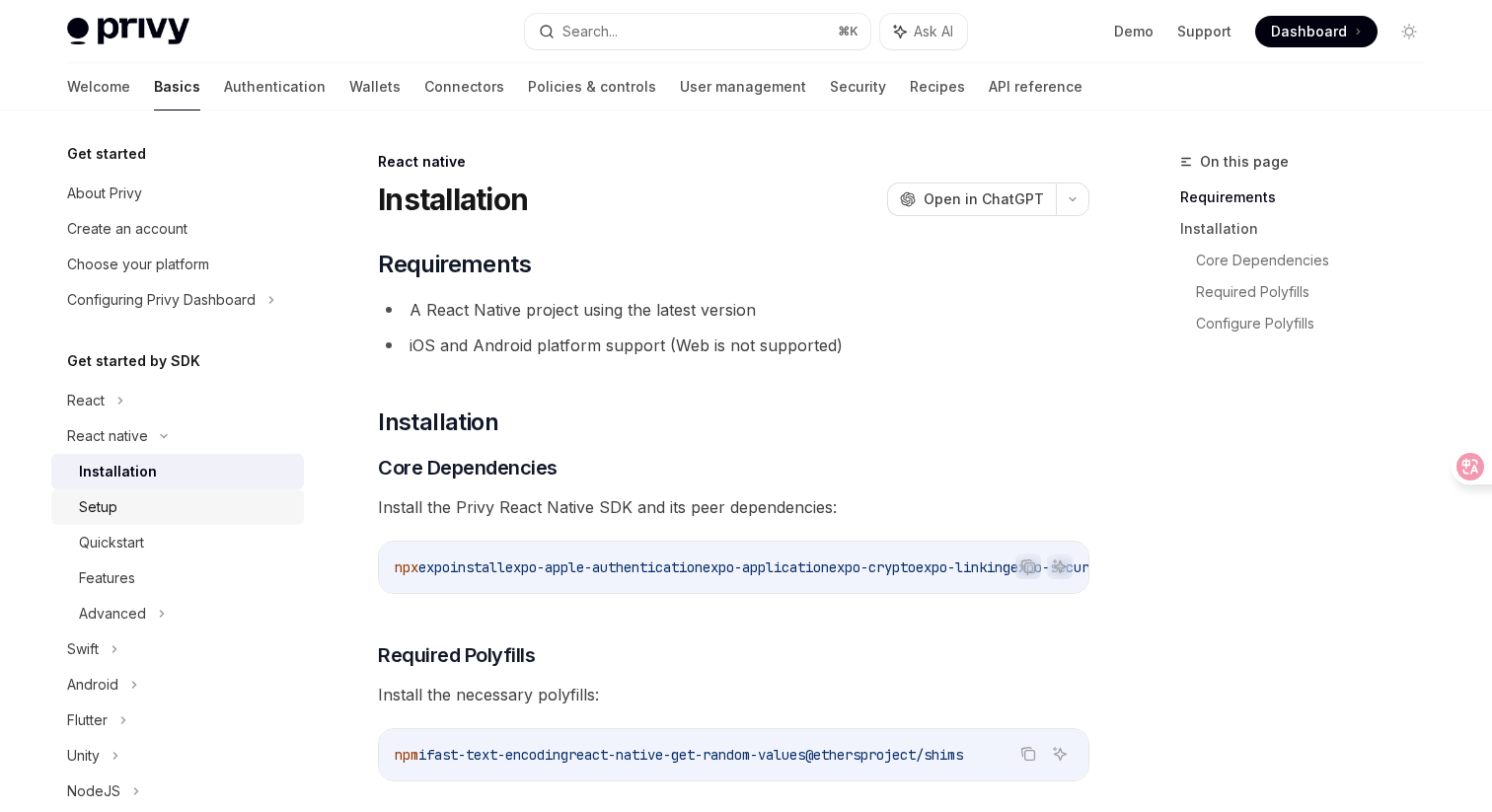
click at [161, 505] on div "Setup" at bounding box center [185, 507] width 213 height 24
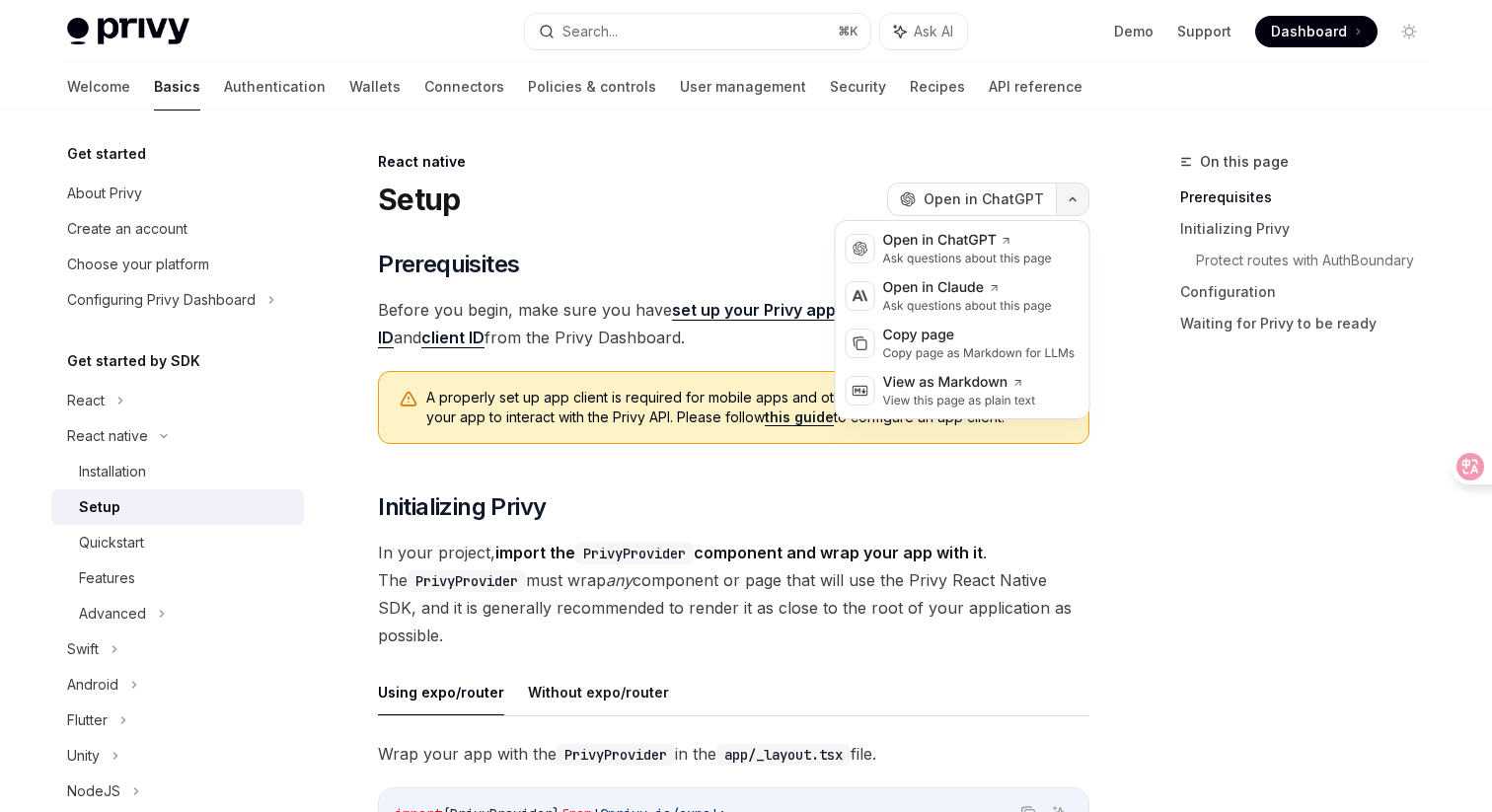
click at [1068, 196] on icon "button" at bounding box center [1073, 199] width 24 height 8
click at [1033, 336] on div "Copy page" at bounding box center [979, 336] width 192 height 20
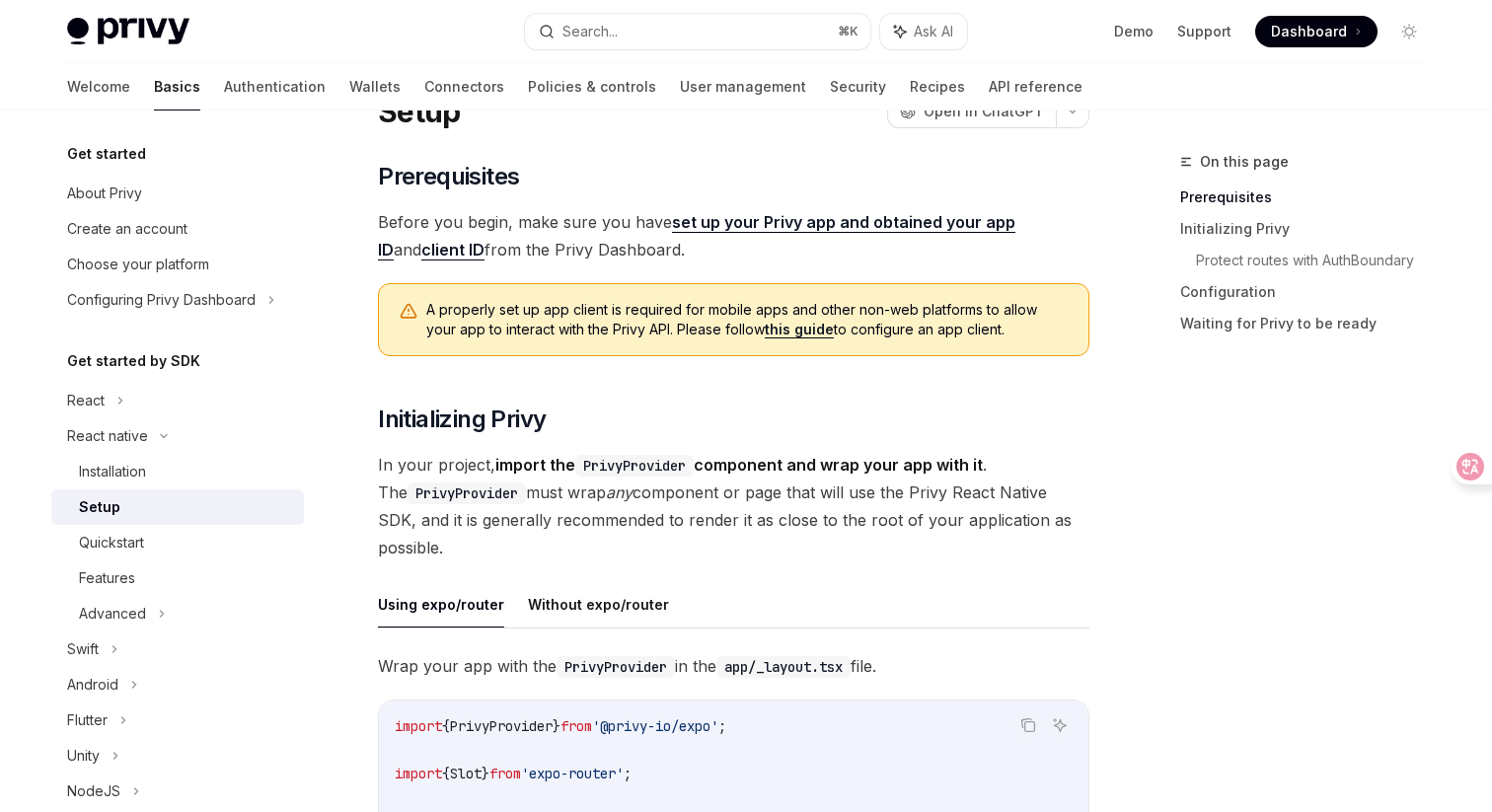
scroll to position [128, 0]
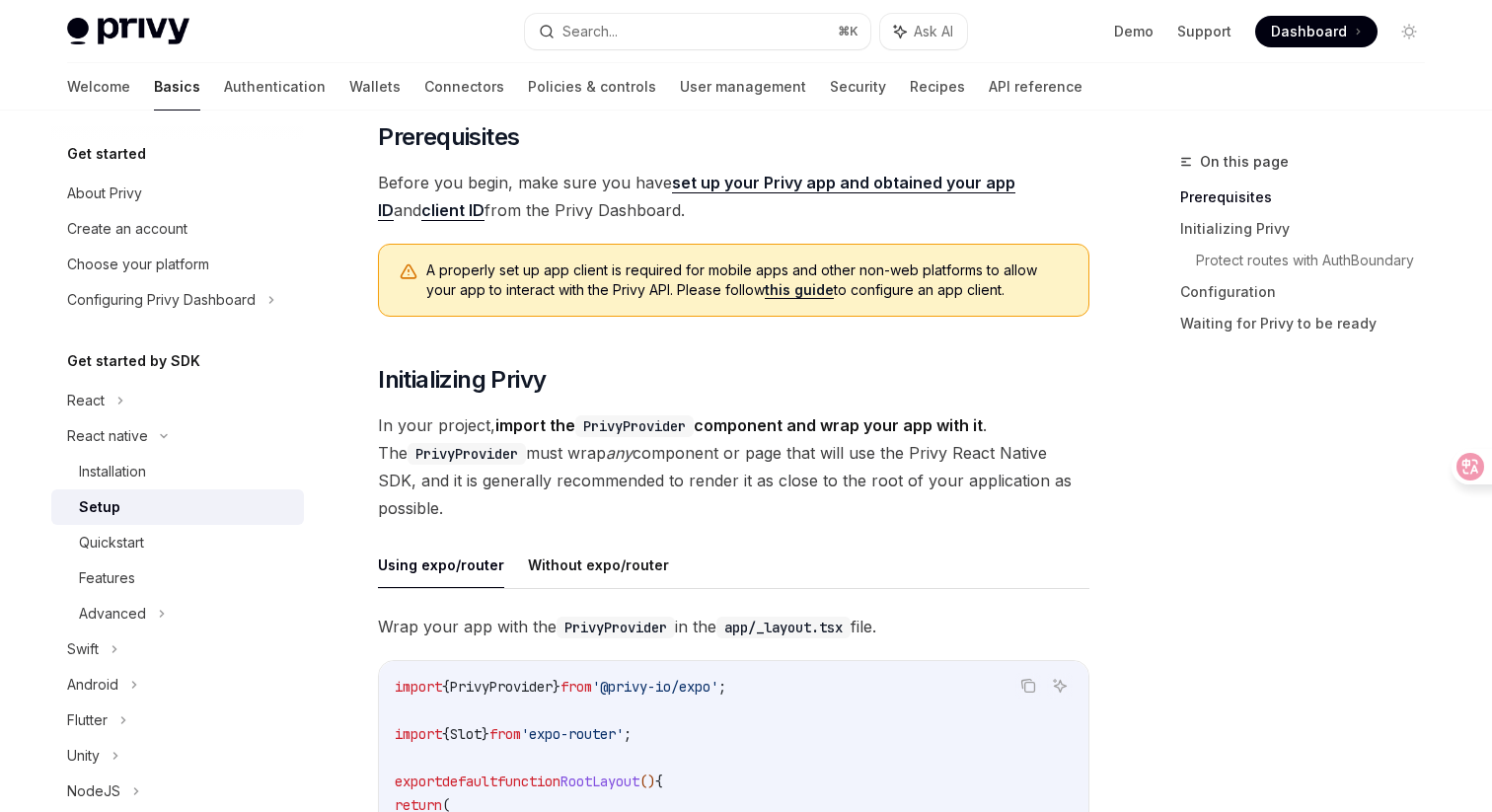
click at [847, 505] on span "In your project, import the PrivyProvider component and wrap your app with it .…" at bounding box center [734, 466] width 712 height 111
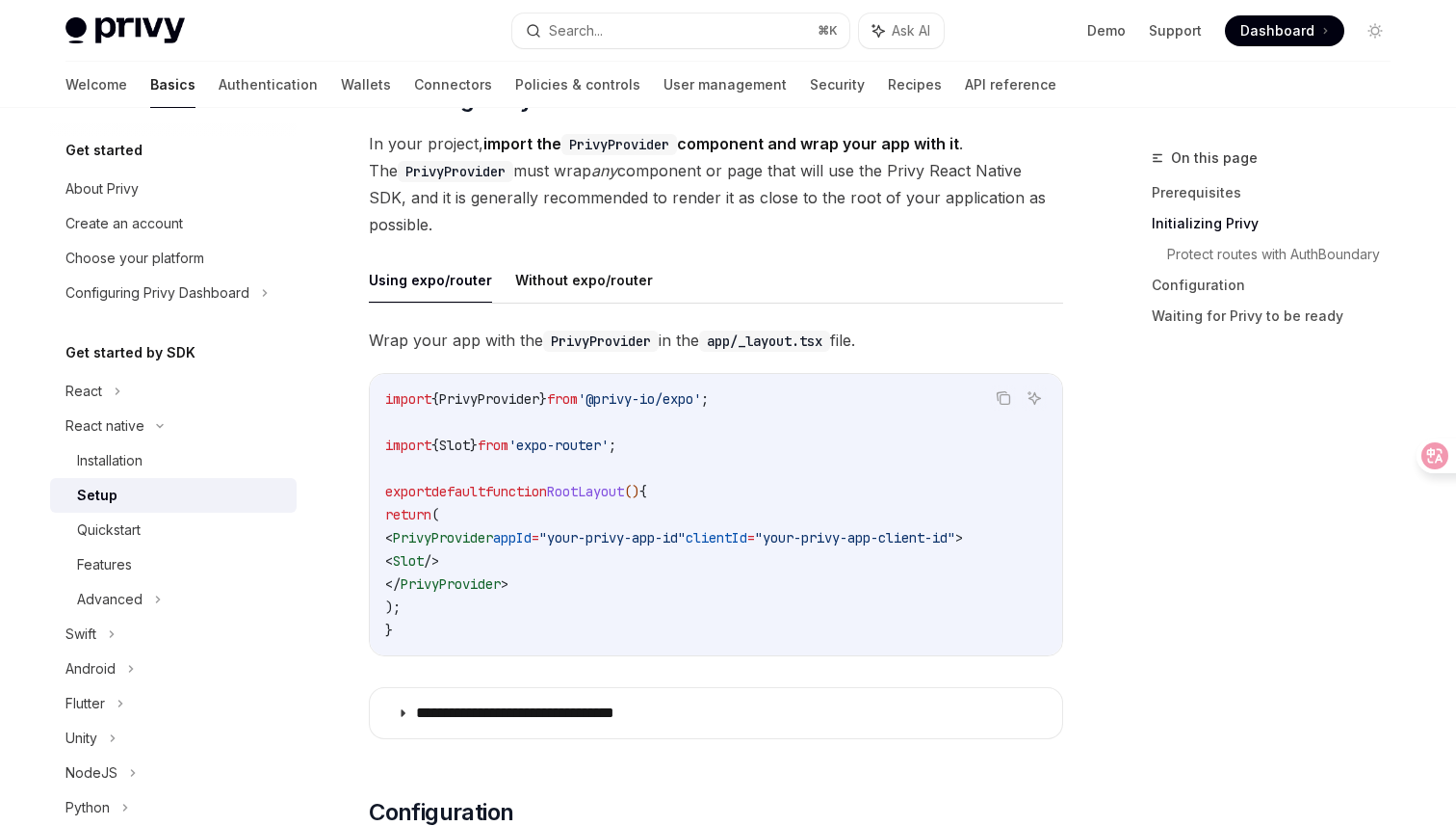
scroll to position [392, 0]
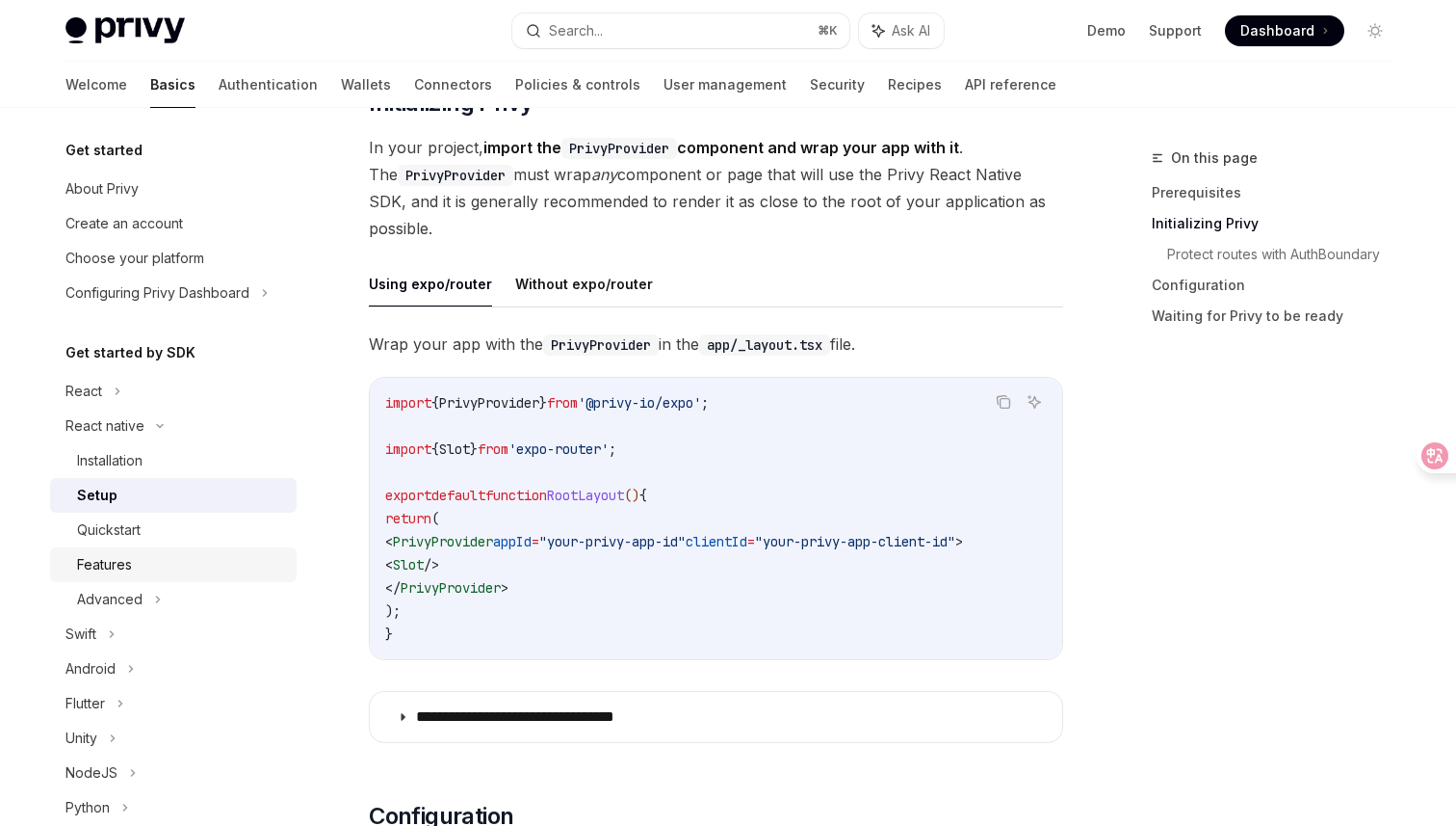
click at [148, 561] on div "Features" at bounding box center [181, 564] width 208 height 23
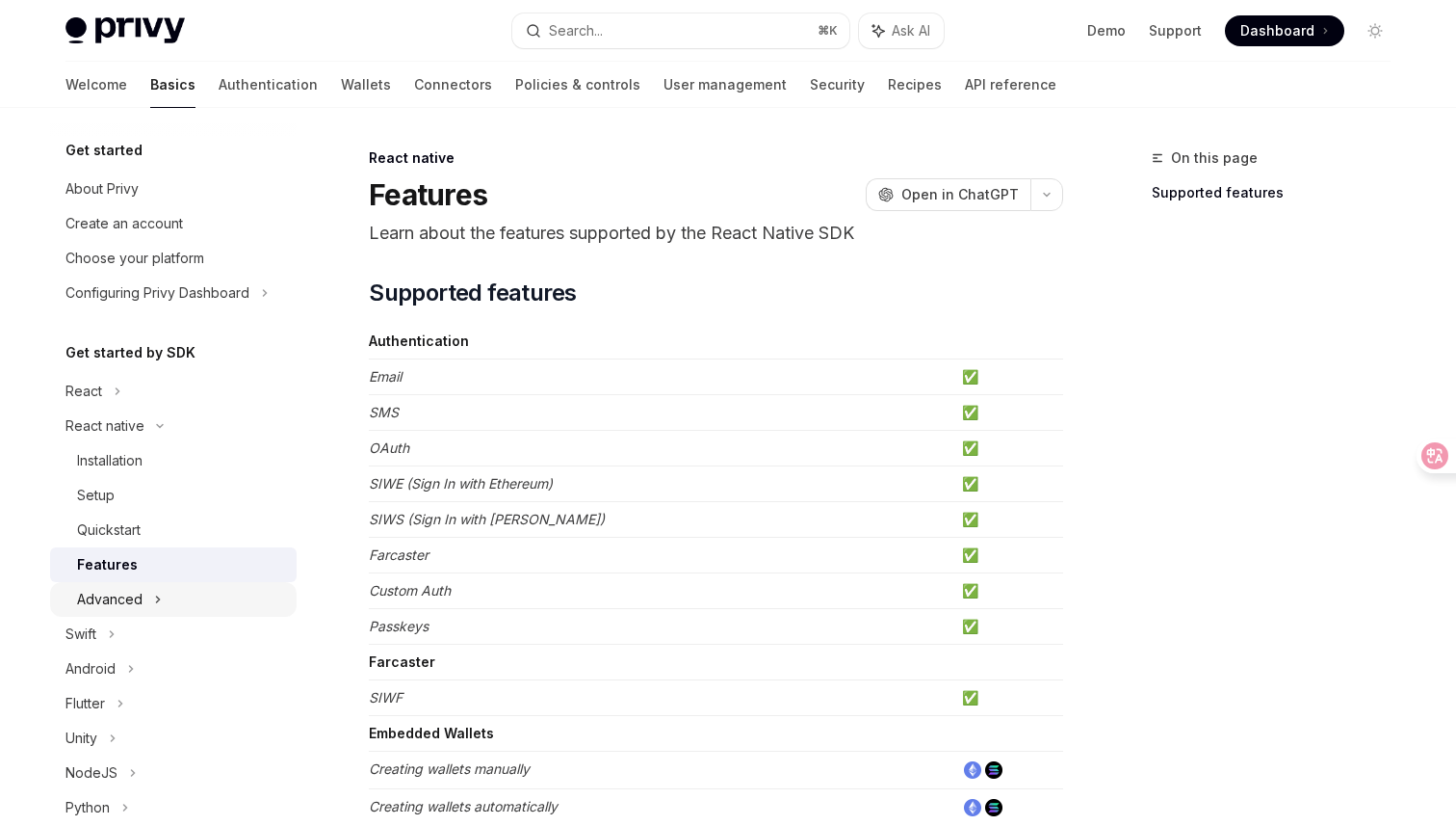
click at [129, 606] on div "Advanced" at bounding box center [109, 599] width 65 height 23
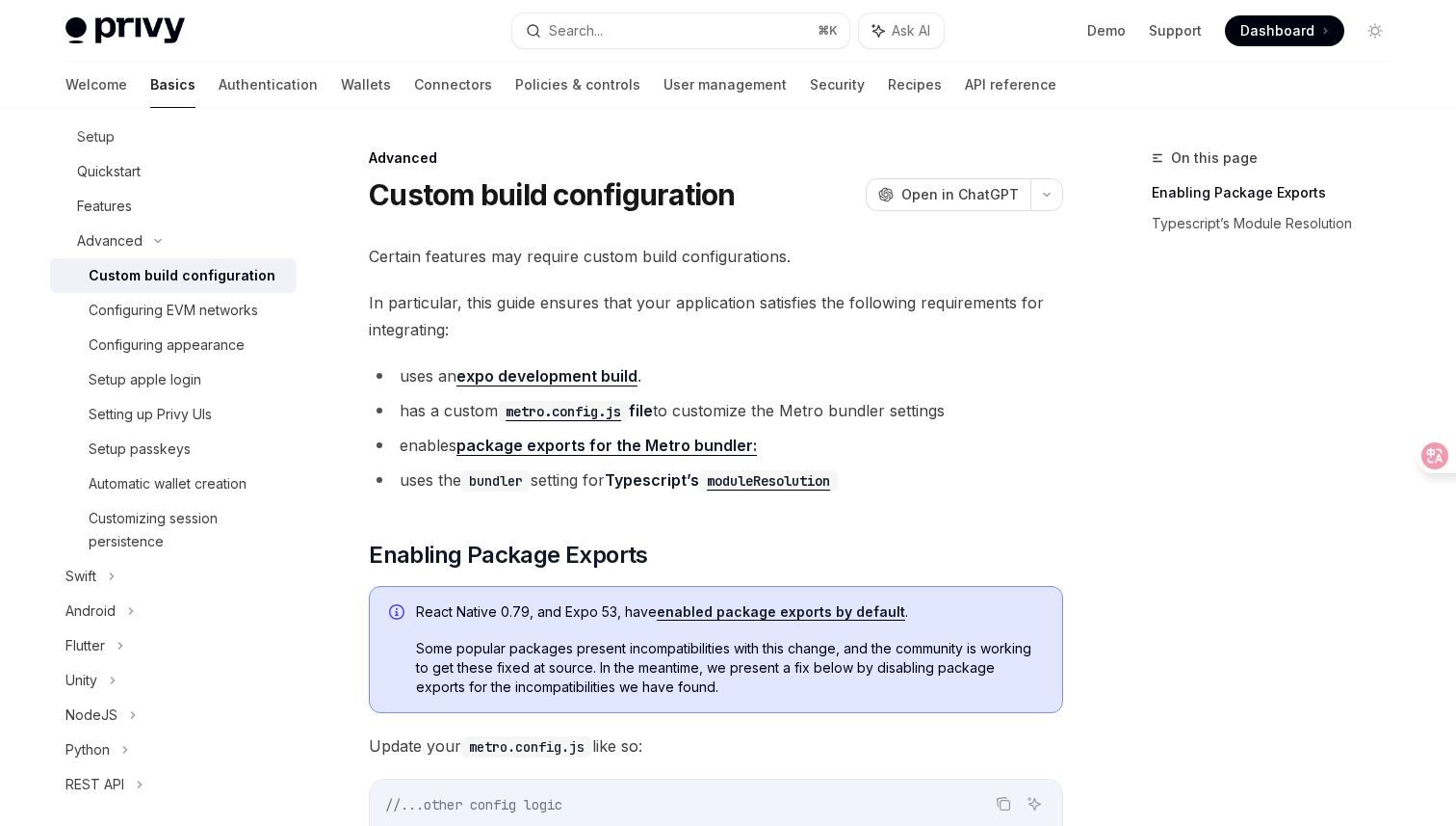
scroll to position [339, 0]
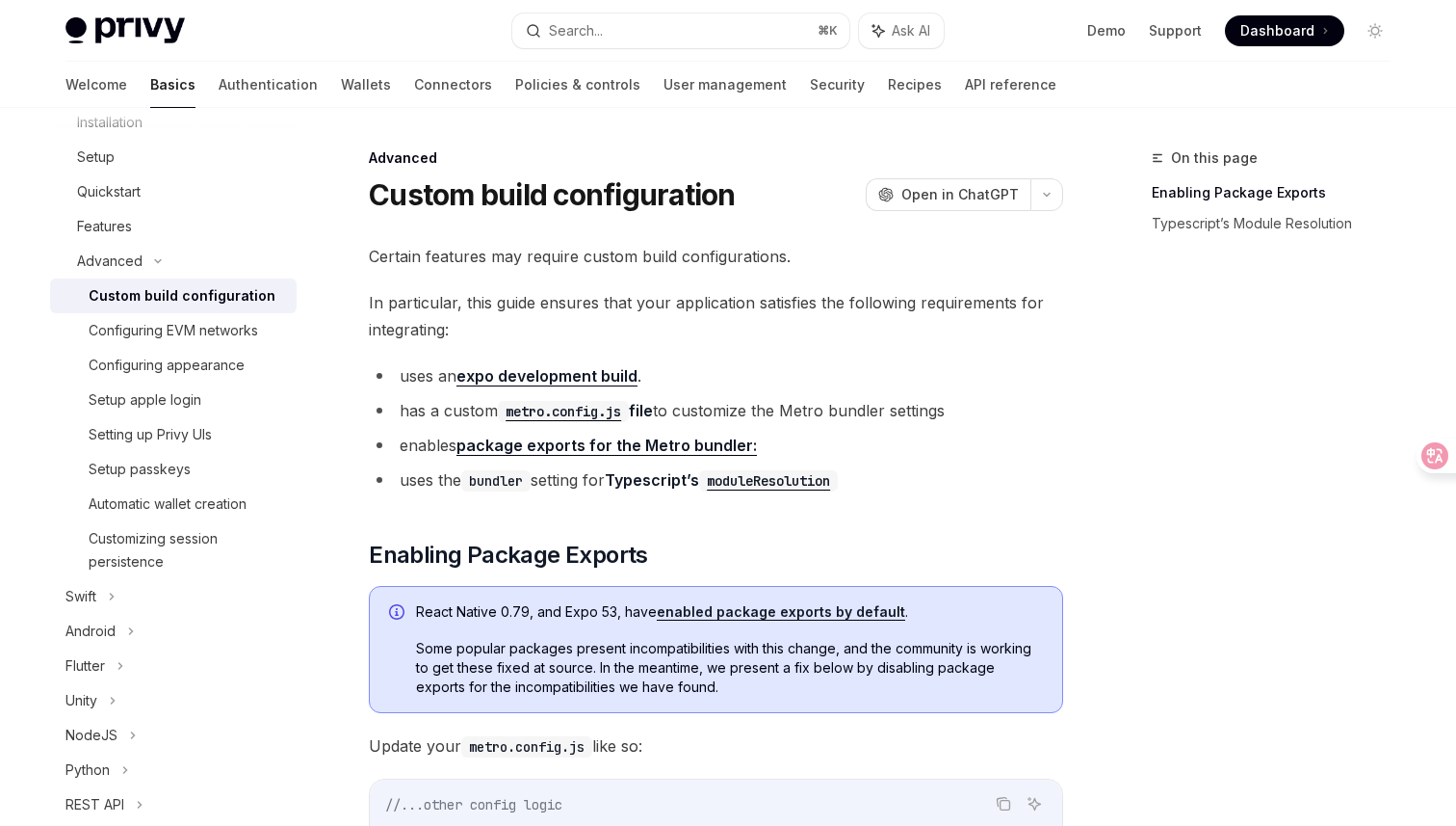
click at [1028, 251] on span "Certain features may require custom build configurations." at bounding box center [716, 257] width 694 height 27
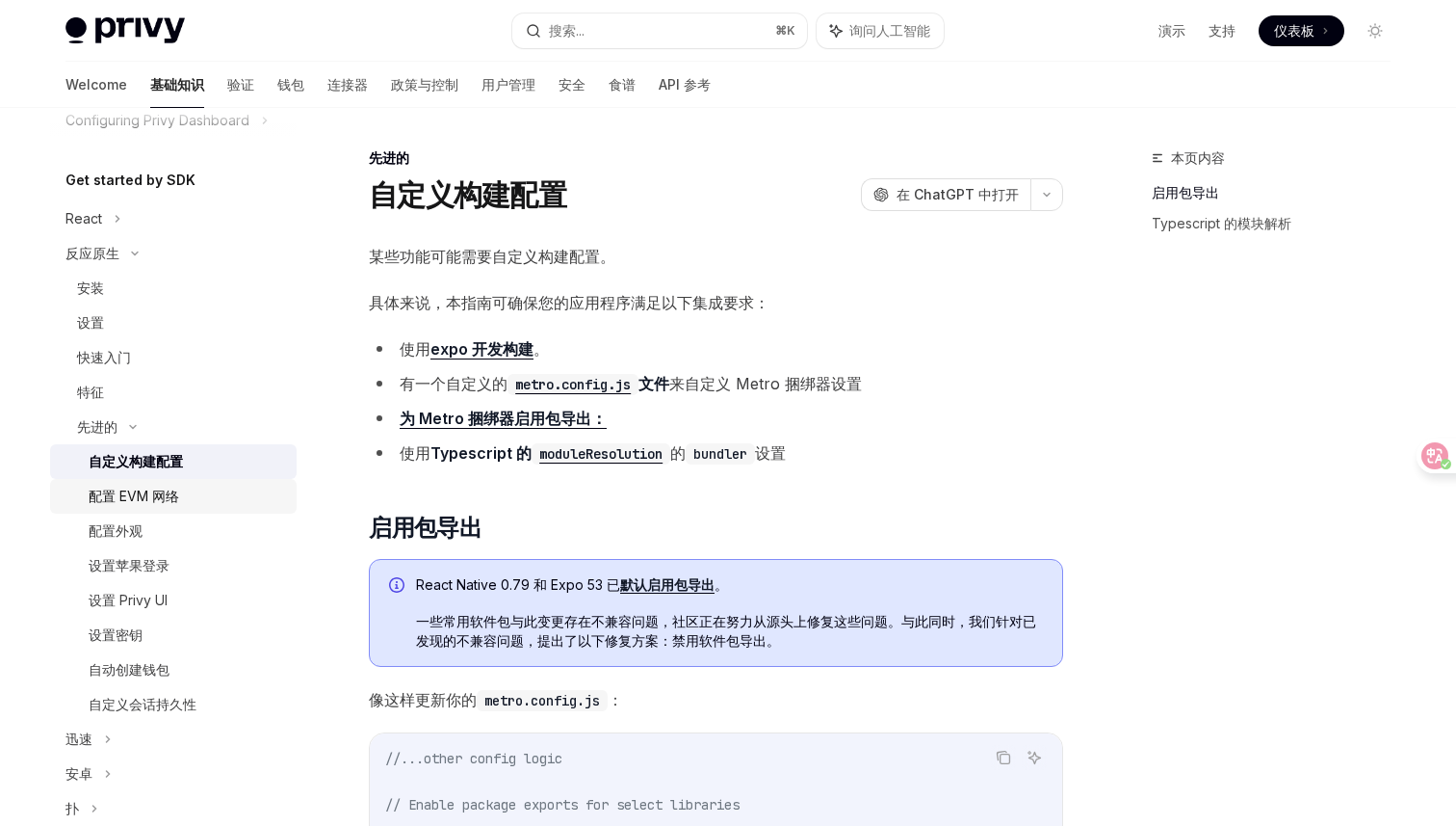
scroll to position [41, 0]
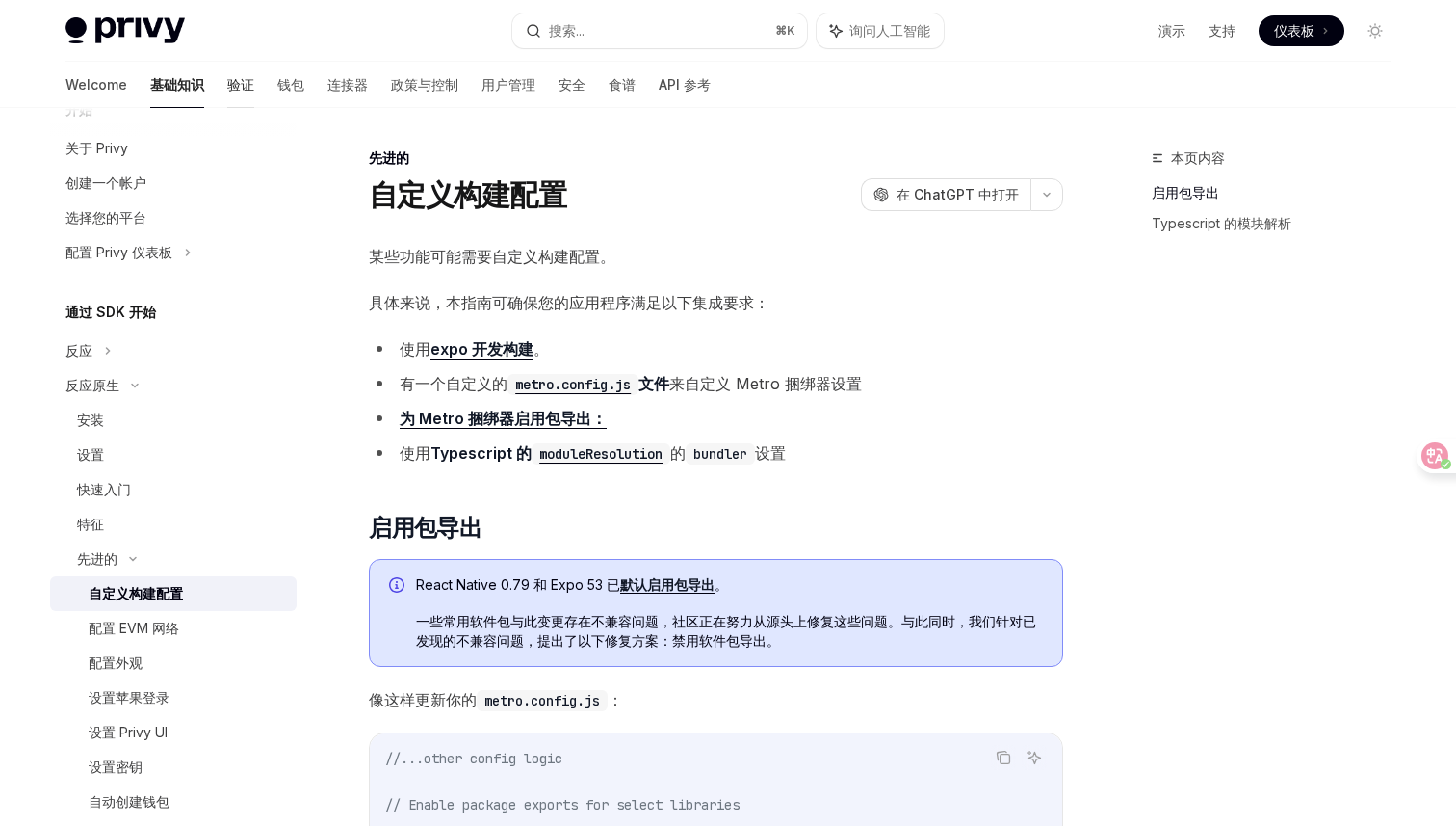
click at [228, 90] on font "验证" at bounding box center [241, 84] width 27 height 17
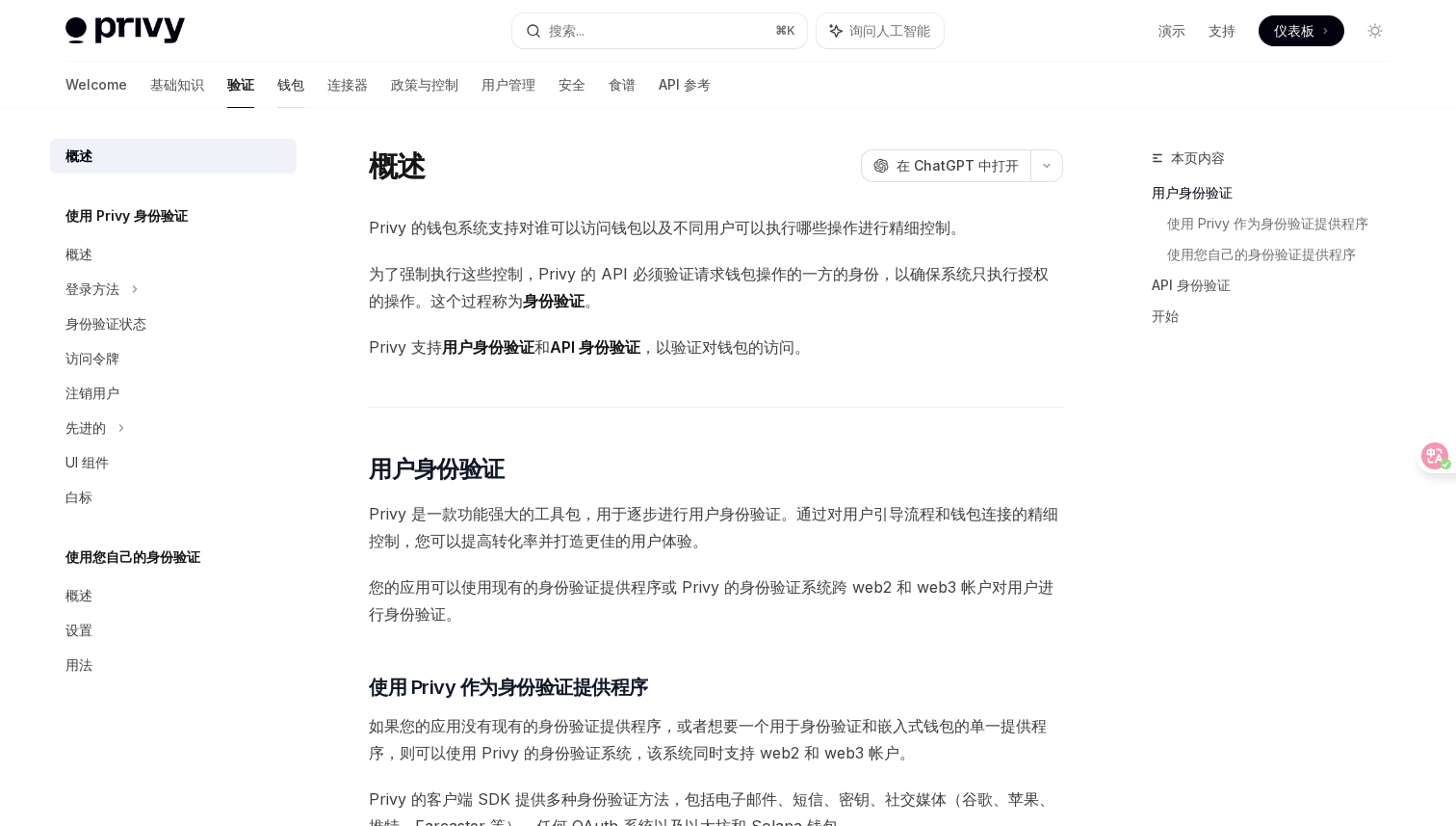
click at [277, 86] on font "钱包" at bounding box center [291, 84] width 27 height 17
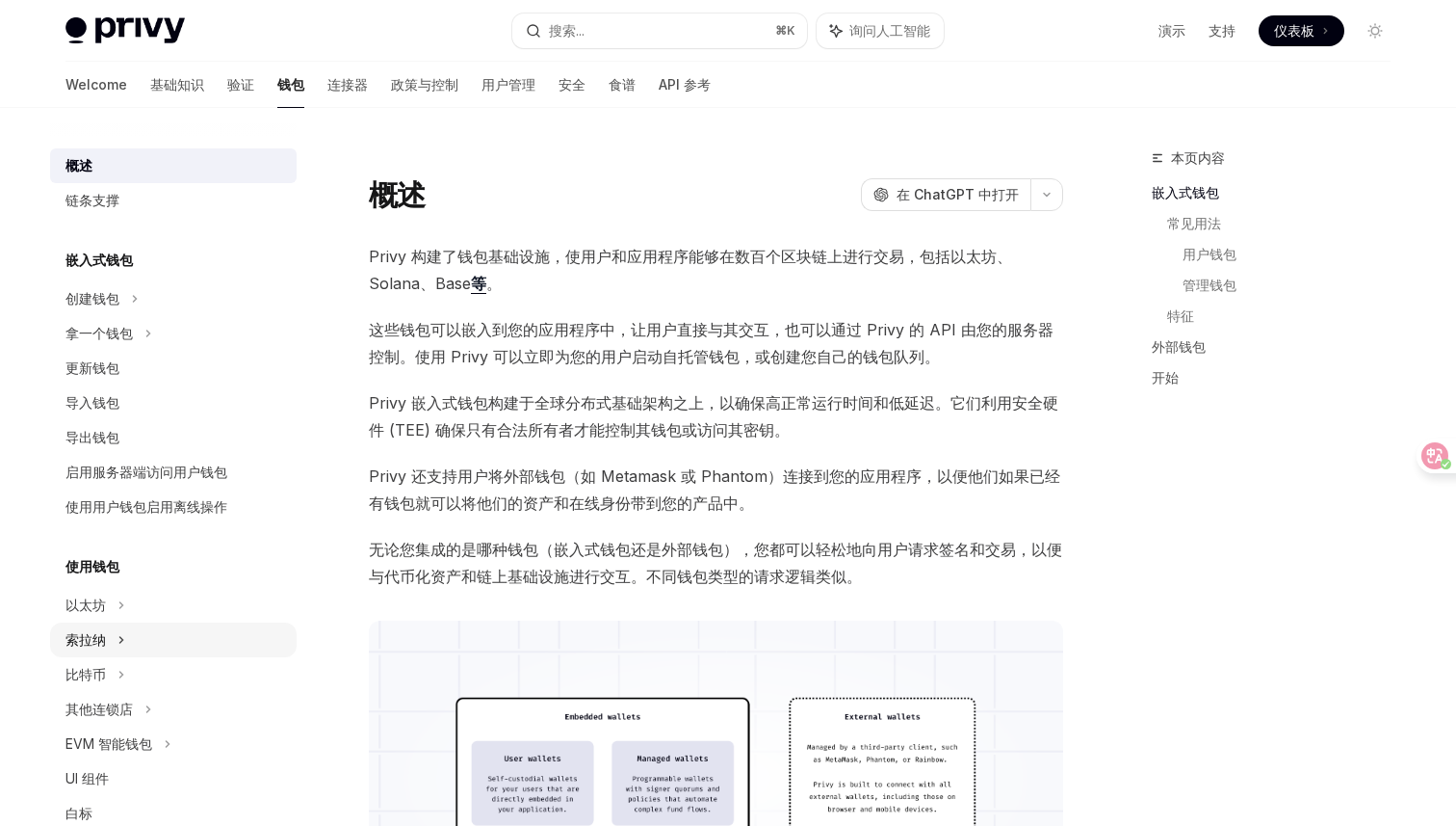
click at [145, 345] on icon at bounding box center [149, 334] width 8 height 23
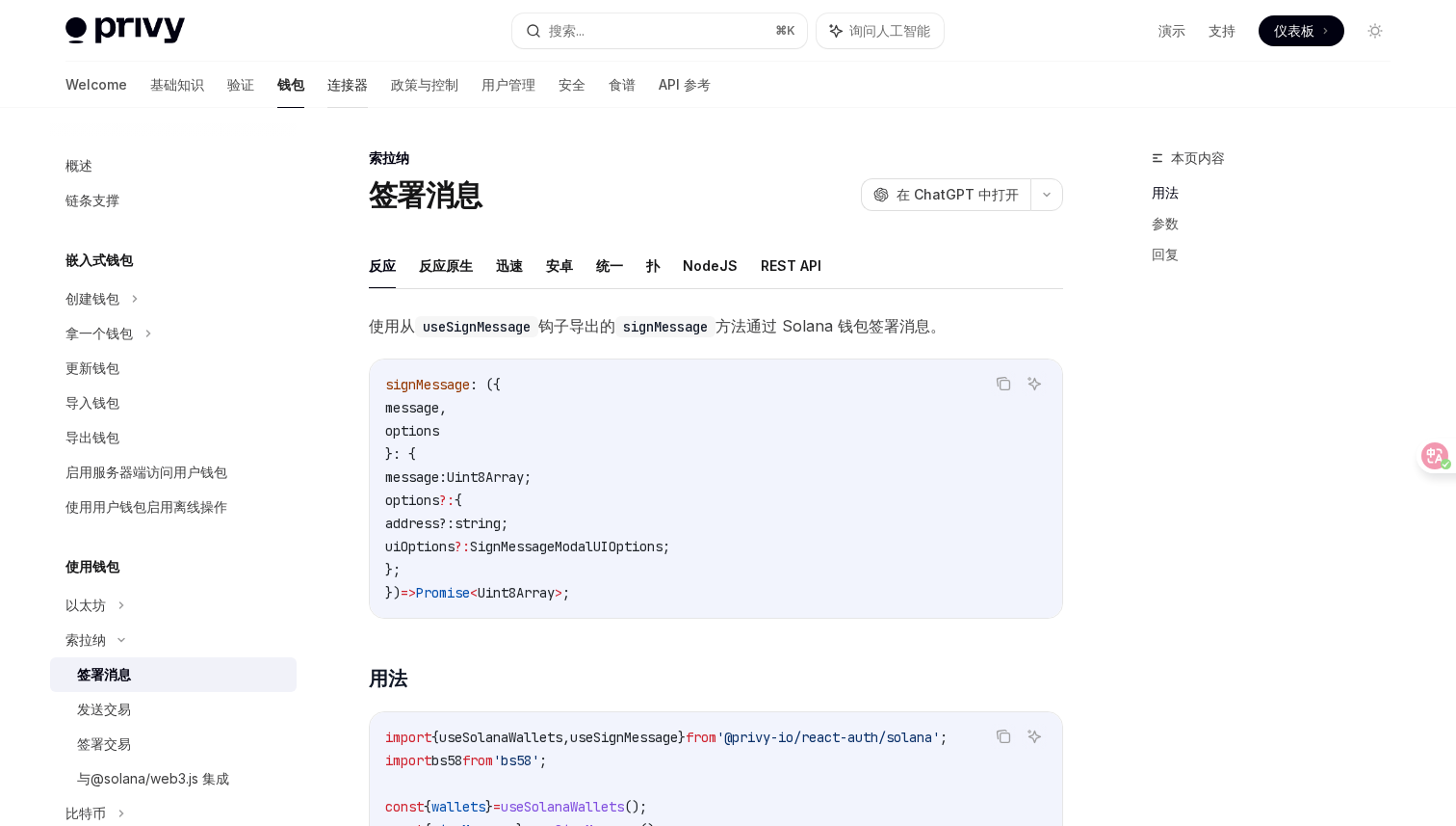
click at [328, 83] on font "连接器" at bounding box center [348, 84] width 41 height 17
type textarea "*"
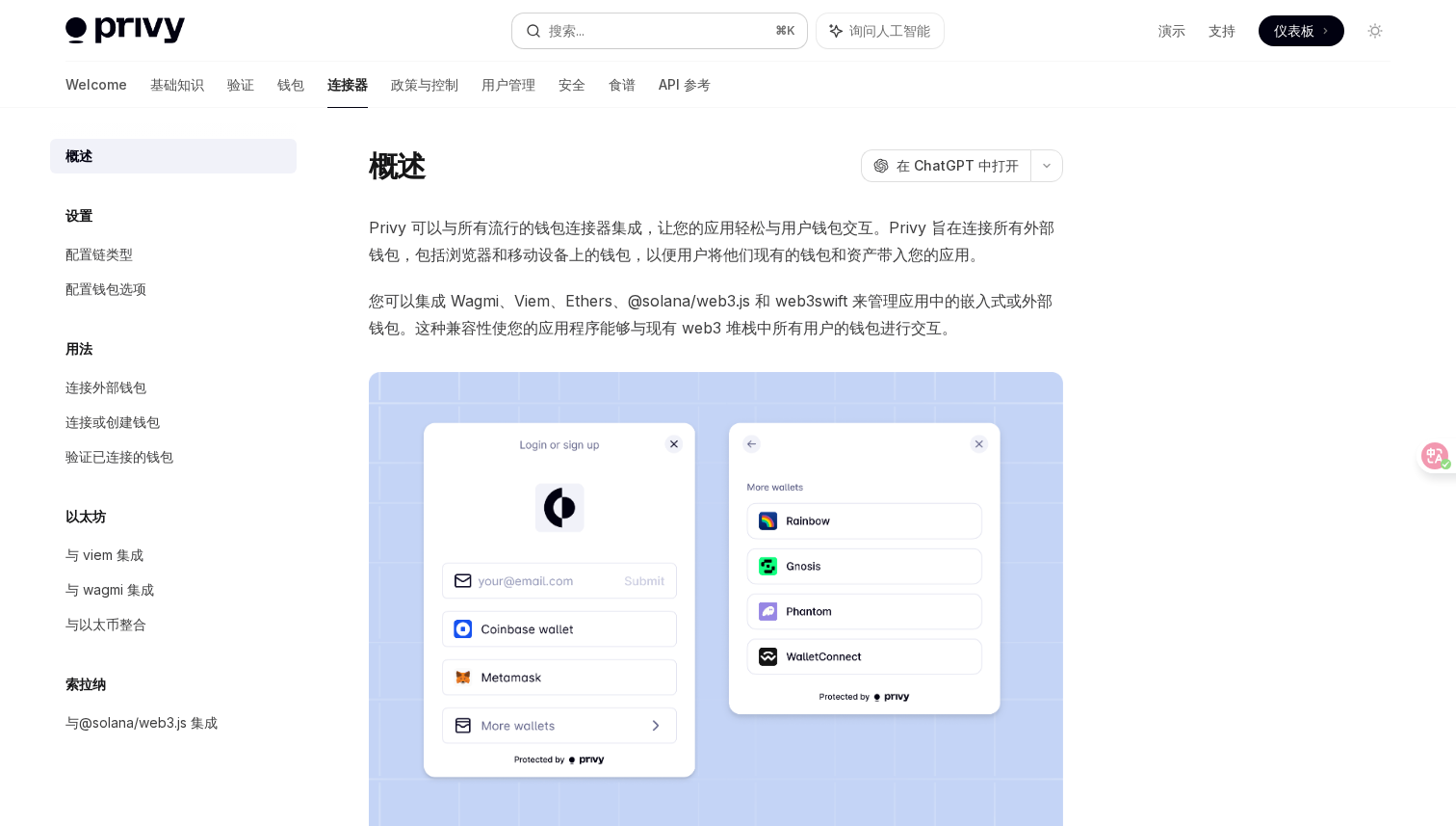
click at [597, 33] on button "搜索... ⌘ K" at bounding box center [659, 31] width 295 height 35
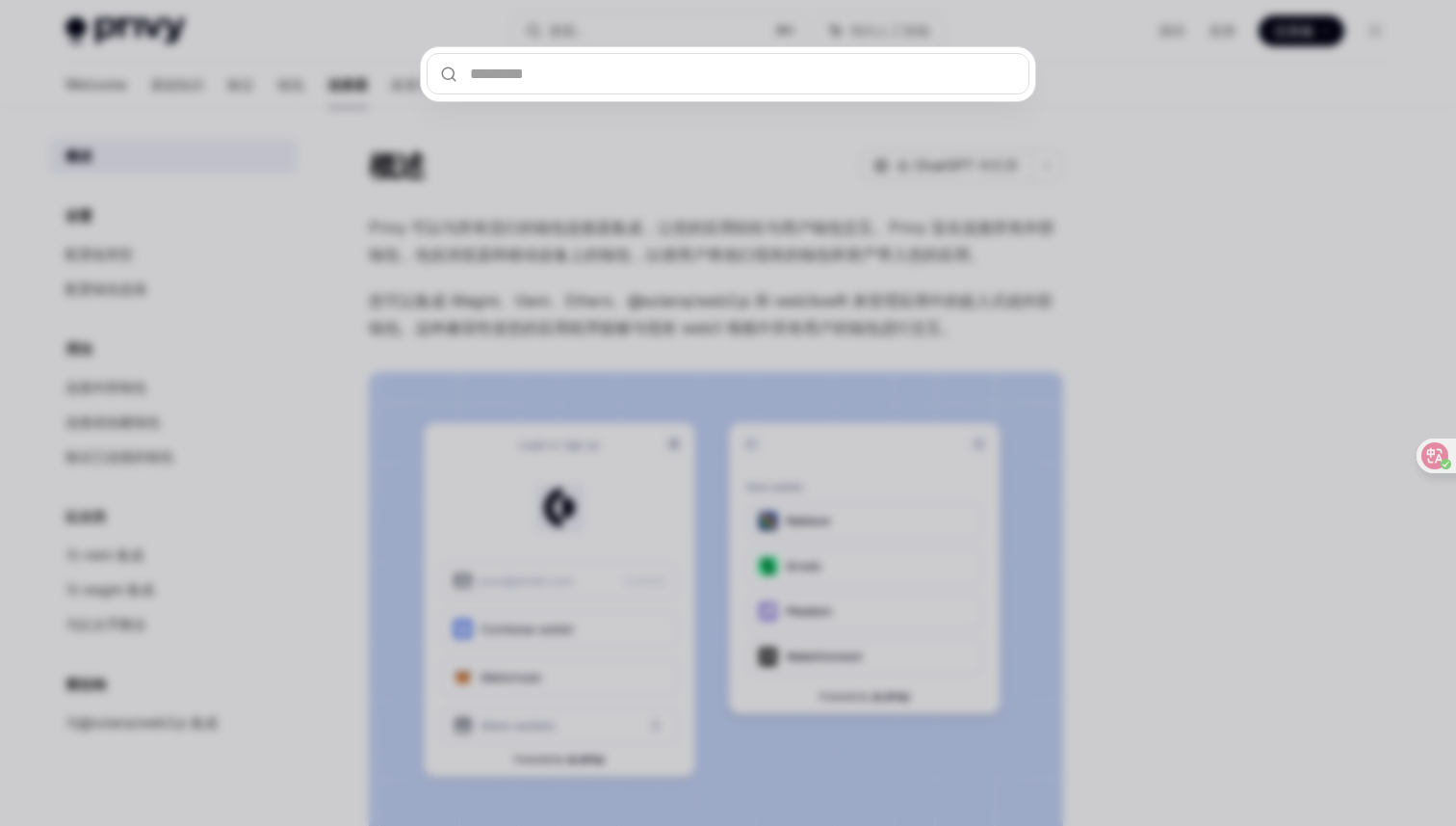
type input "**********"
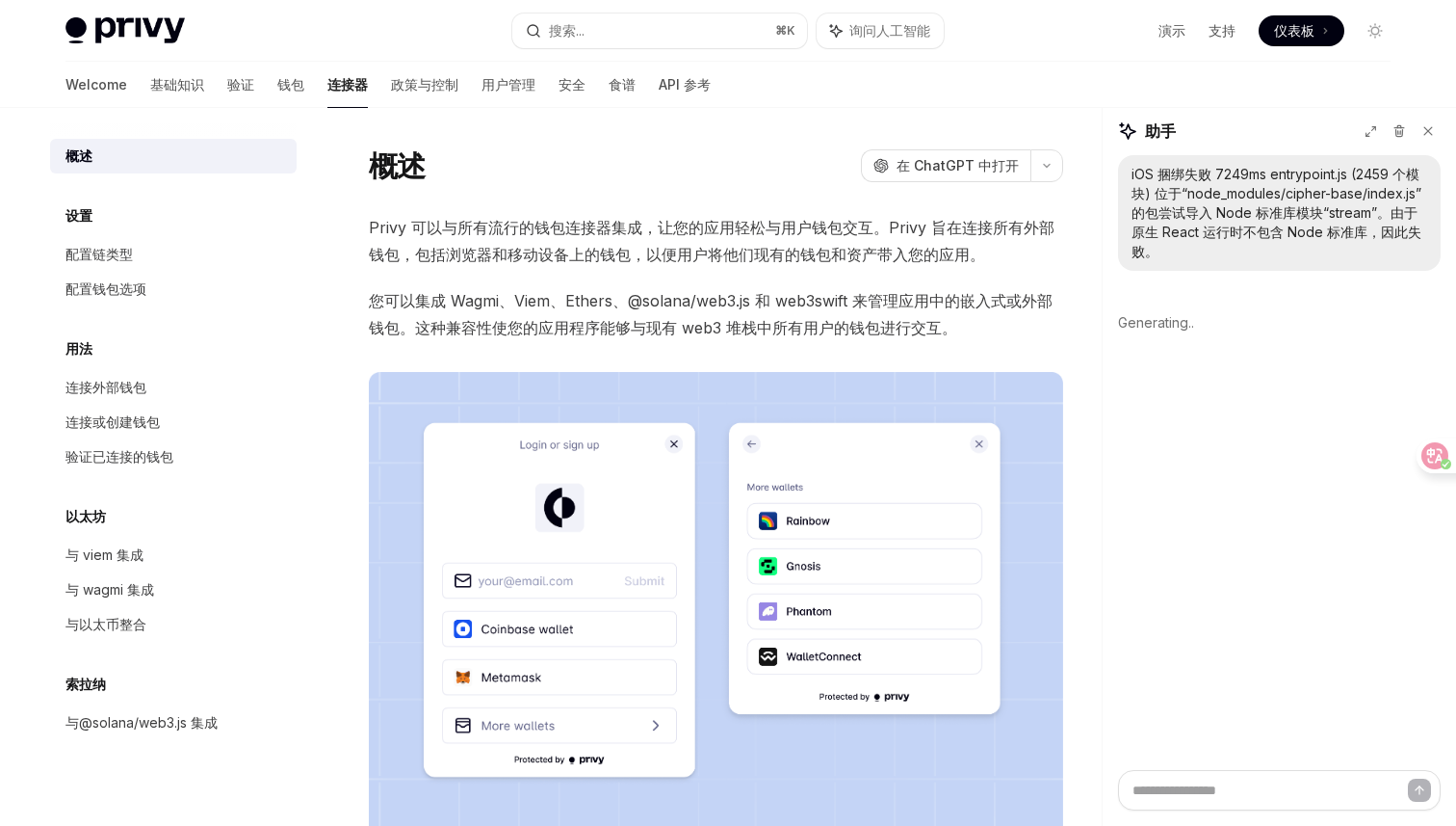
type textarea "*"
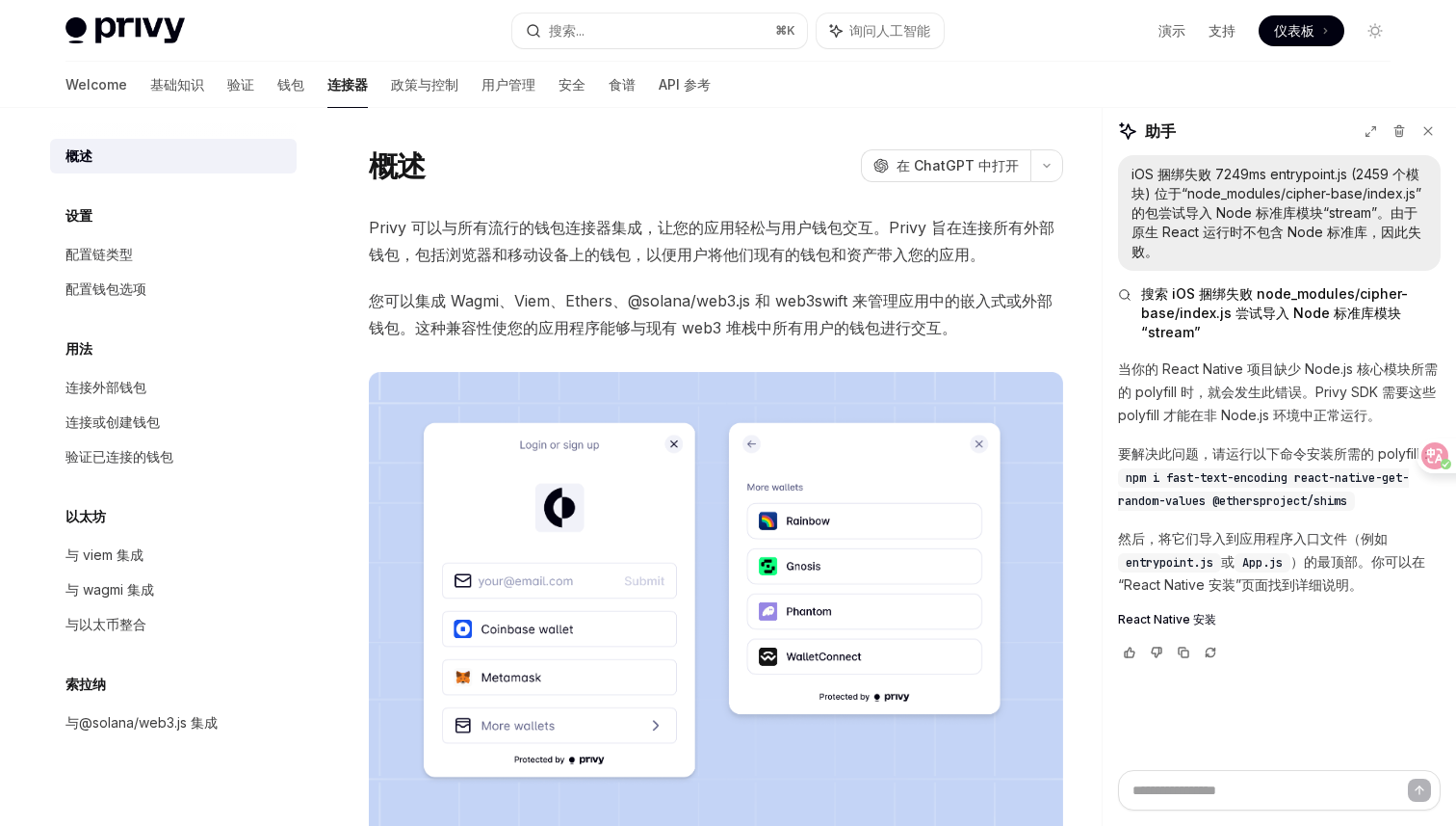
drag, startPoint x: 1119, startPoint y: 449, endPoint x: 1377, endPoint y: 587, distance: 292.6
click at [1377, 587] on div "当你的 React Native 项目缺少 Node.js 核心模块所需的 polyfill 时，就会发生此错误。Privy SDK 需要这些 polyfil…" at bounding box center [1280, 491] width 323 height 269
copy div "要解决此问题，请运行以下命令安装所需的 polyfill： npm i fast-text-encoding react-native-get-random-…"
click at [1235, 494] on span "npm i fast-text-encoding react-native-get-random-values @ethersproject/shims" at bounding box center [1263, 489] width 291 height 39
drag, startPoint x: 1164, startPoint y: 480, endPoint x: 1292, endPoint y: 479, distance: 128.0
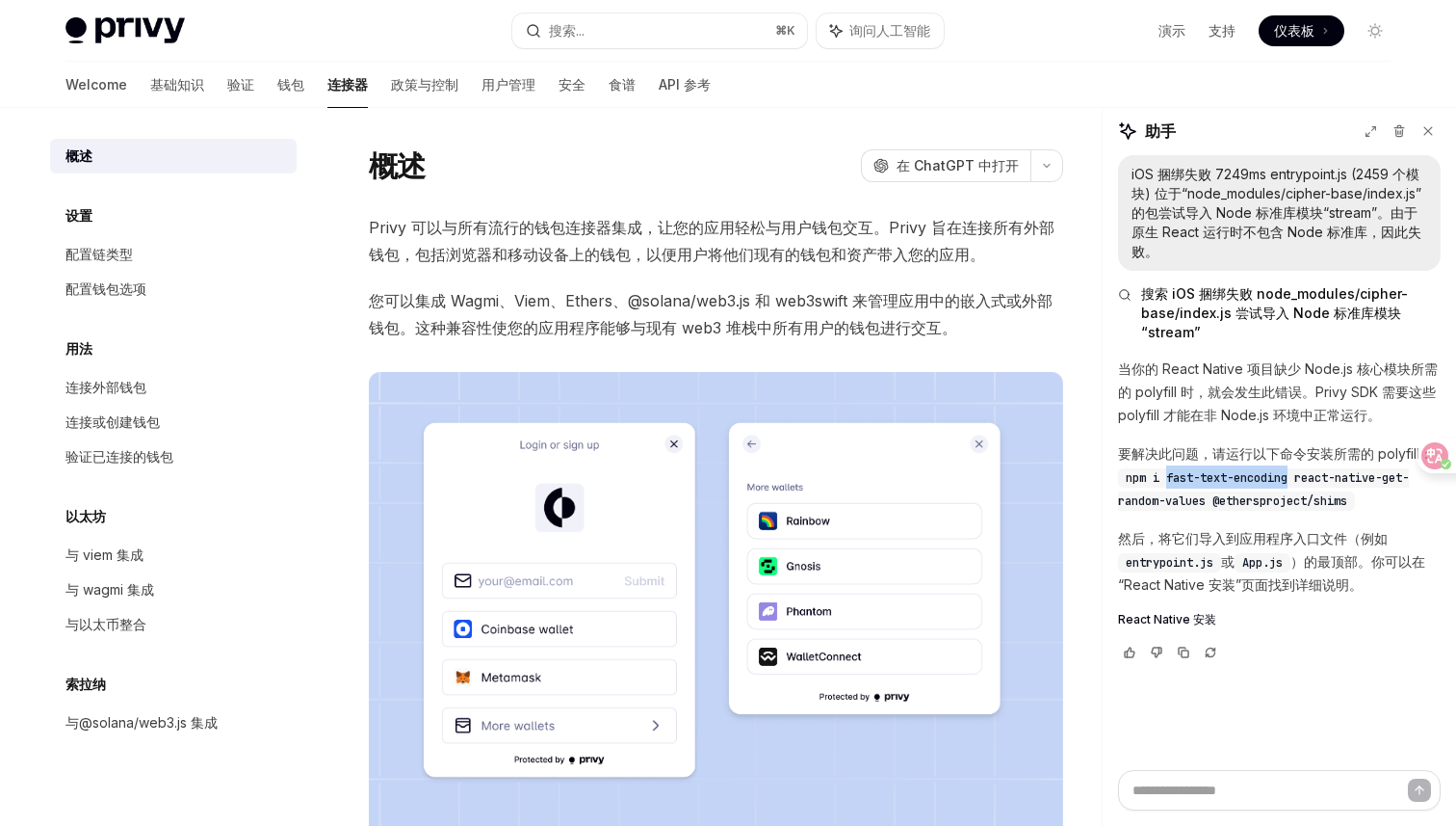
click at [1292, 479] on span "npm i fast-text-encoding react-native-get-random-values @ethersproject/shims" at bounding box center [1263, 489] width 291 height 39
copy span "fast-text-encoding"
click at [1353, 482] on span "npm i fast-text-encoding react-native-get-random-values @ethersproject/shims" at bounding box center [1263, 489] width 291 height 39
drag, startPoint x: 1298, startPoint y: 478, endPoint x: 1208, endPoint y: 494, distance: 91.4
click at [1208, 494] on span "npm i fast-text-encoding react-native-get-random-values @ethersproject/shims" at bounding box center [1263, 489] width 291 height 39
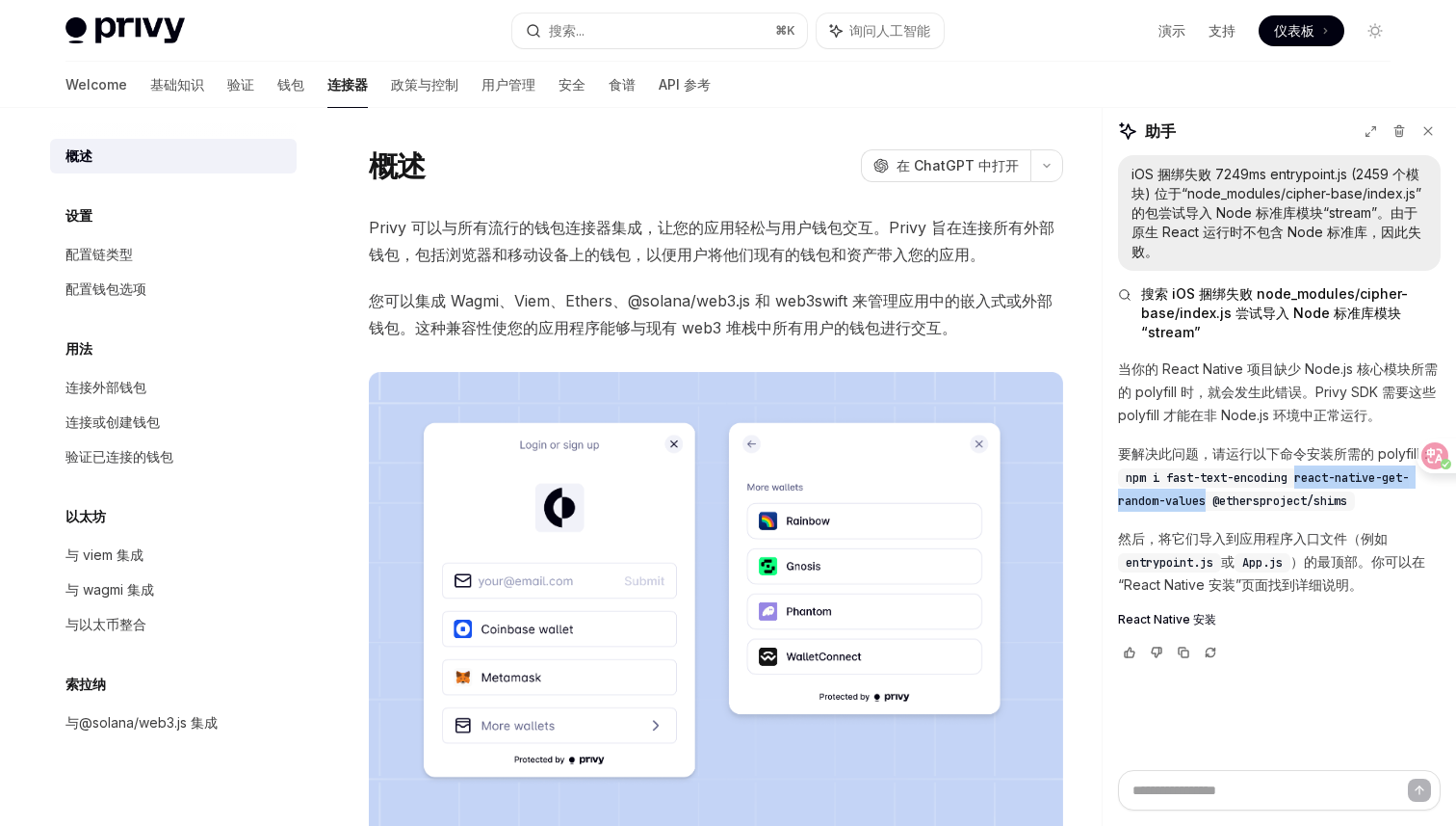
copy span "react-native-get-random-values"
click at [1251, 508] on code "npm i fast-text-encoding react-native-get-random-values @ethersproject/shims" at bounding box center [1263, 489] width 291 height 43
drag, startPoint x: 1214, startPoint y: 502, endPoint x: 1354, endPoint y: 502, distance: 140.0
click at [1354, 502] on code "npm i fast-text-encoding react-native-get-random-values @ethersproject/shims" at bounding box center [1263, 489] width 291 height 43
copy span "@ethersproject/shims"
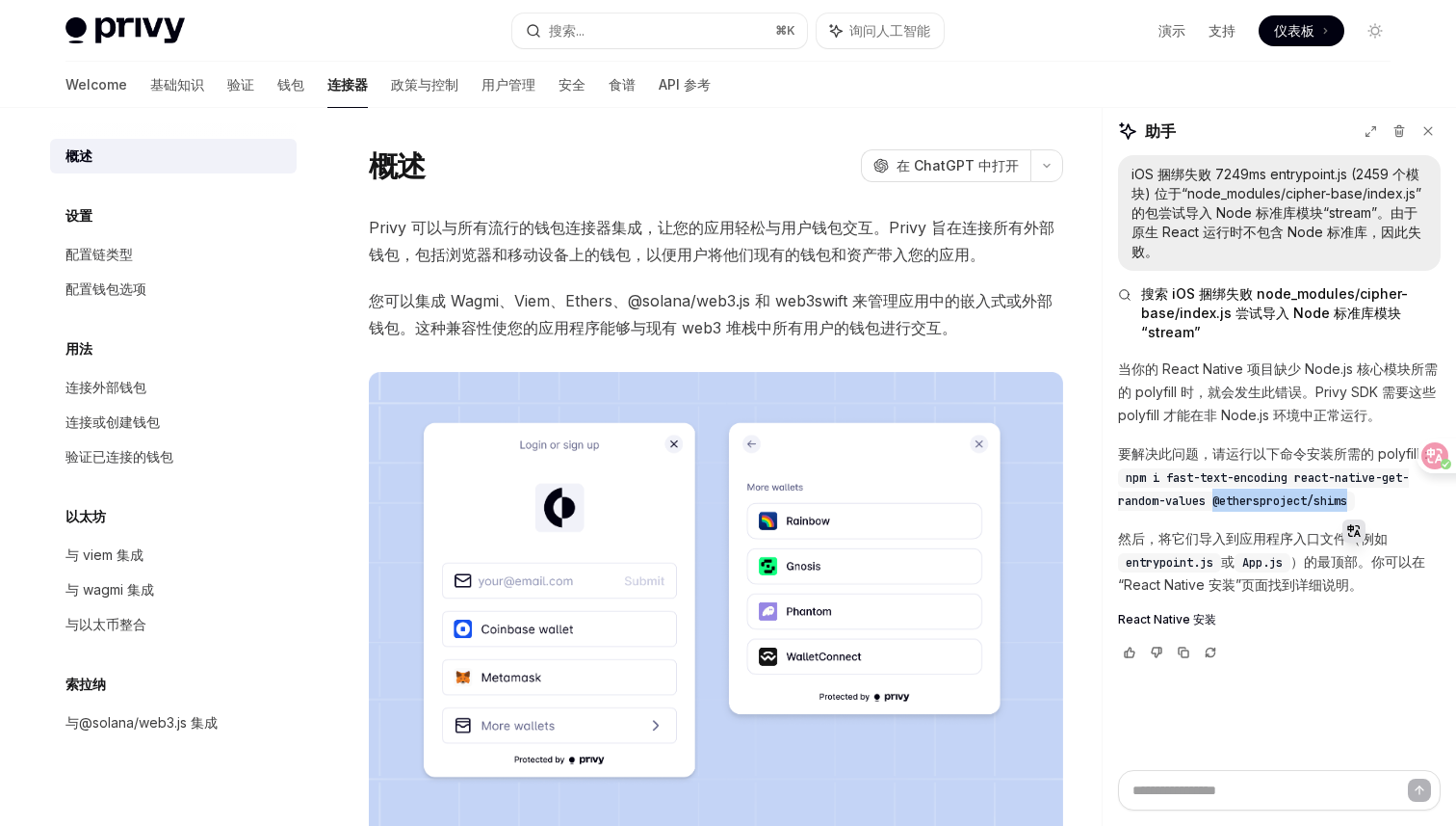
click at [740, 233] on font "Privy 可以与所有流行的钱包连接器集成，让您的应用轻松与用户钱包交互。Privy 旨在连接所有外部钱包，包括浏览器和移动设备上的钱包，以便用户将他们现有的…" at bounding box center [711, 241] width 686 height 47
click at [181, 721] on font "与@solana/web3.js 集成" at bounding box center [141, 722] width 152 height 17
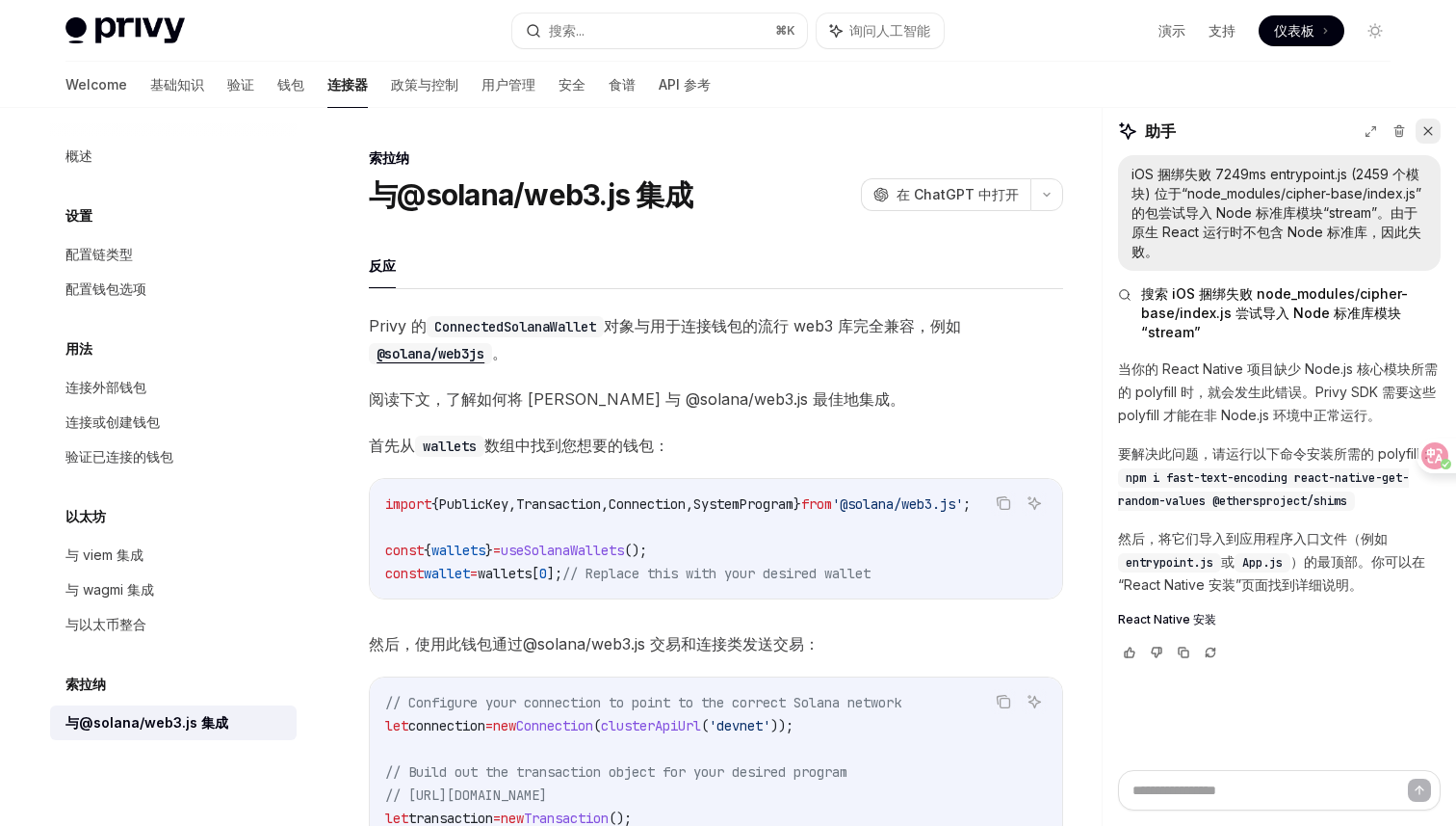
click at [1426, 132] on icon at bounding box center [1429, 131] width 8 height 8
type textarea "*"
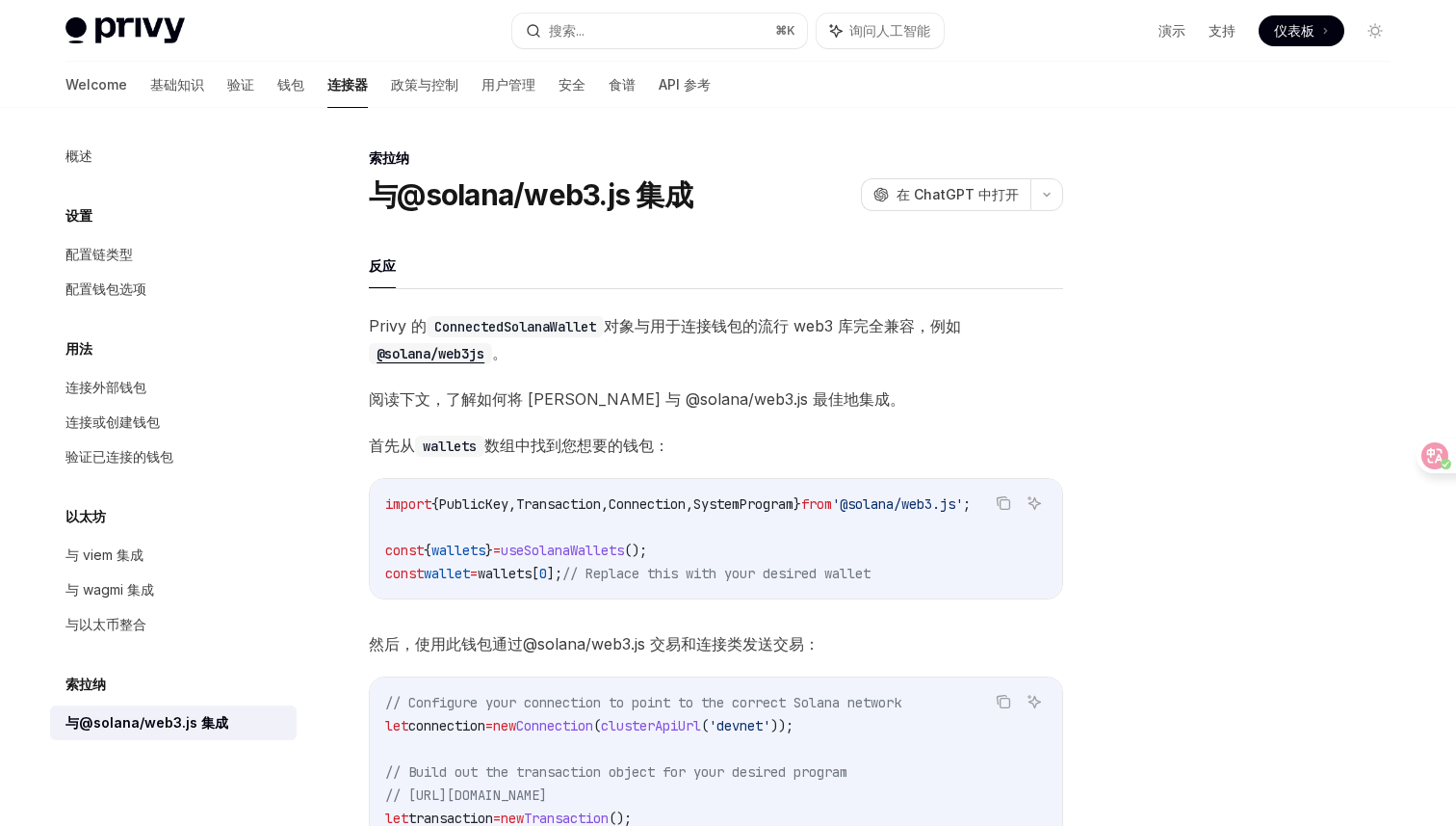
click at [1227, 324] on div at bounding box center [1260, 486] width 293 height 679
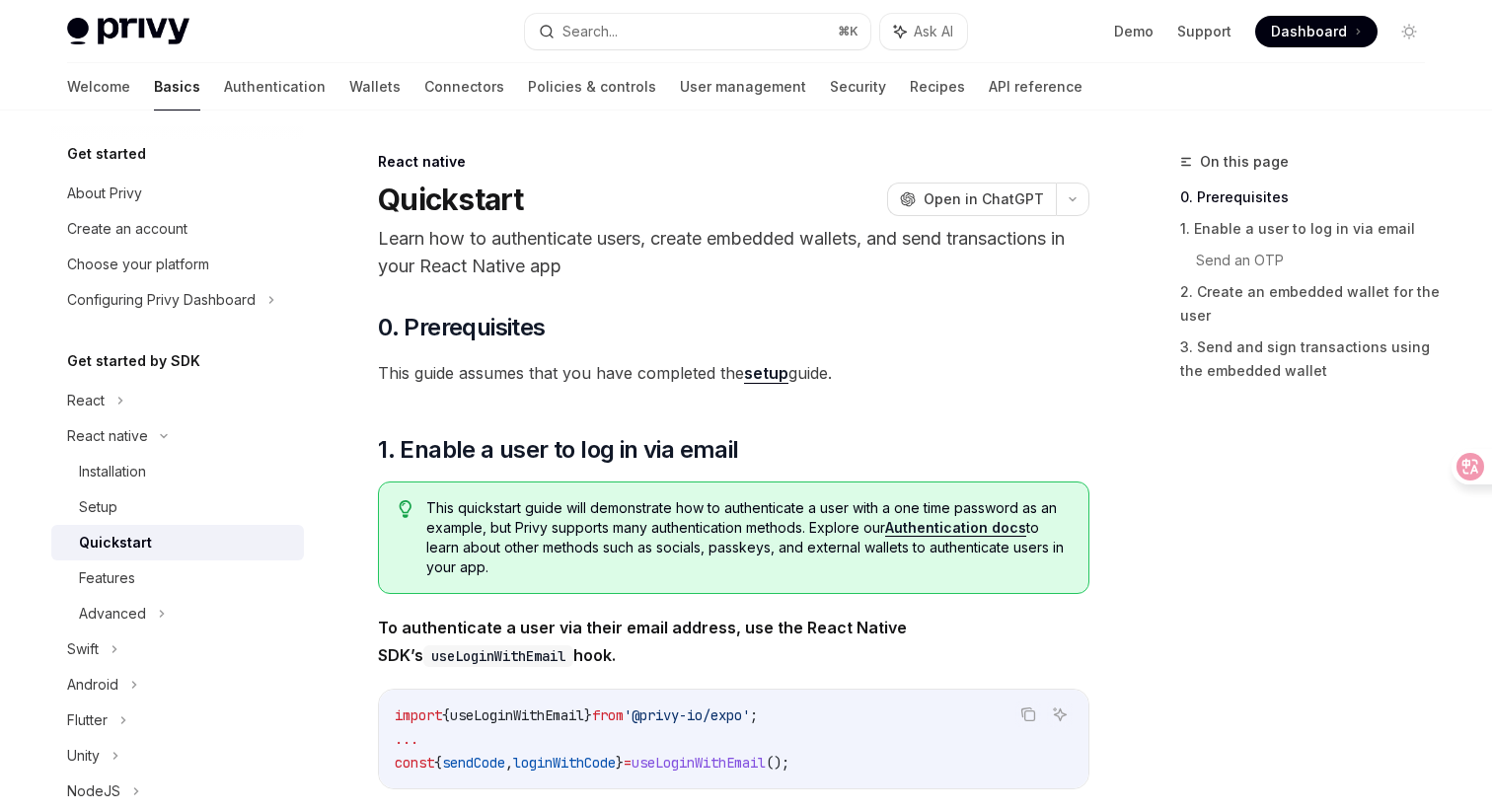
click at [709, 213] on div "Quickstart OpenAI Open in ChatGPT" at bounding box center [734, 199] width 712 height 36
click at [350, 85] on link "Wallets" at bounding box center [375, 87] width 51 height 48
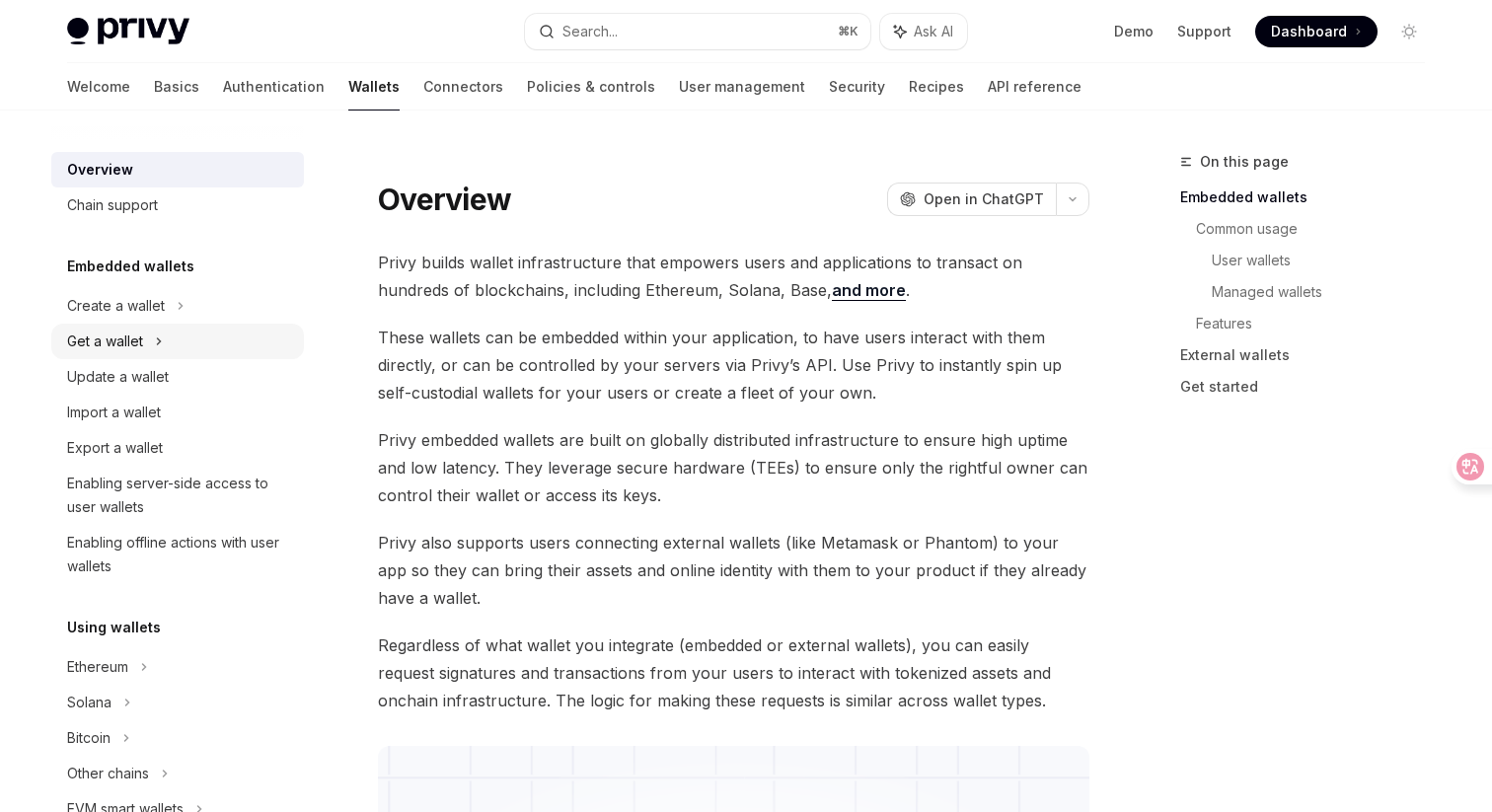
click at [144, 347] on div "Get a wallet" at bounding box center [177, 342] width 253 height 36
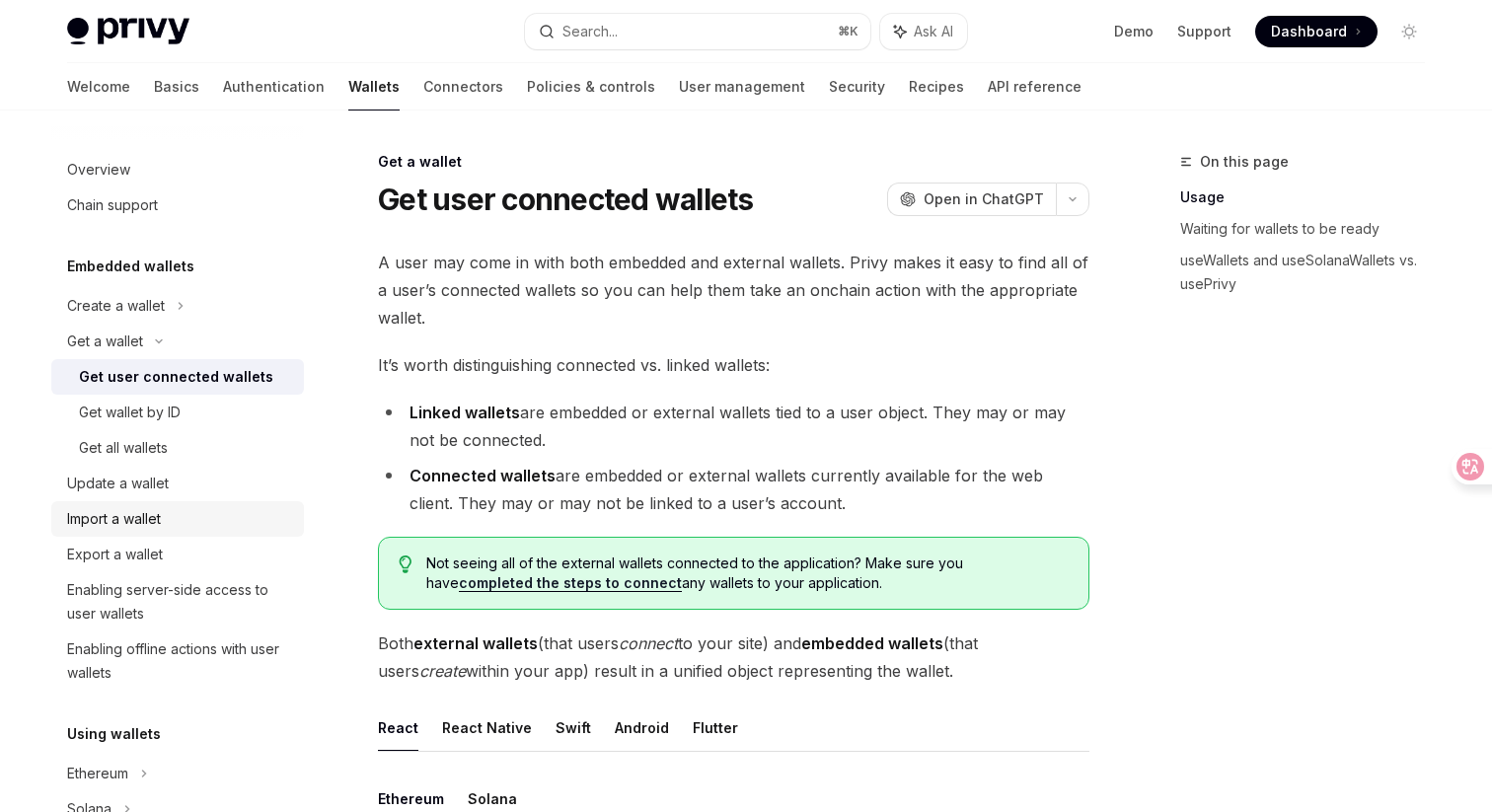
click at [145, 513] on div "Import a wallet" at bounding box center [114, 519] width 94 height 24
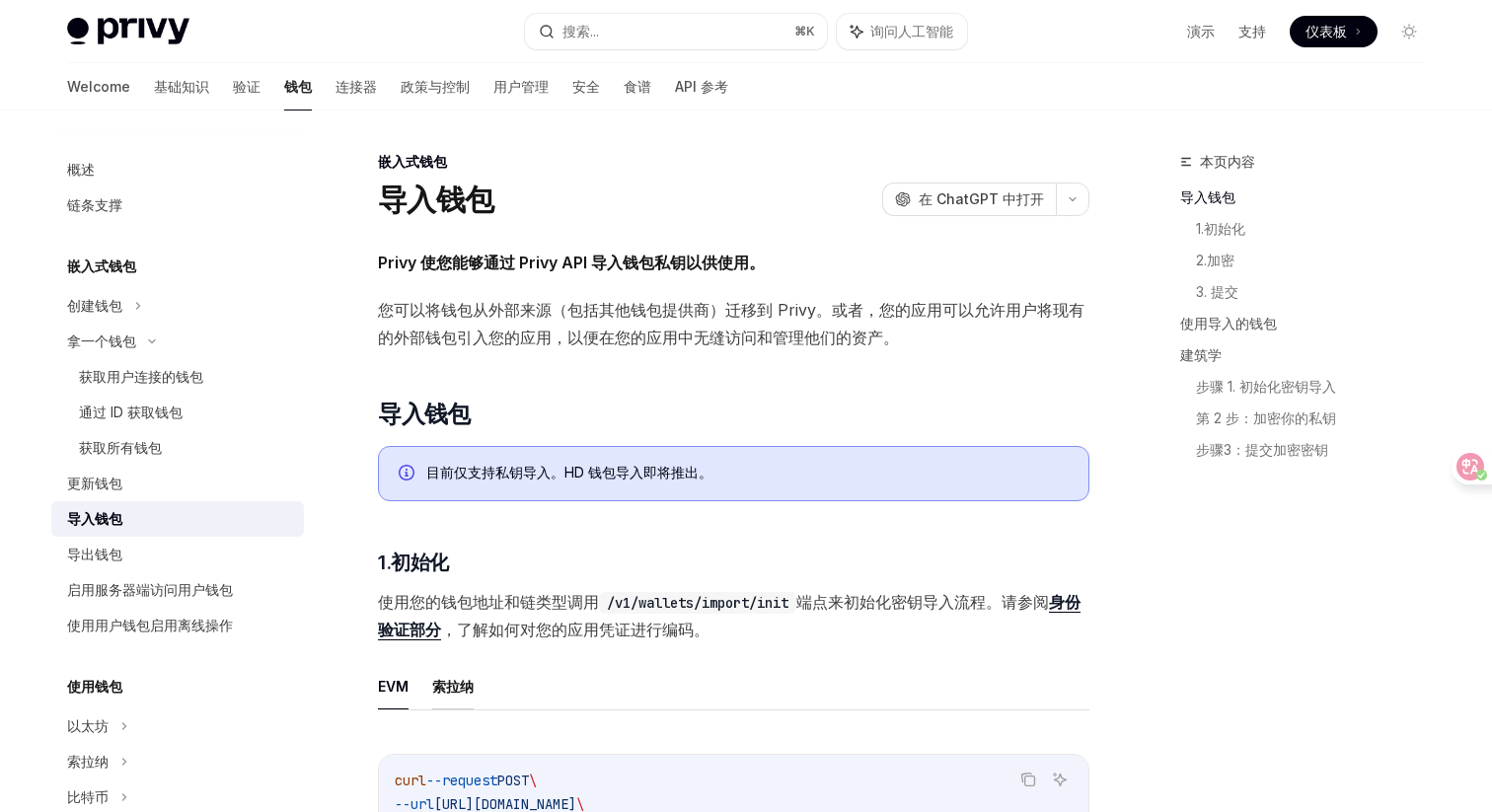
click at [458, 689] on font "索拉纳" at bounding box center [453, 685] width 42 height 17
click at [717, 406] on h2 "​ 导入钱包" at bounding box center [734, 414] width 712 height 32
click at [336, 92] on font "连接器" at bounding box center [357, 86] width 42 height 17
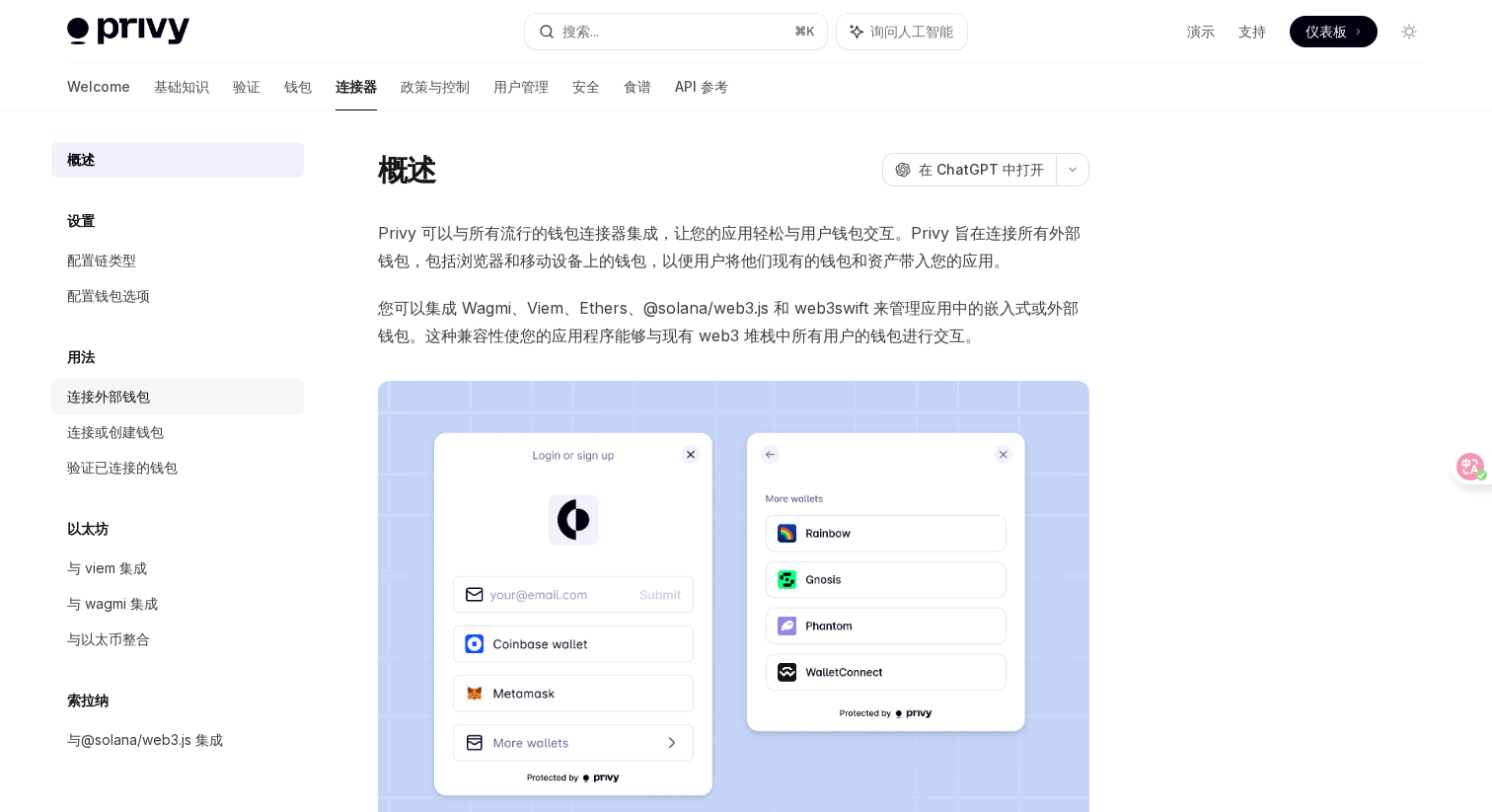
click at [110, 398] on font "连接外部钱包" at bounding box center [108, 396] width 83 height 17
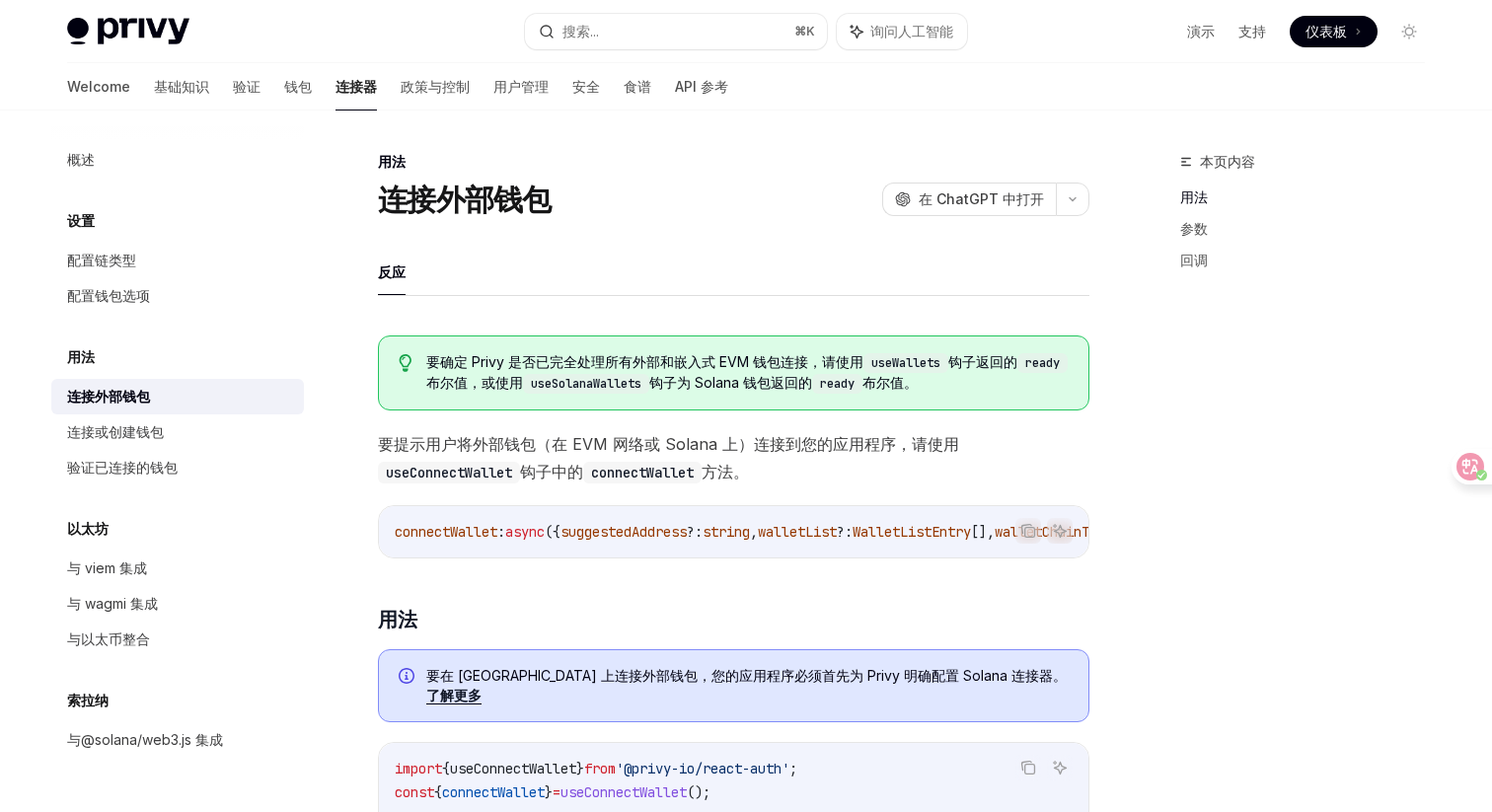
click at [1219, 460] on div "本页内容 用法 参数 回调" at bounding box center [1291, 481] width 300 height 663
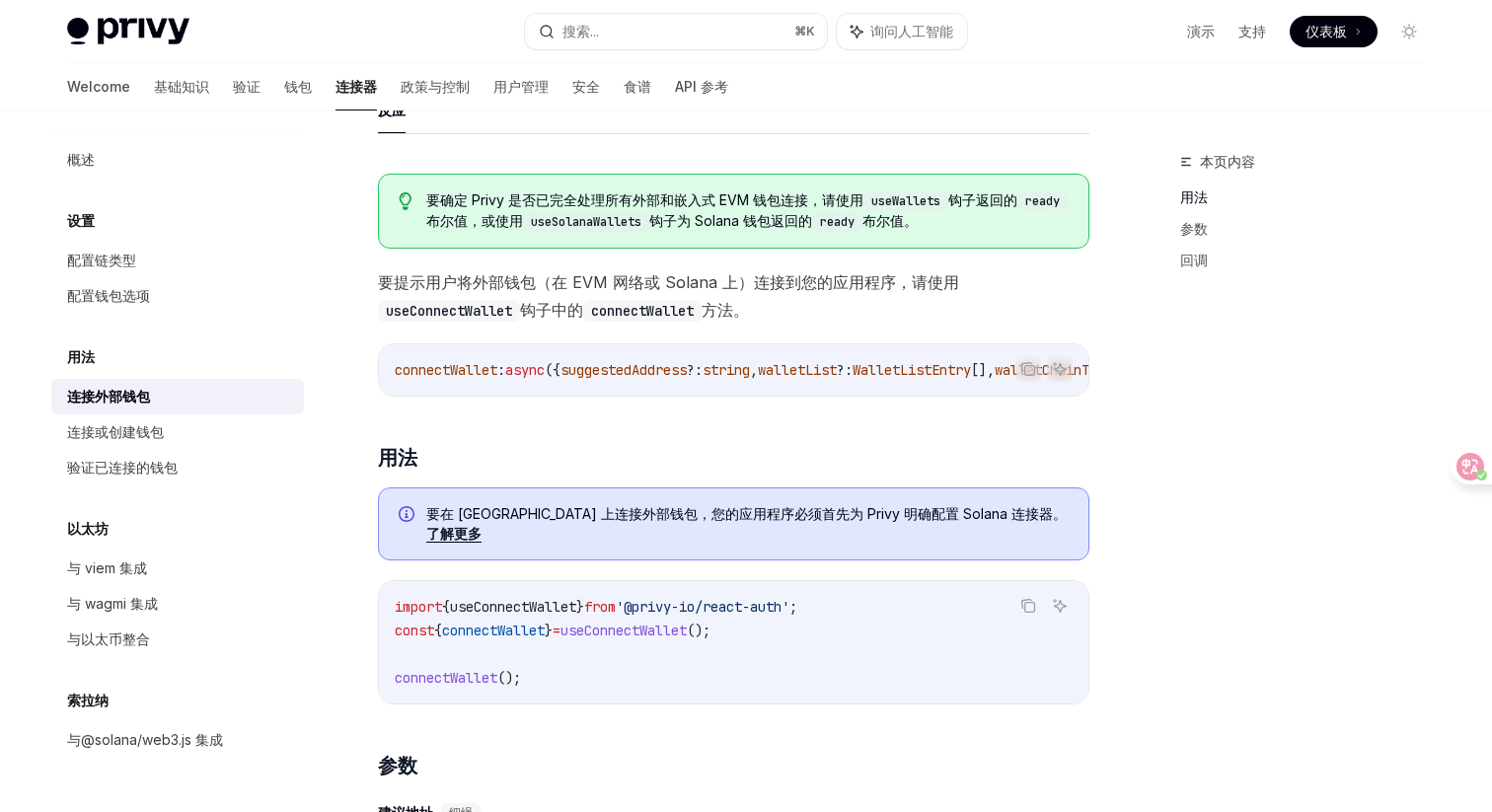
scroll to position [212, 0]
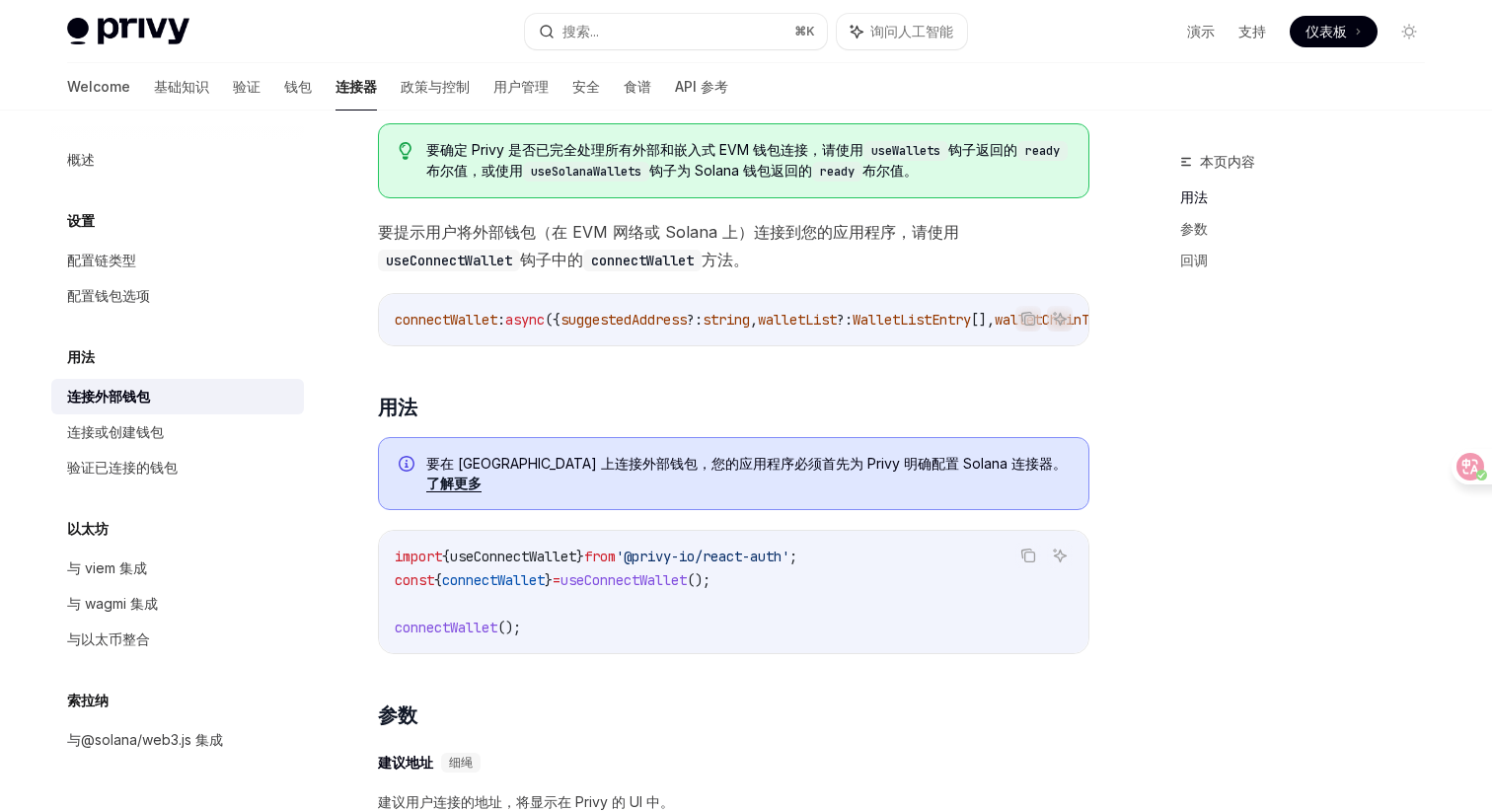
click at [481, 474] on link "了解更多" at bounding box center [453, 483] width 55 height 18
click at [1151, 501] on div "本页内容 用法 参数 回调" at bounding box center [1291, 481] width 300 height 663
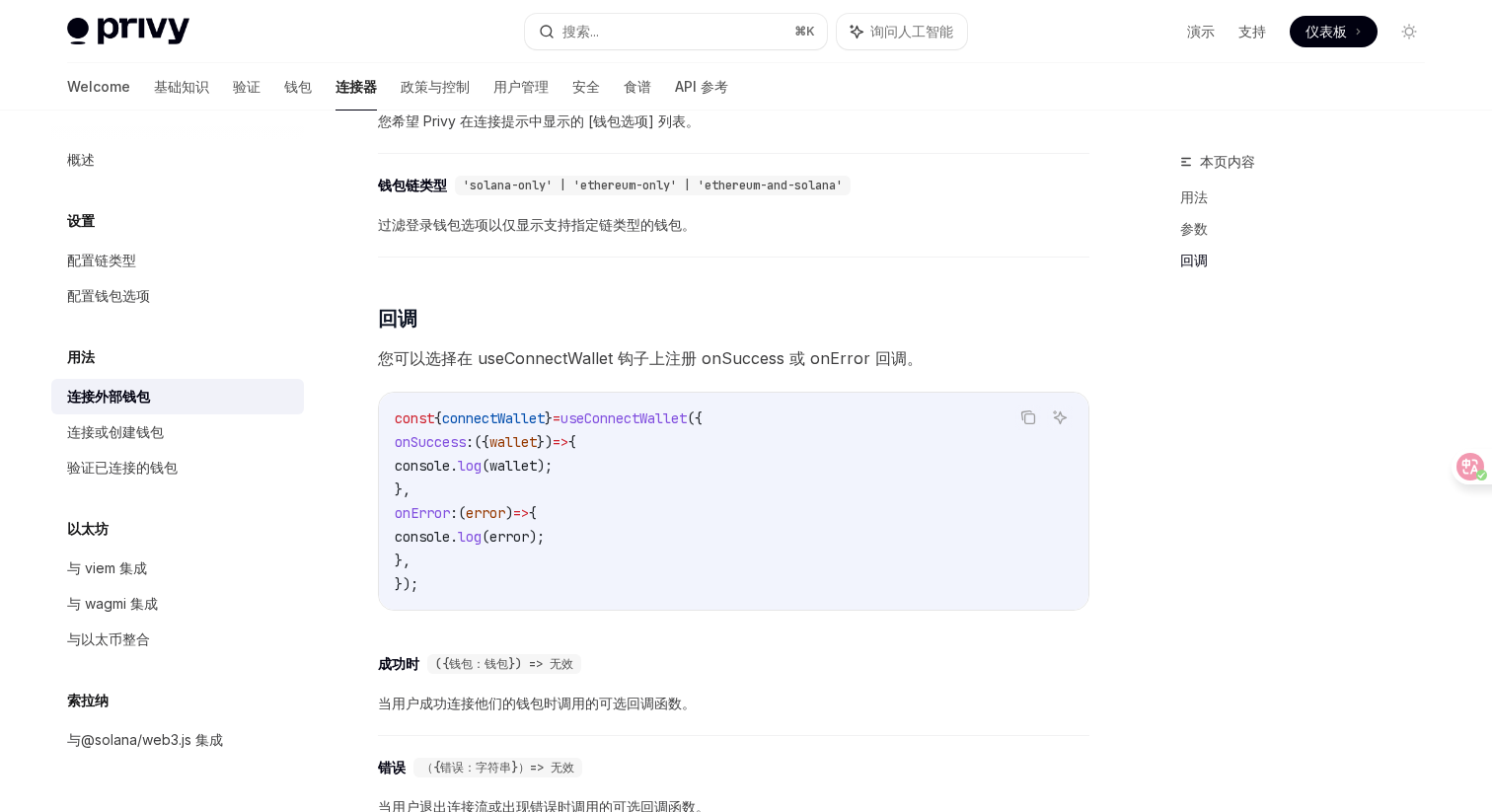
scroll to position [1257, 0]
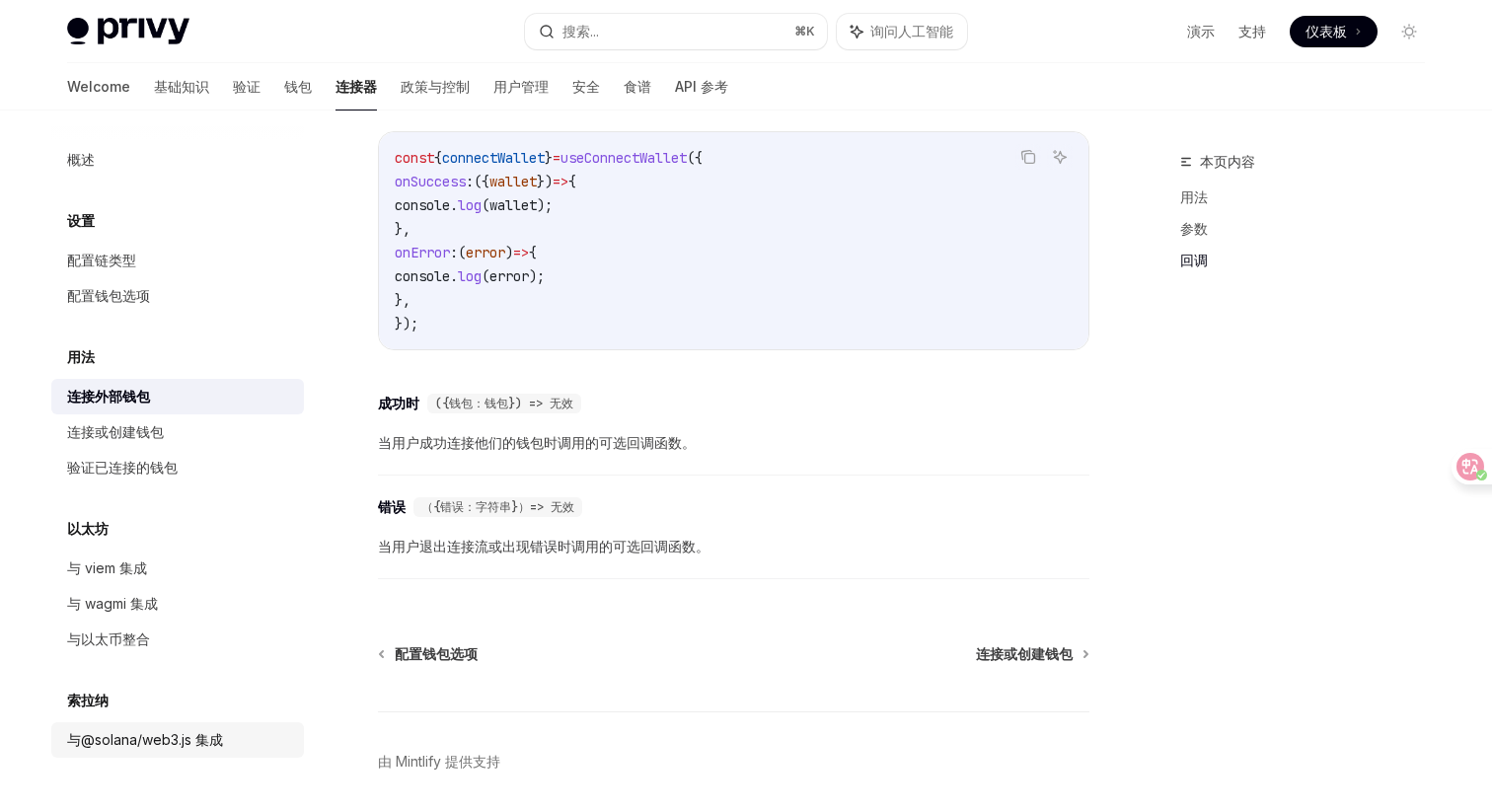
click at [151, 736] on font "与@solana/web3.js 集成" at bounding box center [145, 739] width 155 height 17
type textarea "*"
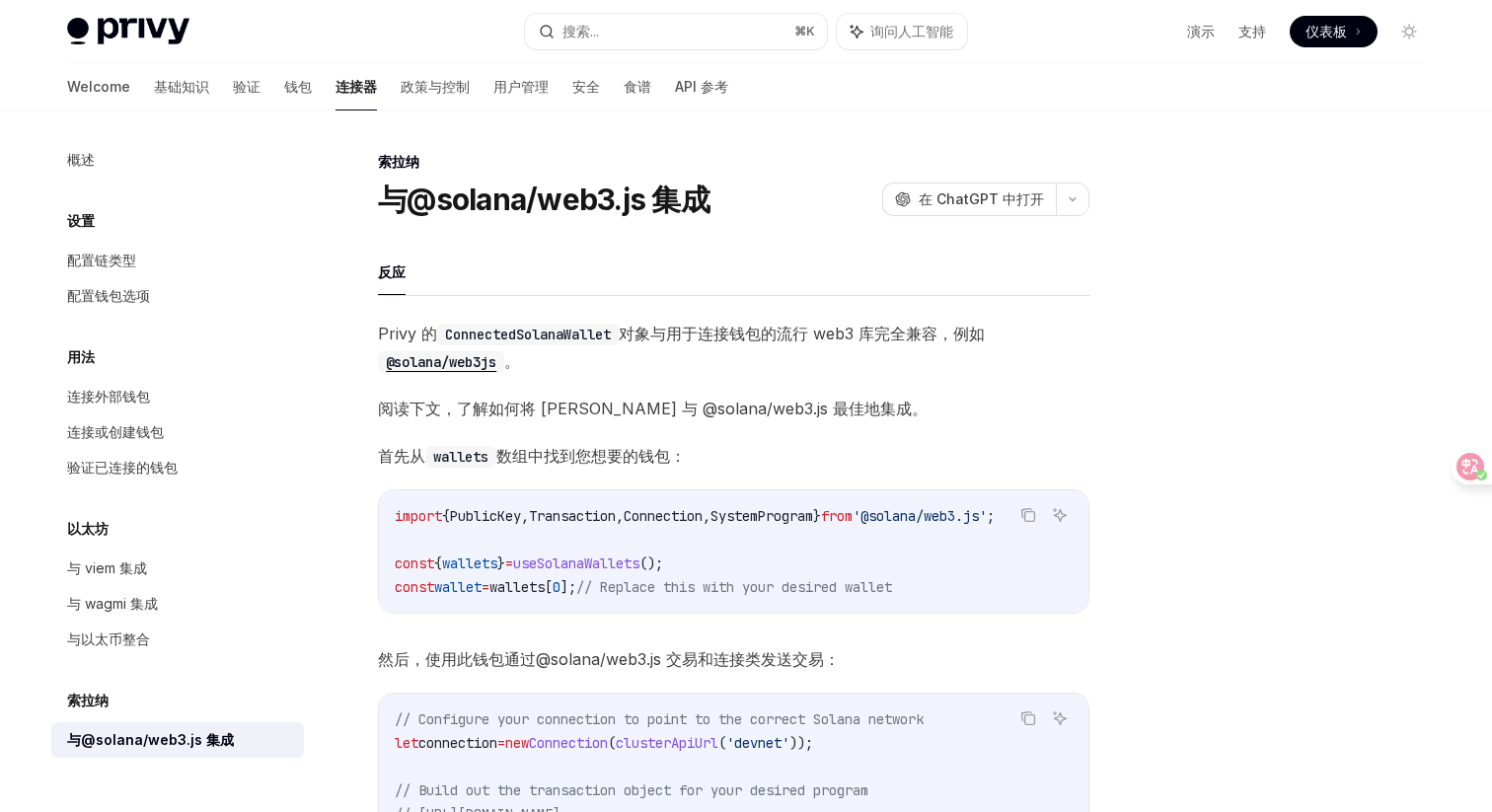
click at [1097, 367] on div "索拉纳 与@solana/web3.js 集成 OpenAI 在 ChatGPT 中打开 OpenAI Open in ChatGPT 反应 Privy 的 …" at bounding box center [746, 685] width 1389 height 1150
click at [1141, 267] on div at bounding box center [1291, 481] width 300 height 663
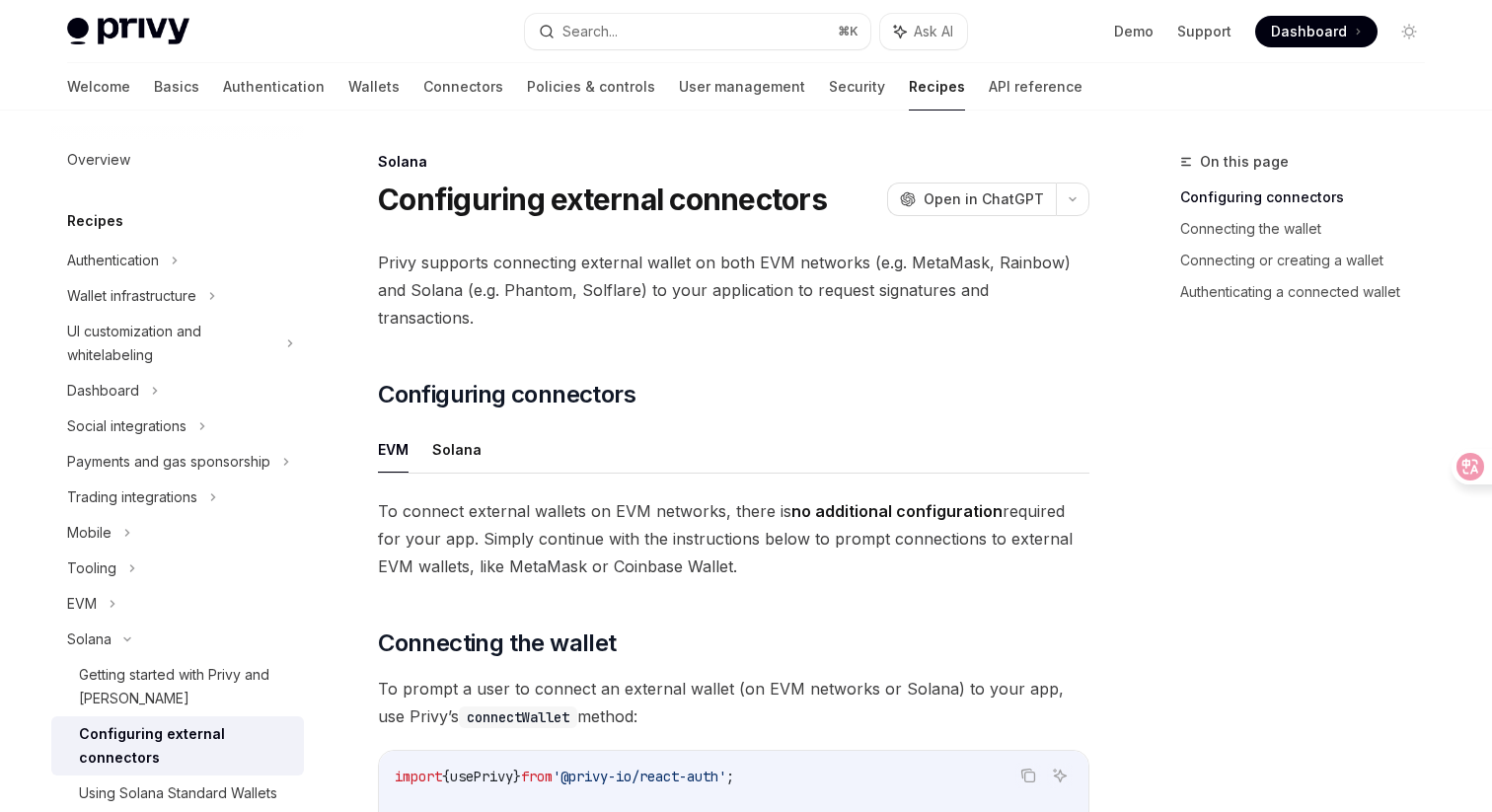
click at [443, 427] on button "Solana" at bounding box center [457, 449] width 50 height 47
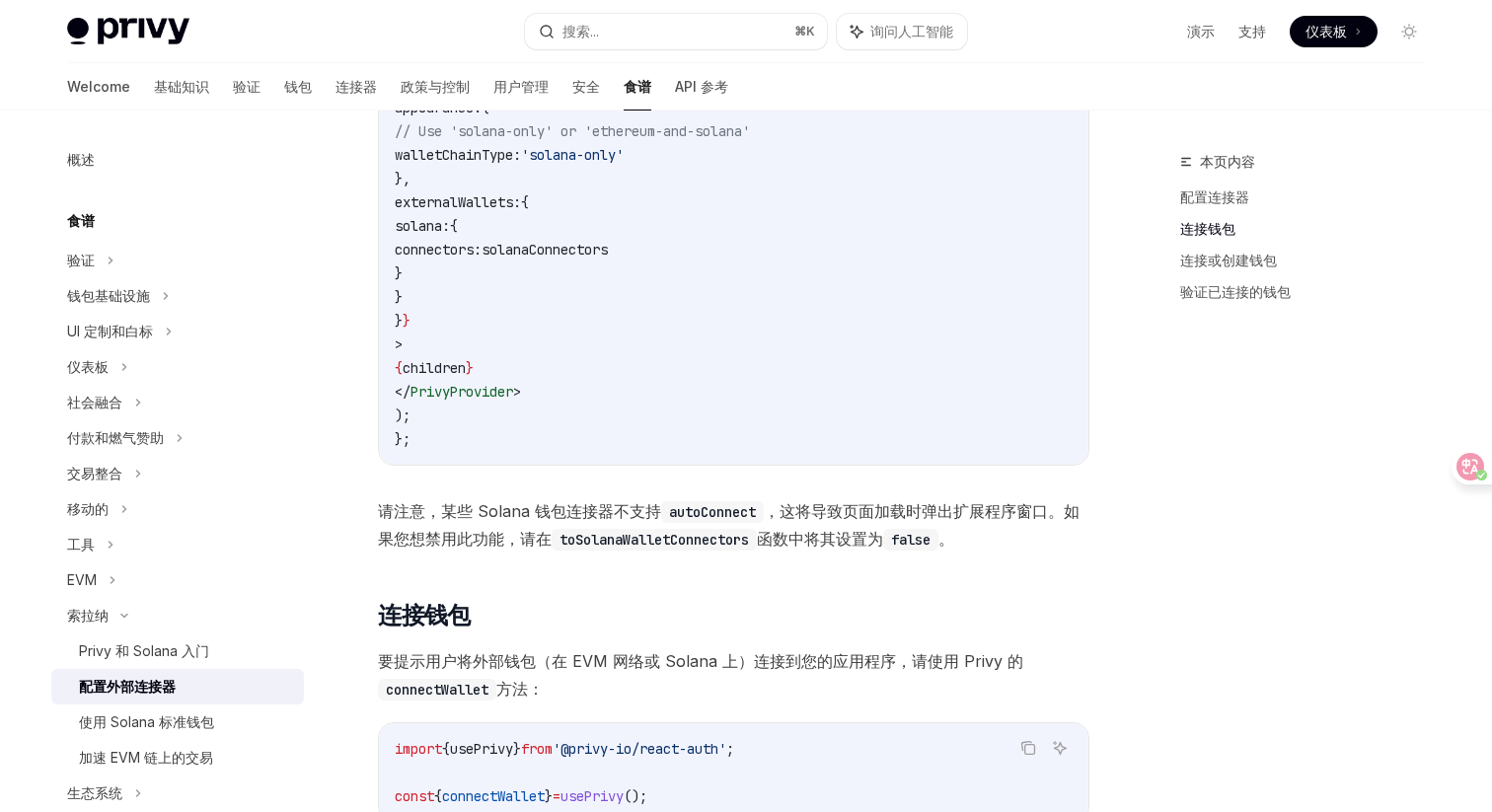
scroll to position [1111, 0]
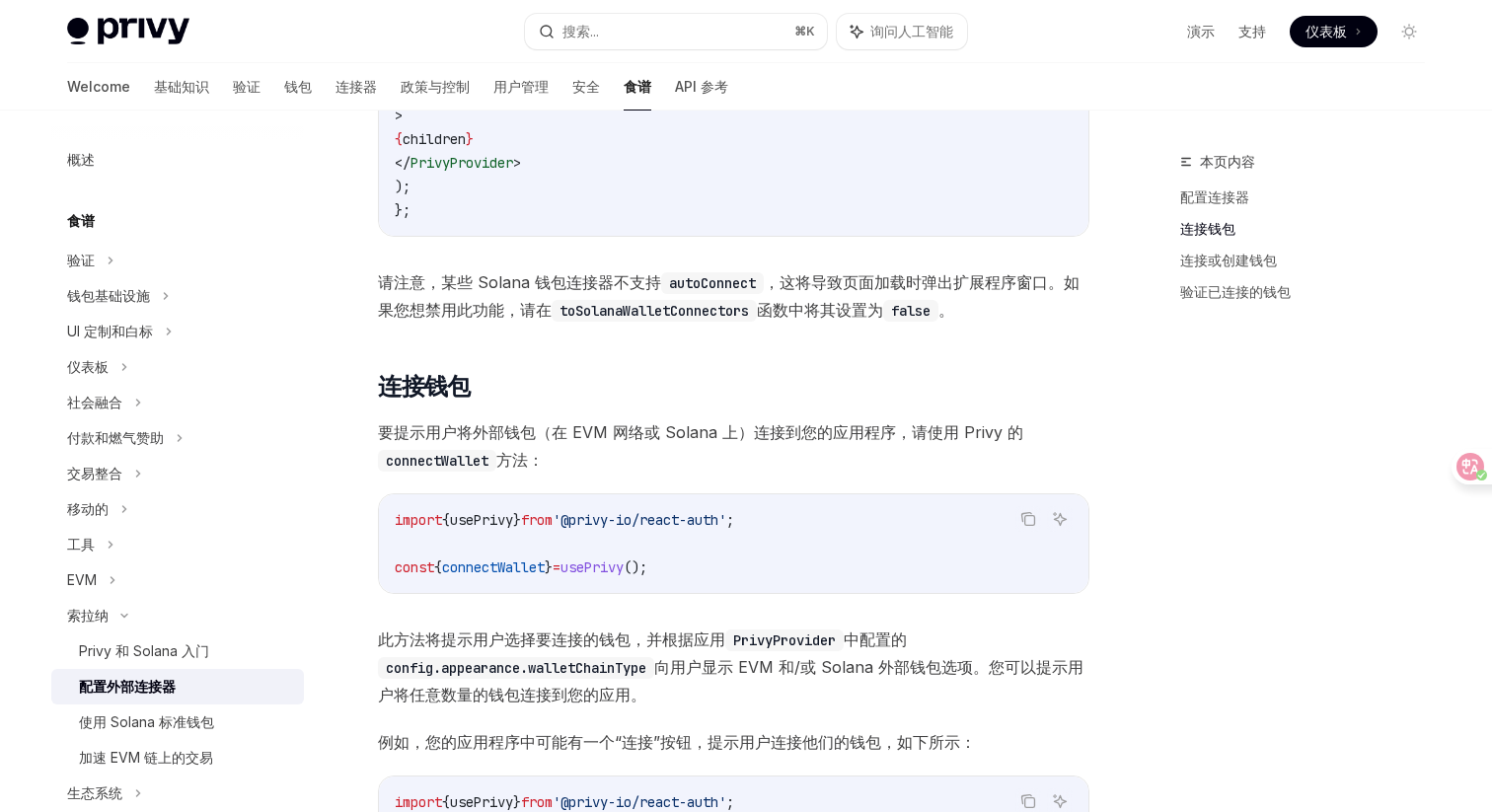
click at [1167, 407] on div "本页内容 配置连接器 连接钱包 连接或创建钱包 验证已连接的钱包" at bounding box center [1291, 481] width 300 height 663
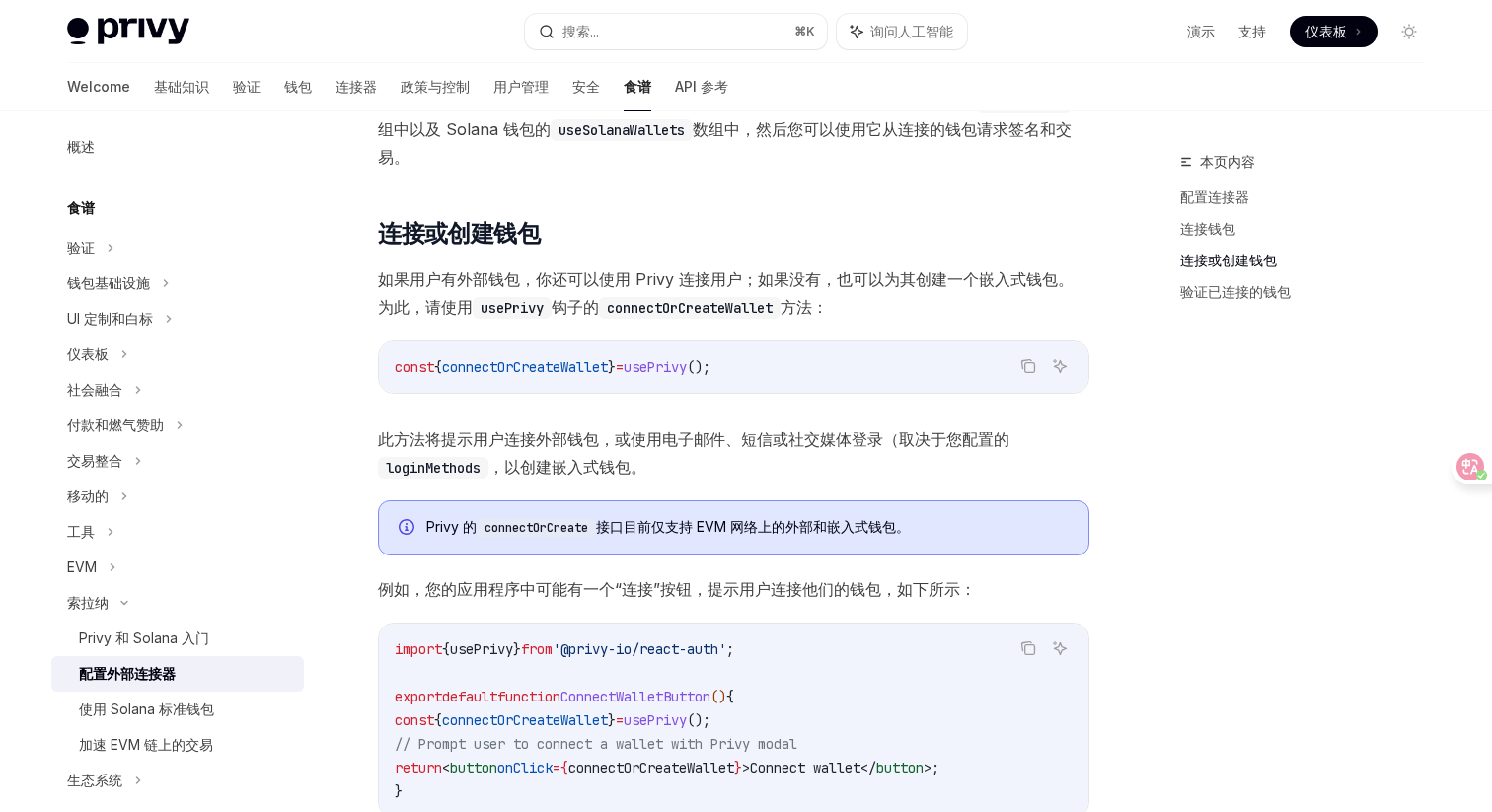
scroll to position [2480, 0]
click at [903, 474] on span "此方法将提示用户连接外部钱包，或使用电子邮件、短信或社交媒体登录（取决于您配置的 loginMethods ，以创建嵌入式钱包。" at bounding box center [734, 451] width 712 height 55
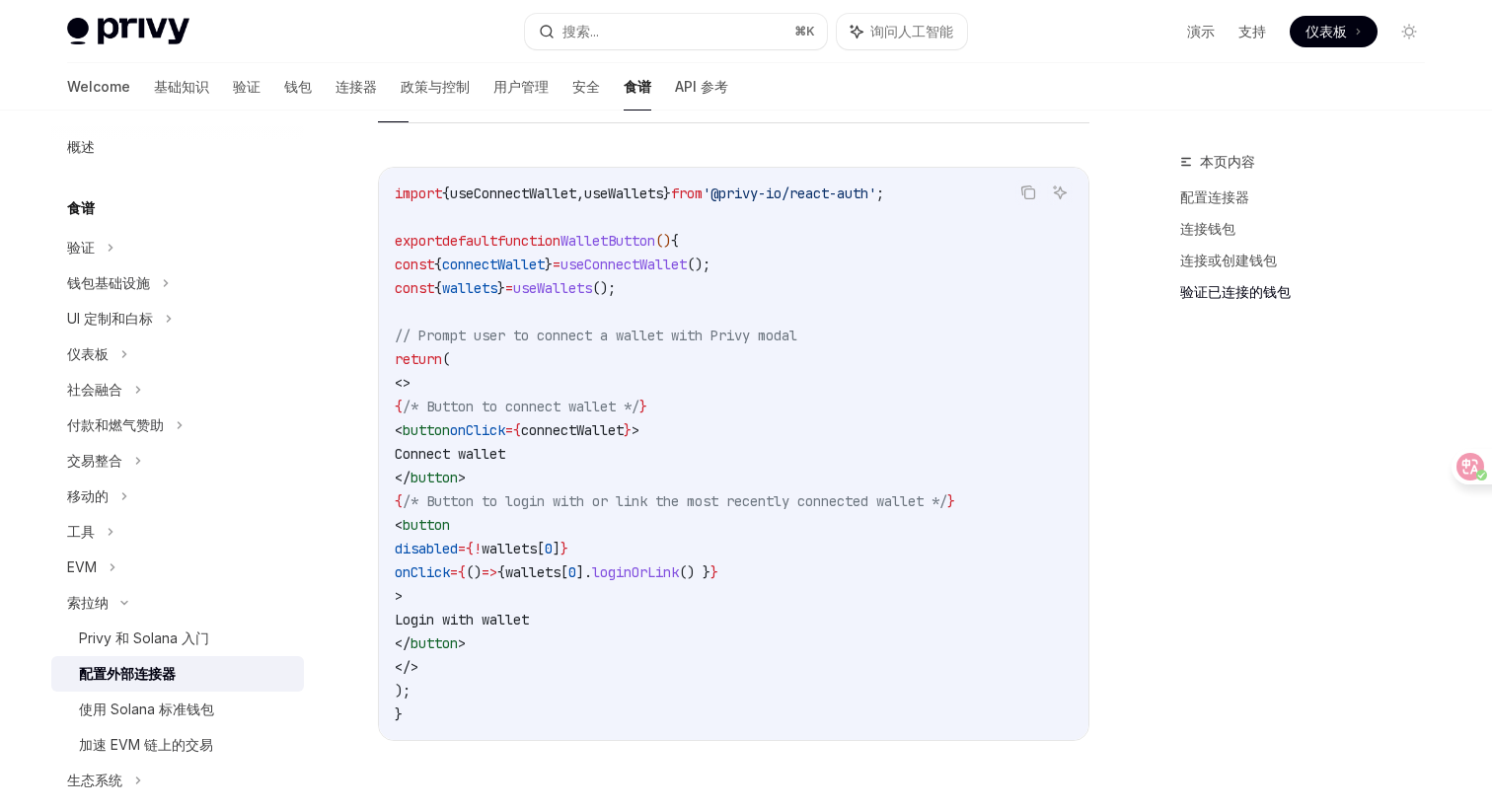
scroll to position [4386, 0]
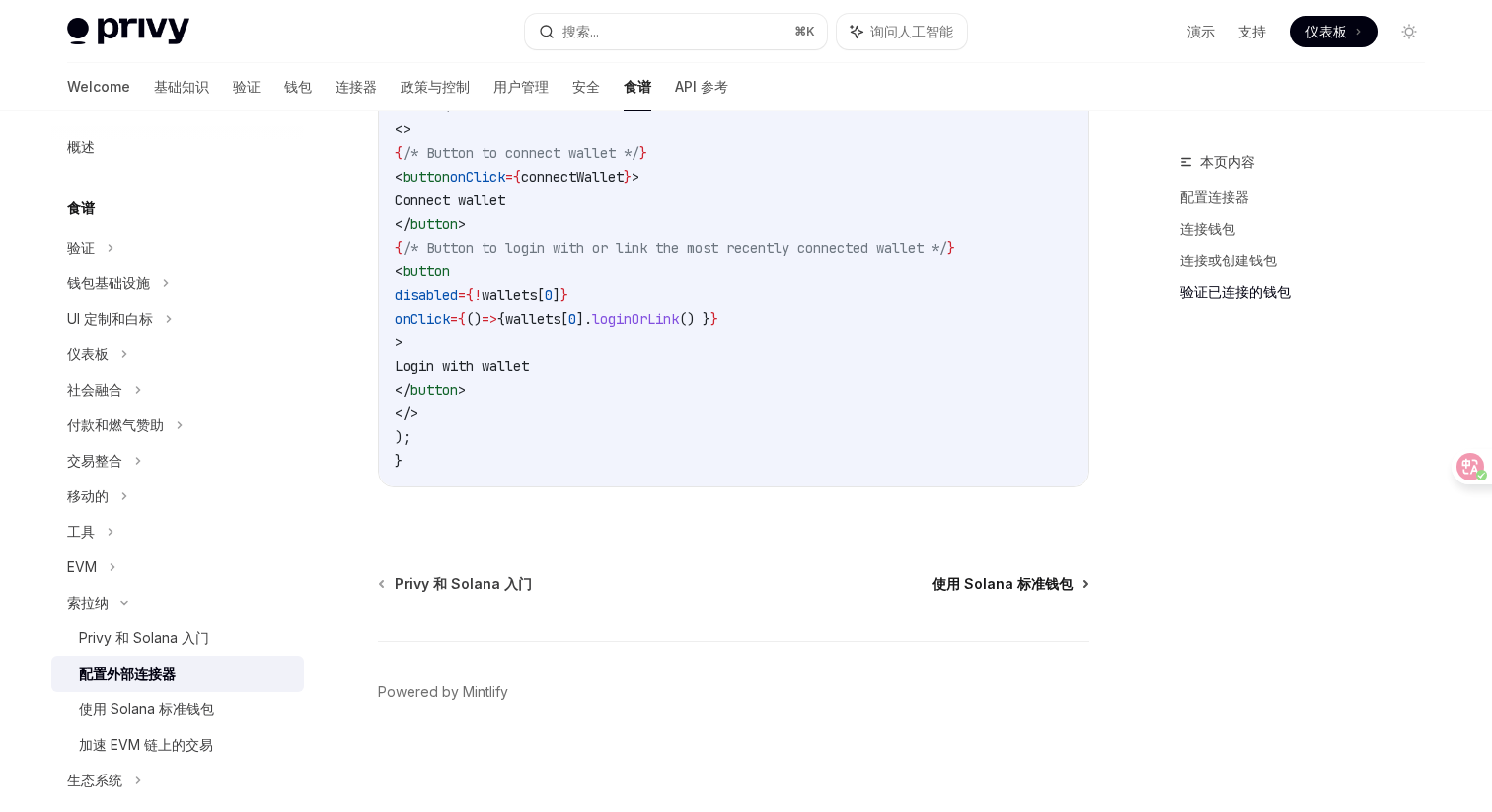
click at [997, 587] on font "使用 Solana 标准钱包" at bounding box center [1003, 583] width 141 height 17
type textarea "*"
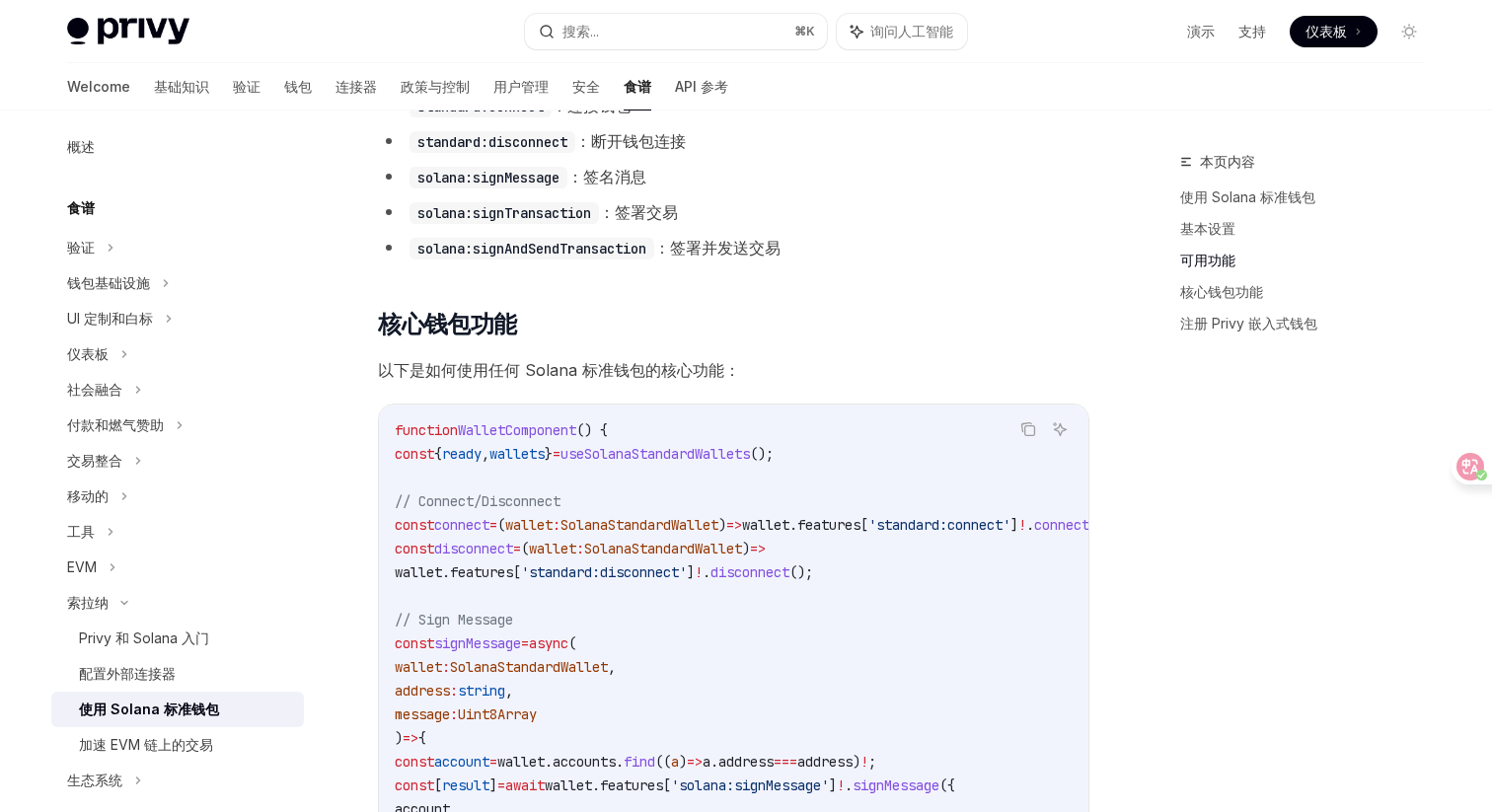
scroll to position [840, 0]
